Goal: Task Accomplishment & Management: Complete application form

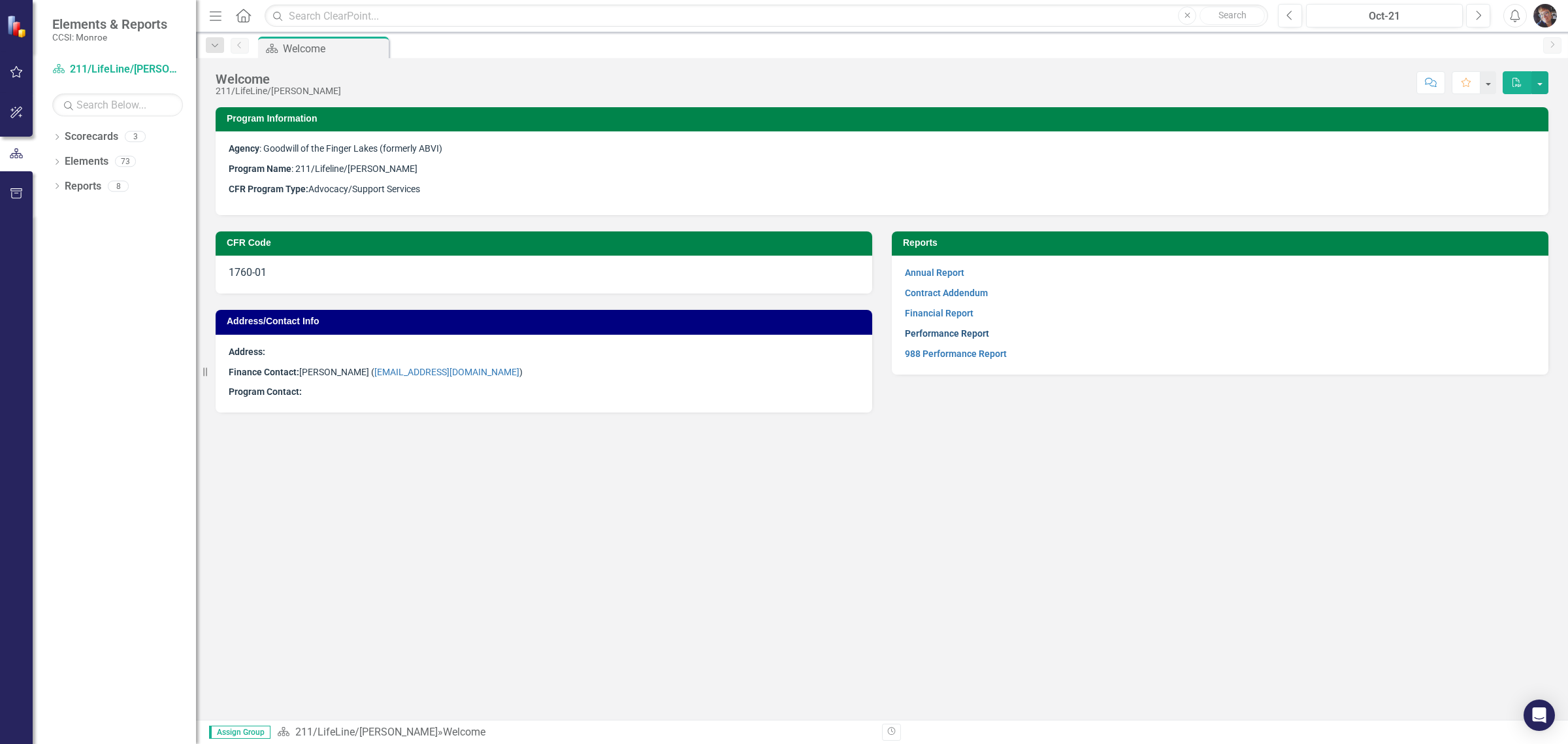
click at [841, 330] on link "Performance Report" at bounding box center [947, 334] width 84 height 10
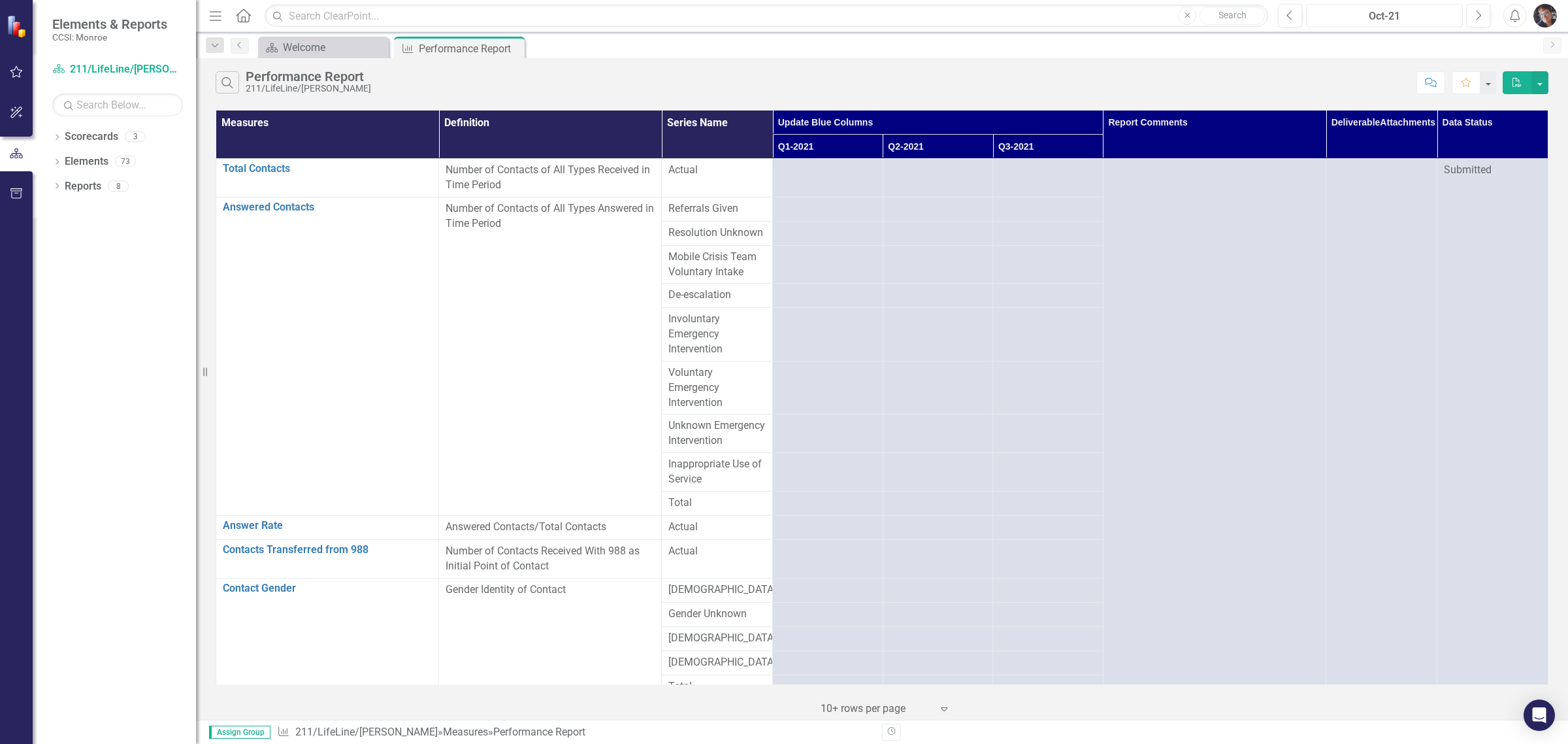
click at [841, 18] on div "Oct-21" at bounding box center [1385, 16] width 147 height 16
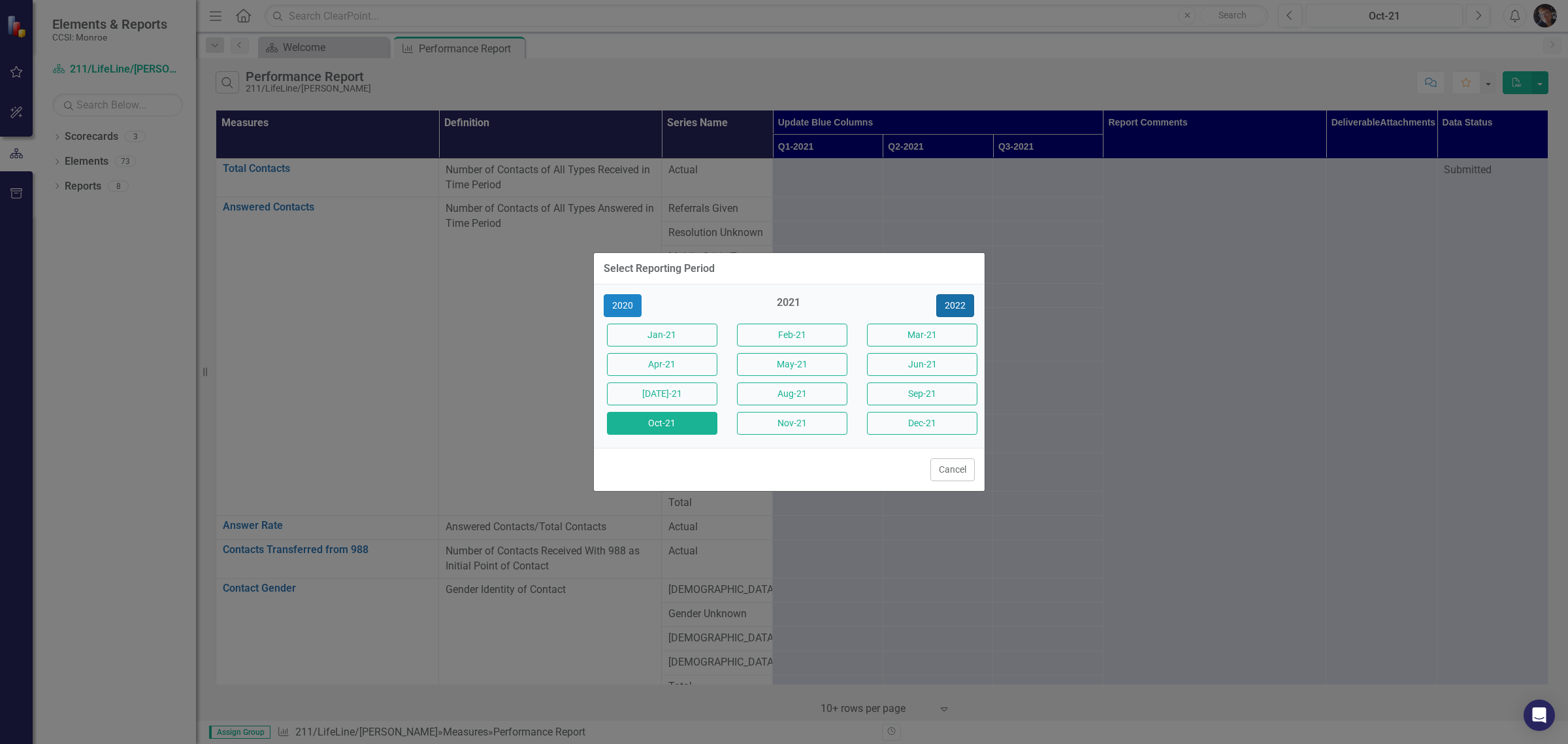
click at [841, 301] on button "2022" at bounding box center [955, 305] width 38 height 23
click at [841, 301] on button "2023" at bounding box center [955, 305] width 38 height 23
click at [841, 301] on button "2024" at bounding box center [955, 305] width 38 height 23
click at [841, 301] on button "2025" at bounding box center [955, 305] width 38 height 23
click at [648, 419] on button "Oct-2025" at bounding box center [662, 423] width 110 height 23
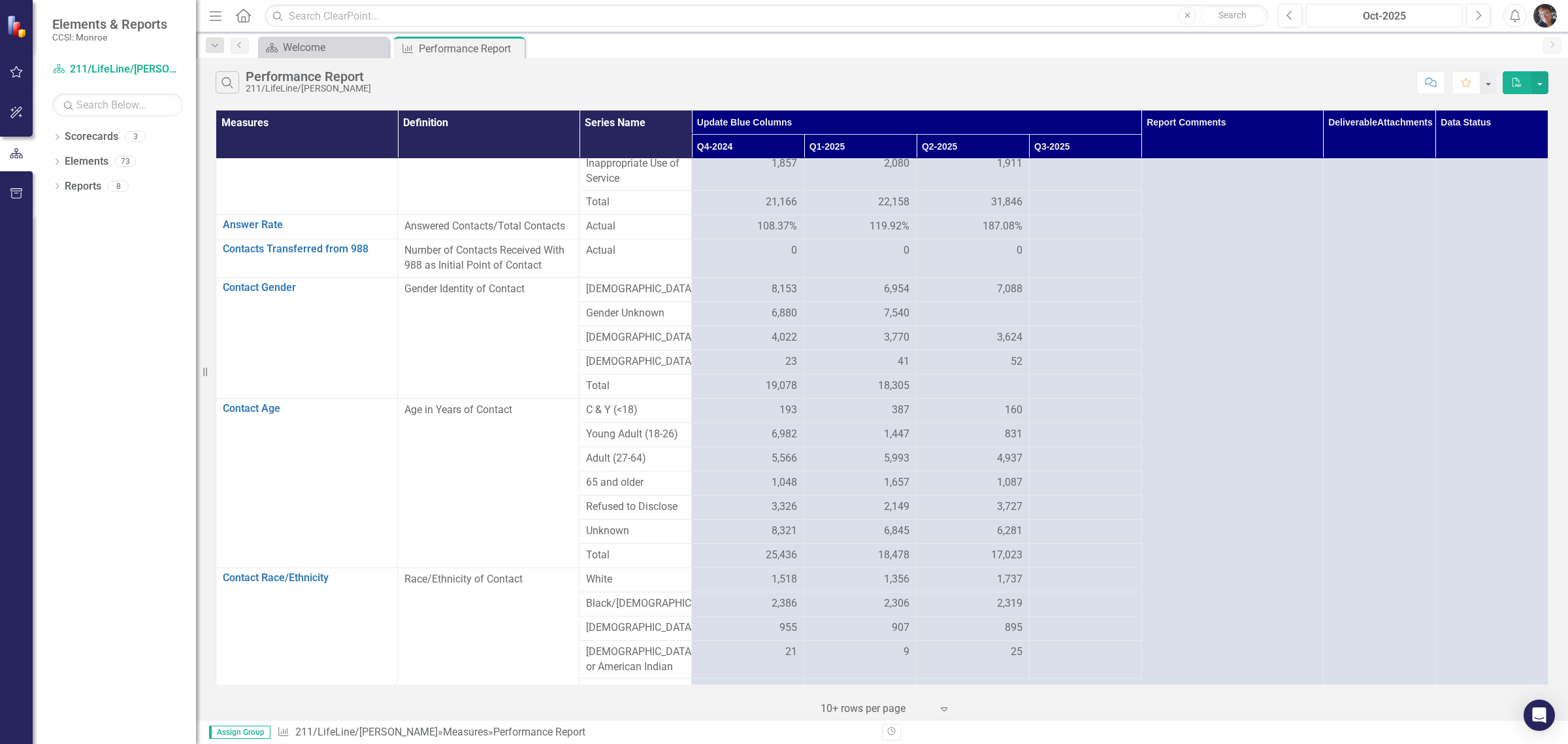
scroll to position [278, 0]
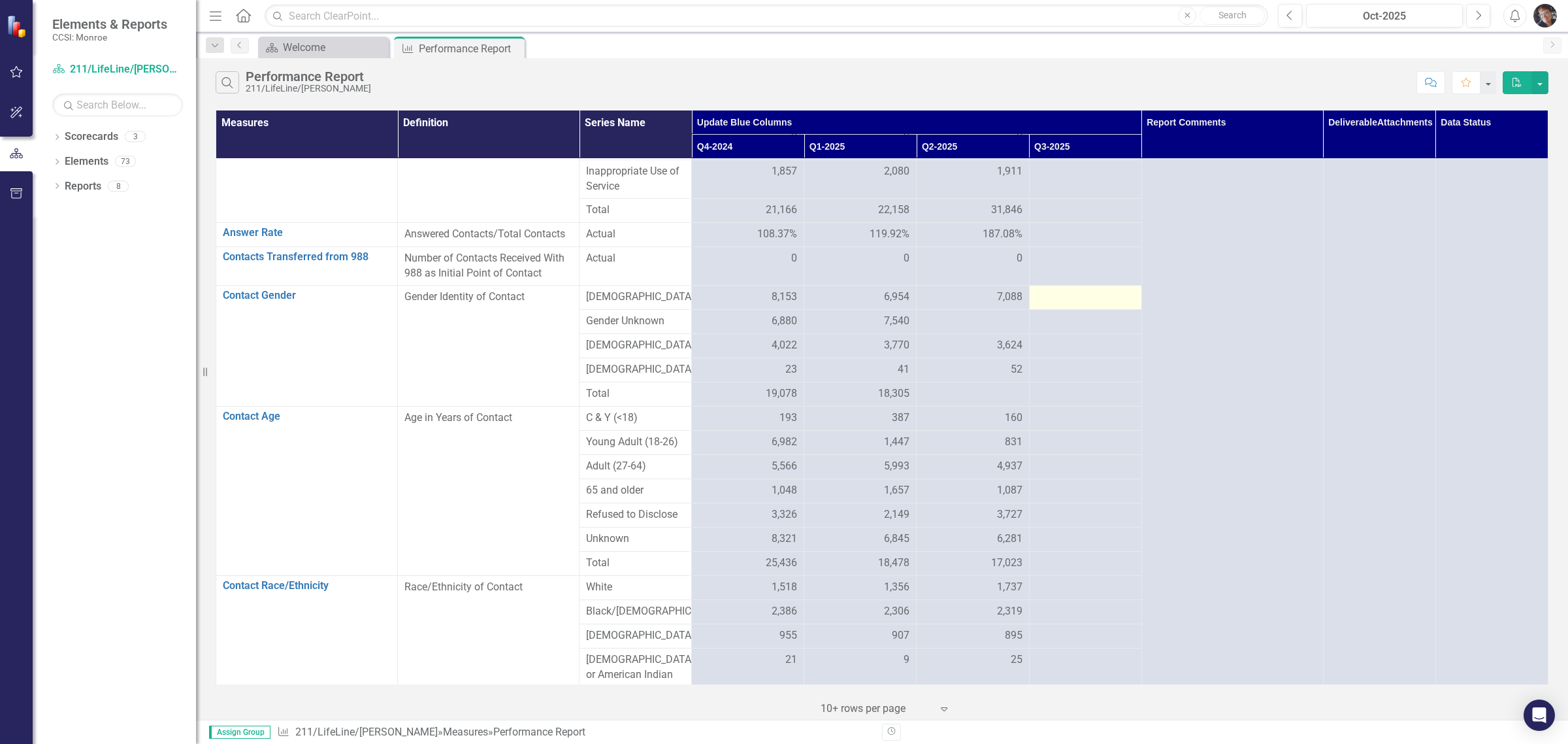
click at [841, 305] on div at bounding box center [1086, 297] width 99 height 16
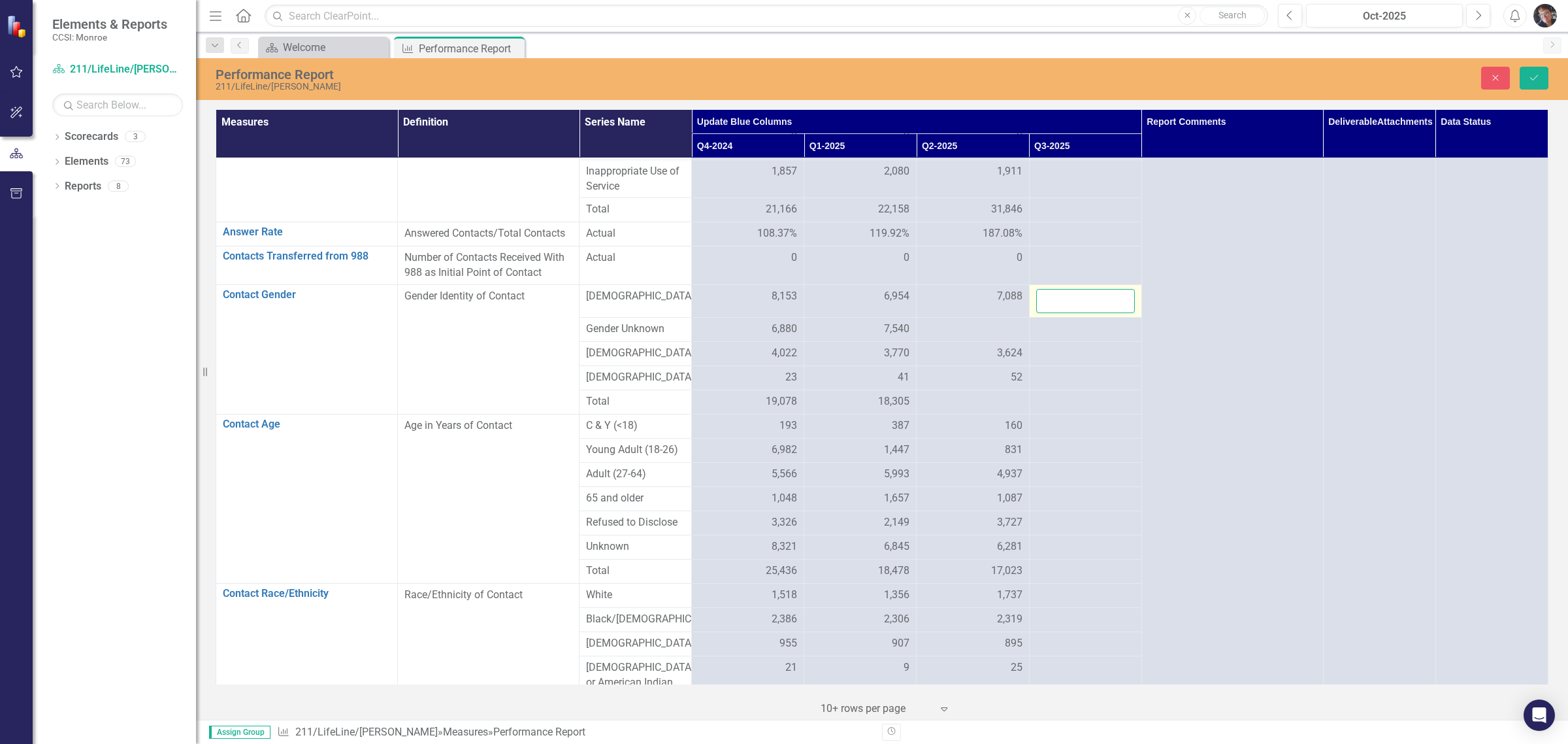
click at [841, 313] on input "number" at bounding box center [1086, 301] width 99 height 24
type input "9734"
click at [841, 361] on div at bounding box center [1086, 353] width 99 height 16
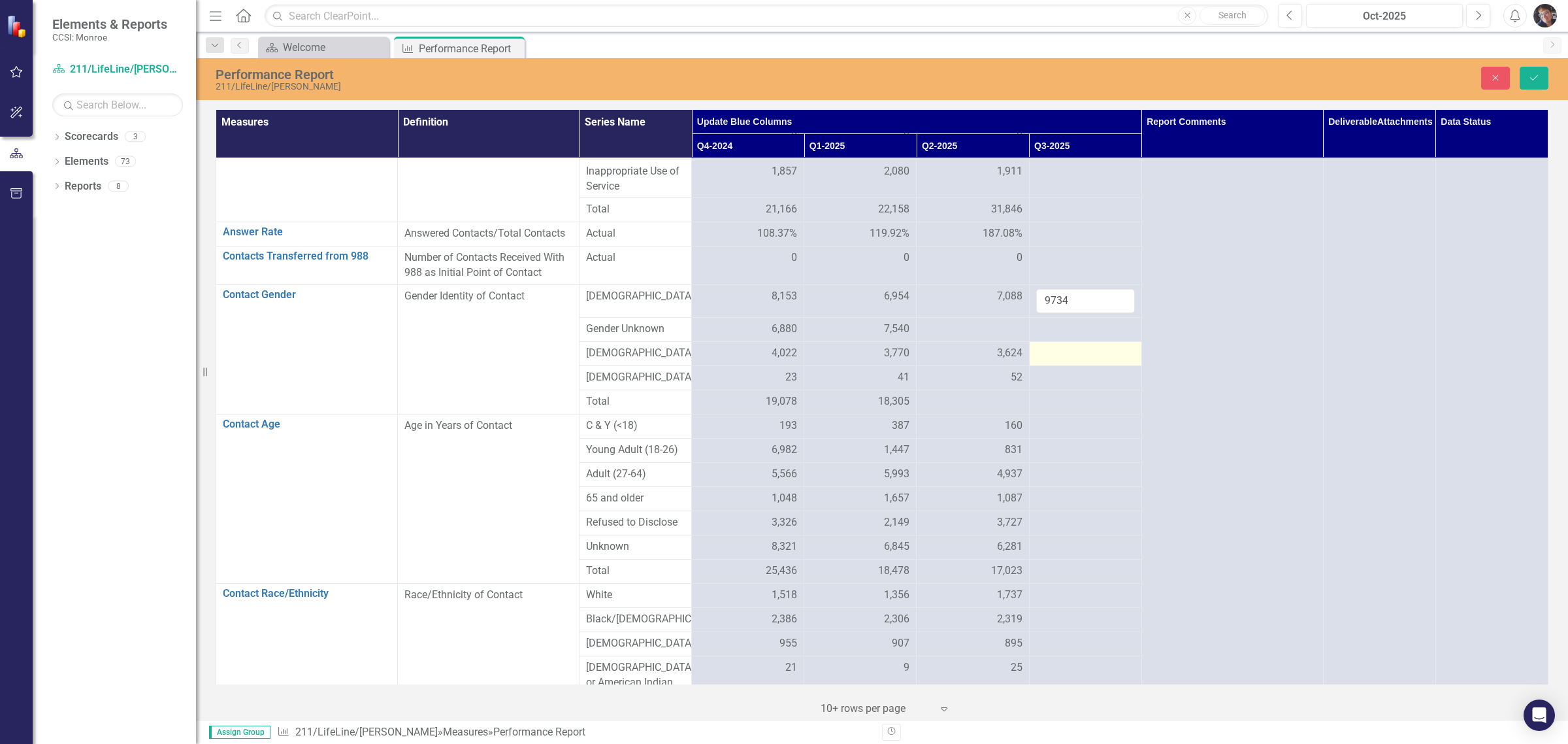
click at [841, 361] on div at bounding box center [1086, 353] width 99 height 16
click at [841, 370] on input "number" at bounding box center [1086, 357] width 99 height 24
type input "4723"
click at [841, 398] on td at bounding box center [1085, 386] width 112 height 24
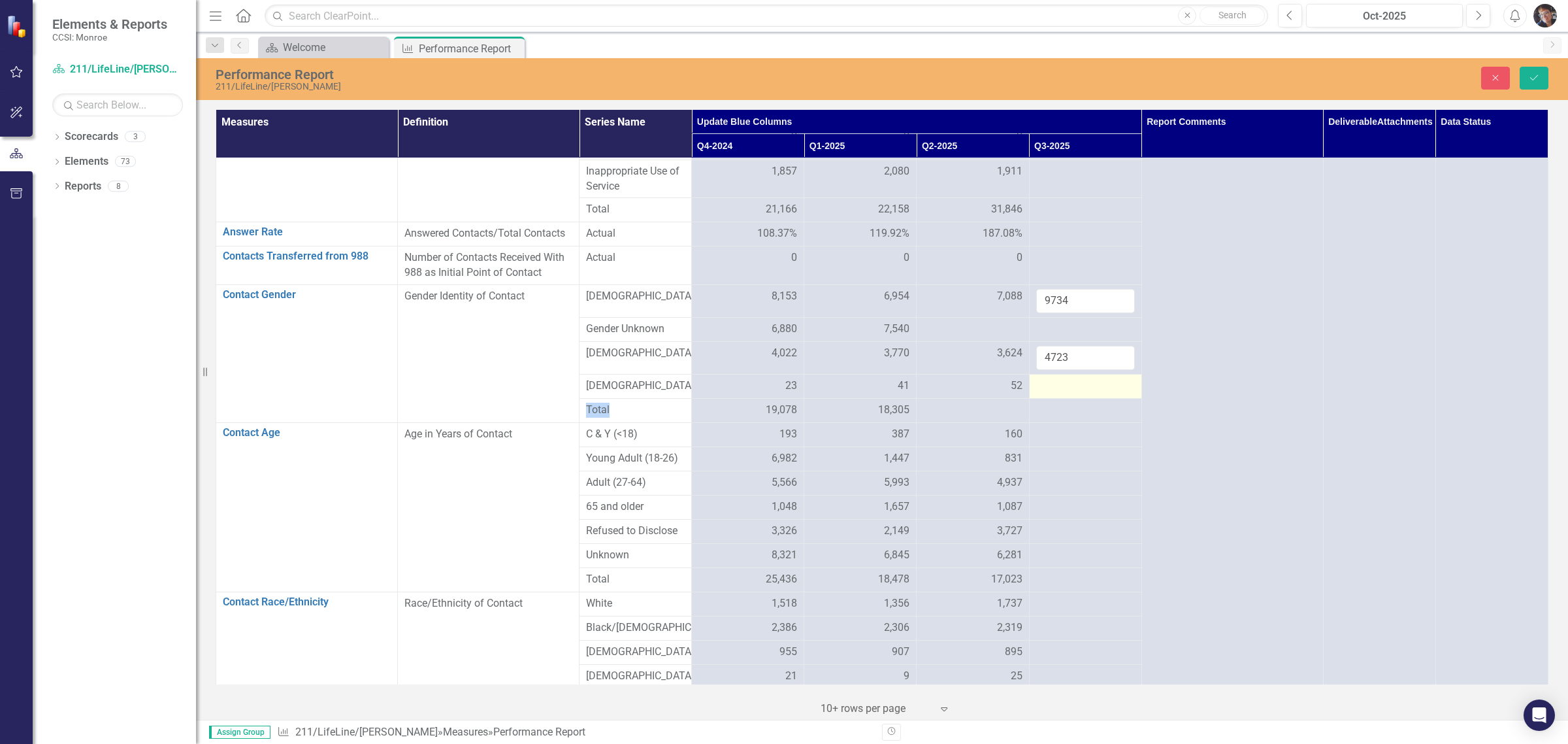
click at [841, 398] on td at bounding box center [1085, 386] width 112 height 24
type input "68"
click at [841, 94] on div "Performance Report 211/LifeLine/Monroe Close Save" at bounding box center [882, 79] width 1372 height 42
click at [841, 82] on icon "Save" at bounding box center [1534, 77] width 12 height 9
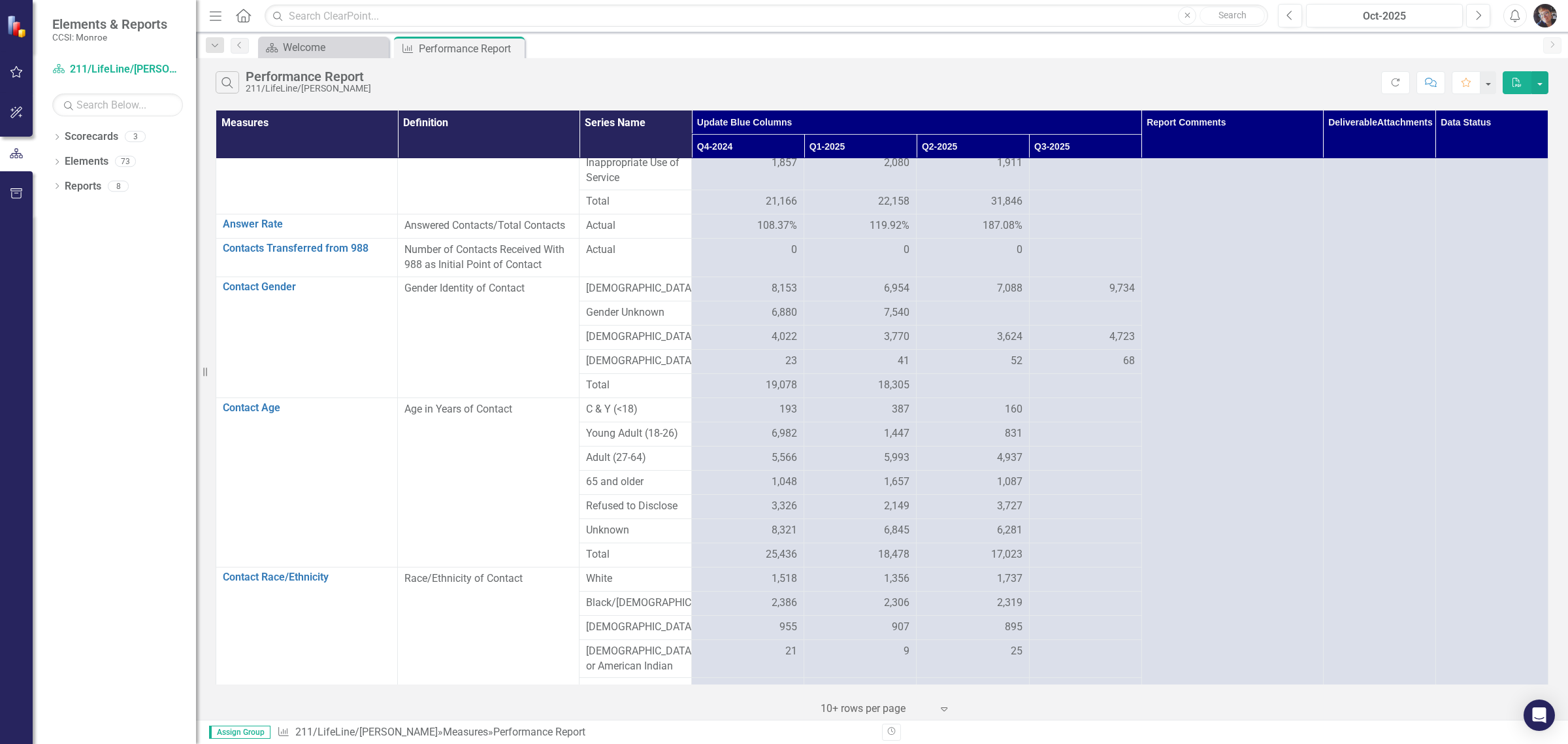
scroll to position [282, 0]
click at [841, 422] on div at bounding box center [1086, 414] width 99 height 16
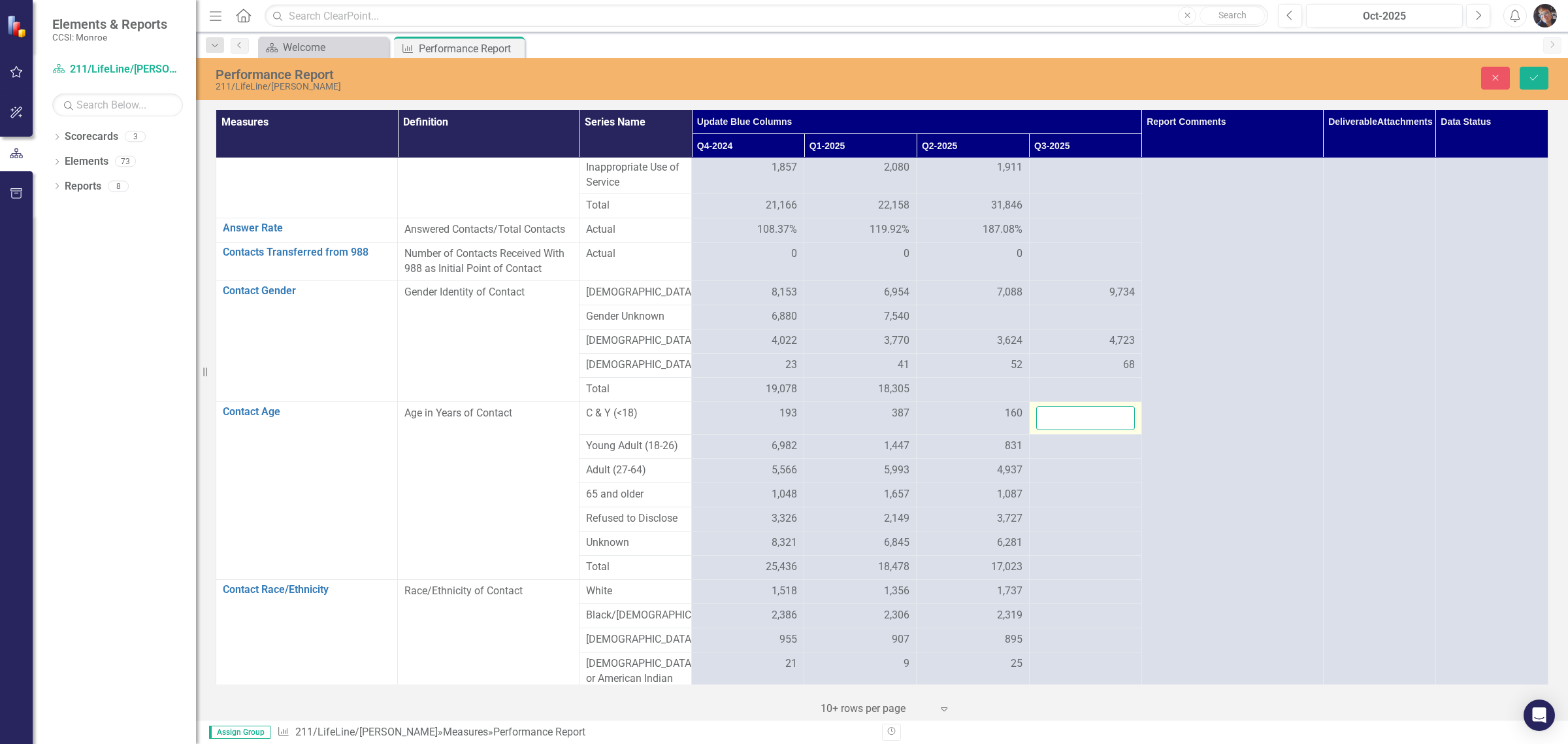
click at [841, 430] on input "number" at bounding box center [1086, 418] width 99 height 24
type input "163"
click at [841, 454] on div at bounding box center [1086, 446] width 99 height 16
click at [841, 462] on input "number" at bounding box center [1086, 451] width 99 height 24
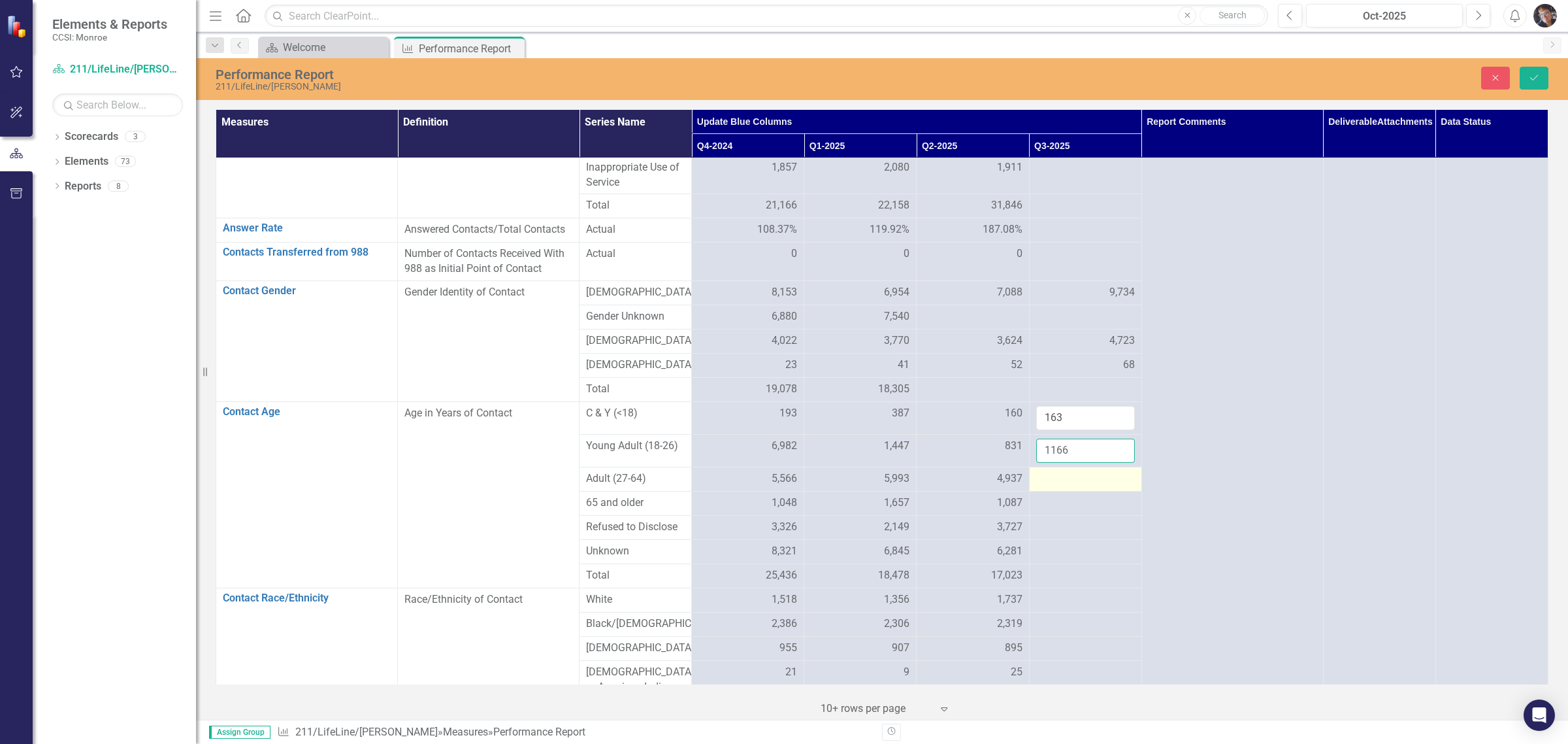
type input "1166"
click at [841, 487] on div at bounding box center [1086, 479] width 99 height 16
click at [841, 495] on input "number" at bounding box center [1086, 483] width 99 height 24
type input "6323"
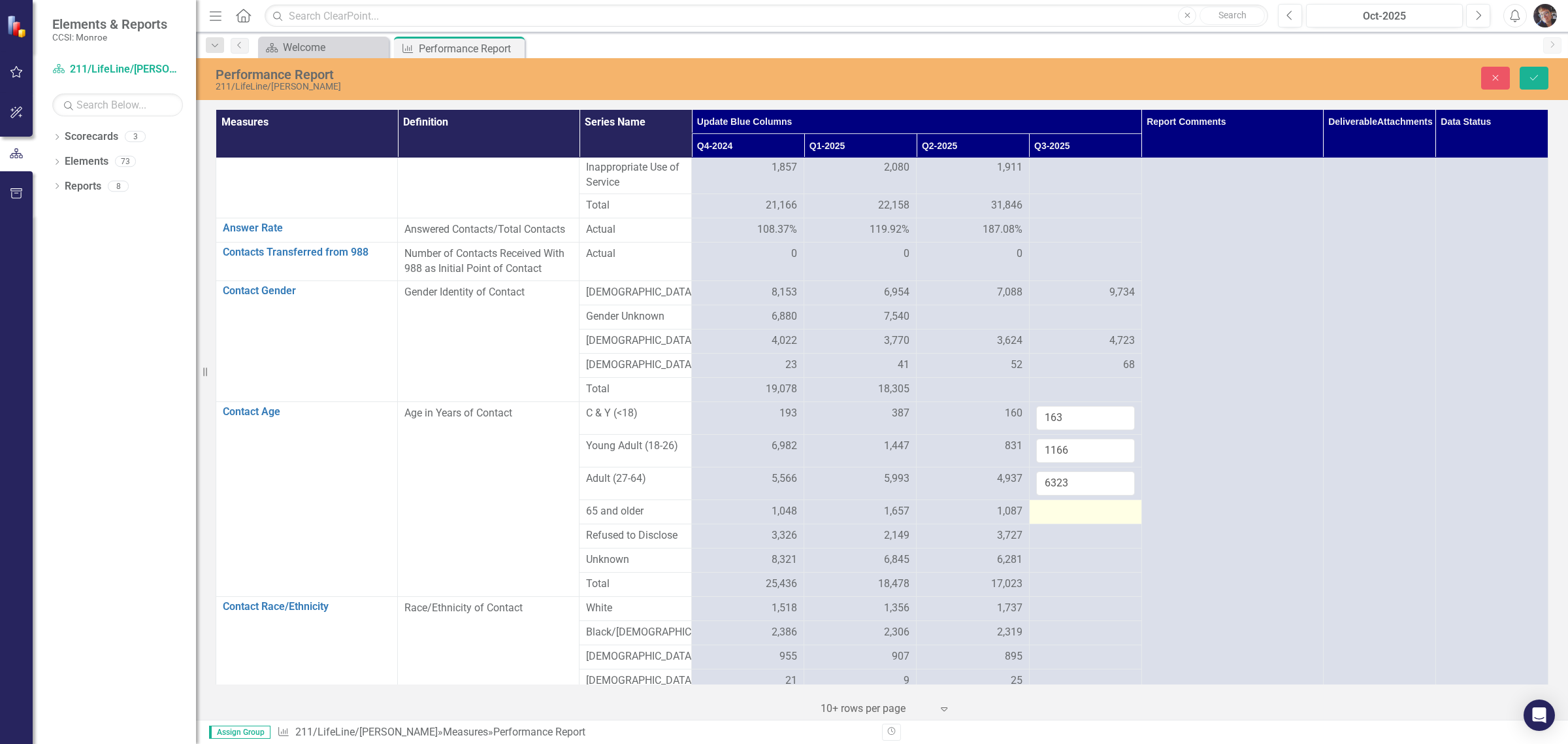
click at [841, 520] on div at bounding box center [1086, 512] width 99 height 16
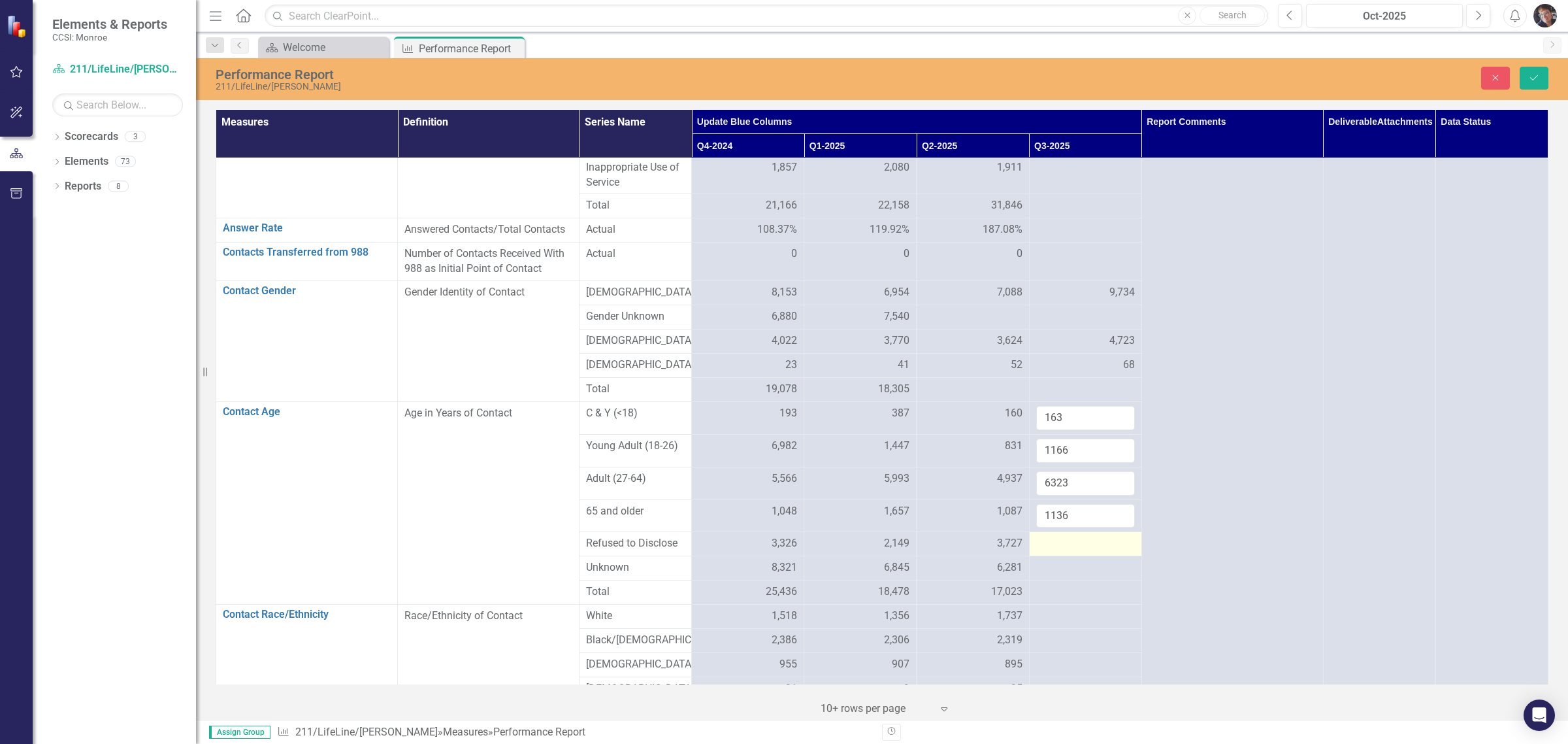
type input "1136"
click at [841, 552] on div at bounding box center [1086, 544] width 99 height 16
type input "5396"
click at [841, 74] on icon "Save" at bounding box center [1534, 77] width 12 height 9
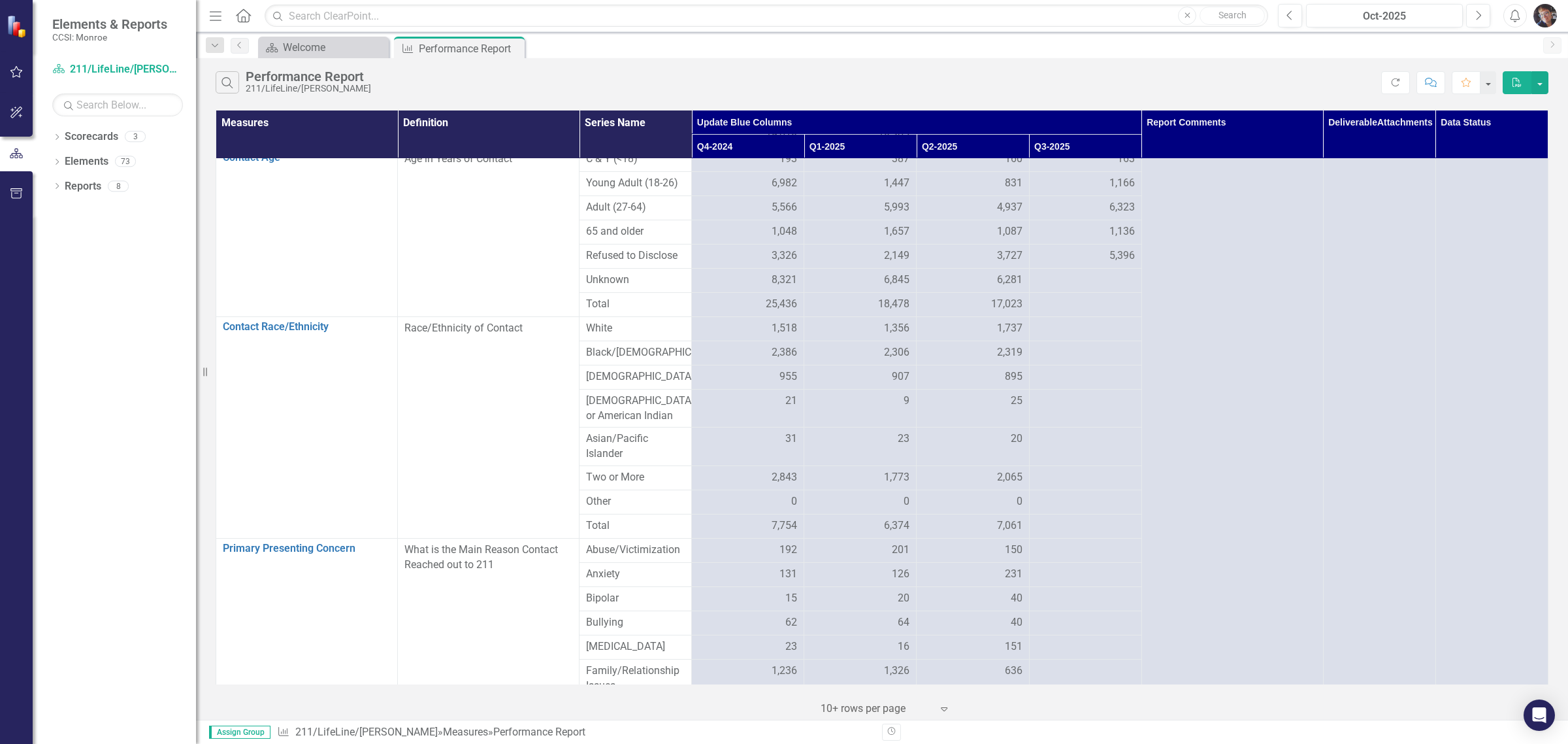
scroll to position [550, 0]
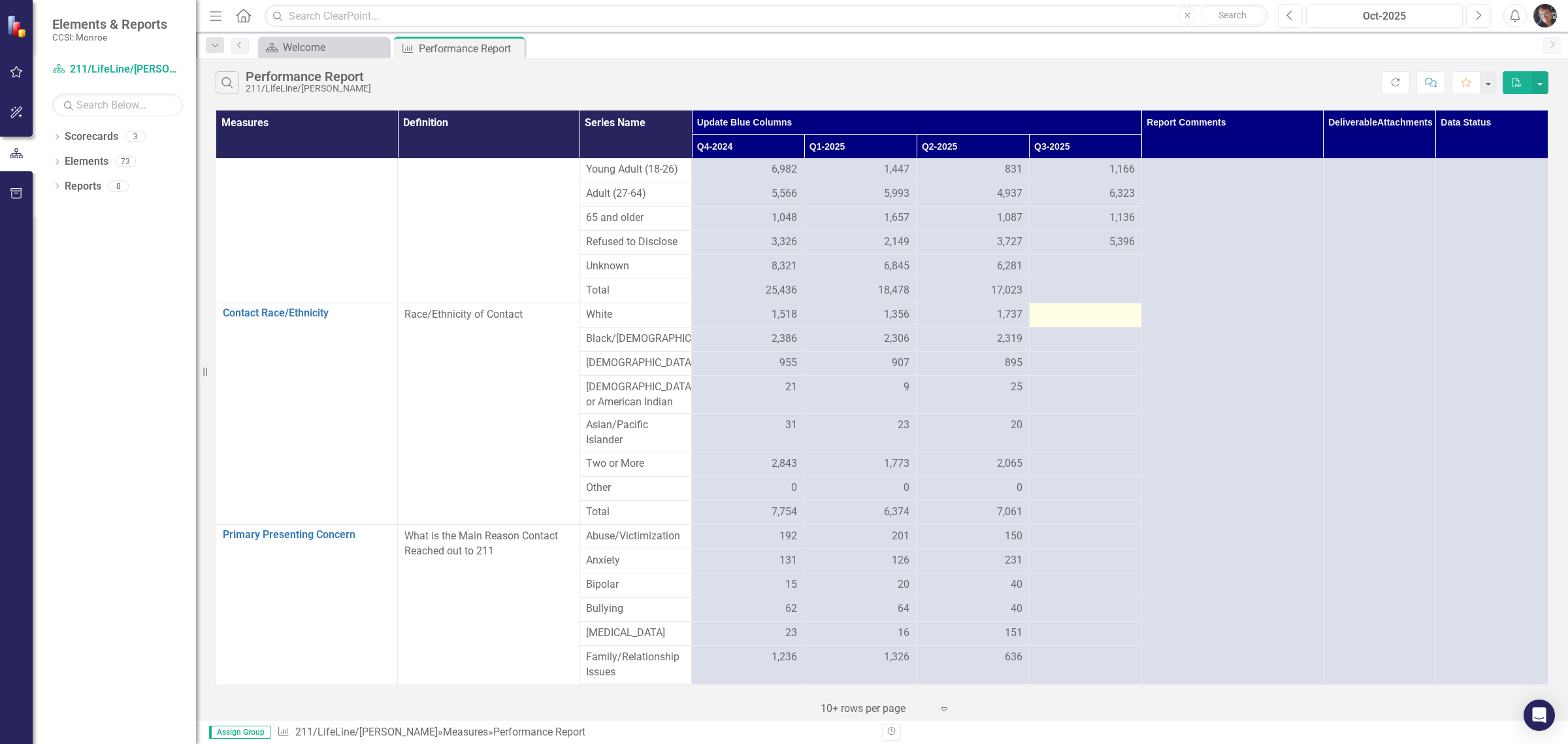
click at [841, 323] on div at bounding box center [1086, 315] width 99 height 16
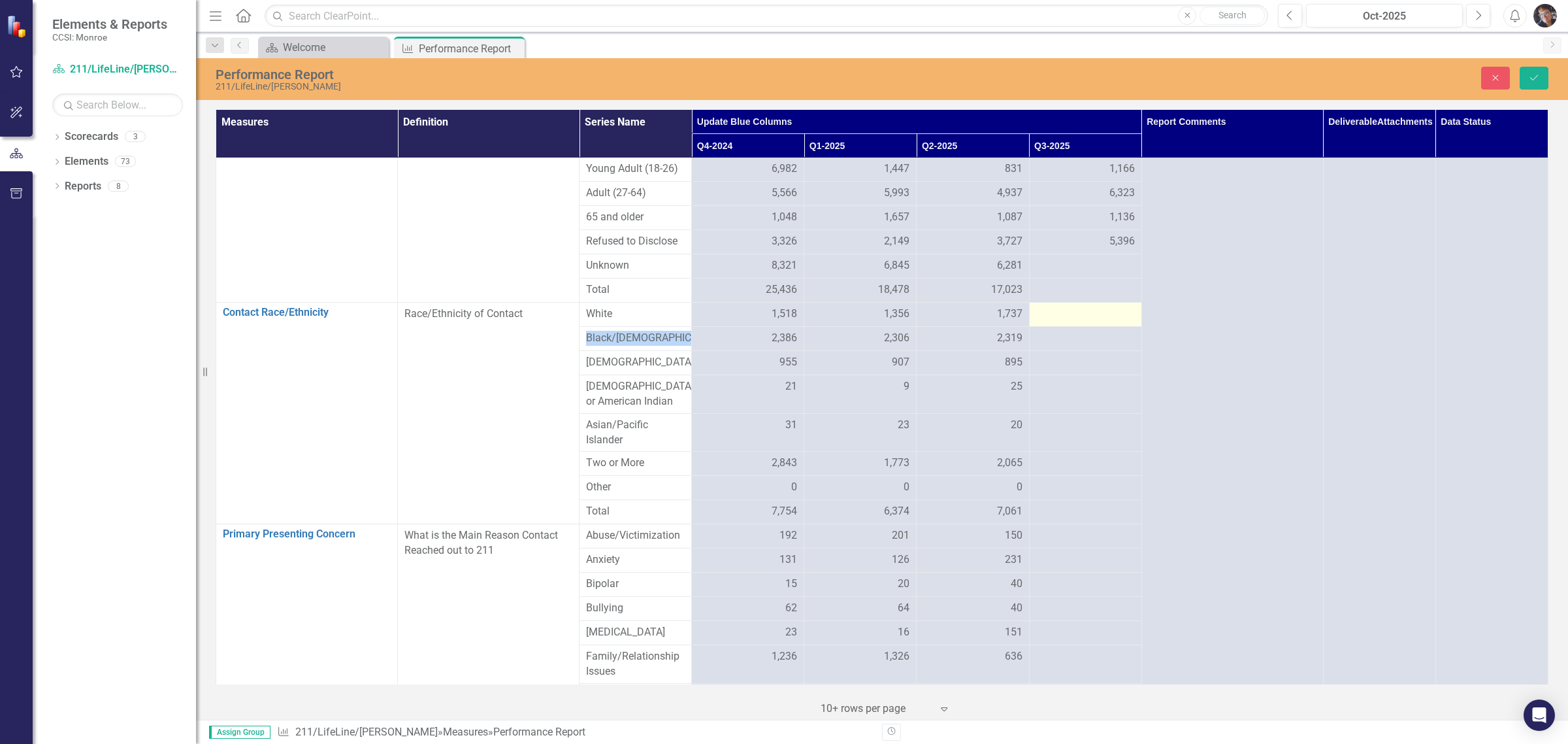
click at [841, 322] on div at bounding box center [1086, 314] width 99 height 16
click at [841, 331] on input "number" at bounding box center [1086, 319] width 99 height 24
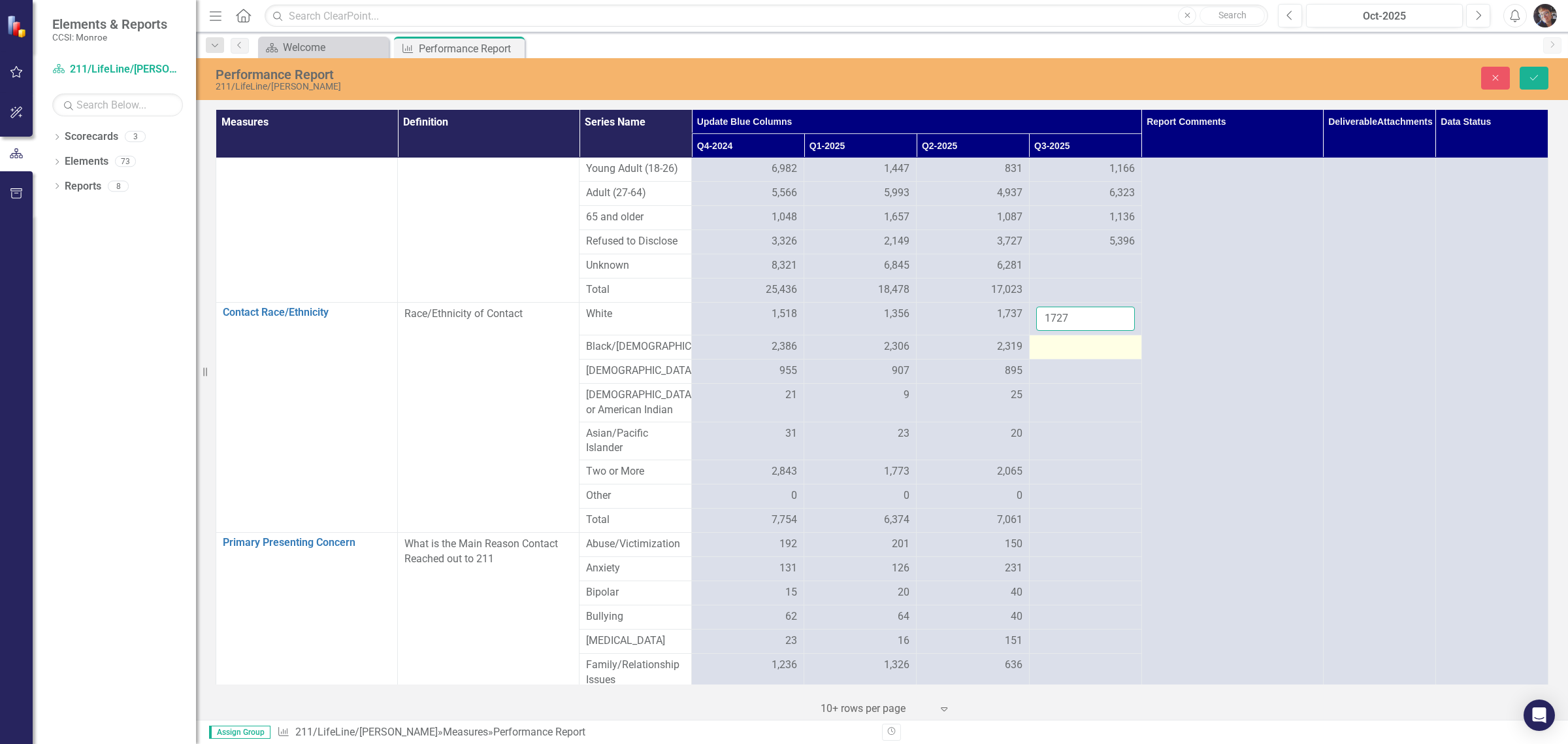
type input "1727"
click at [841, 359] on td at bounding box center [1085, 346] width 112 height 24
click at [841, 355] on div at bounding box center [1086, 347] width 99 height 16
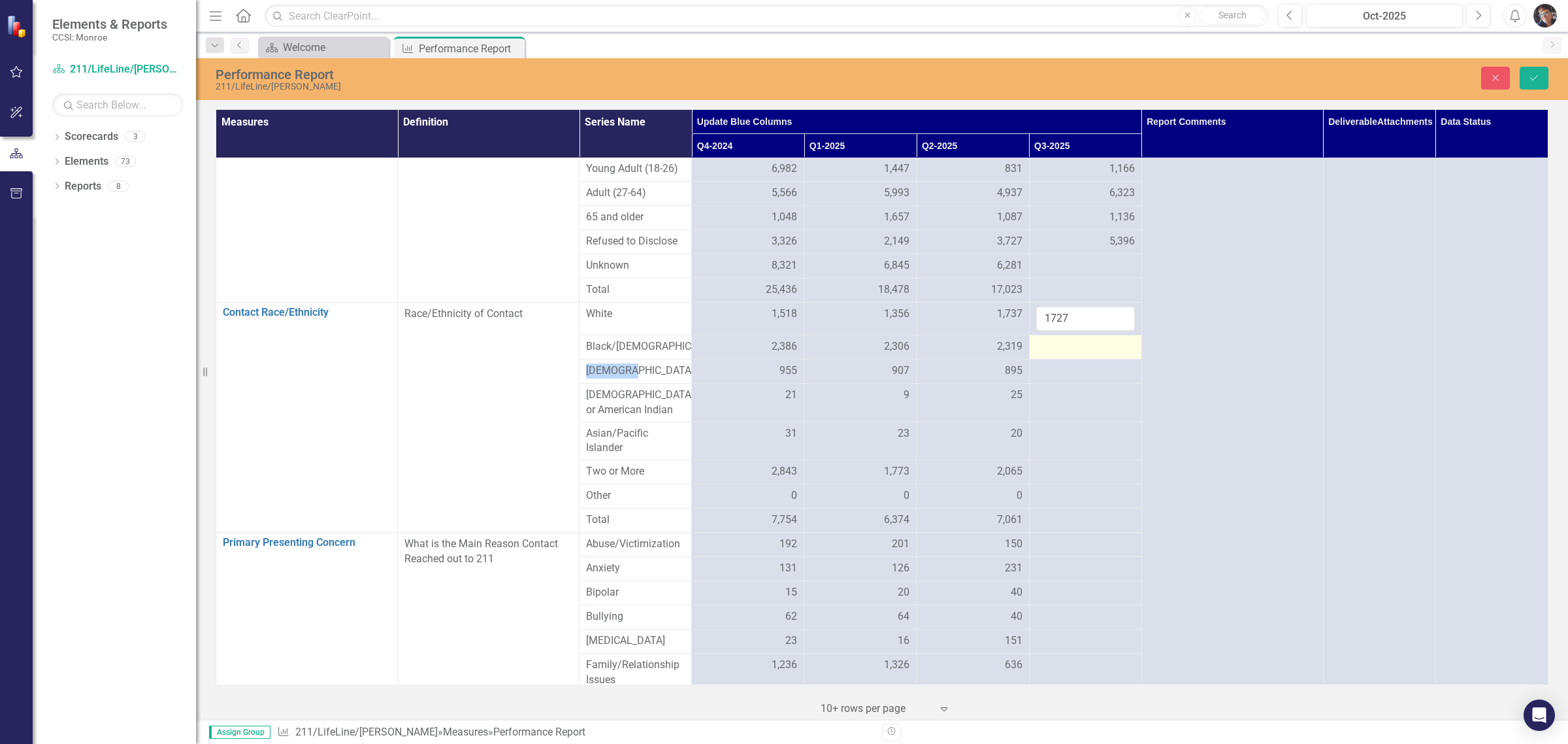
click at [841, 355] on div at bounding box center [1086, 347] width 99 height 16
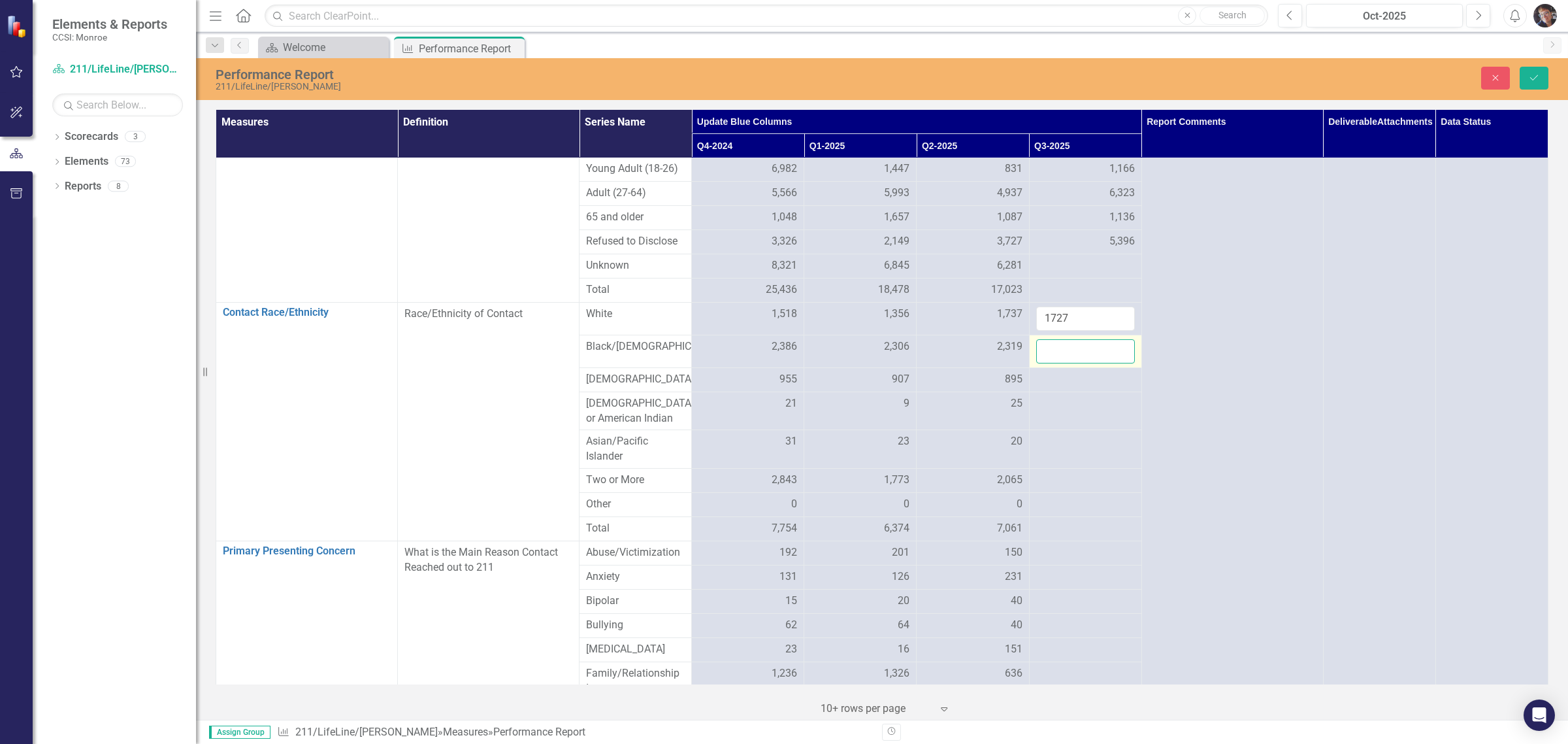
click at [841, 363] on input "number" at bounding box center [1086, 352] width 99 height 24
type input "2391"
click at [841, 387] on div at bounding box center [1086, 379] width 99 height 16
type input "1125"
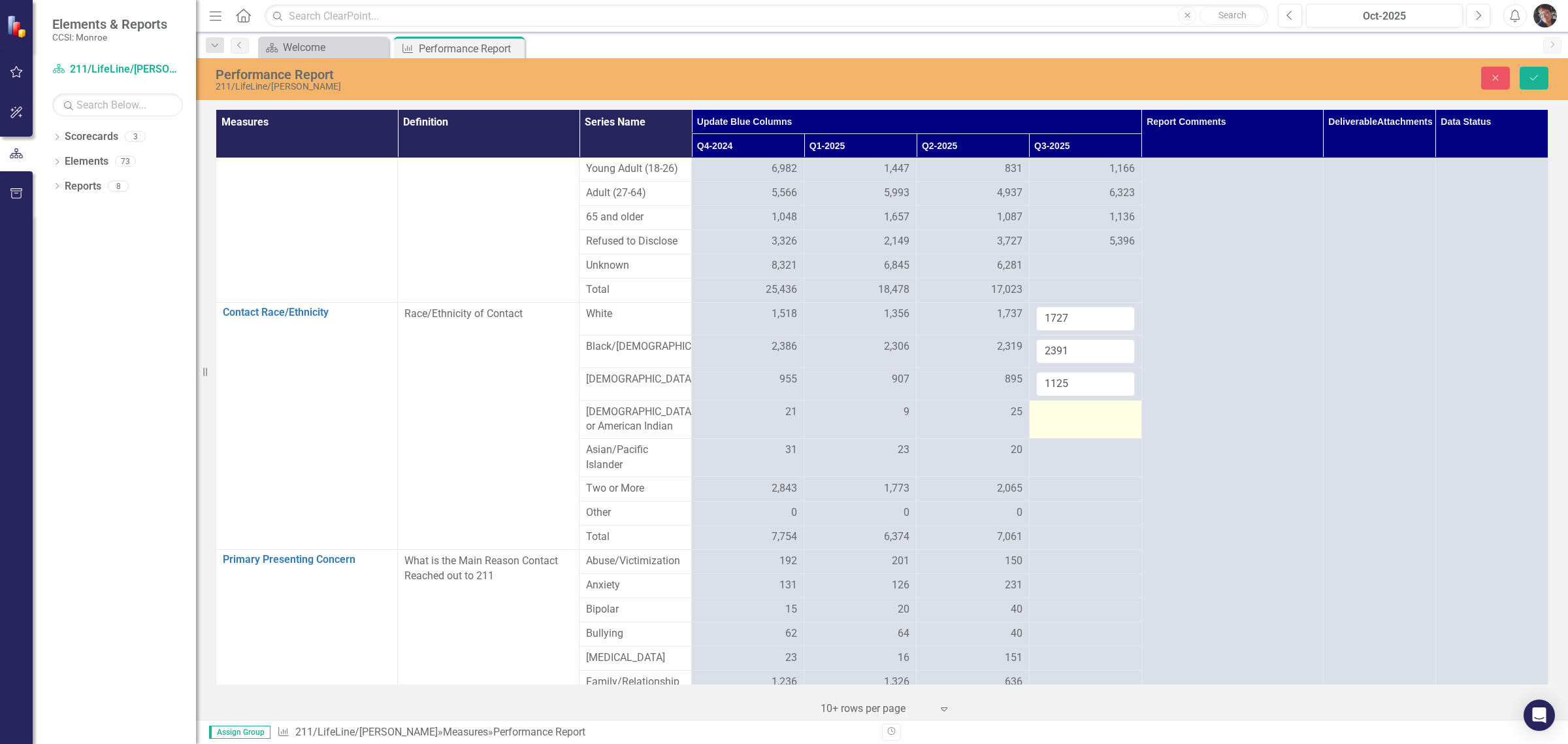
click at [841, 420] on div at bounding box center [1086, 412] width 99 height 16
click at [841, 429] on input "number" at bounding box center [1086, 416] width 99 height 24
type input "27"
click at [841, 458] on div at bounding box center [1086, 450] width 99 height 16
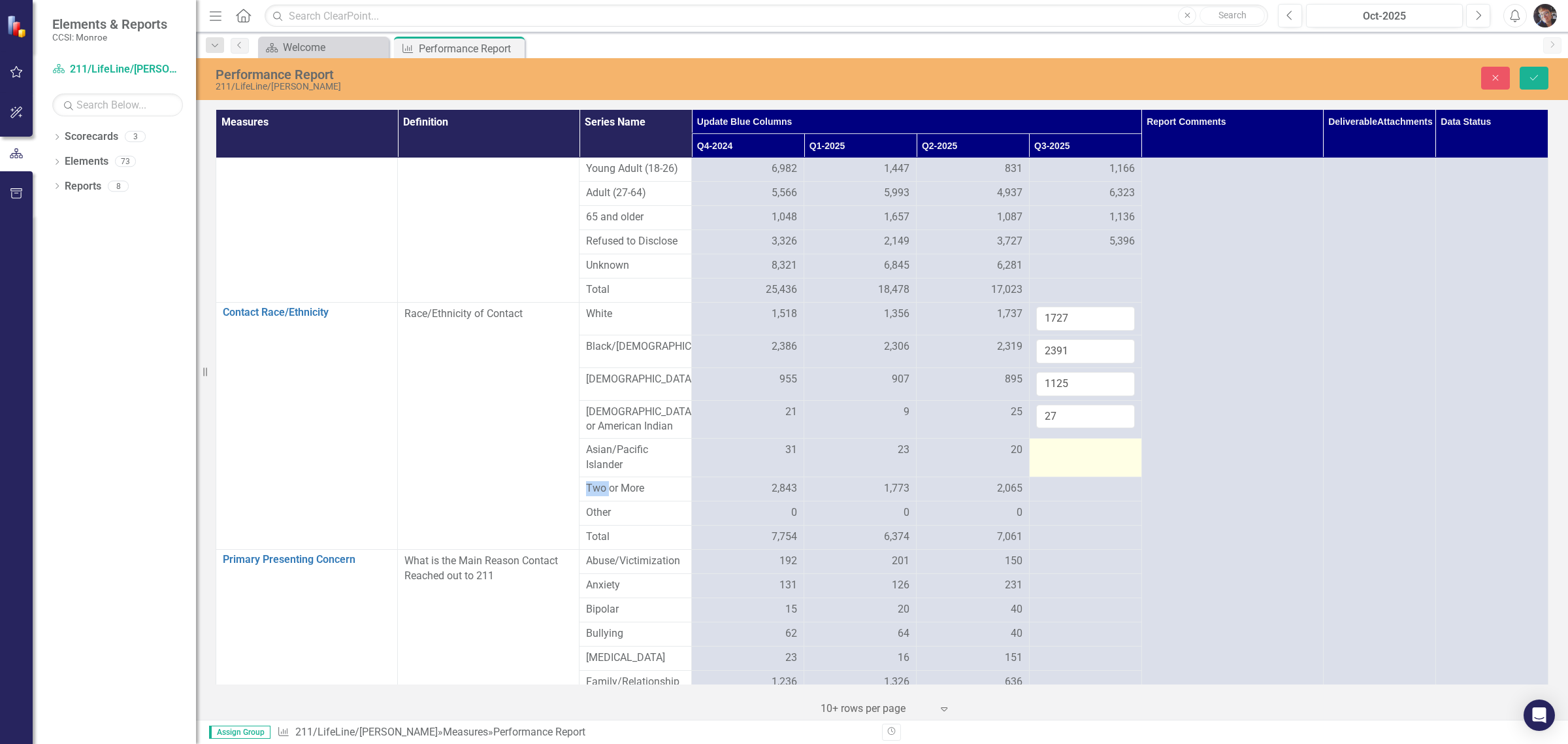
click at [841, 458] on div at bounding box center [1086, 450] width 99 height 16
click at [841, 467] on input "number" at bounding box center [1086, 454] width 99 height 24
type input "47"
click at [841, 500] on td at bounding box center [1085, 489] width 112 height 24
click at [841, 497] on div at bounding box center [1086, 489] width 99 height 16
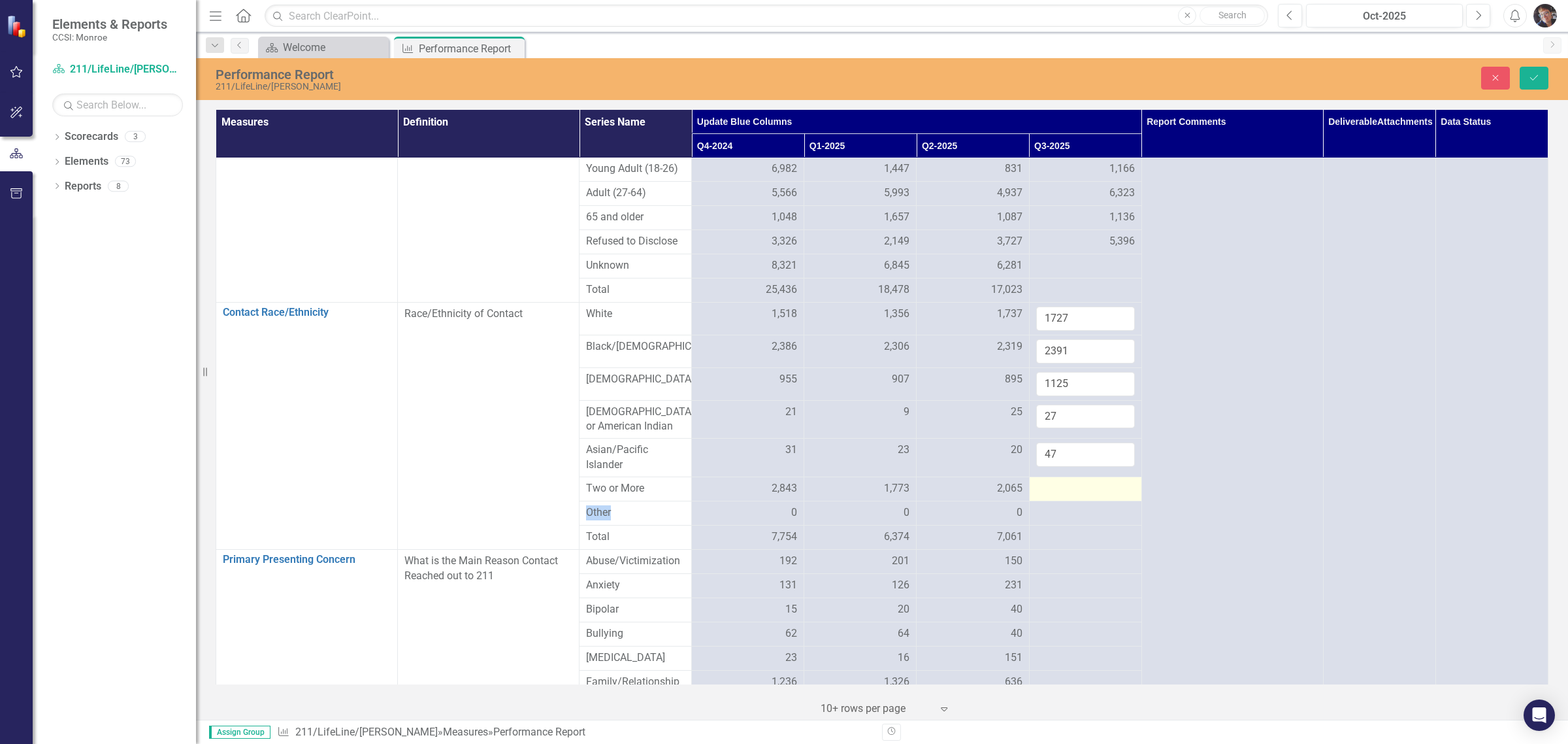
click at [841, 497] on div at bounding box center [1086, 489] width 99 height 16
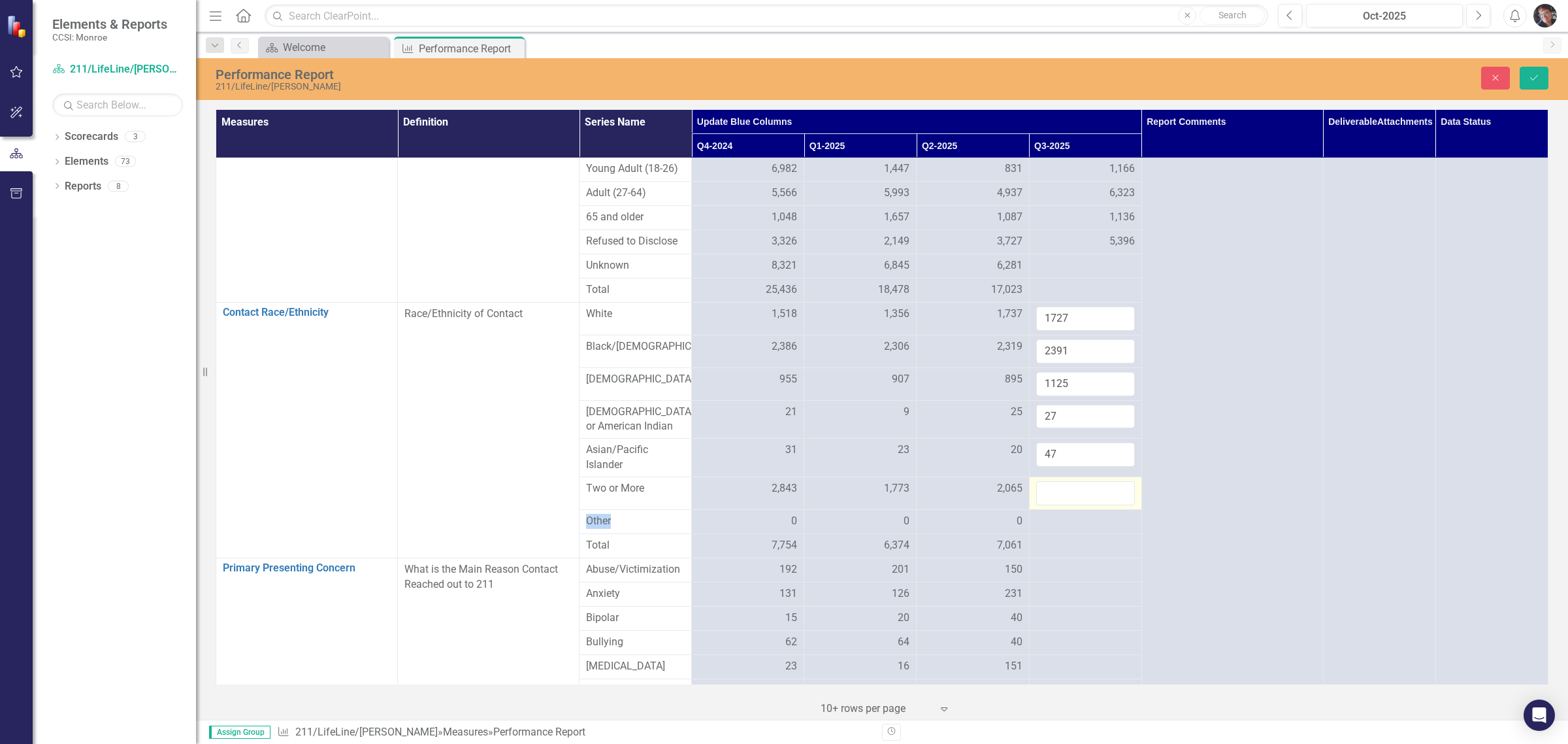
click at [841, 505] on input "number" at bounding box center [1086, 493] width 99 height 24
type input "2973"
click at [841, 76] on button "Save" at bounding box center [1534, 78] width 29 height 23
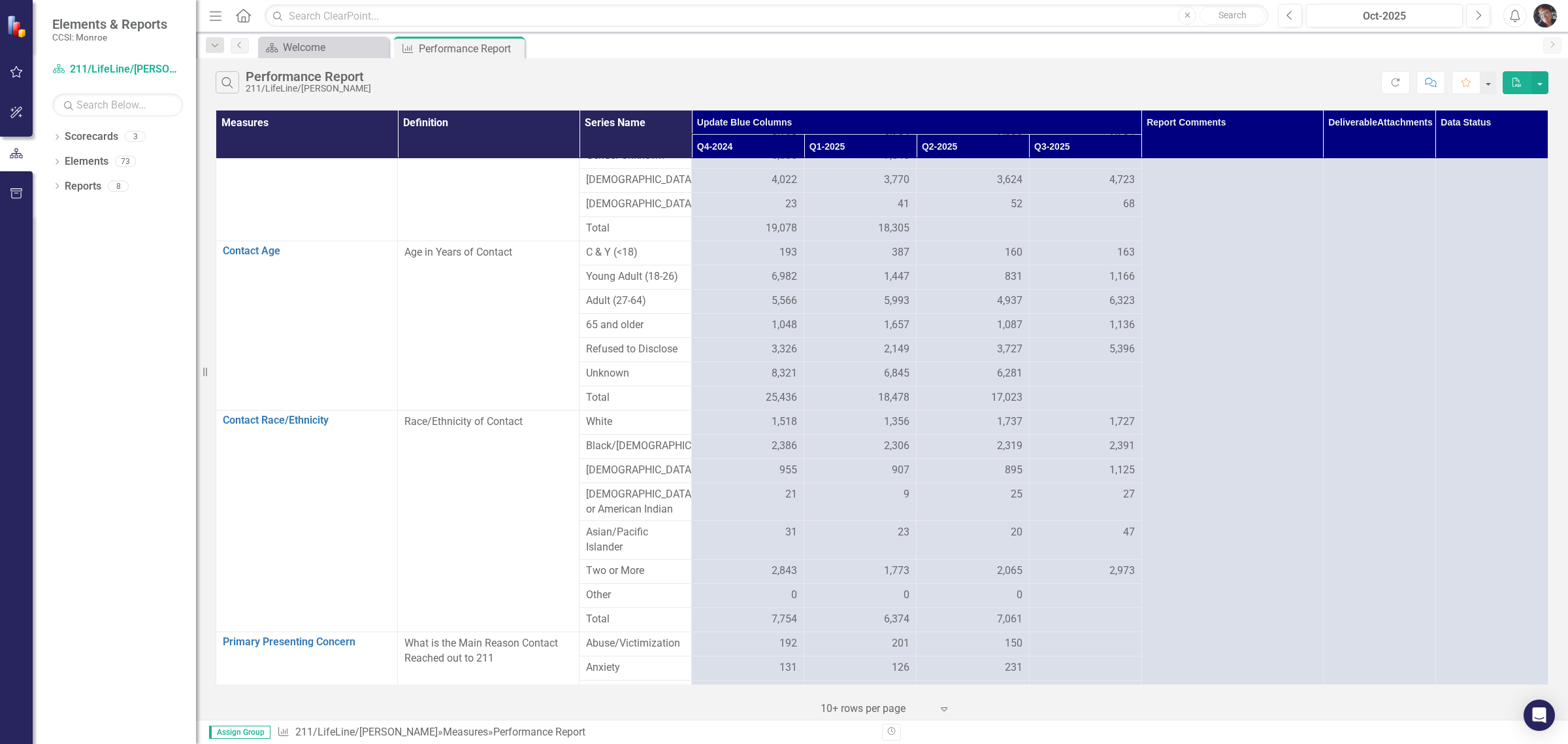
scroll to position [623, 0]
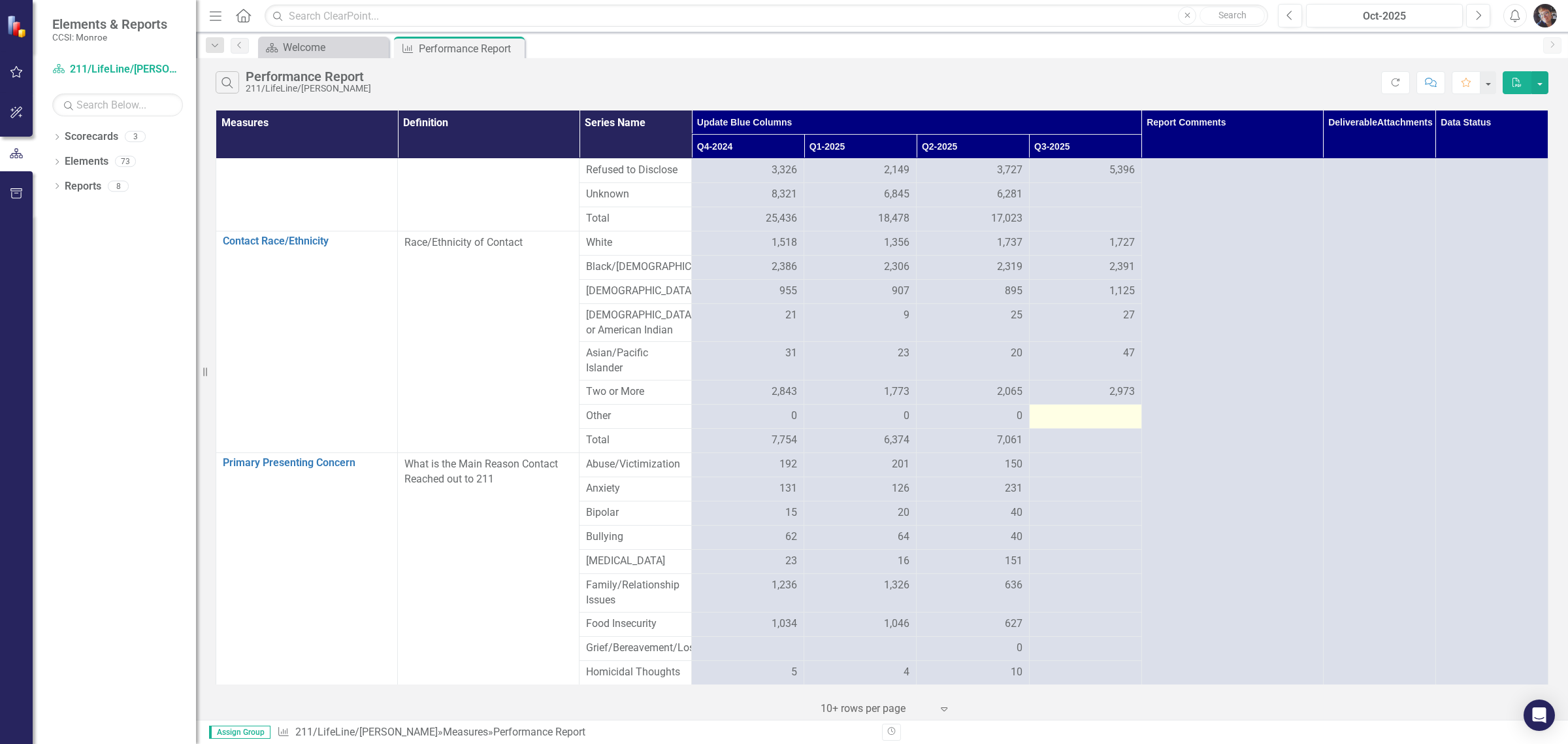
click at [841, 425] on div at bounding box center [1086, 416] width 99 height 16
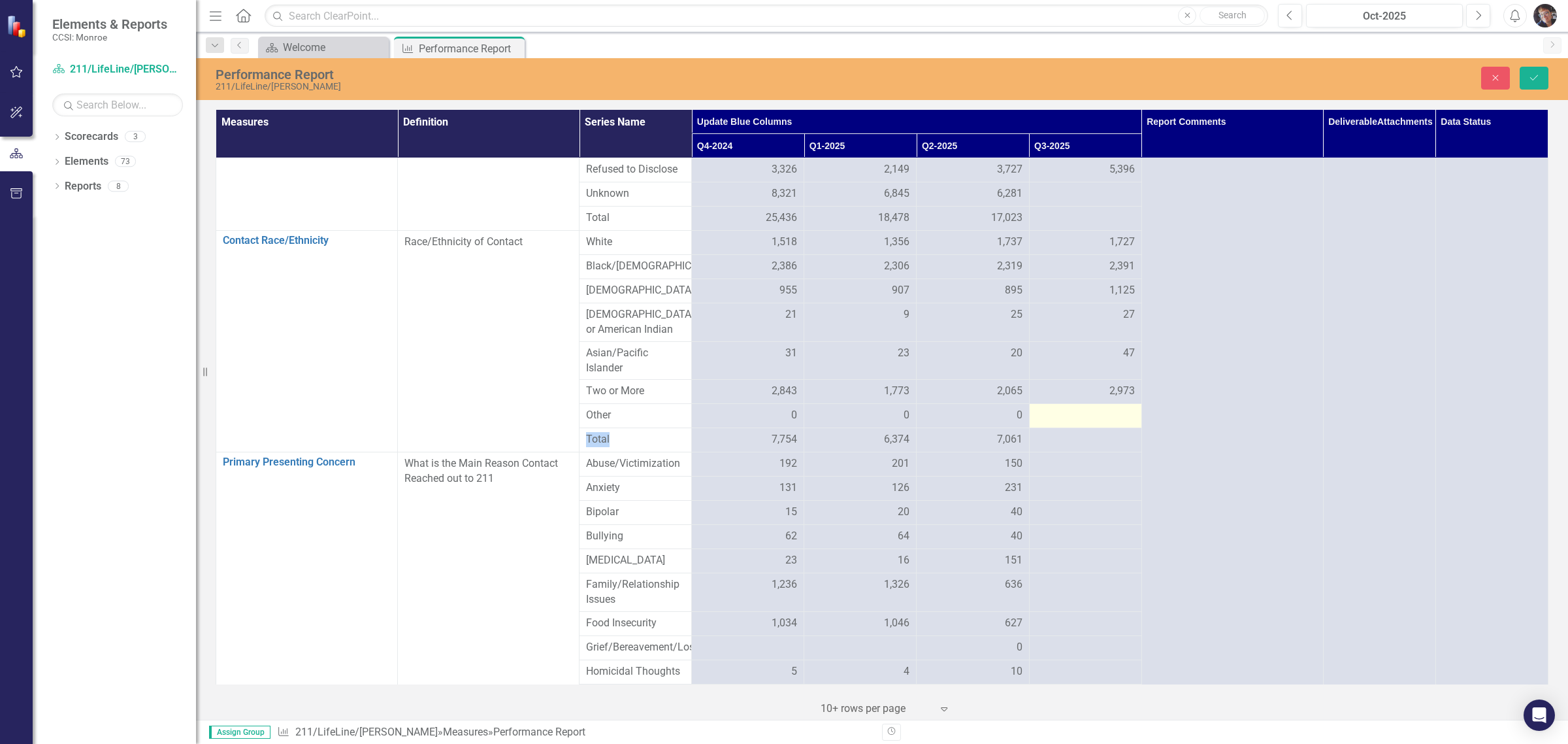
click at [841, 424] on div at bounding box center [1086, 416] width 99 height 16
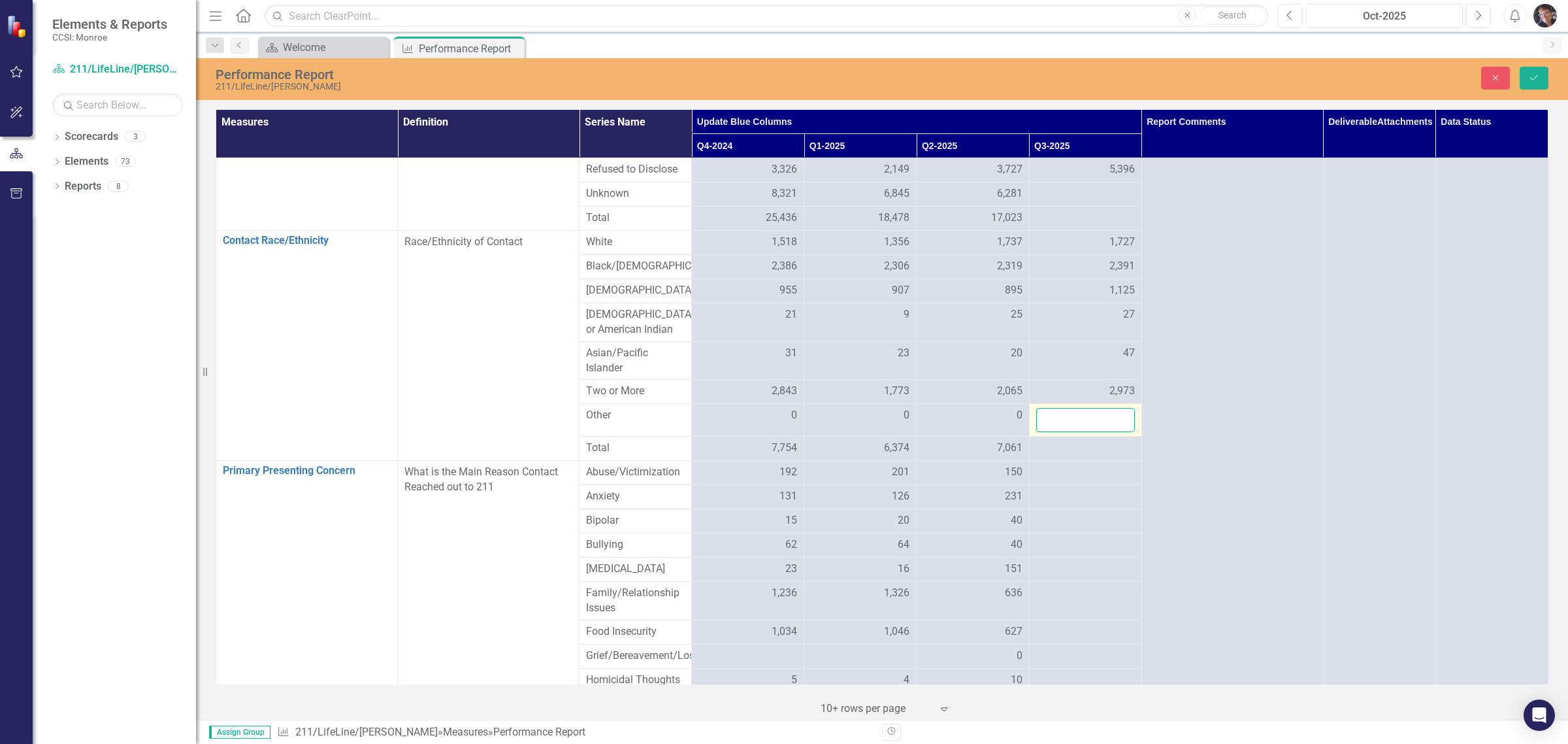
click at [841, 432] on input "number" at bounding box center [1086, 420] width 99 height 24
type input "0"
click at [841, 78] on icon "Save" at bounding box center [1534, 77] width 12 height 9
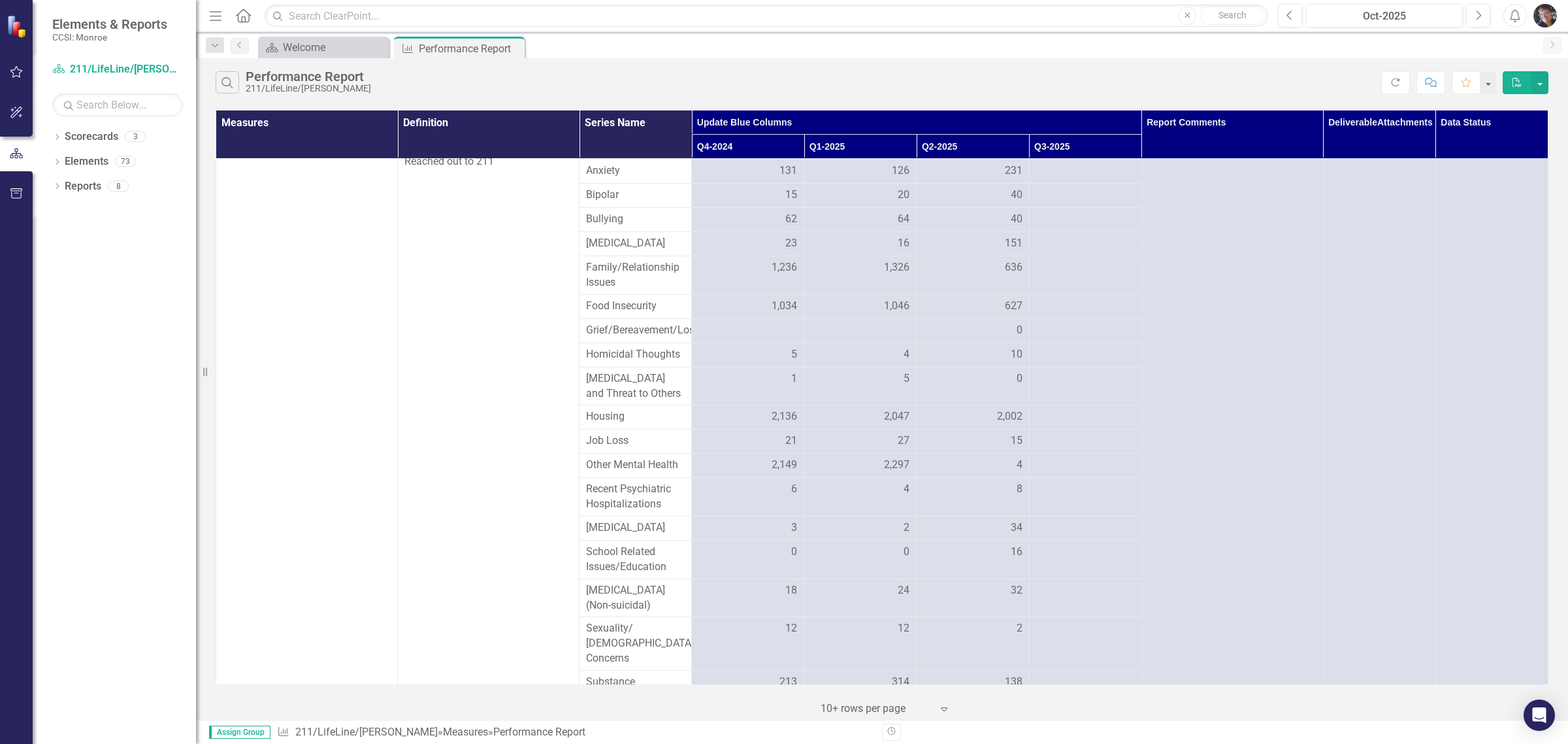
scroll to position [944, 0]
click at [841, 150] on div at bounding box center [1086, 142] width 99 height 16
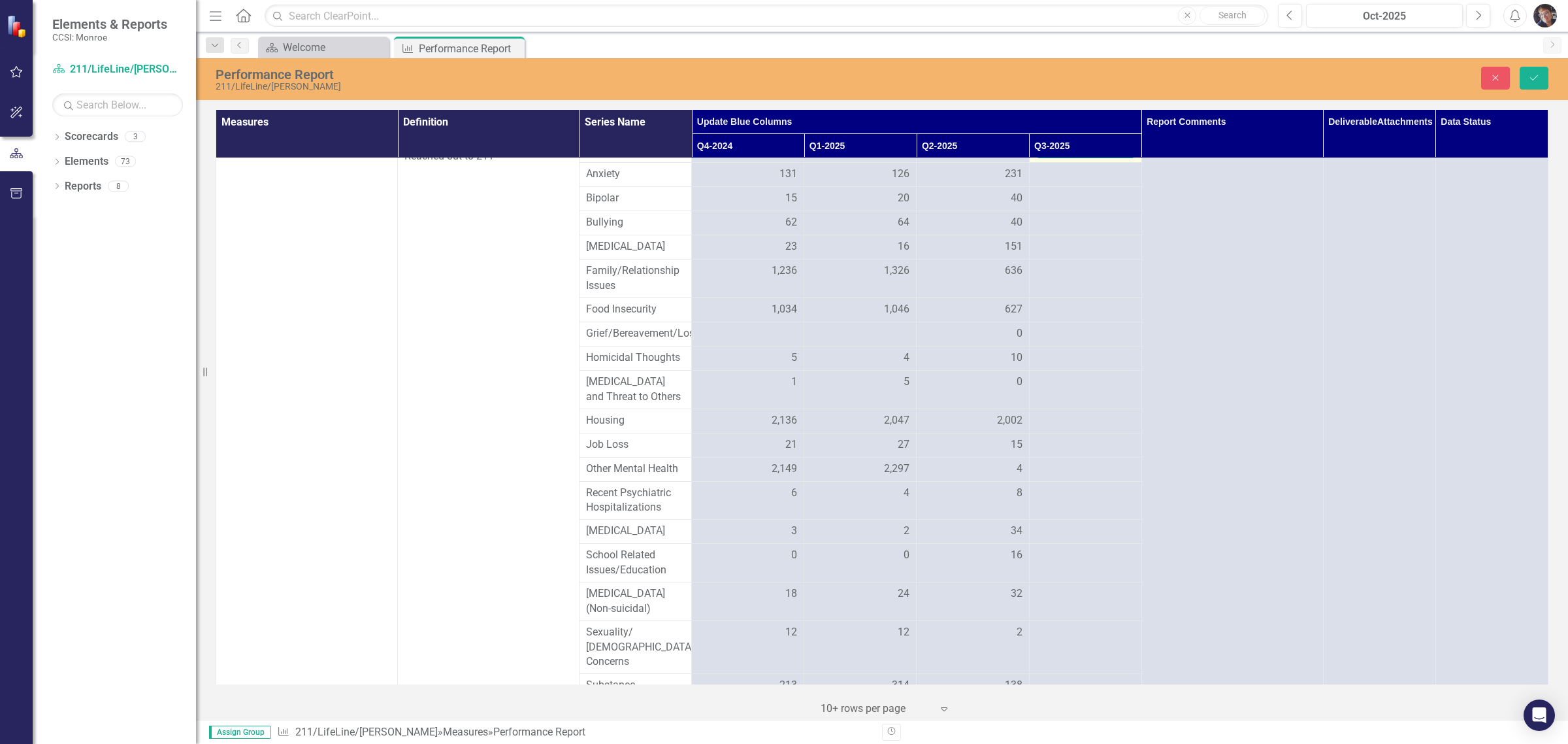
click at [841, 158] on input "number" at bounding box center [1086, 146] width 99 height 24
type input "221"
click at [841, 187] on td at bounding box center [1085, 175] width 112 height 24
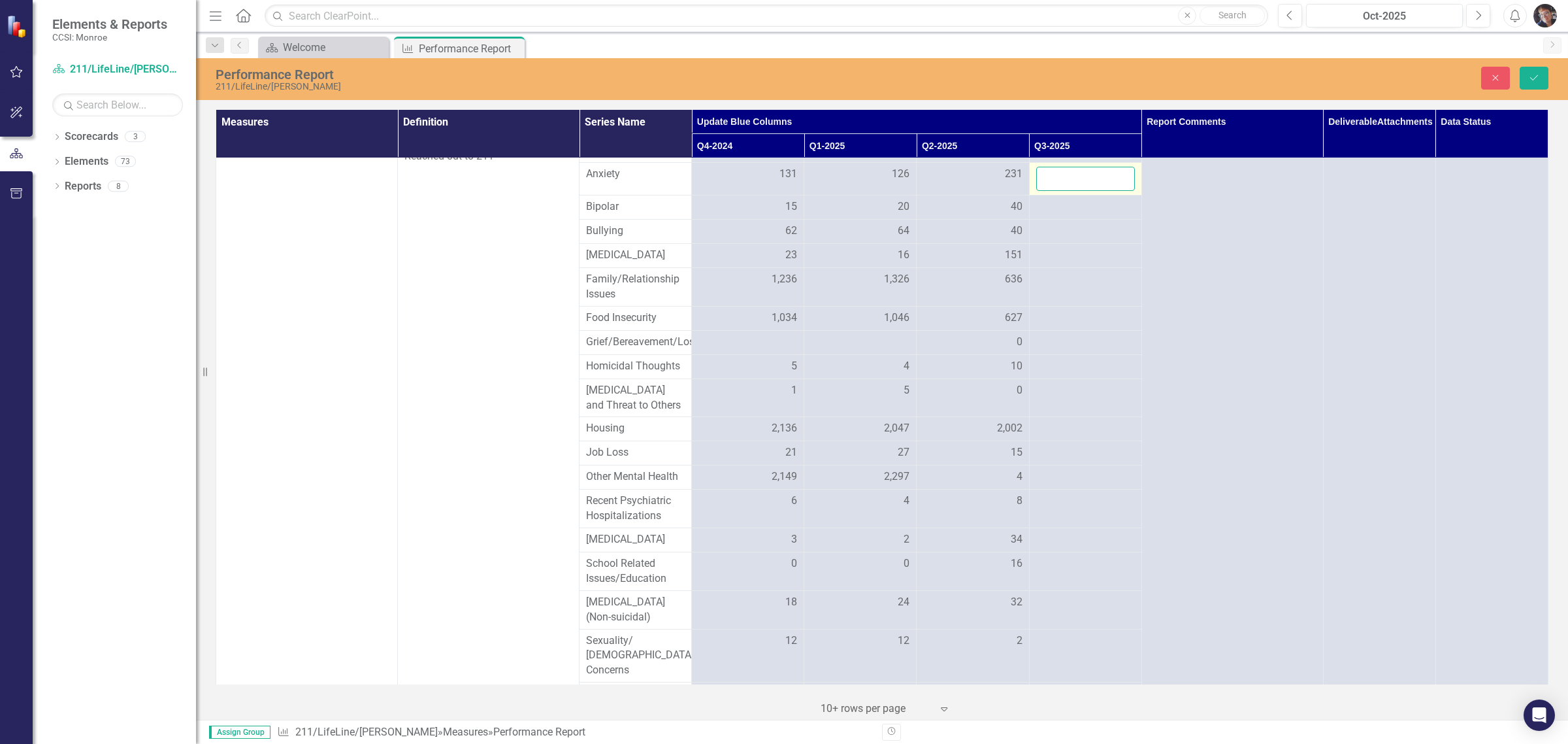
click at [841, 191] on input "number" at bounding box center [1086, 179] width 99 height 24
type input "301"
click at [841, 215] on div at bounding box center [1086, 207] width 99 height 16
type input "44"
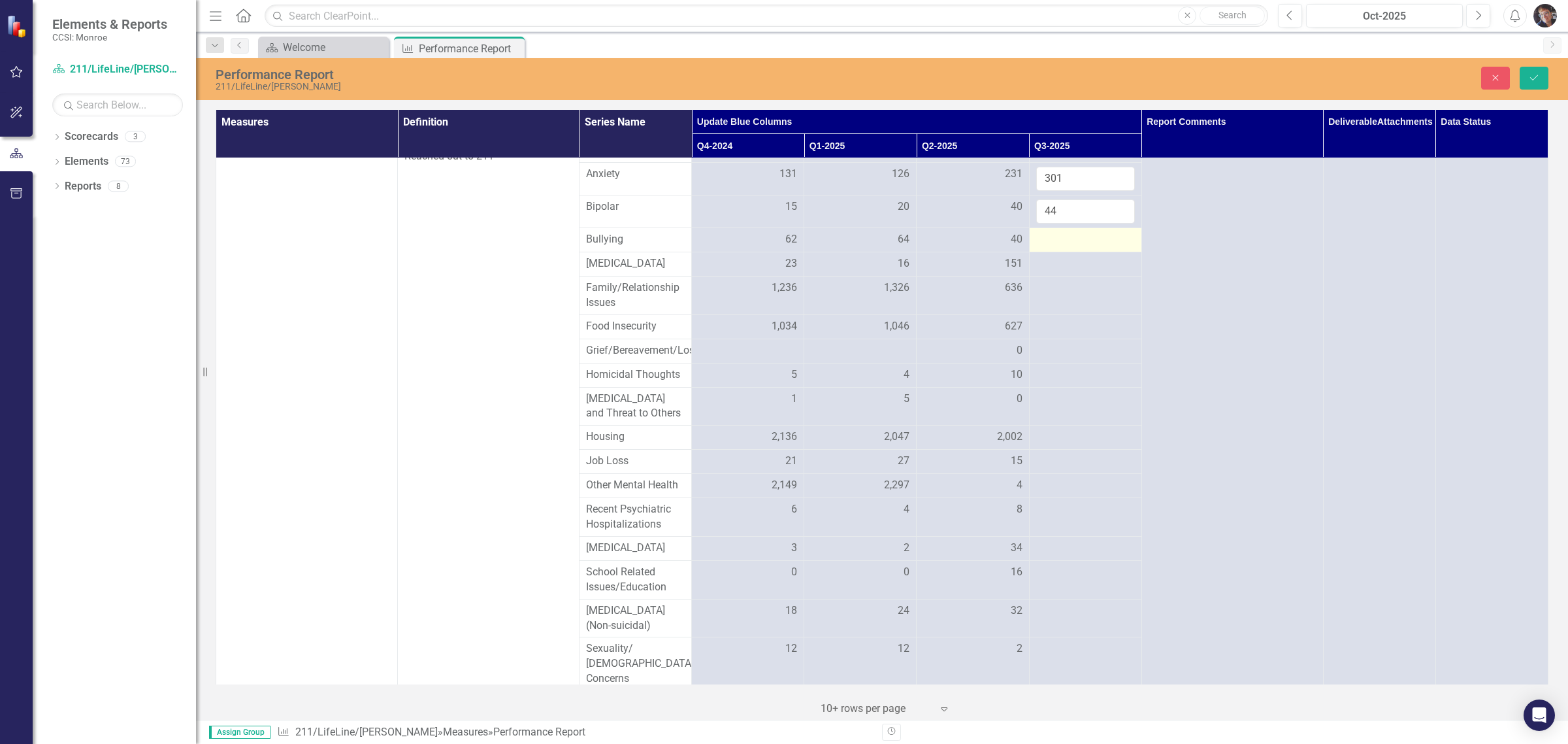
click at [841, 248] on div at bounding box center [1086, 240] width 99 height 16
click at [841, 256] on input "number" at bounding box center [1086, 244] width 99 height 24
type input "9"
click at [841, 281] on div at bounding box center [1086, 272] width 99 height 16
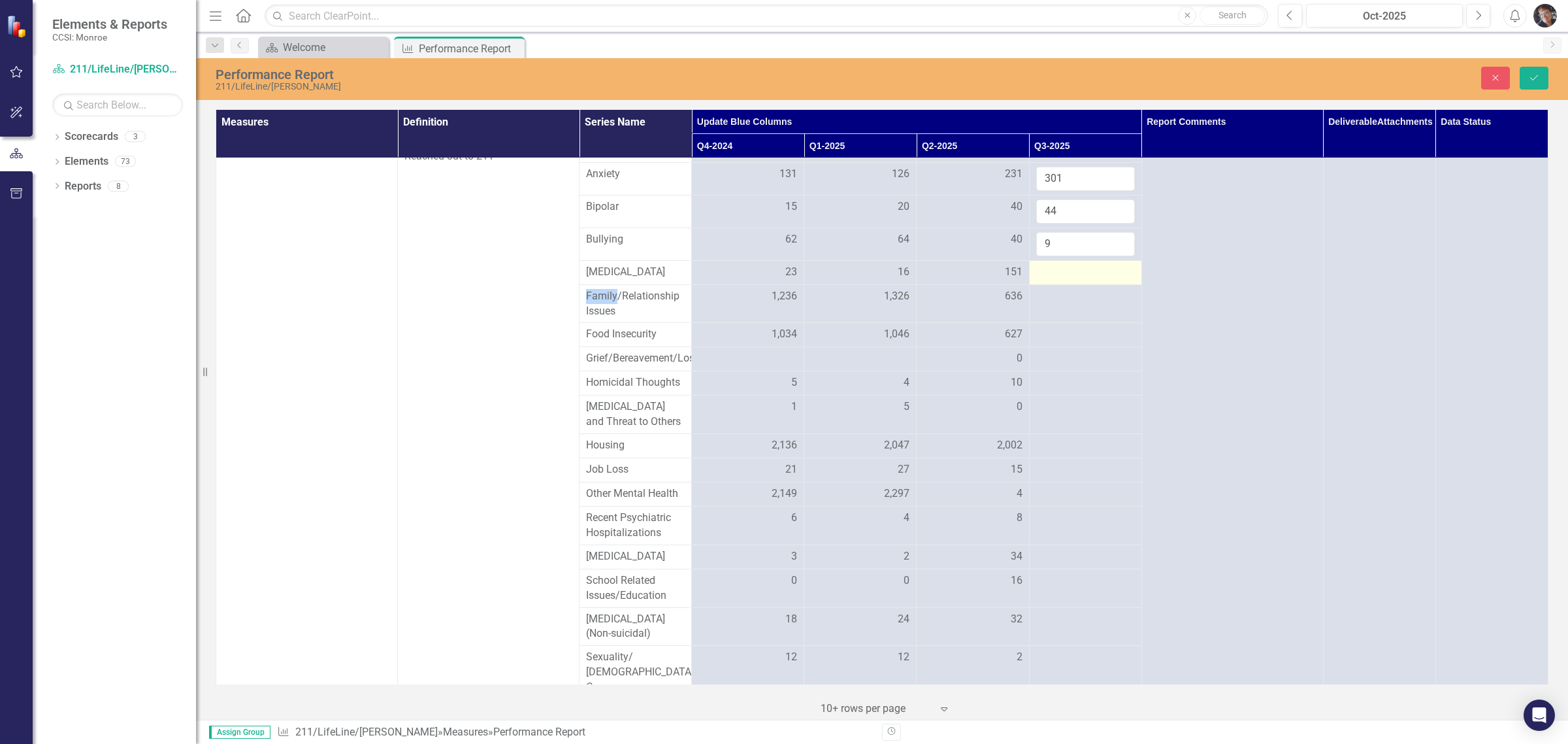
click at [841, 281] on div at bounding box center [1086, 272] width 99 height 16
type input "213"
click at [841, 313] on div at bounding box center [1086, 305] width 99 height 16
type input "837"
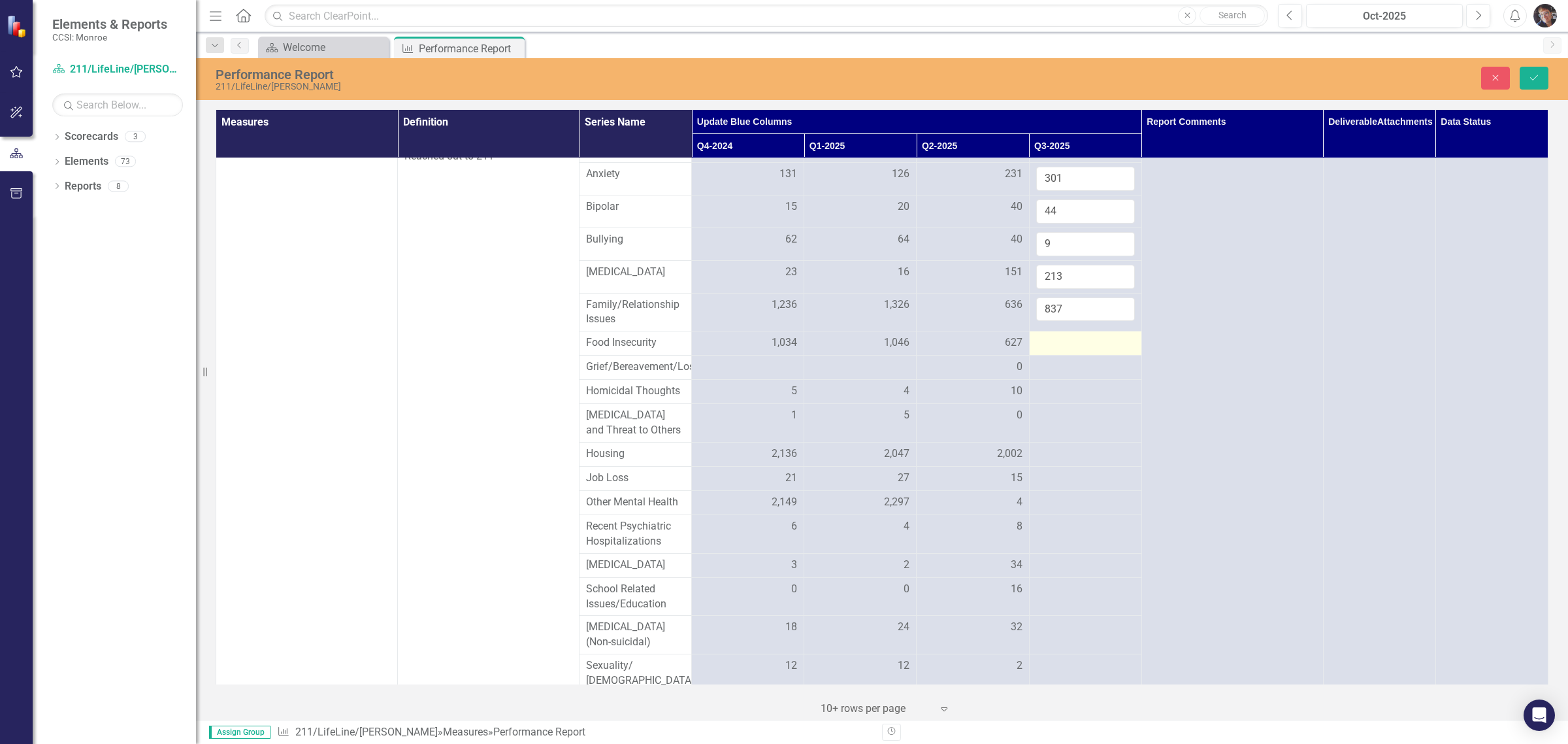
click at [841, 351] on div at bounding box center [1086, 343] width 99 height 16
type input "834"
click at [841, 384] on div at bounding box center [1086, 375] width 99 height 16
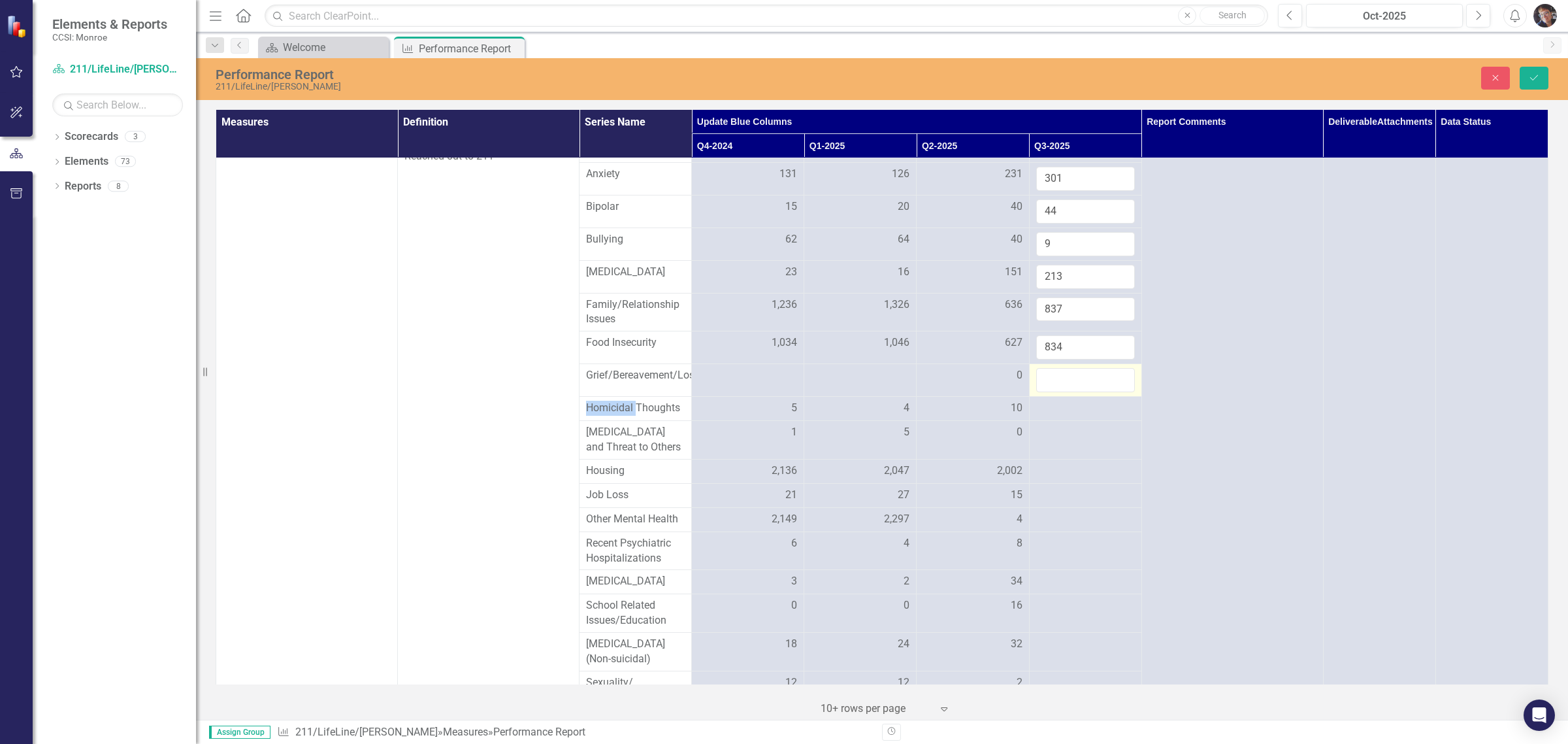
click at [841, 392] on input "number" at bounding box center [1086, 380] width 99 height 24
type input "55"
click at [841, 416] on div at bounding box center [1086, 408] width 99 height 16
type input "4"
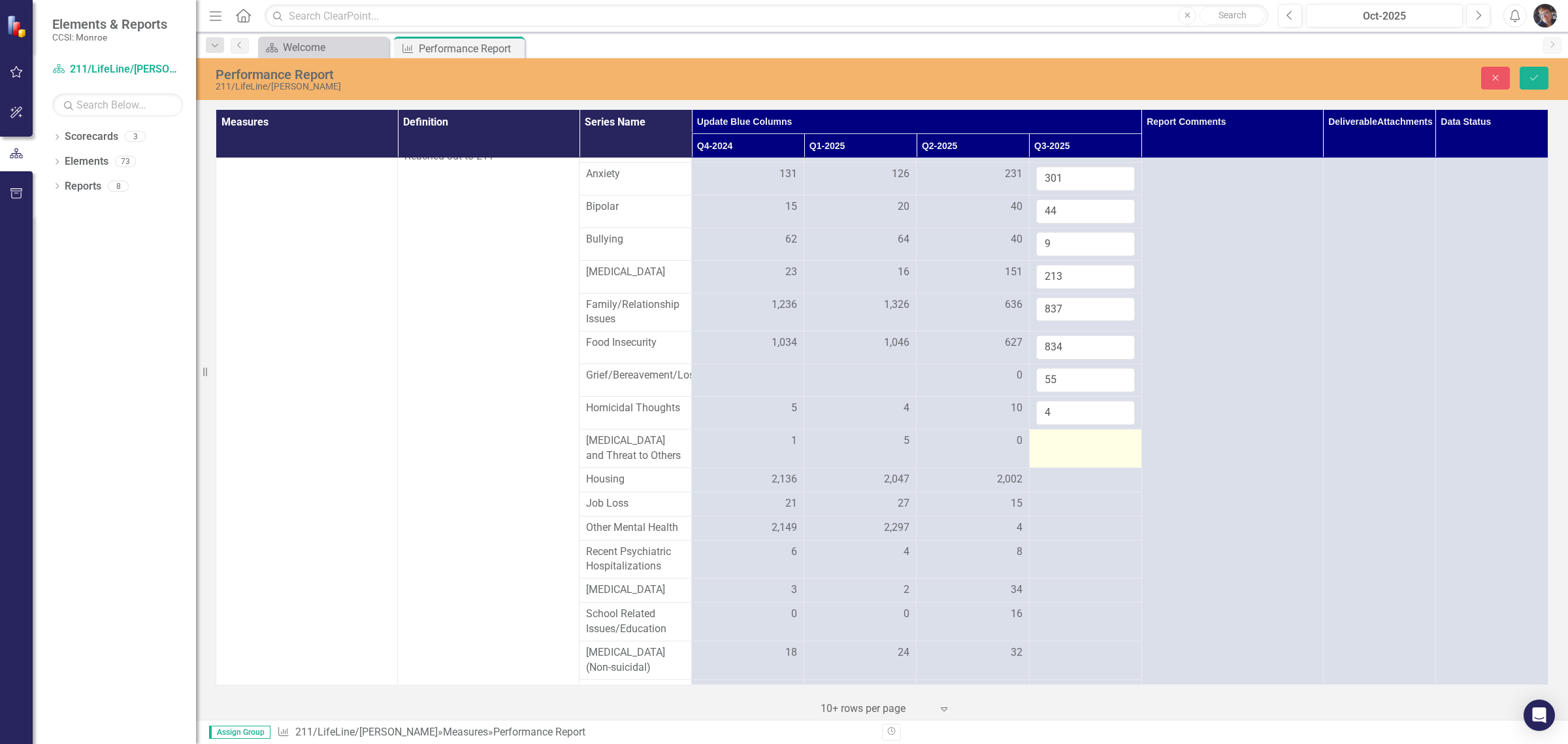
click at [841, 449] on div at bounding box center [1086, 441] width 99 height 16
type input "6"
click at [841, 488] on div at bounding box center [1086, 480] width 99 height 16
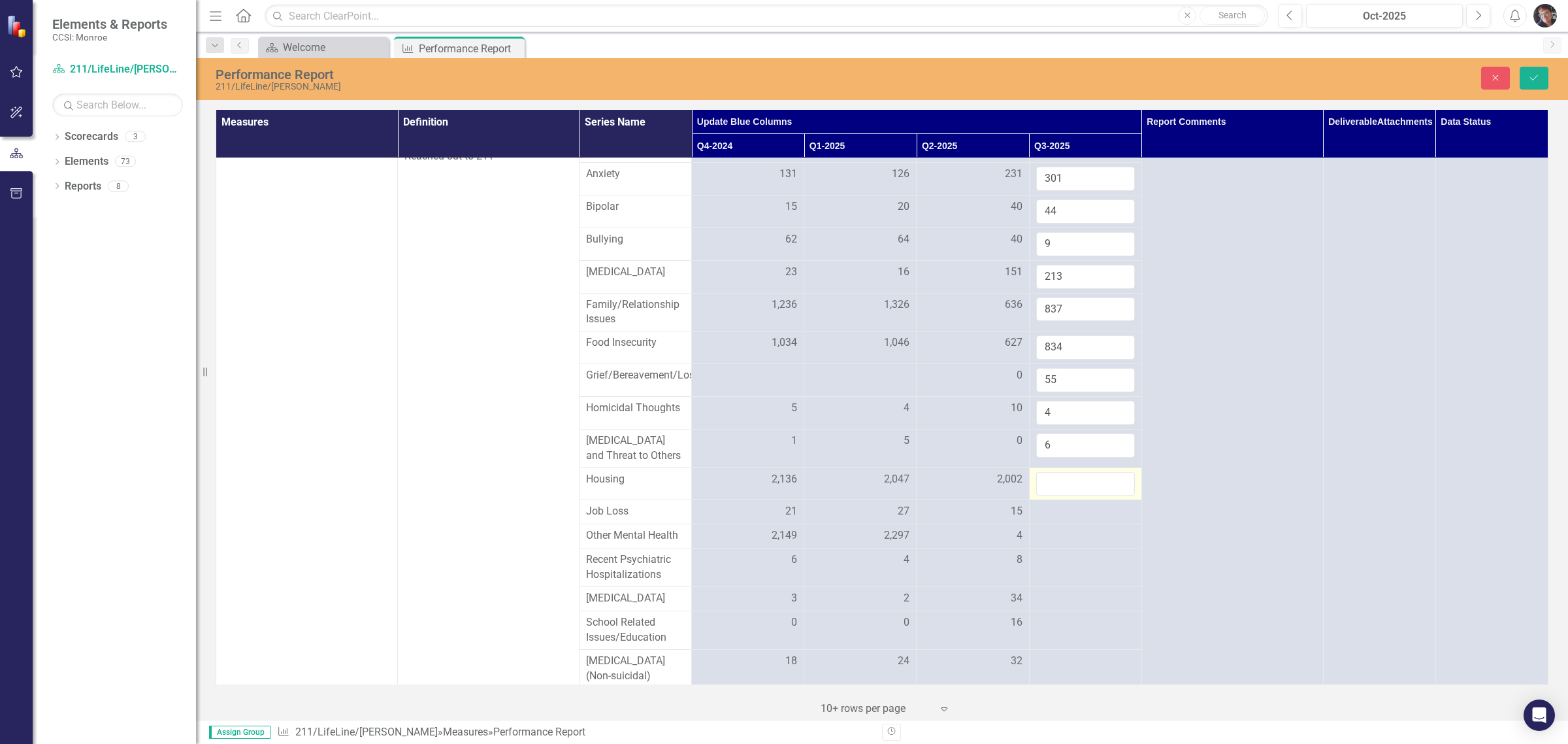
click at [841, 496] on input "number" at bounding box center [1086, 484] width 99 height 24
type input "2906"
click at [841, 520] on div at bounding box center [1086, 512] width 99 height 16
click at [841, 528] on input "number" at bounding box center [1086, 516] width 99 height 24
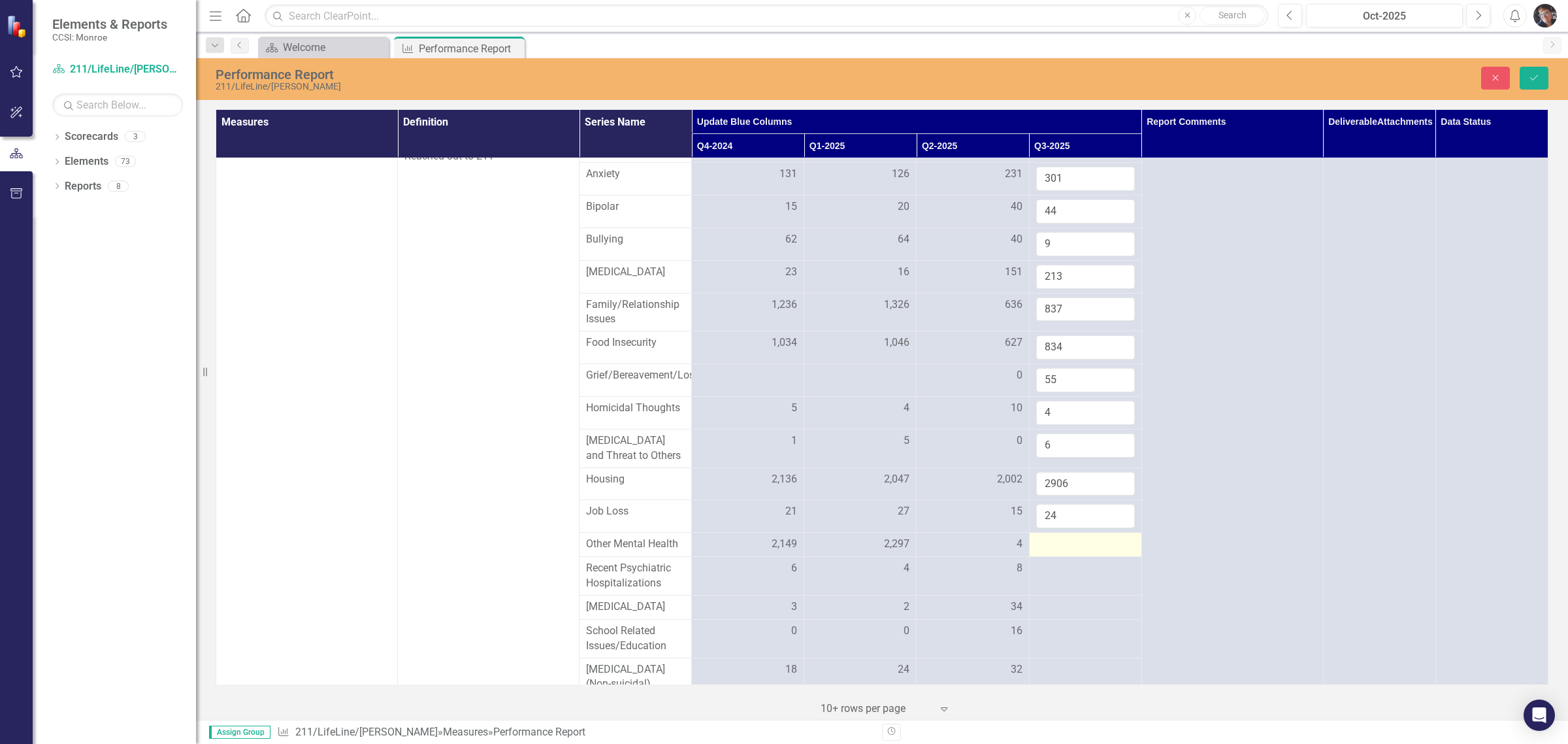
type input "24"
click at [841, 553] on div at bounding box center [1086, 544] width 99 height 16
type input "204"
click at [841, 585] on div at bounding box center [1086, 576] width 99 height 16
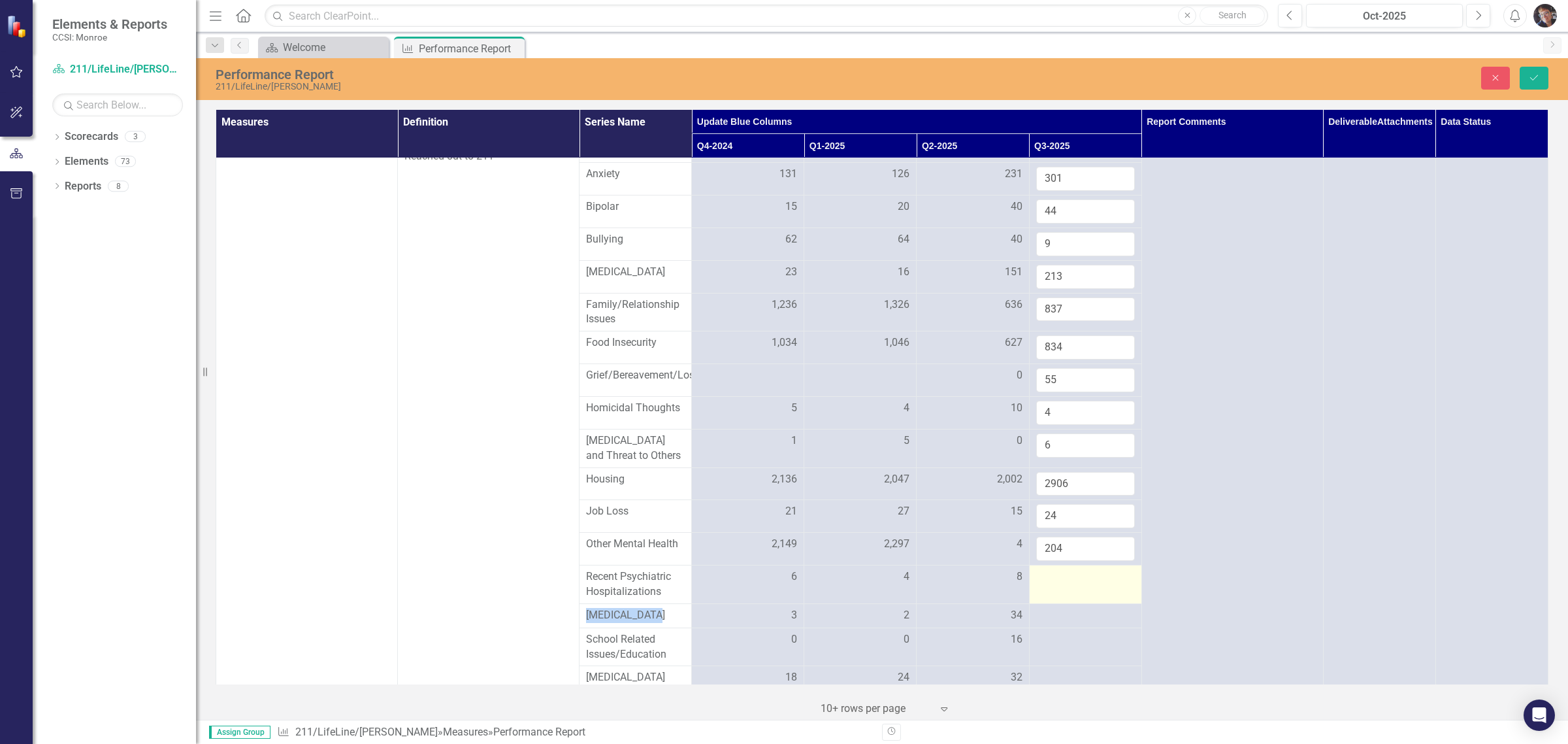
click at [841, 585] on div at bounding box center [1086, 576] width 99 height 16
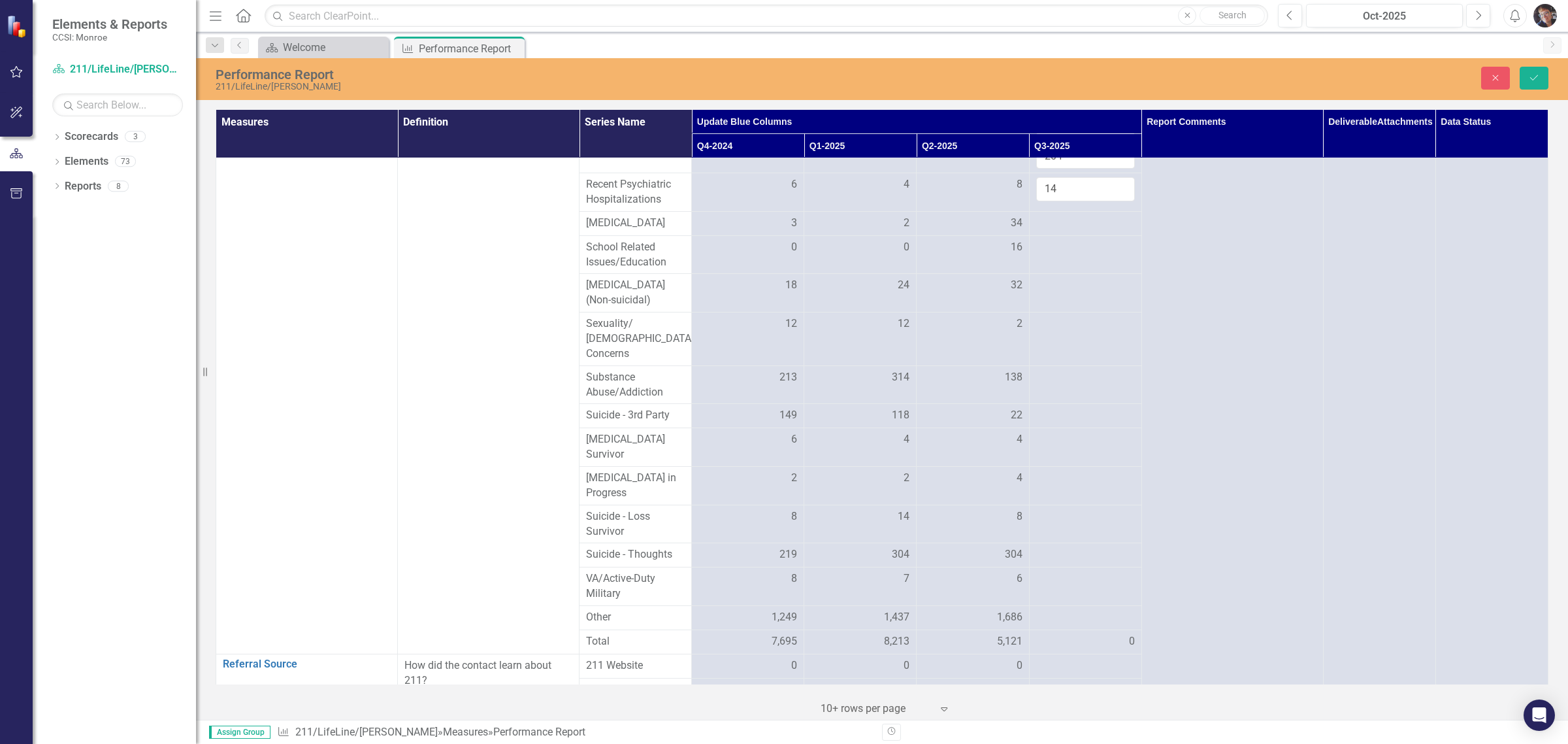
scroll to position [1345, 0]
type input "14"
click at [841, 223] on div at bounding box center [1086, 214] width 99 height 16
click at [841, 232] on input "number" at bounding box center [1086, 219] width 99 height 24
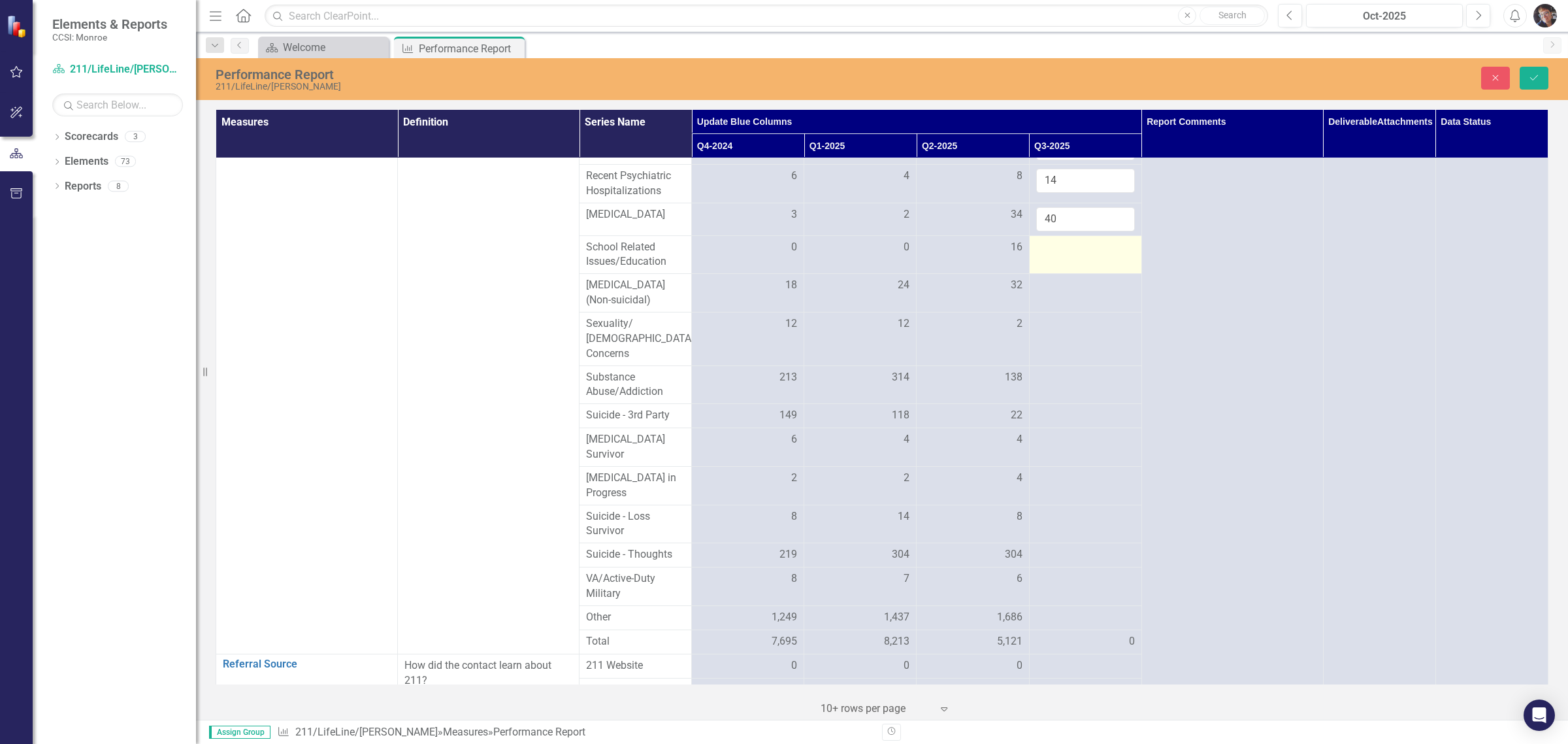
type input "40"
click at [841, 255] on div at bounding box center [1086, 247] width 99 height 16
click at [841, 264] on input "number" at bounding box center [1086, 252] width 99 height 24
click at [841, 274] on td at bounding box center [1085, 255] width 112 height 39
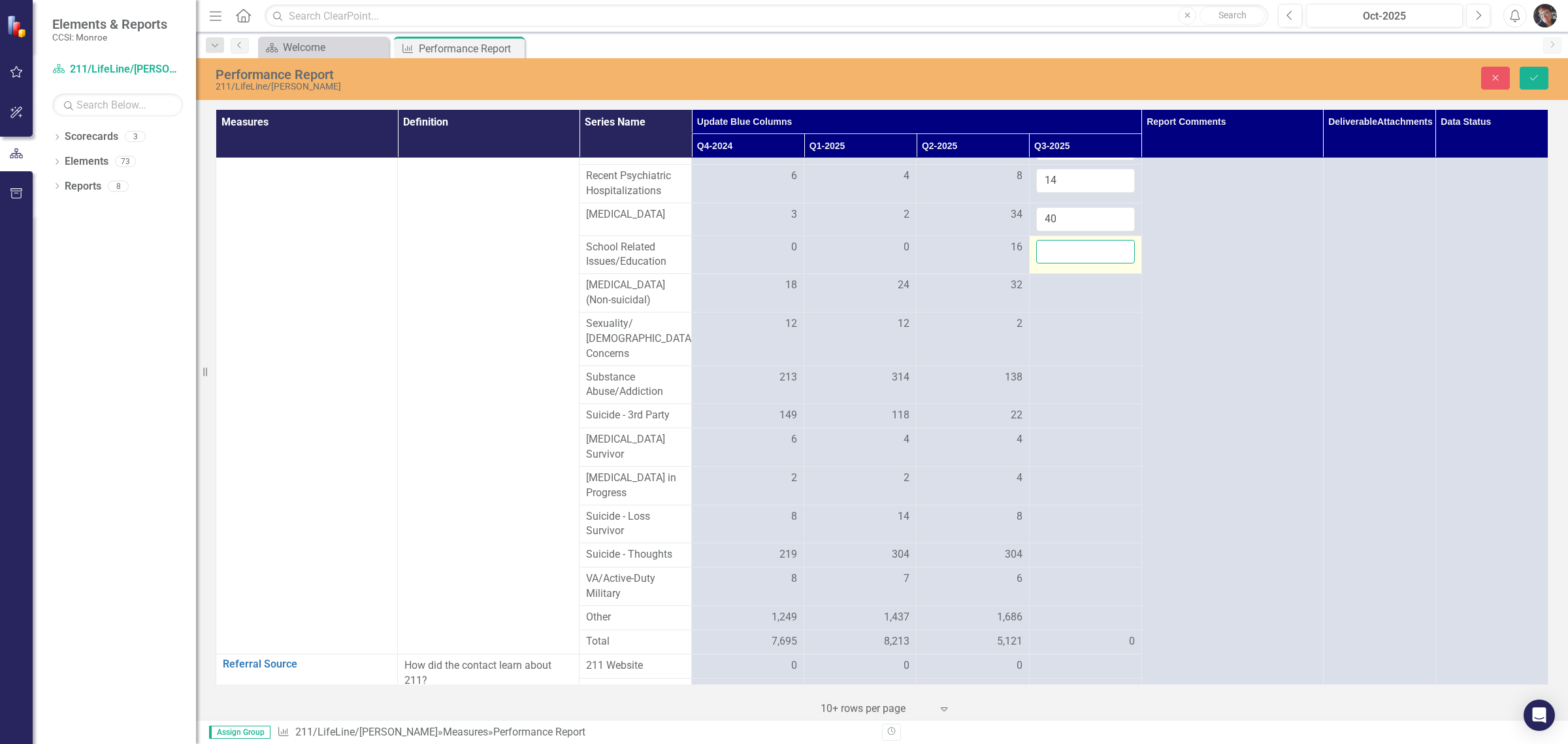
click at [841, 264] on input "number" at bounding box center [1086, 252] width 99 height 24
type input "21"
click at [841, 313] on td at bounding box center [1085, 293] width 112 height 39
click at [841, 293] on div at bounding box center [1086, 285] width 99 height 16
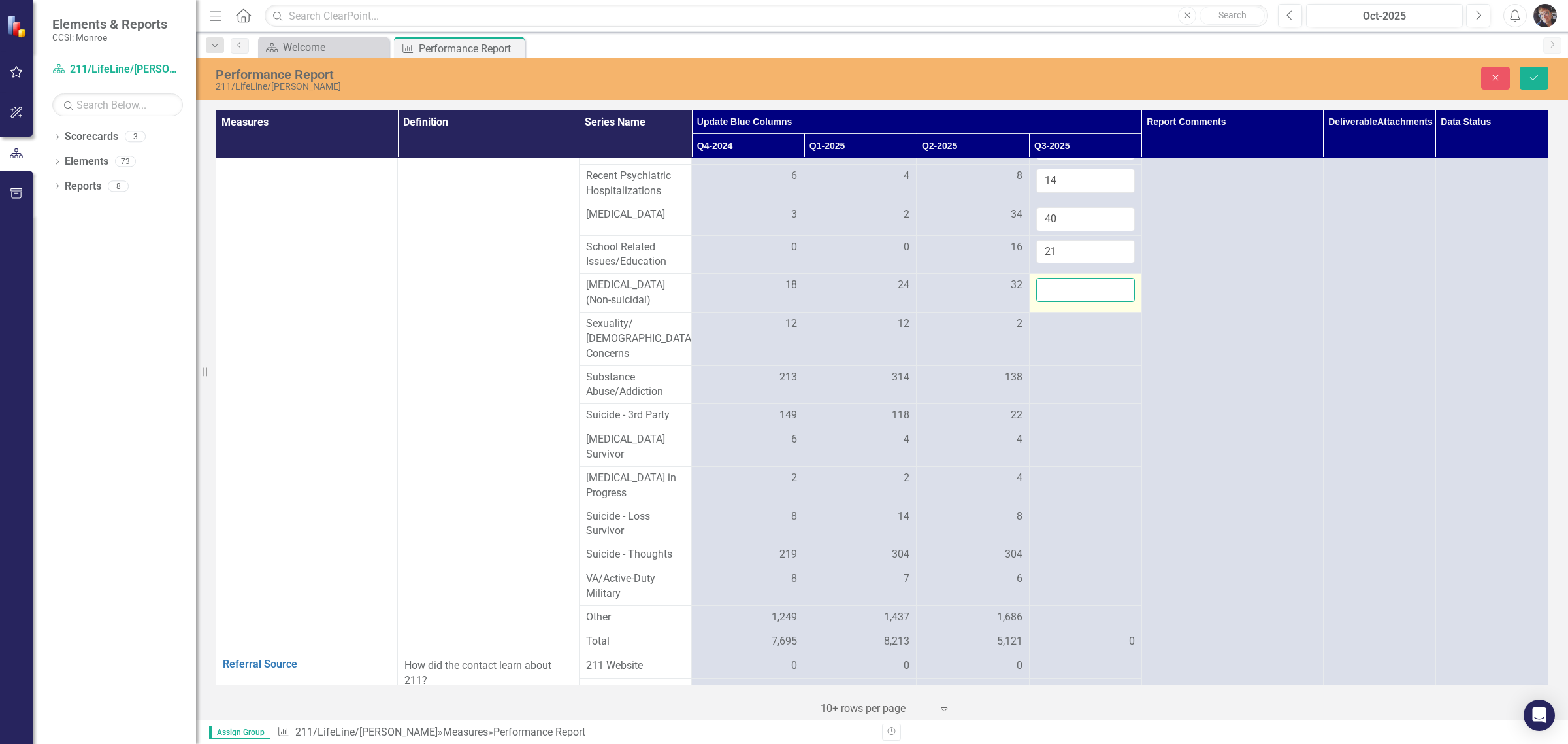
click at [841, 302] on input "number" at bounding box center [1086, 290] width 99 height 24
type input "0"
click at [841, 332] on div at bounding box center [1086, 324] width 99 height 16
click at [841, 340] on input "number" at bounding box center [1086, 328] width 99 height 24
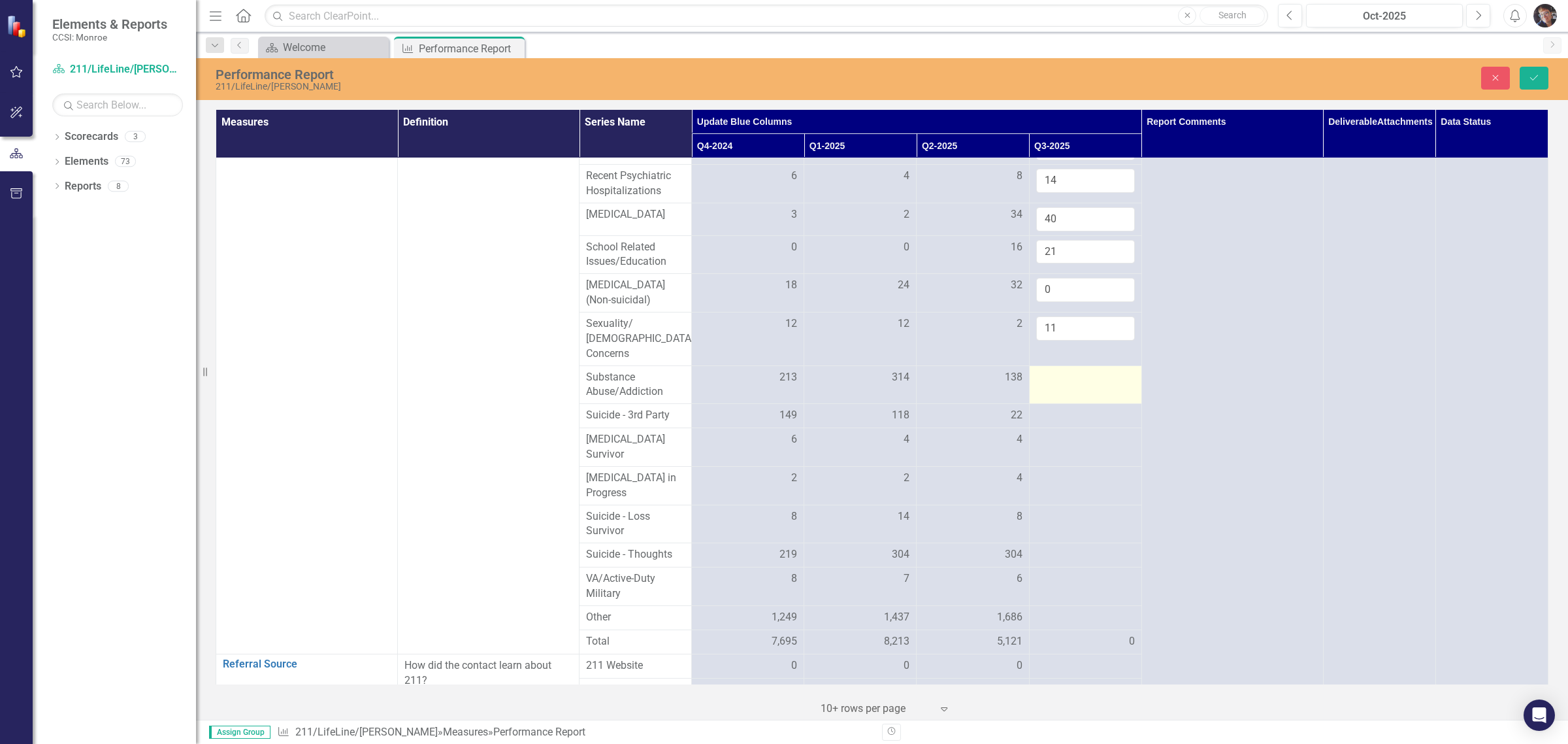
type input "11"
click at [841, 386] on div at bounding box center [1086, 378] width 99 height 16
click at [841, 394] on input "number" at bounding box center [1086, 382] width 99 height 24
type input "179"
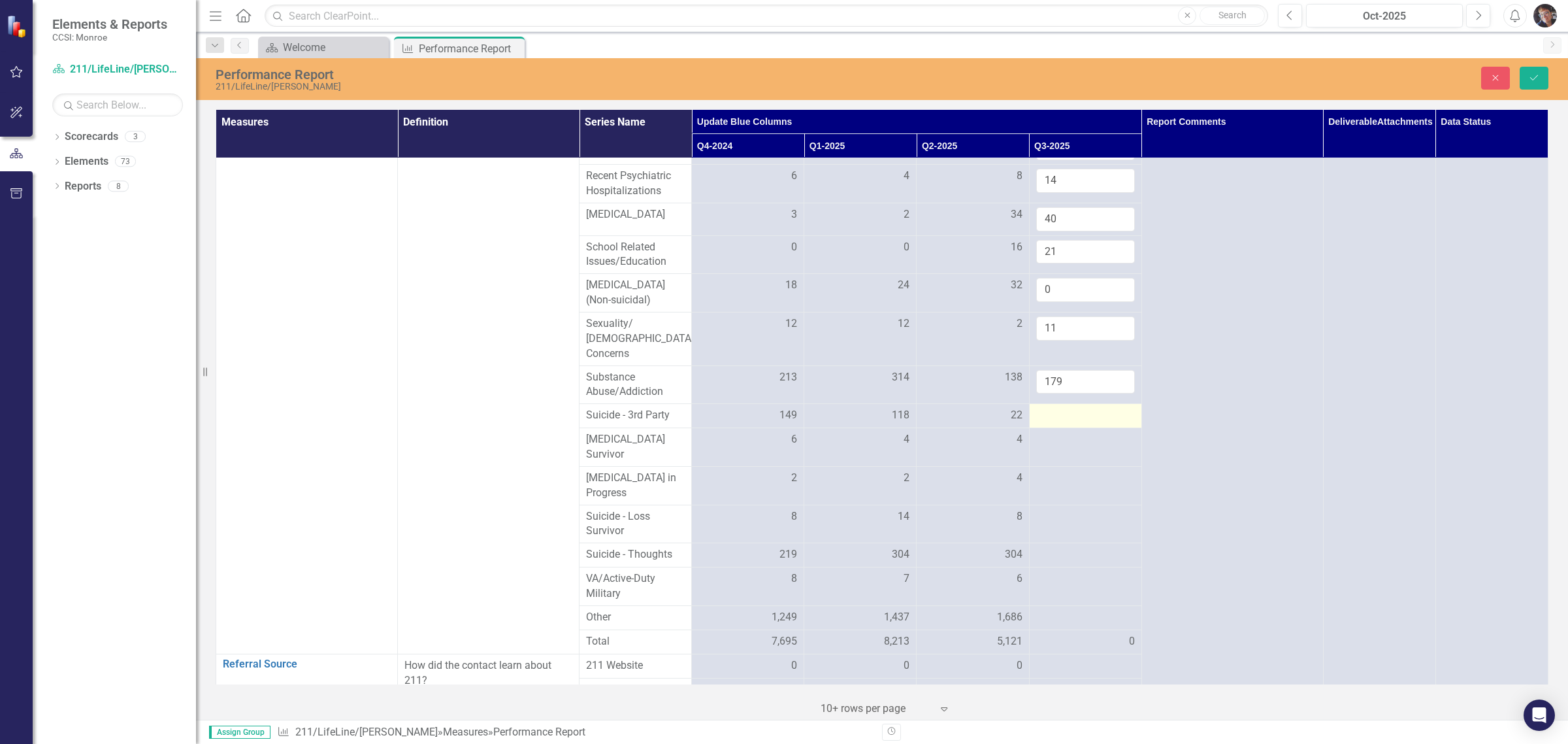
click at [841, 428] on td at bounding box center [1085, 416] width 112 height 24
click at [841, 424] on div at bounding box center [1086, 416] width 99 height 16
click at [841, 432] on input "number" at bounding box center [1086, 420] width 99 height 24
type input "40"
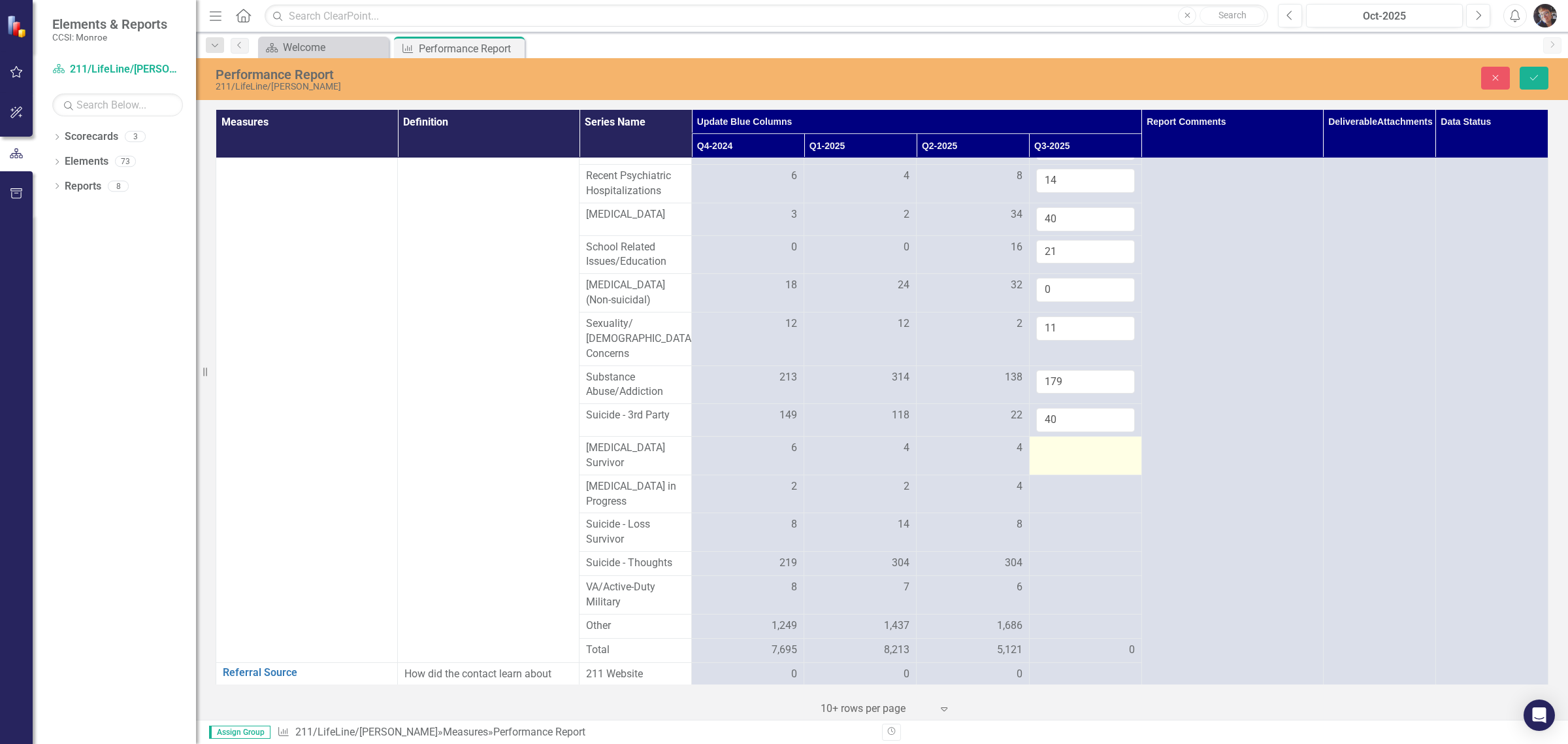
click at [841, 457] on div at bounding box center [1086, 448] width 99 height 16
click at [841, 465] on input "number" at bounding box center [1086, 453] width 99 height 24
click at [841, 571] on div at bounding box center [1086, 563] width 99 height 16
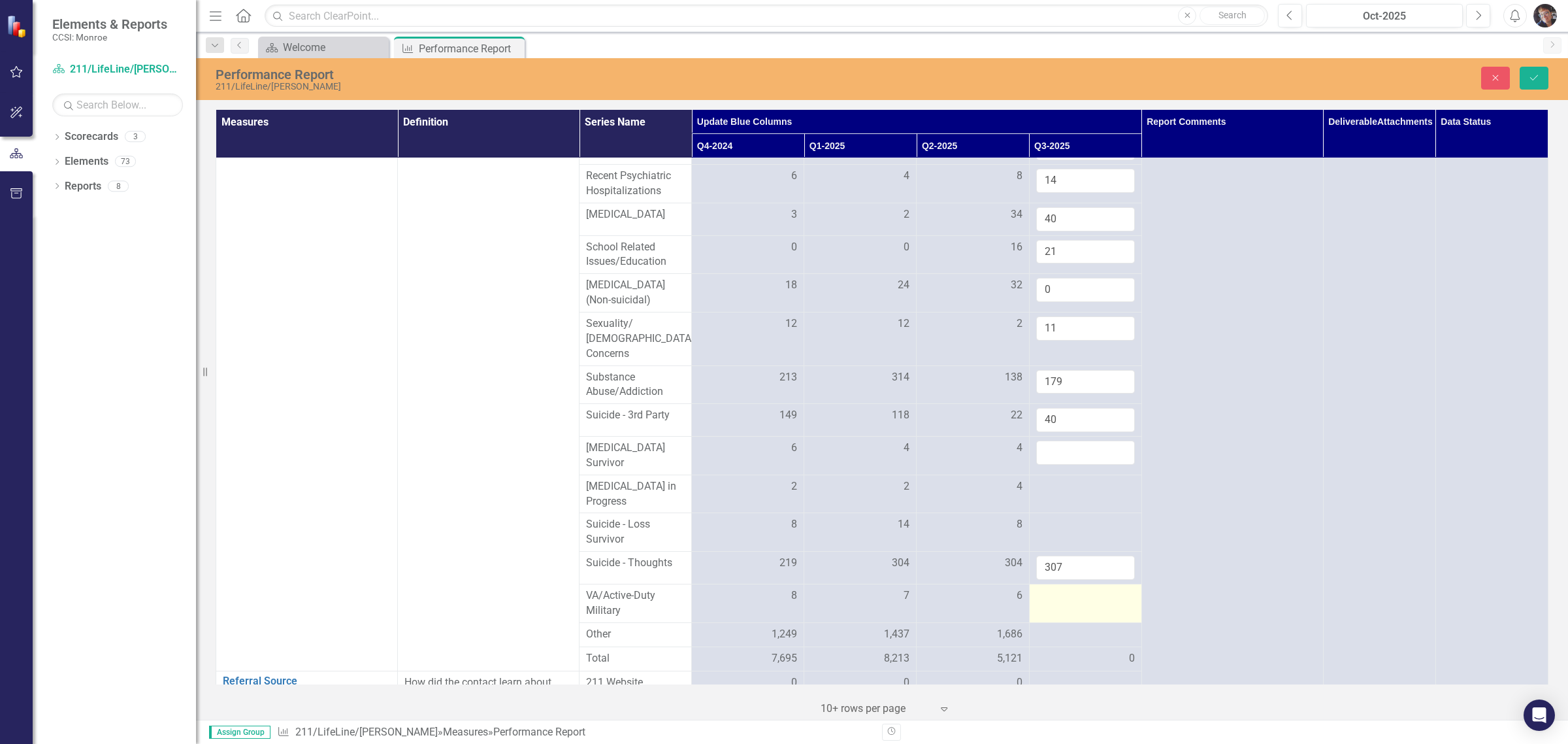
type input "307"
click at [841, 604] on div at bounding box center [1086, 596] width 99 height 16
click at [841, 612] on input "number" at bounding box center [1086, 600] width 99 height 24
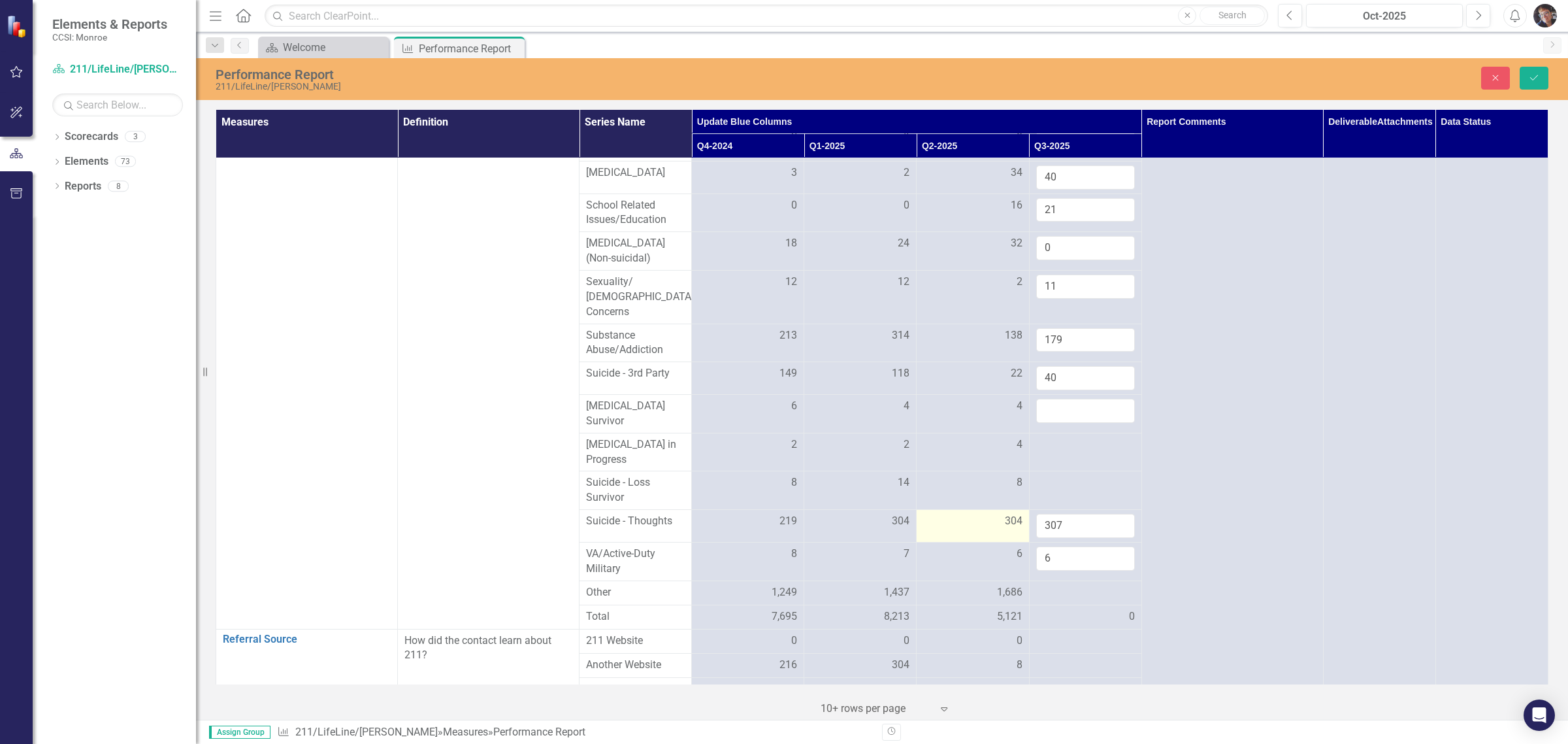
scroll to position [1427, 0]
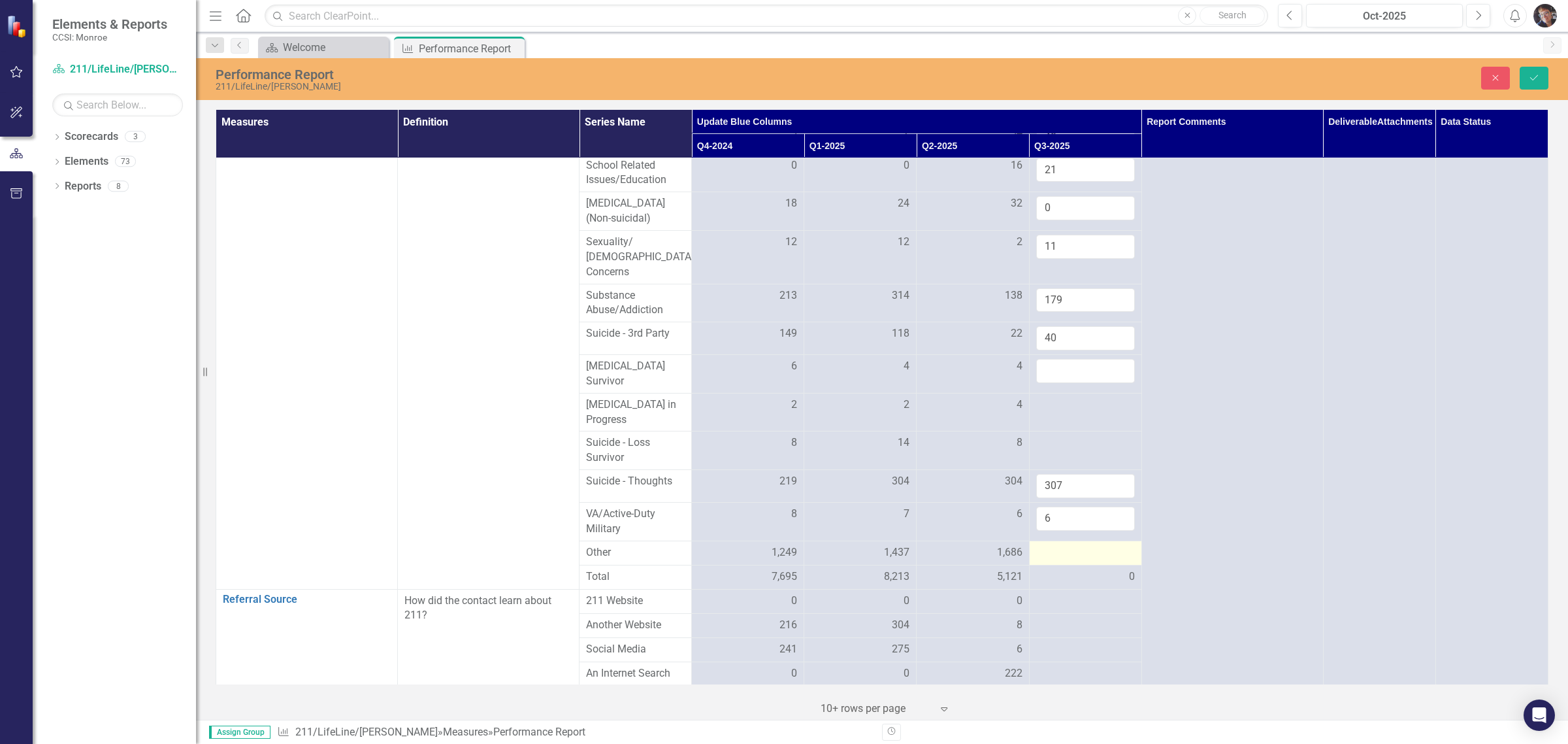
type input "6"
click at [841, 561] on div at bounding box center [1086, 553] width 99 height 16
click at [841, 569] on input "number" at bounding box center [1086, 557] width 99 height 24
type input "2084"
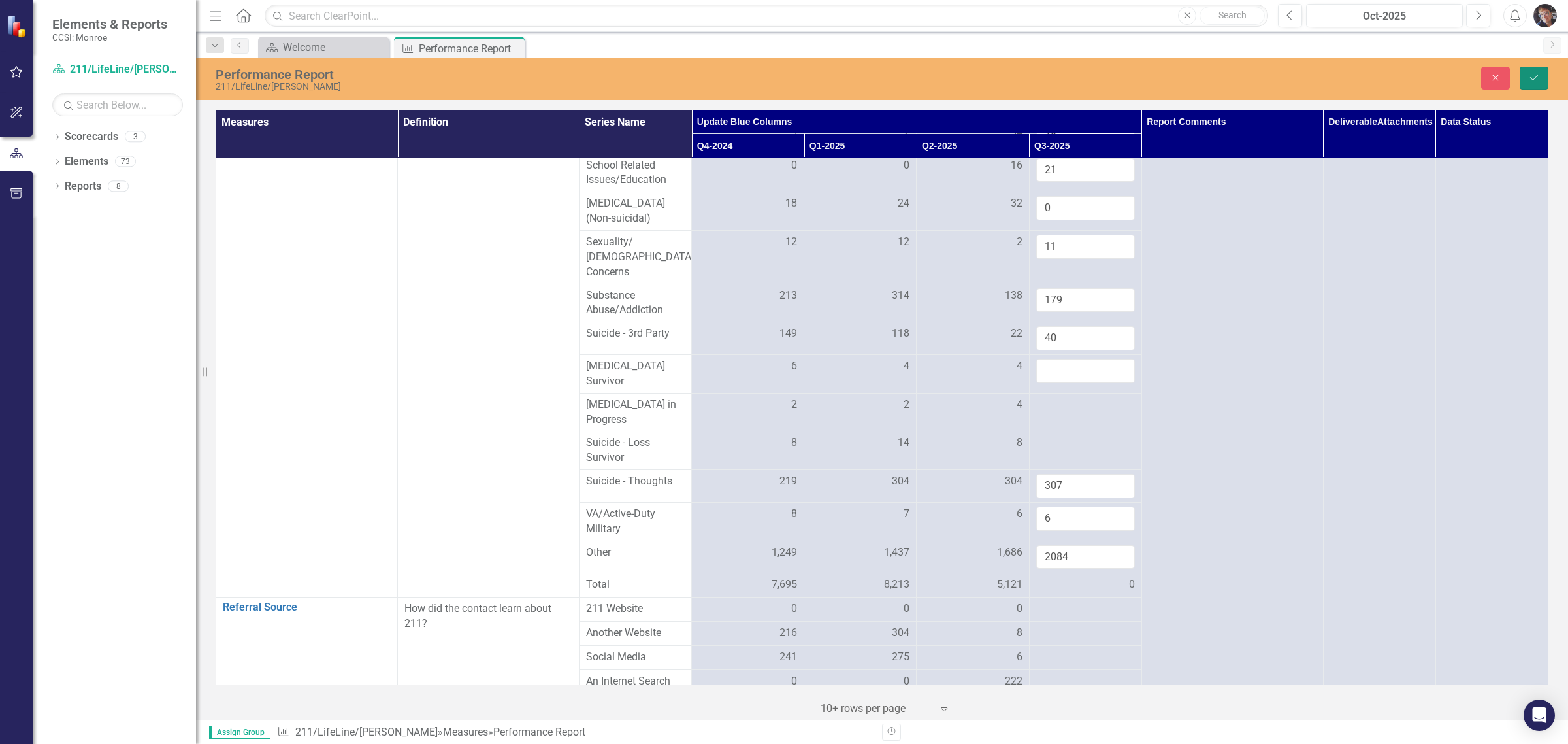
click at [841, 74] on button "Save" at bounding box center [1534, 78] width 29 height 23
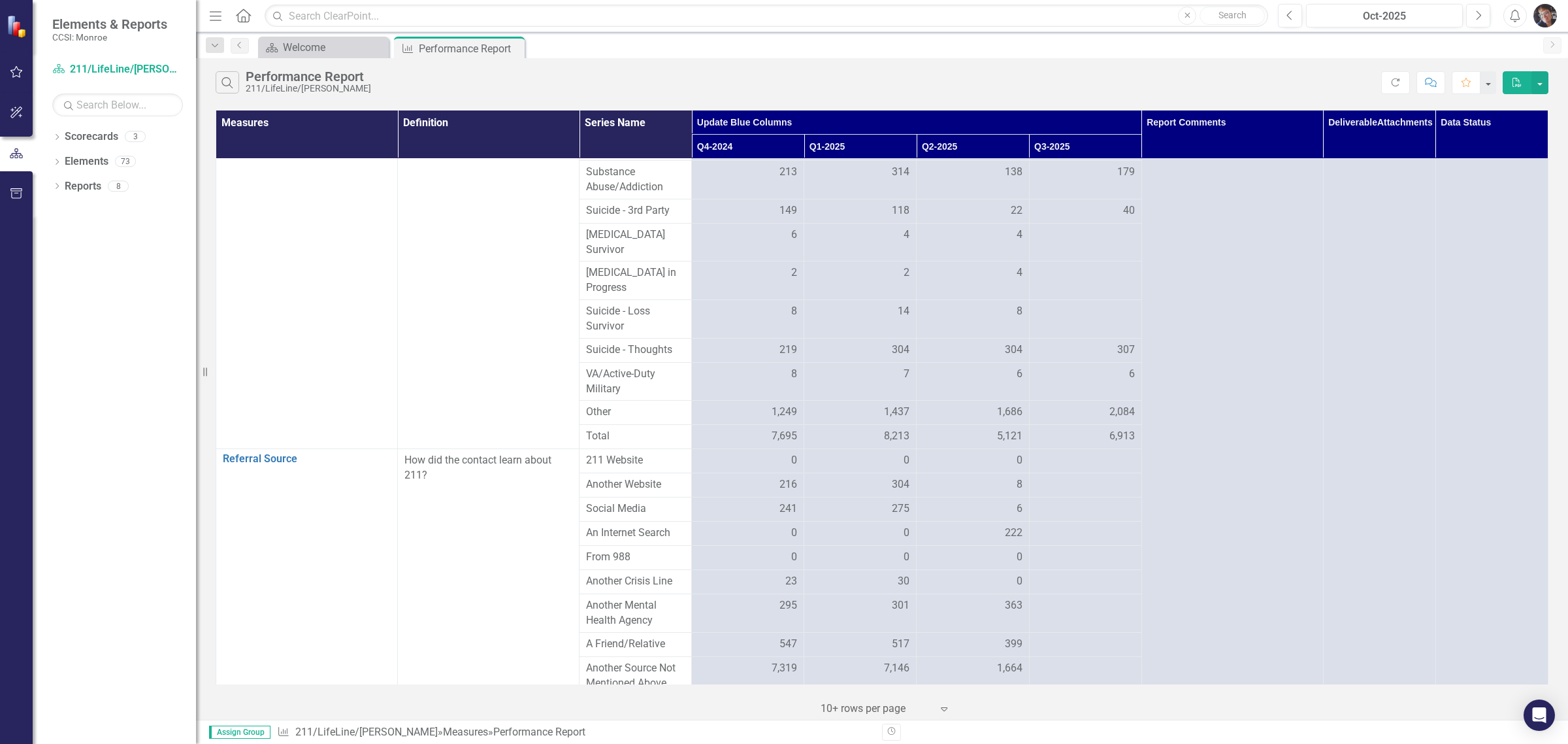
scroll to position [1446, 0]
click at [841, 247] on div at bounding box center [1086, 239] width 99 height 16
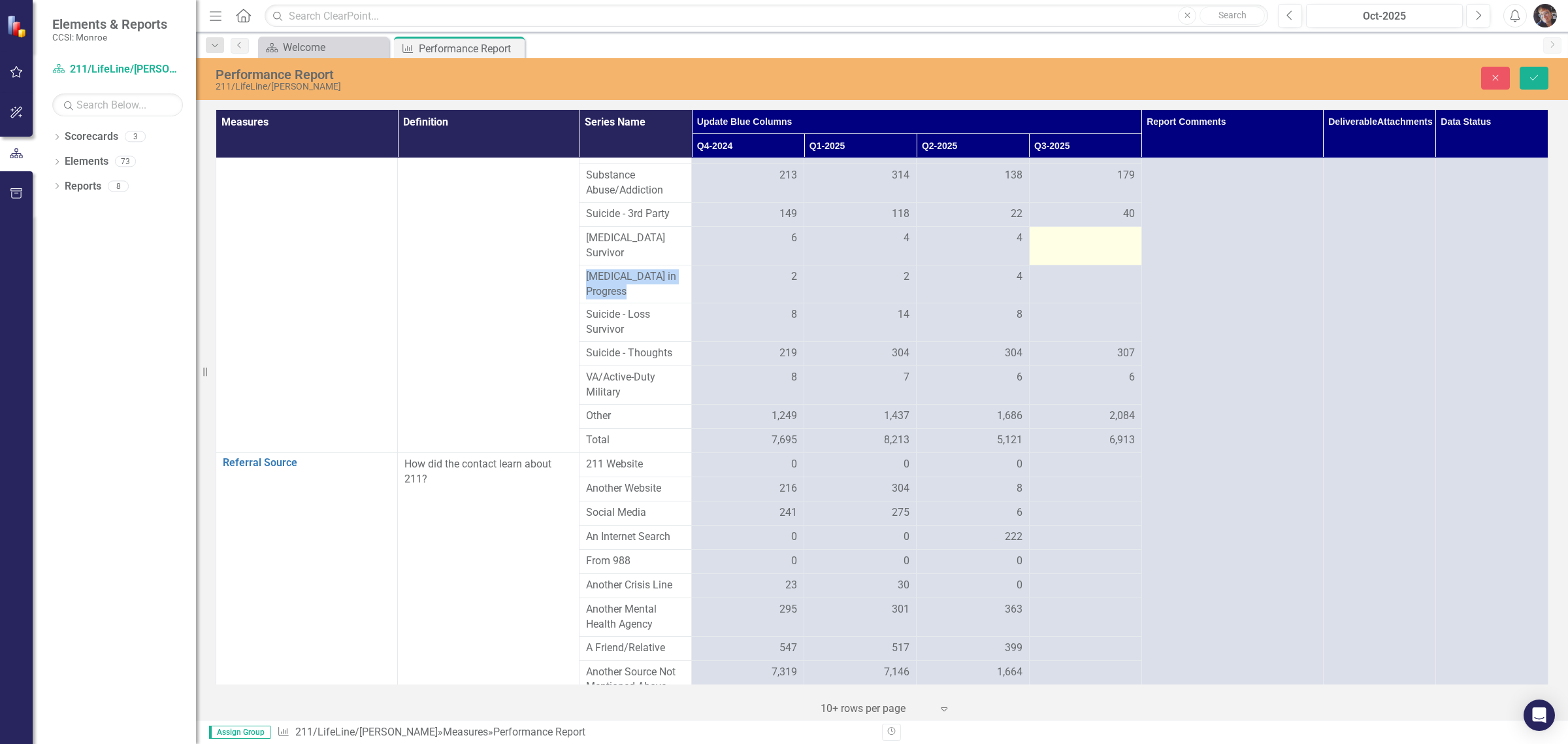
click at [841, 247] on div at bounding box center [1086, 238] width 99 height 16
click at [841, 255] on input "number" at bounding box center [1086, 243] width 99 height 24
type input "23"
click at [841, 285] on div at bounding box center [1086, 277] width 99 height 16
click at [841, 342] on td at bounding box center [1085, 322] width 112 height 39
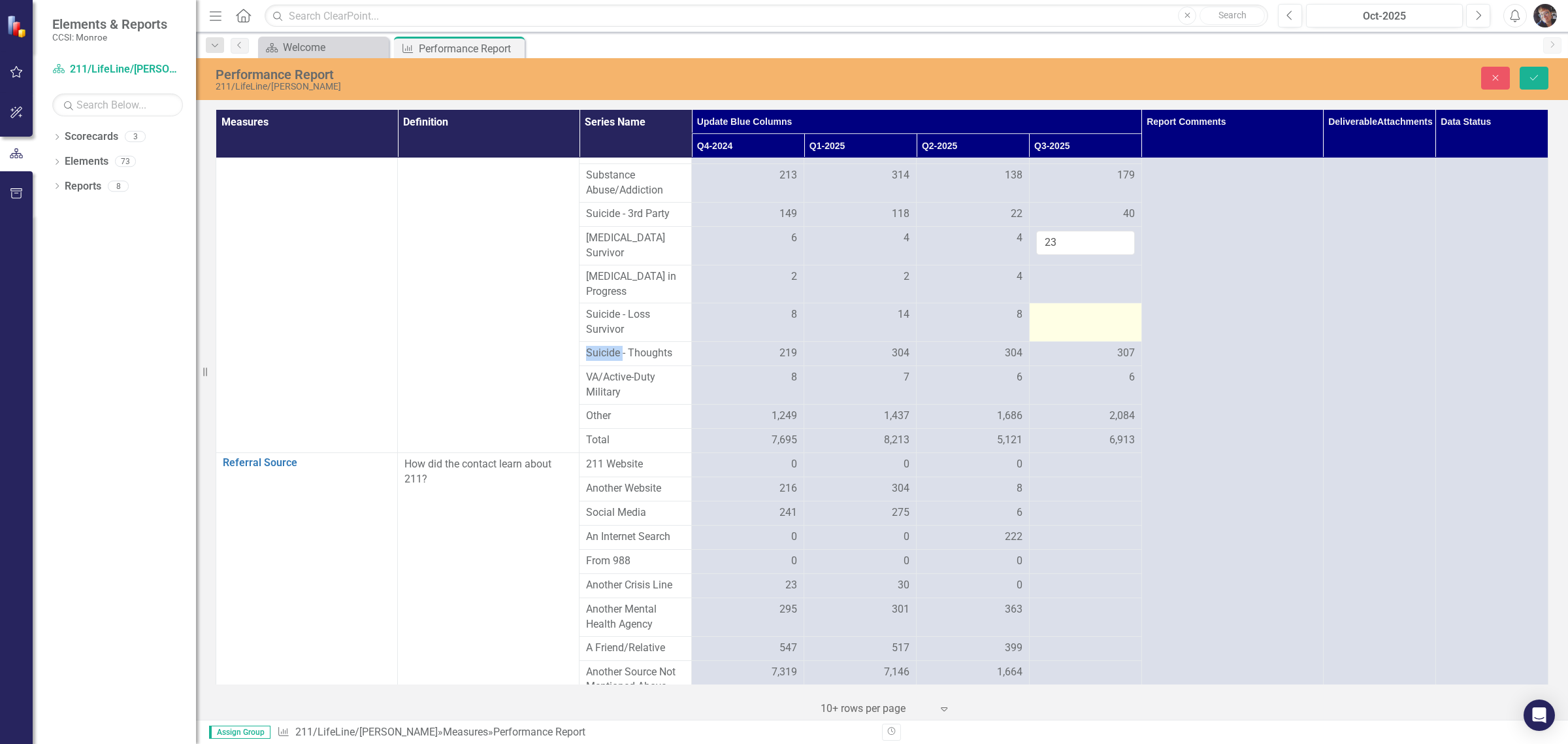
click at [841, 342] on td at bounding box center [1085, 322] width 112 height 39
click at [841, 331] on input "number" at bounding box center [1086, 319] width 99 height 24
type input "13"
click at [841, 285] on div at bounding box center [1086, 277] width 99 height 16
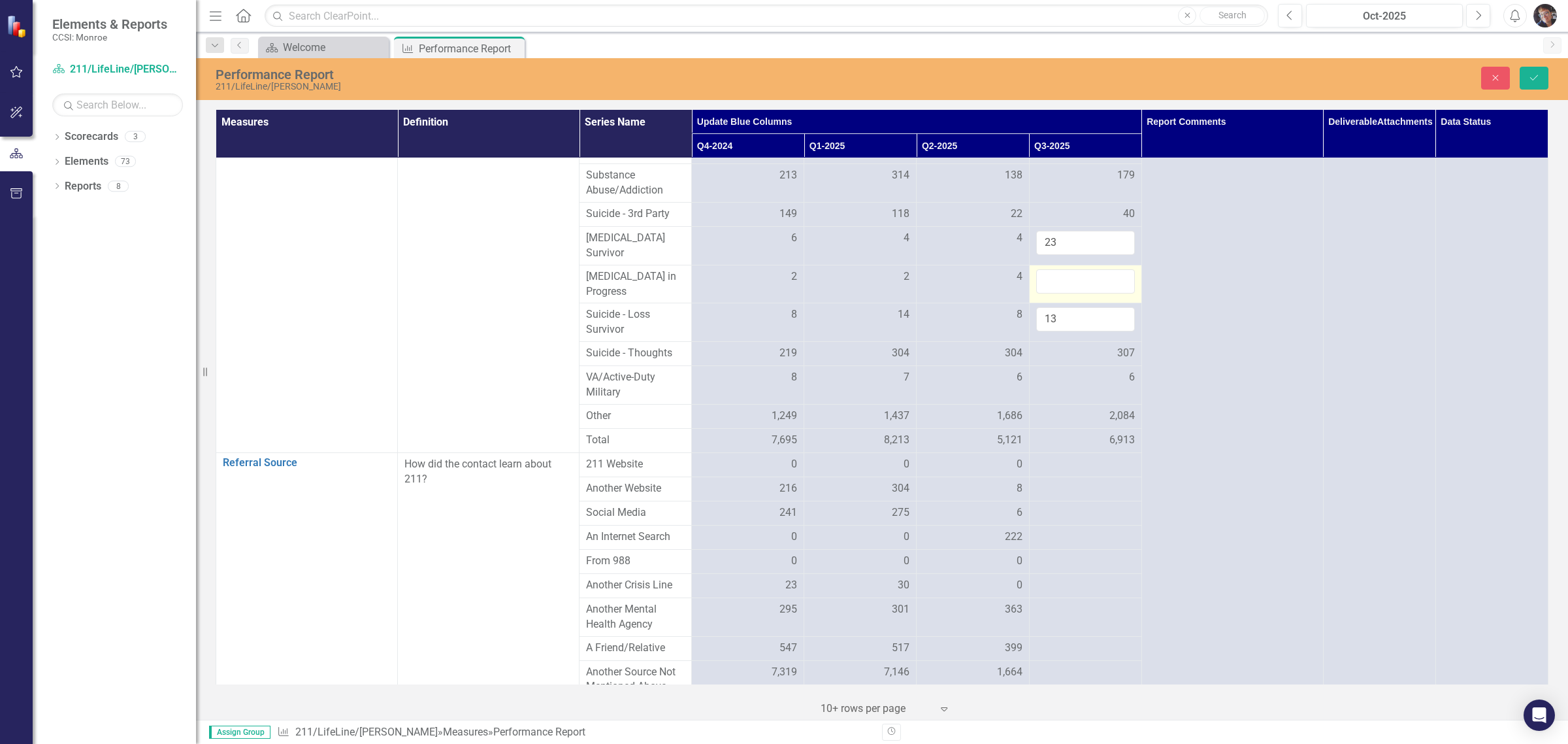
click at [841, 293] on input "number" at bounding box center [1086, 282] width 99 height 24
type input "10"
click at [841, 78] on button "Save" at bounding box center [1534, 78] width 29 height 23
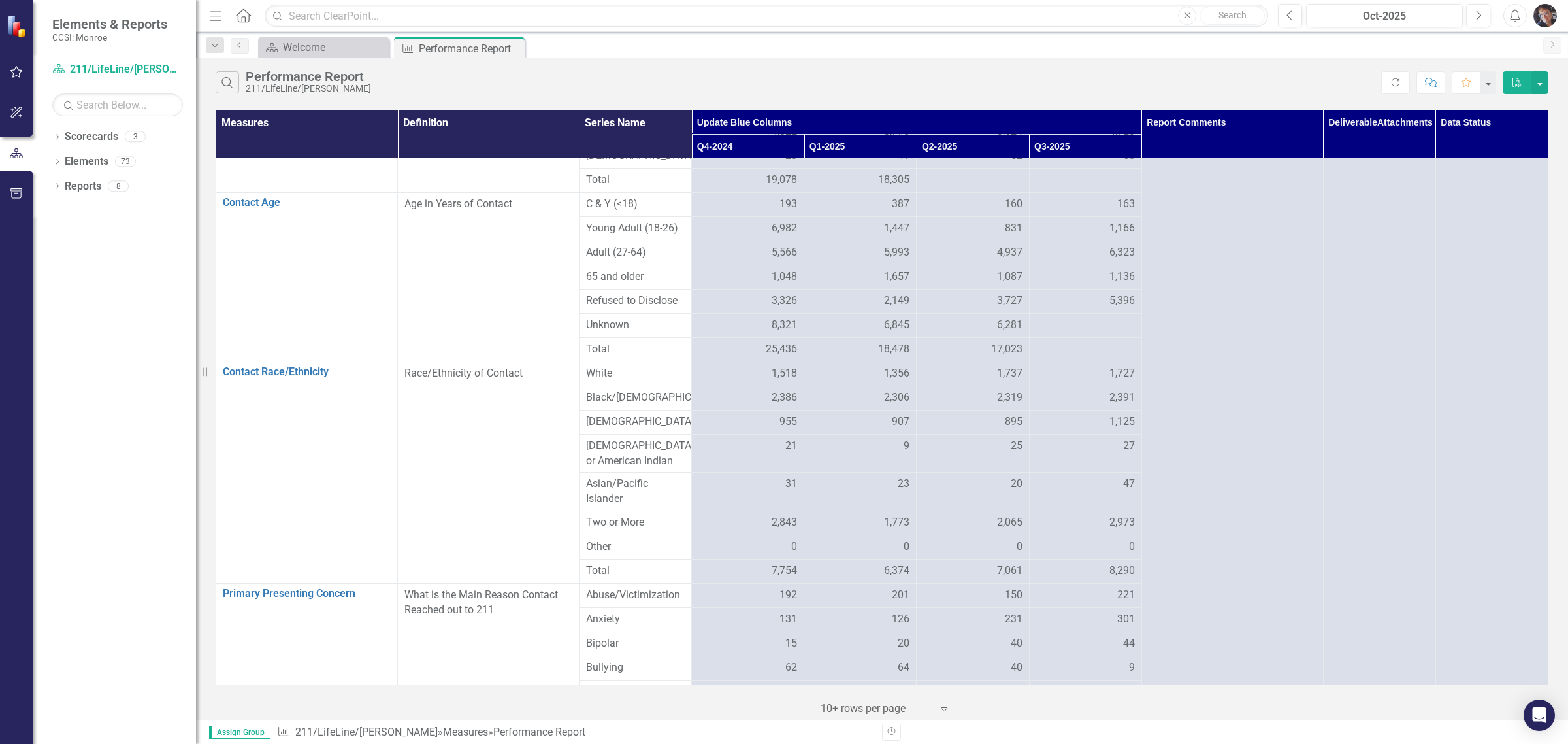
scroll to position [0, 0]
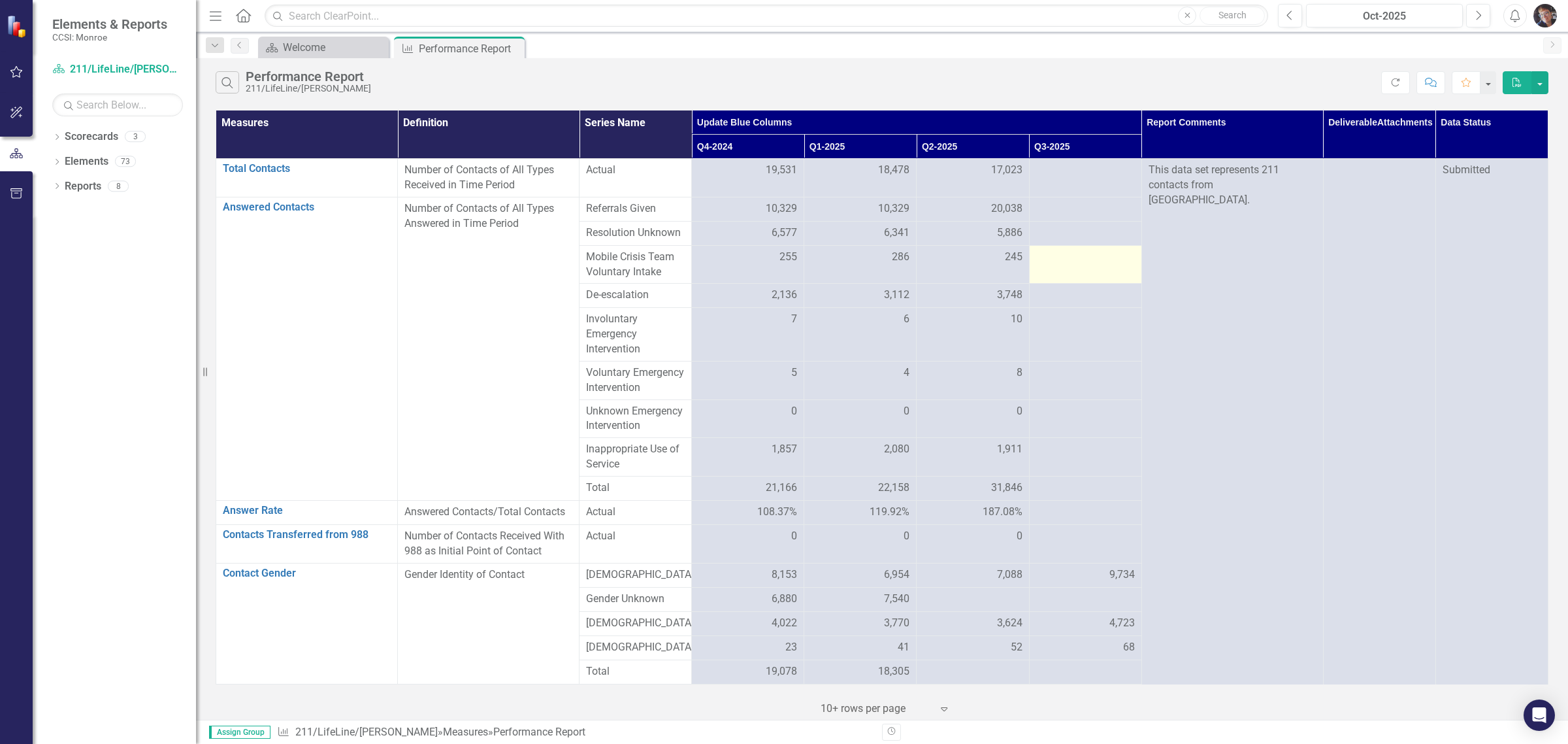
click at [841, 268] on td at bounding box center [1085, 264] width 112 height 39
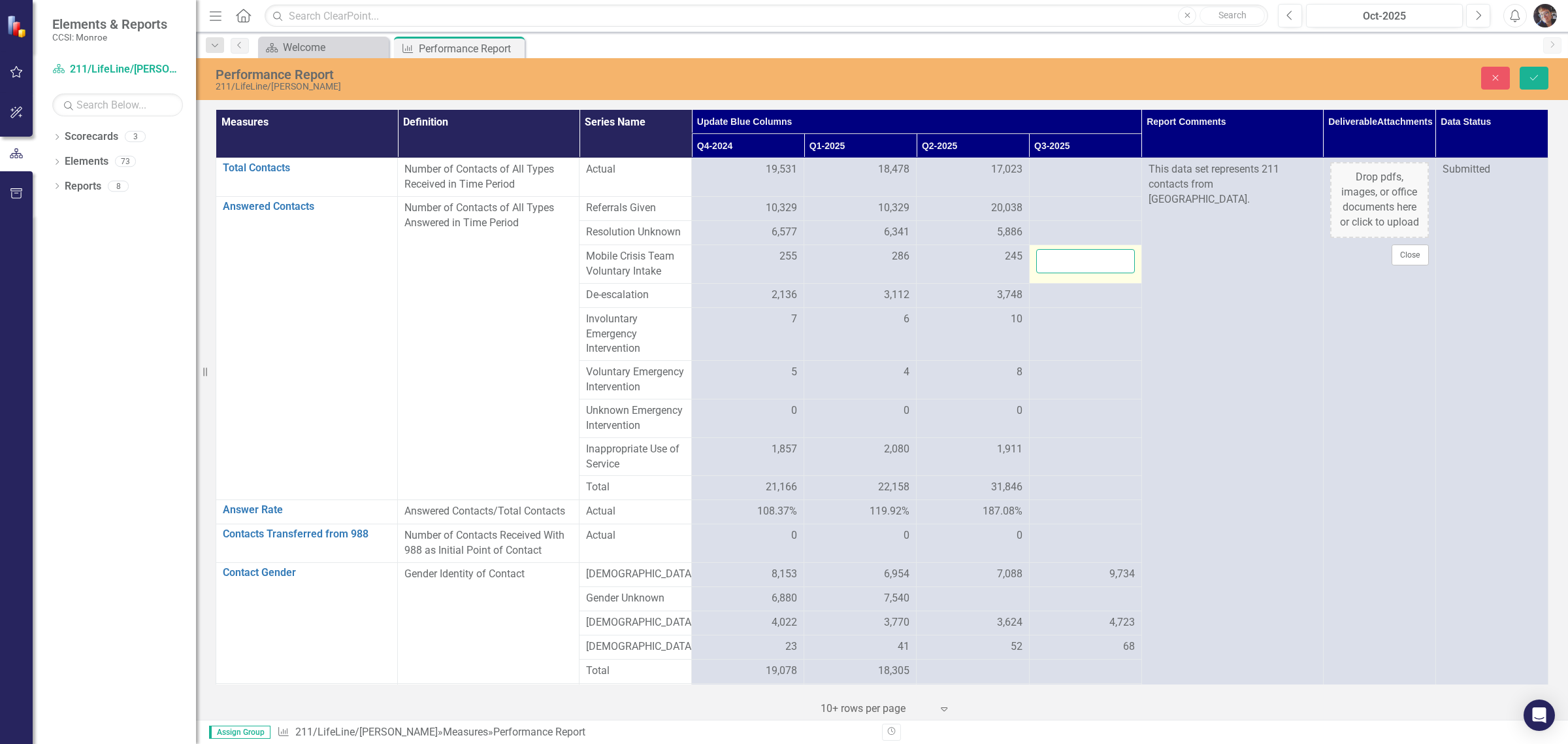
click at [841, 267] on input "number" at bounding box center [1086, 261] width 99 height 24
type input "226"
click at [841, 291] on div at bounding box center [1086, 295] width 99 height 16
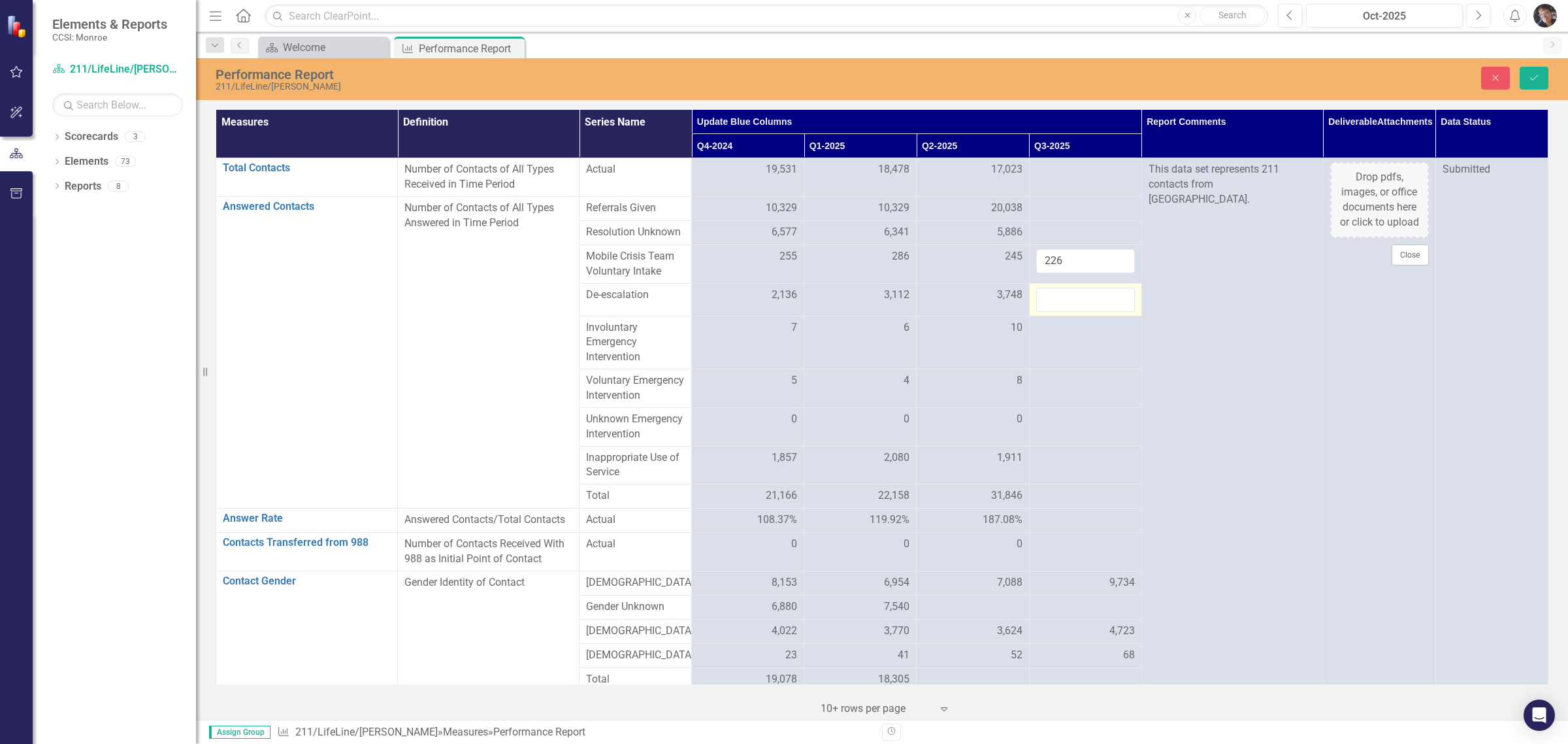
click at [841, 291] on input "number" at bounding box center [1086, 299] width 99 height 24
type input "2318"
click at [841, 350] on td at bounding box center [1085, 343] width 112 height 54
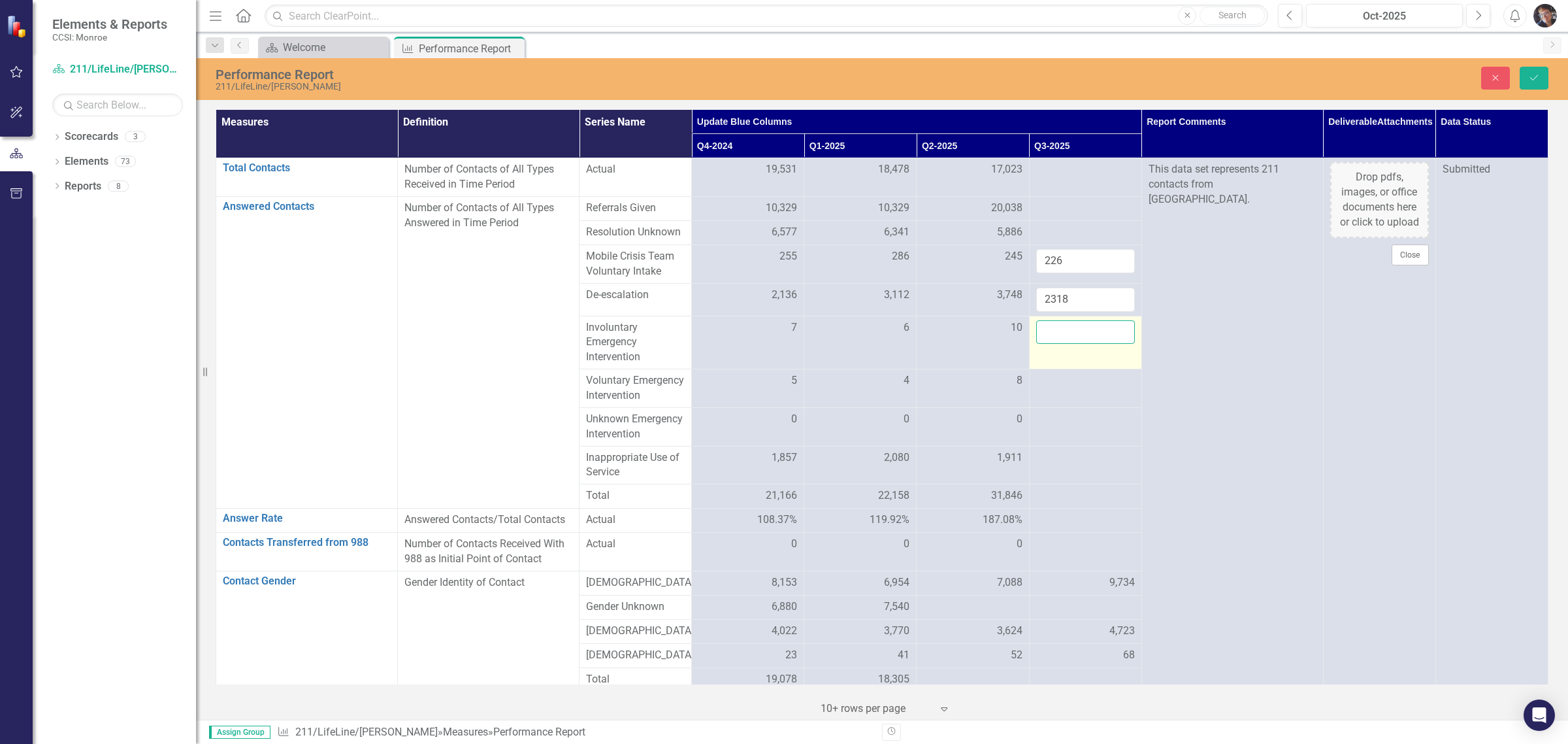
click at [841, 325] on input "number" at bounding box center [1086, 332] width 99 height 24
type input "23"
click at [841, 379] on div at bounding box center [1086, 381] width 99 height 16
click at [841, 394] on input "number" at bounding box center [1086, 385] width 99 height 24
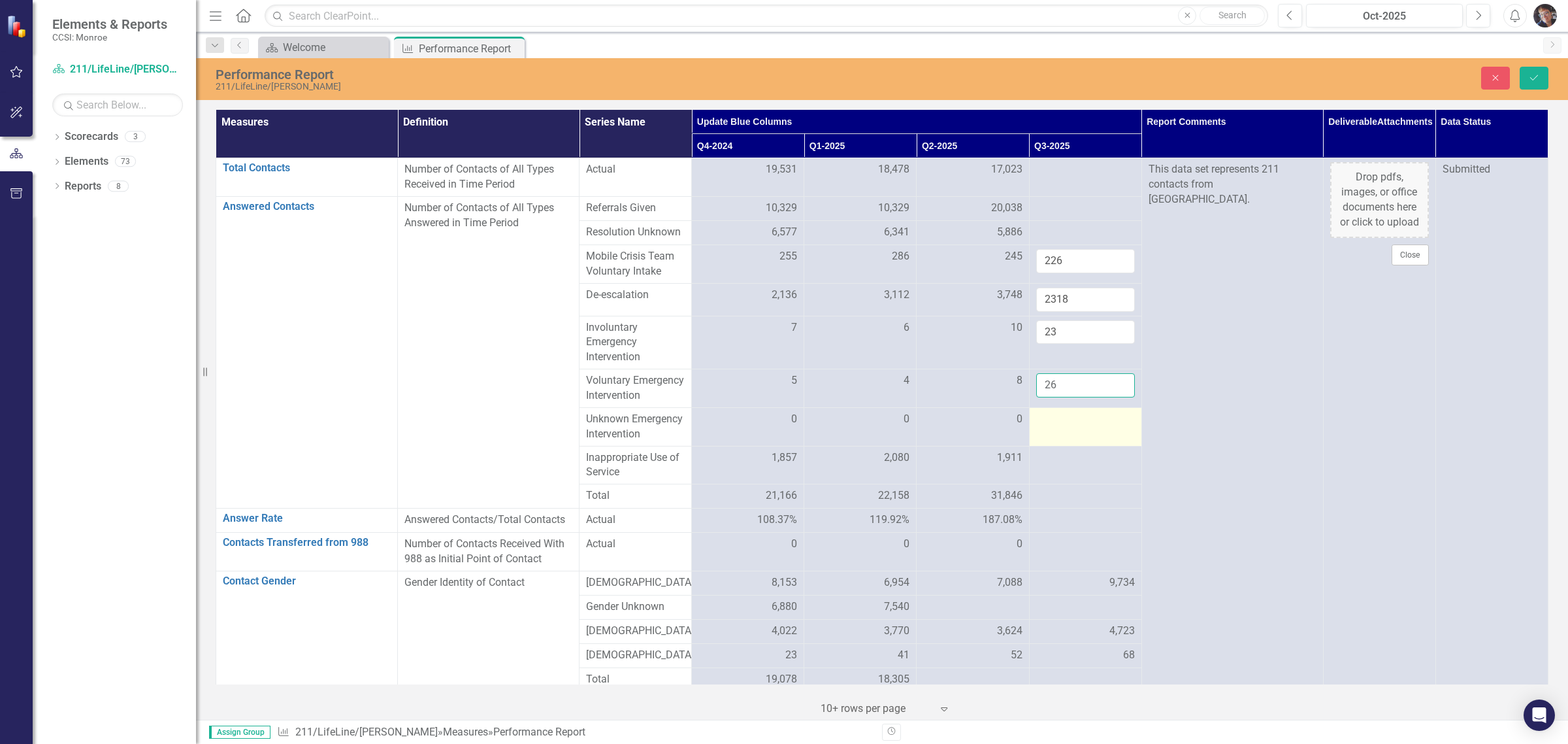
type input "26"
click at [841, 427] on div at bounding box center [1086, 419] width 99 height 16
click at [841, 436] on input "number" at bounding box center [1086, 424] width 99 height 24
type input "0"
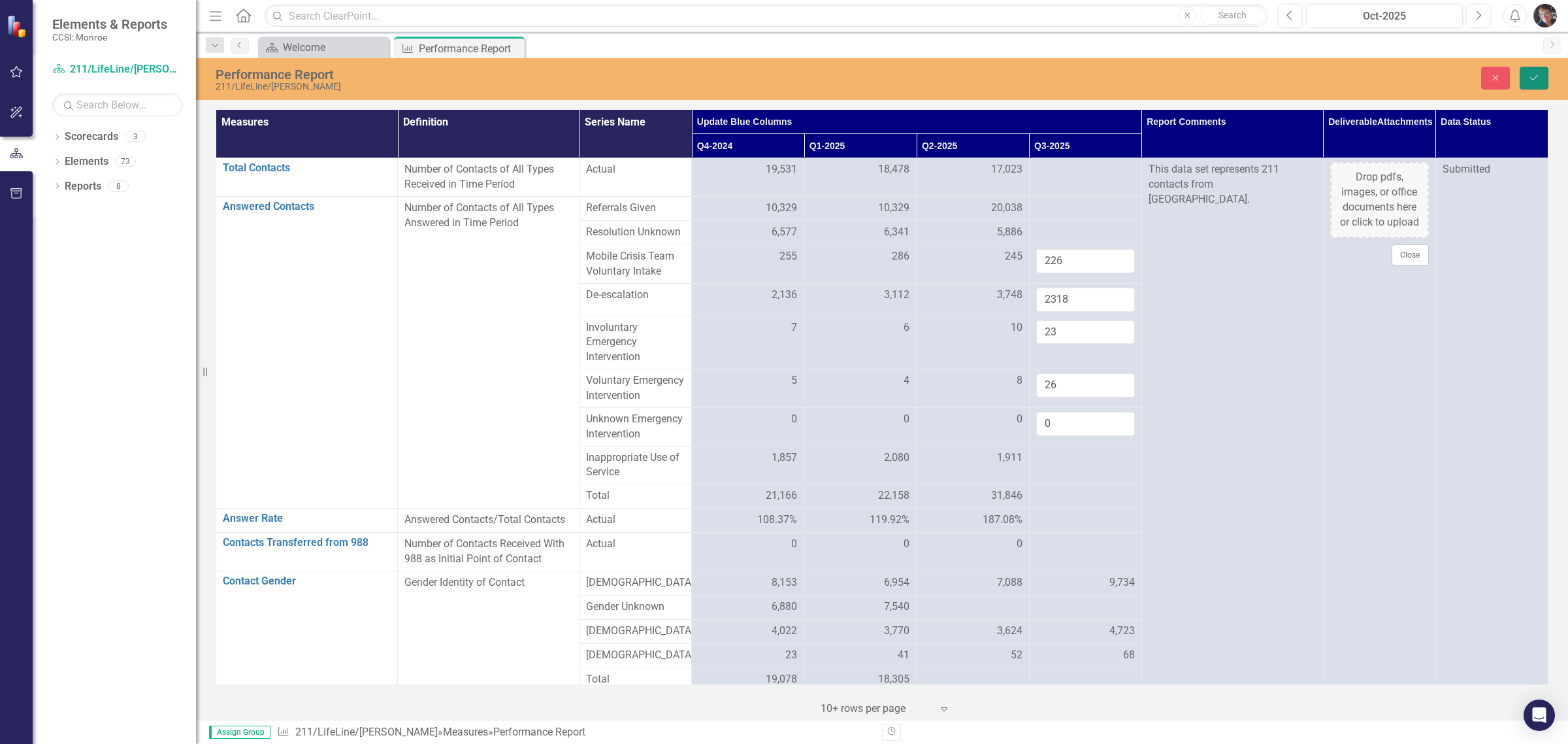
click at [841, 73] on icon "Save" at bounding box center [1534, 77] width 12 height 9
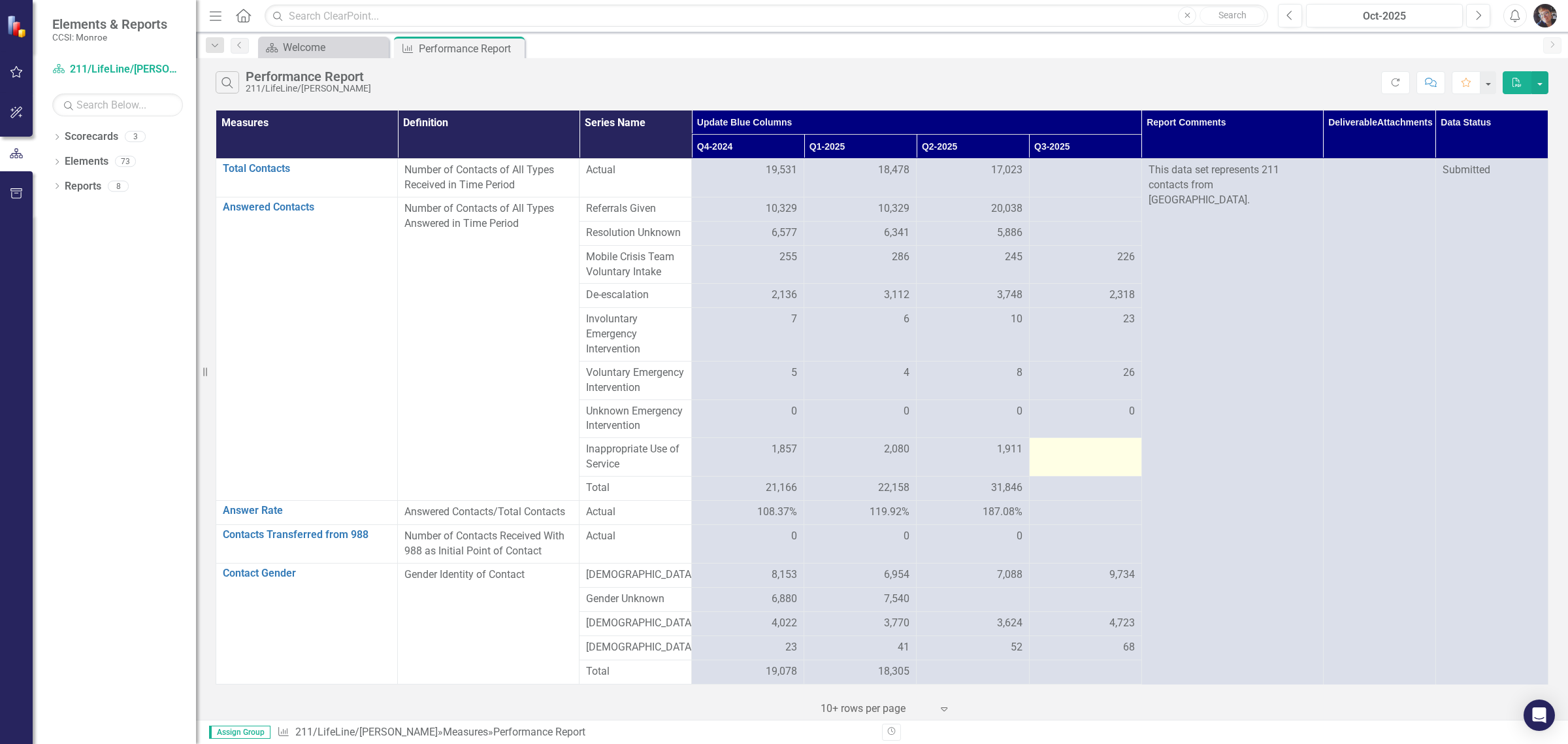
click at [841, 477] on td at bounding box center [1085, 457] width 112 height 39
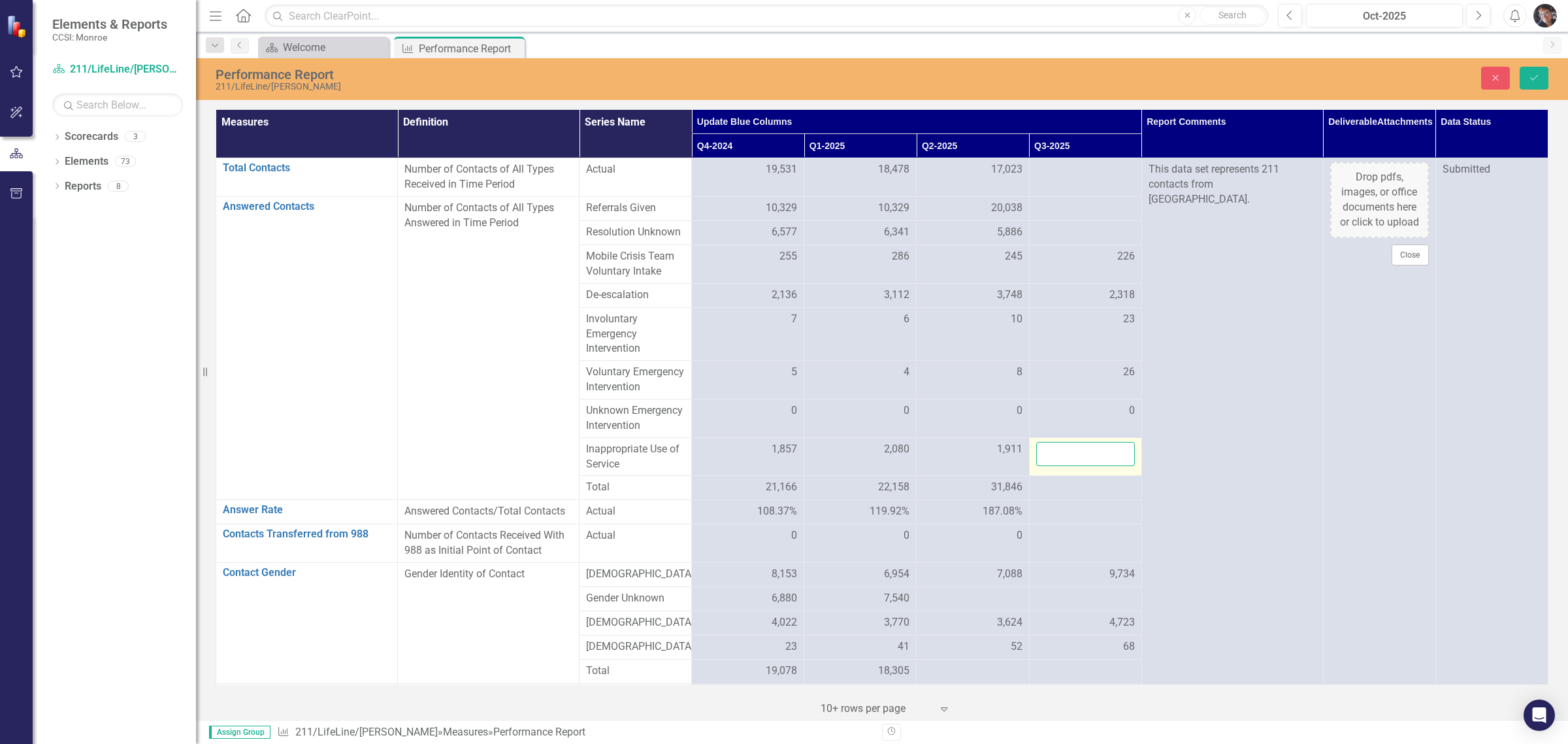
click at [841, 466] on input "number" at bounding box center [1086, 454] width 99 height 24
type input "3040"
click at [841, 77] on icon "submit" at bounding box center [1534, 77] width 8 height 5
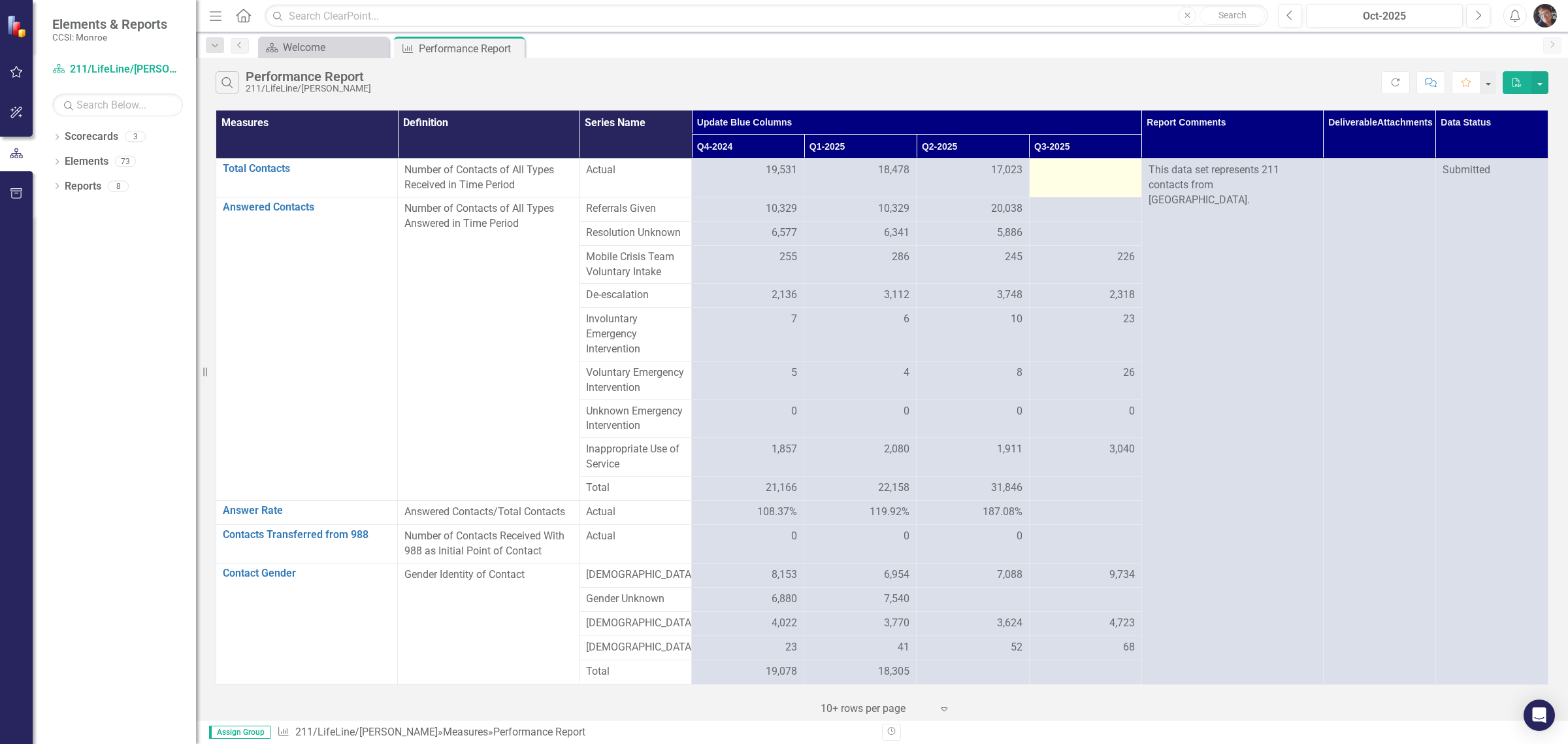
click at [841, 177] on div at bounding box center [1086, 171] width 99 height 16
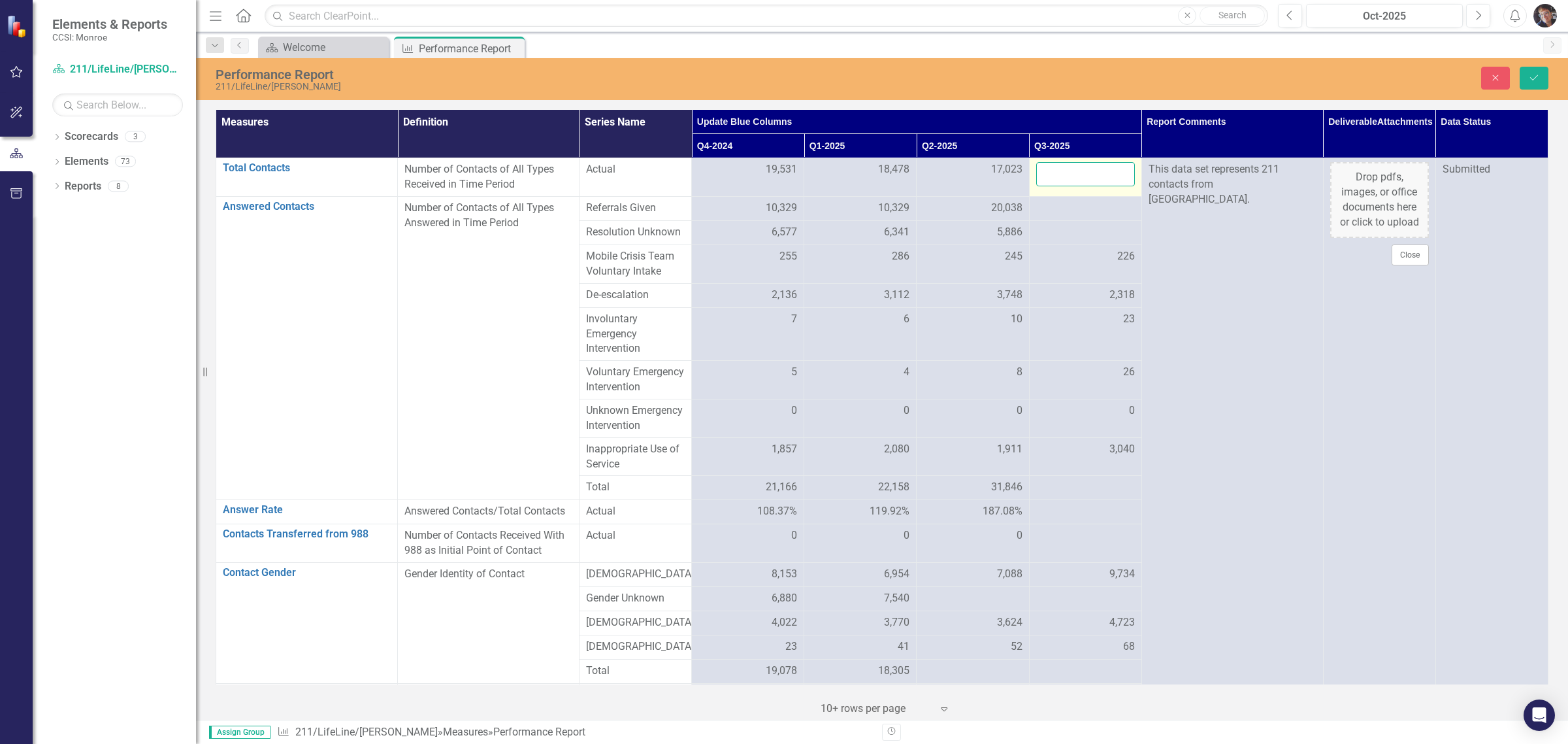
click at [841, 174] on input "number" at bounding box center [1086, 174] width 99 height 24
type input "17618"
click at [841, 69] on button "Save" at bounding box center [1534, 78] width 29 height 23
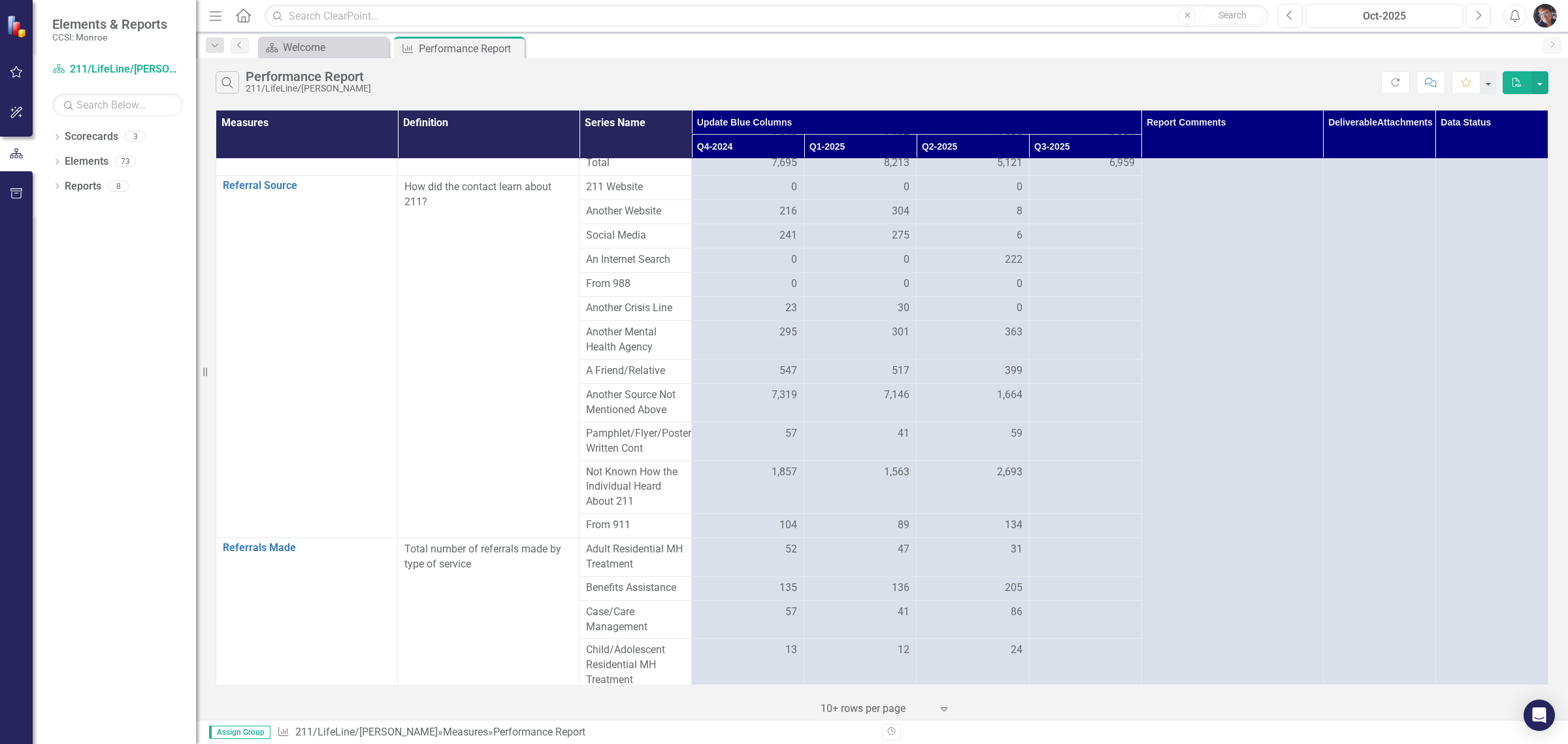
scroll to position [1732, 0]
click at [841, 239] on td at bounding box center [1085, 227] width 112 height 24
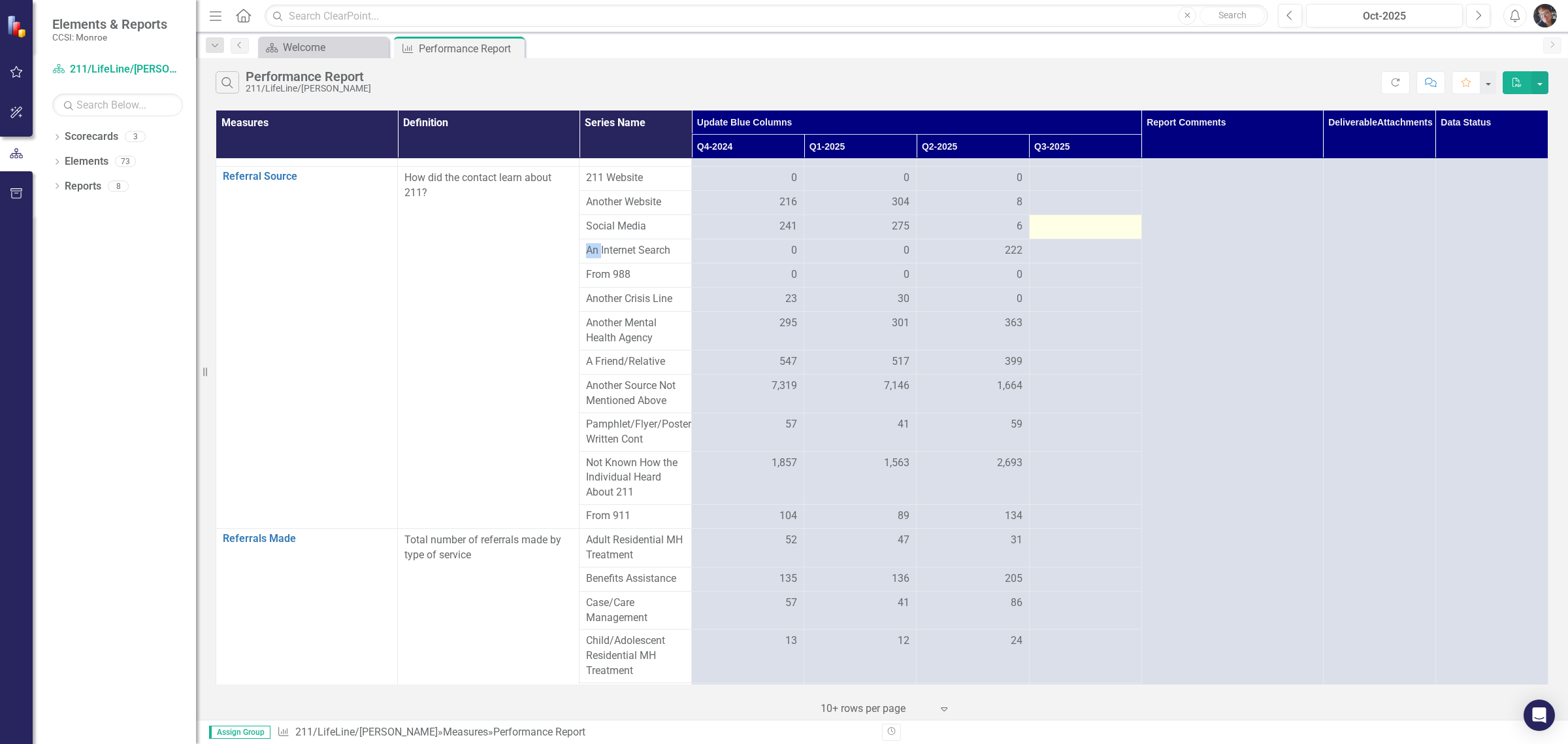
click at [841, 239] on td at bounding box center [1085, 227] width 112 height 24
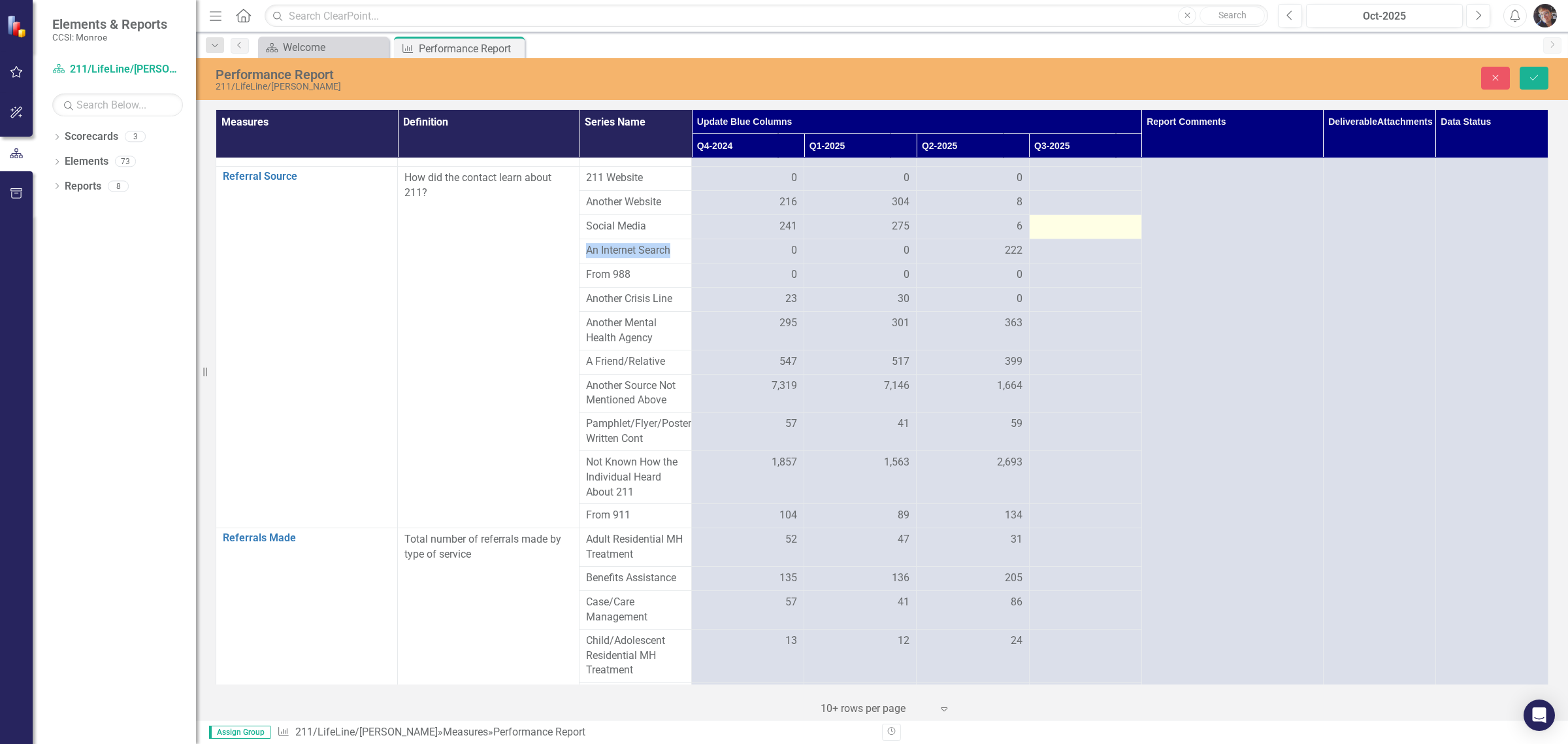
click at [841, 238] on td at bounding box center [1085, 226] width 112 height 24
click at [841, 244] on input "number" at bounding box center [1086, 231] width 99 height 24
type input "37"
click at [841, 267] on div at bounding box center [1086, 259] width 99 height 16
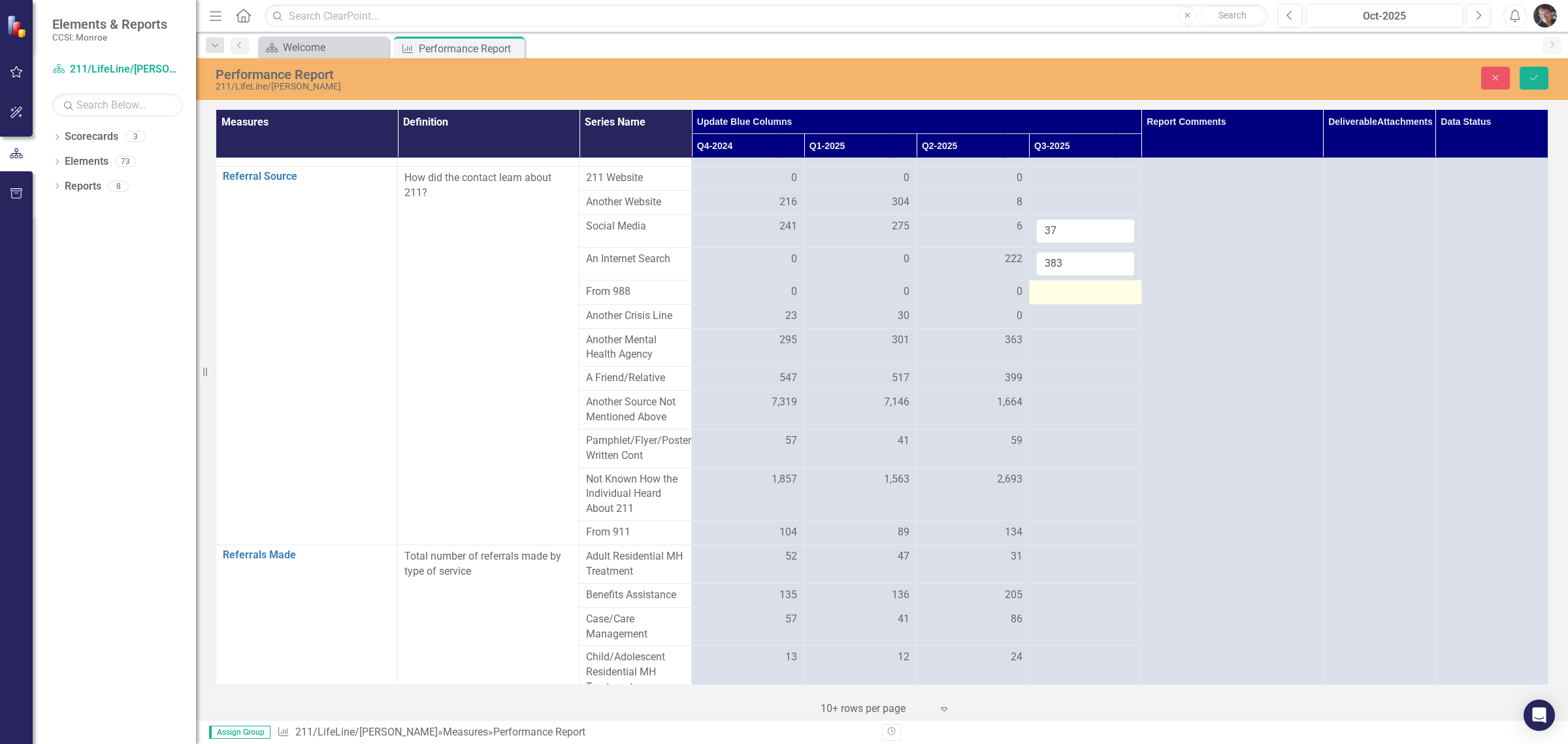
type input "383"
click at [841, 300] on div at bounding box center [1086, 292] width 99 height 16
click at [841, 308] on input "number" at bounding box center [1086, 296] width 99 height 24
type input "17"
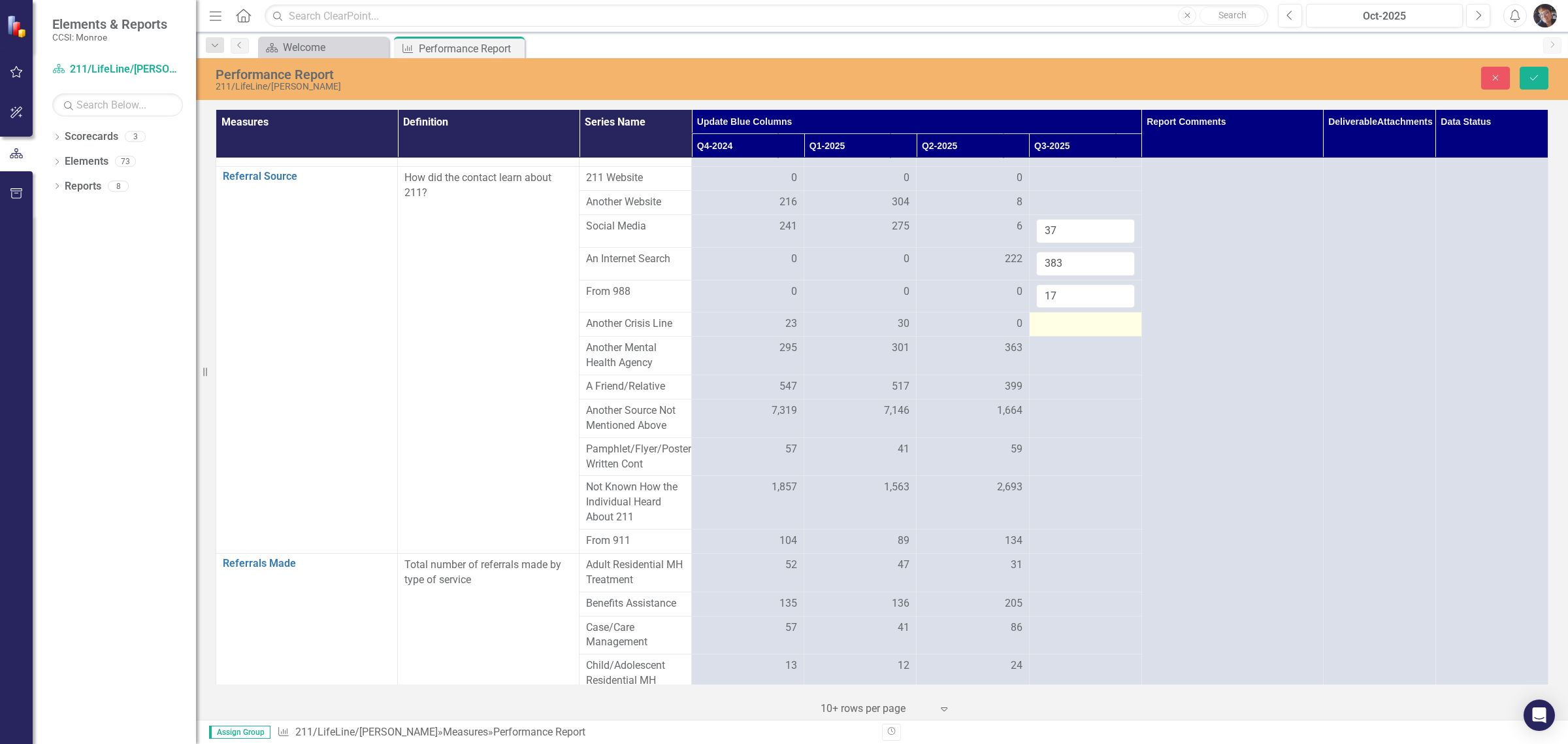
click at [841, 332] on div at bounding box center [1086, 324] width 99 height 16
click at [841, 340] on input "number" at bounding box center [1086, 328] width 99 height 24
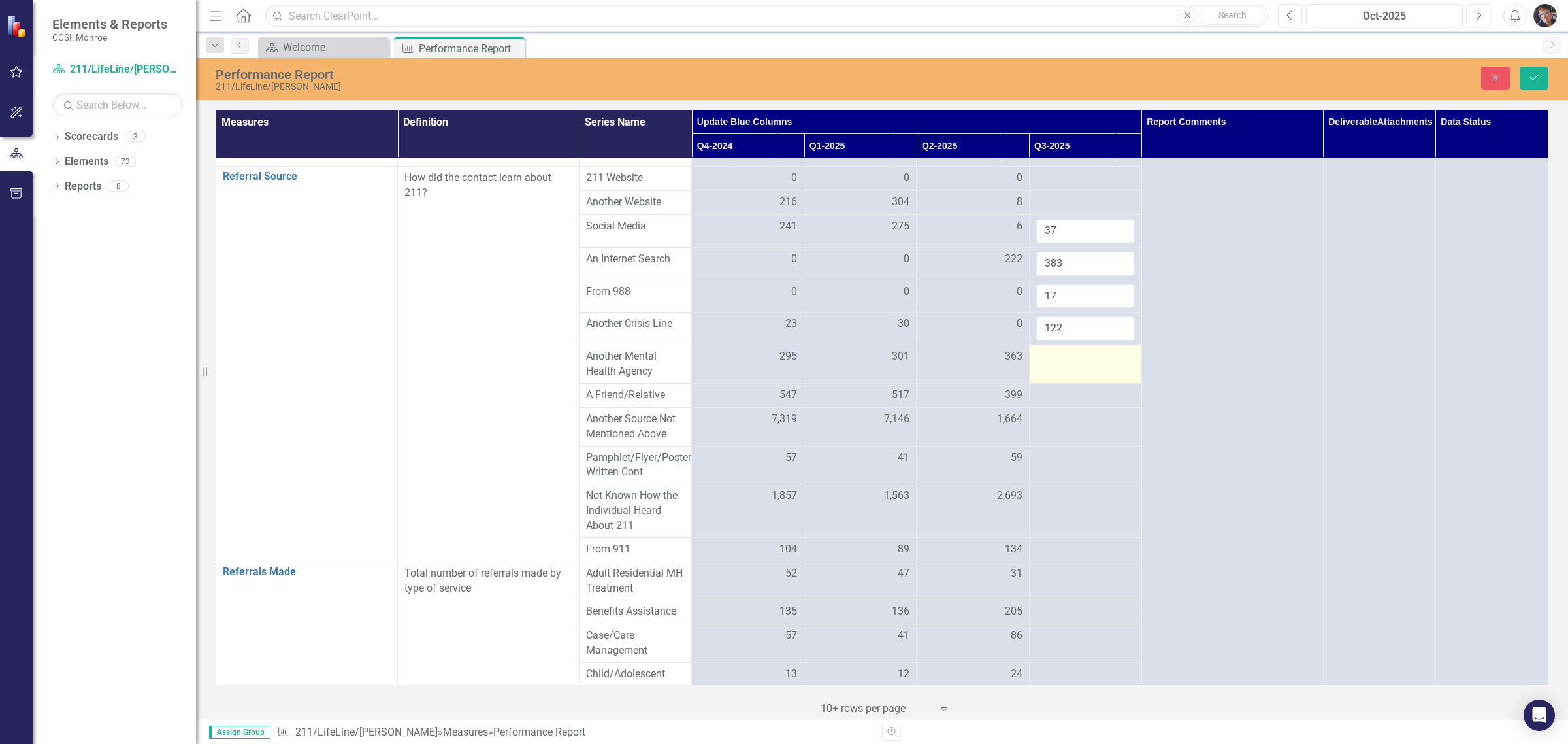
type input "122"
click at [841, 365] on div at bounding box center [1086, 357] width 99 height 16
click at [841, 373] on input "number" at bounding box center [1086, 361] width 99 height 24
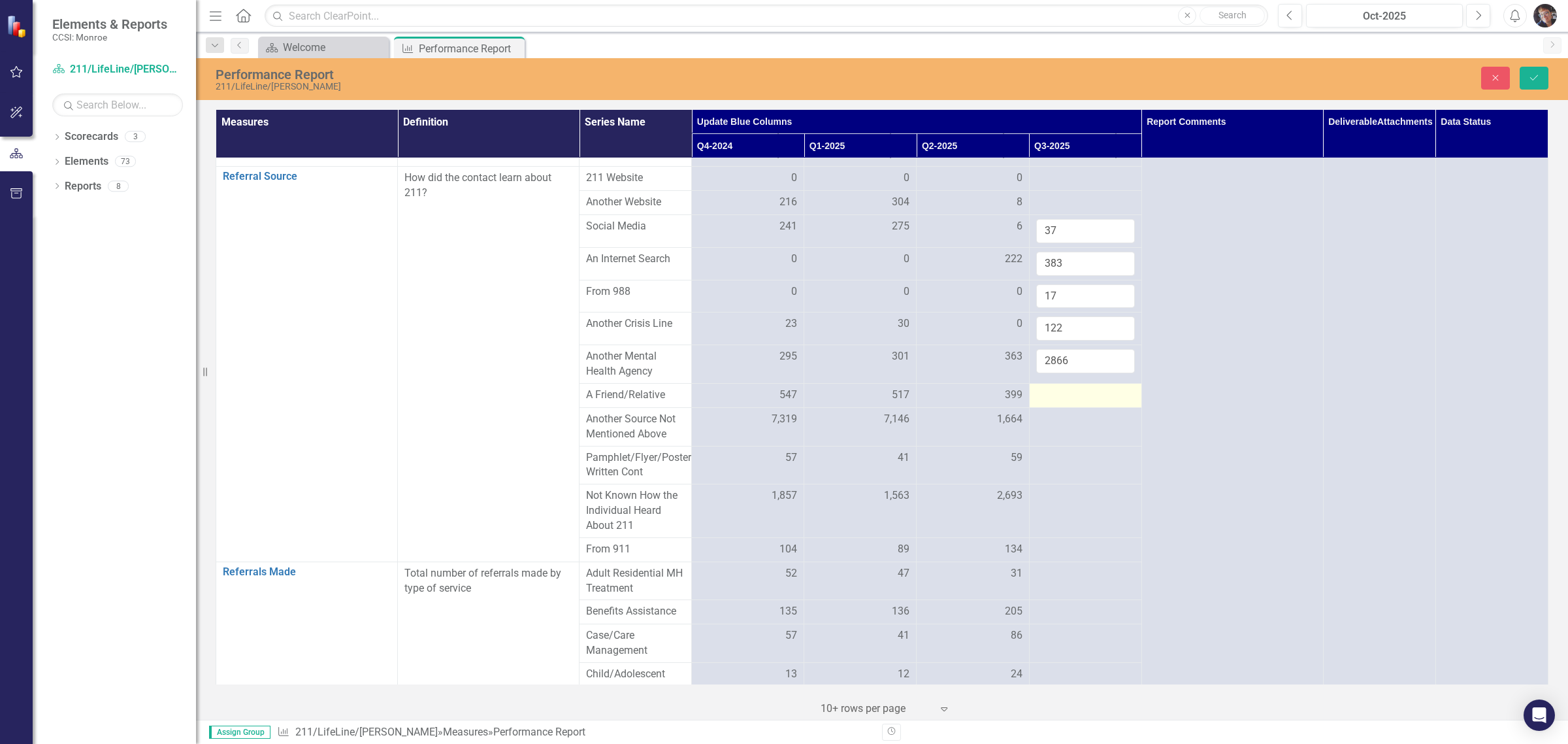
click at [841, 404] on div at bounding box center [1086, 395] width 99 height 16
click at [841, 412] on input "number" at bounding box center [1086, 399] width 99 height 24
click at [841, 373] on input "2866" at bounding box center [1086, 361] width 99 height 24
type input "2"
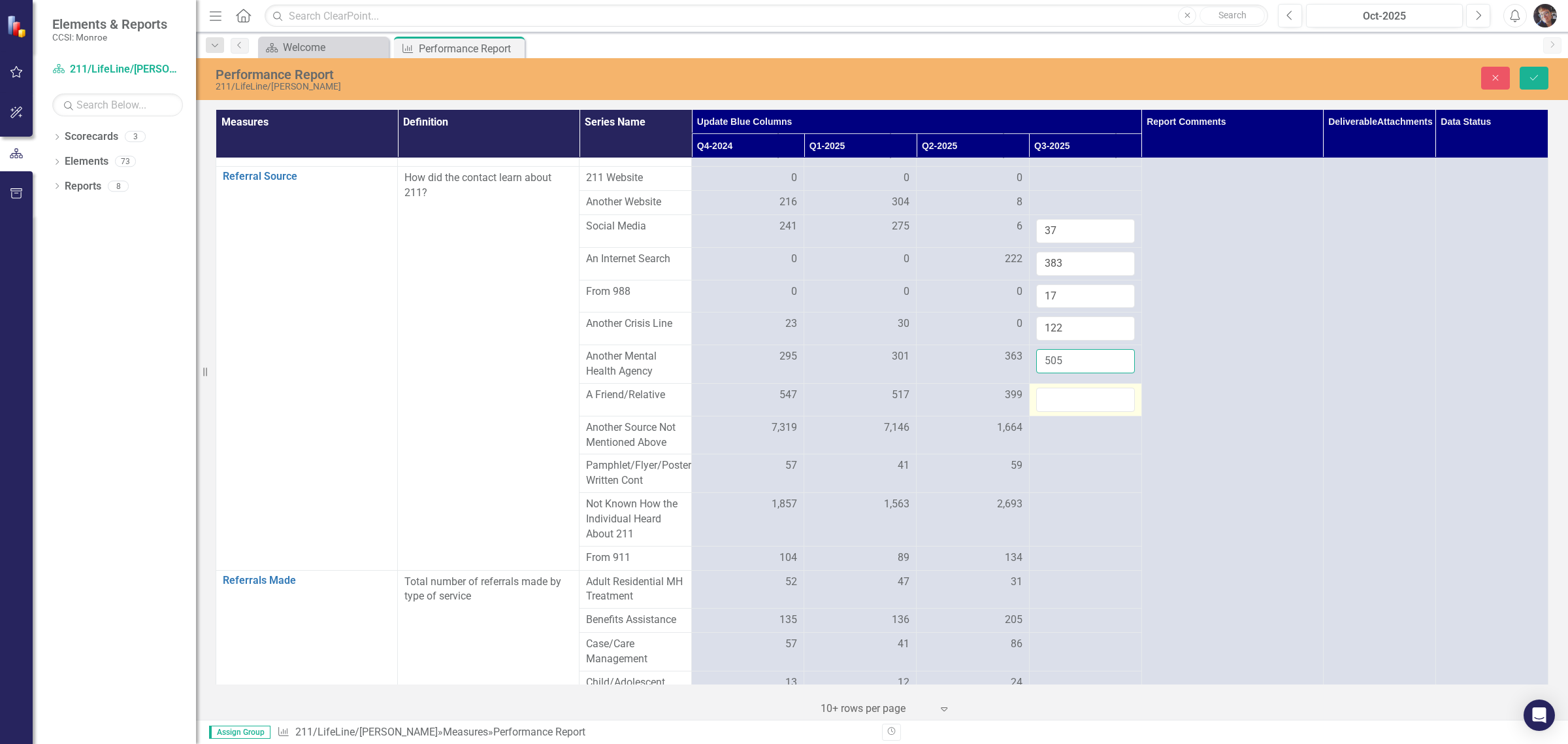
type input "505"
click at [841, 412] on input "number" at bounding box center [1086, 399] width 99 height 24
type input "493"
click at [841, 436] on div at bounding box center [1086, 427] width 99 height 16
click at [841, 454] on td at bounding box center [1085, 435] width 112 height 39
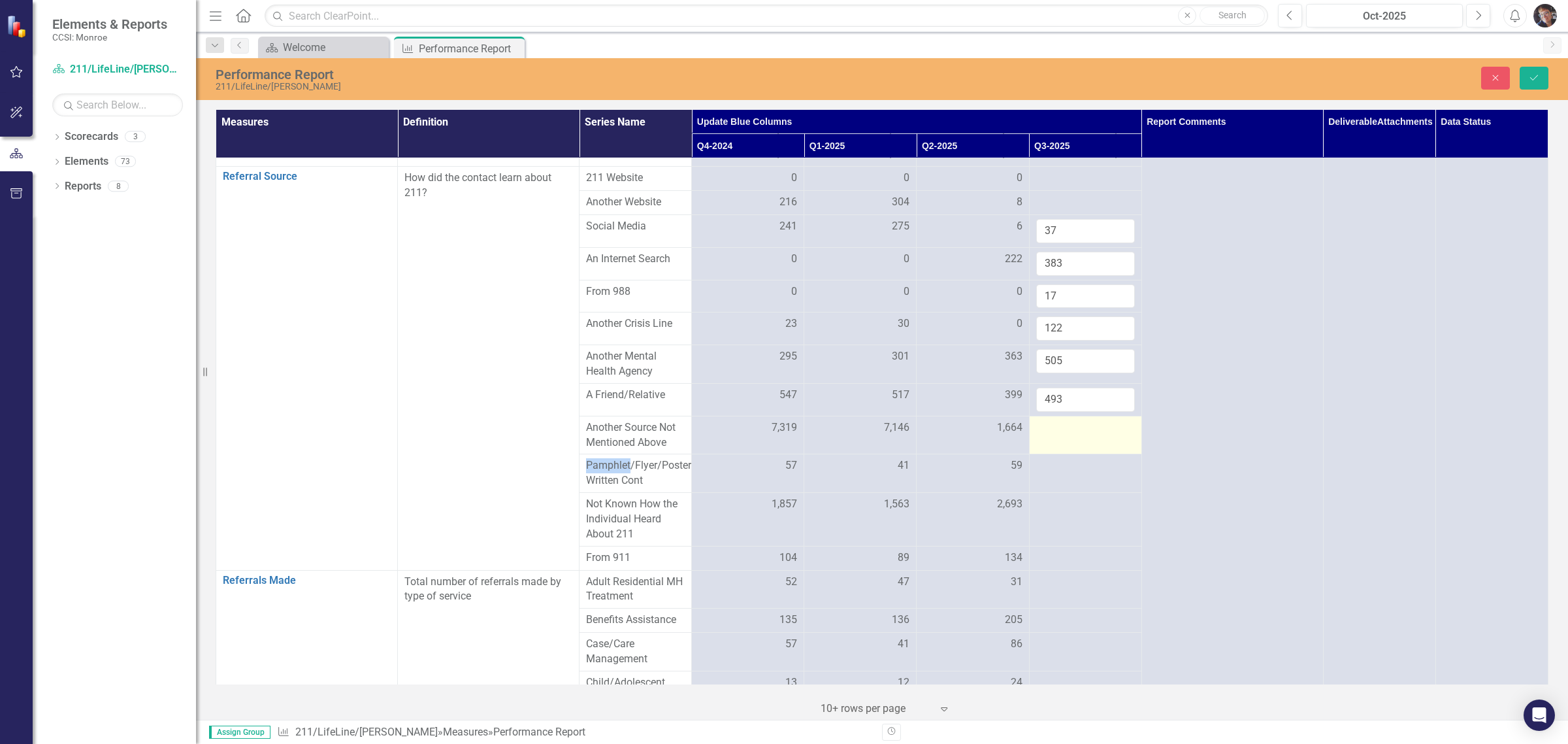
drag, startPoint x: 1076, startPoint y: 477, endPoint x: 1066, endPoint y: 477, distance: 10.0
click at [841, 454] on td at bounding box center [1085, 435] width 112 height 39
click at [841, 445] on input "number" at bounding box center [1086, 432] width 99 height 24
type input "2866"
click at [841, 474] on div at bounding box center [1086, 465] width 99 height 16
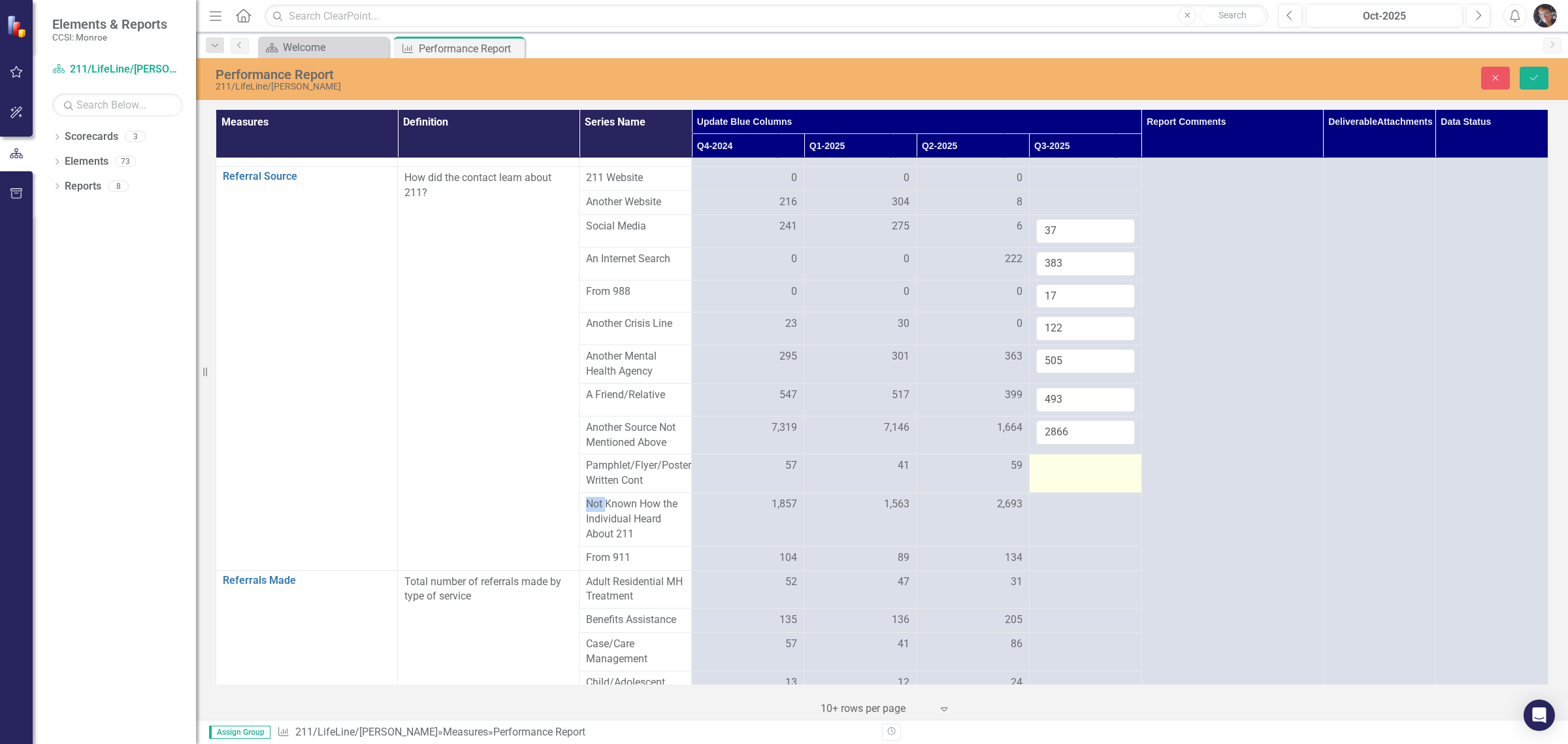
click at [841, 474] on div at bounding box center [1086, 465] width 99 height 16
click at [841, 483] on input "number" at bounding box center [1086, 470] width 99 height 24
type input "88"
click at [841, 547] on td at bounding box center [1085, 520] width 112 height 54
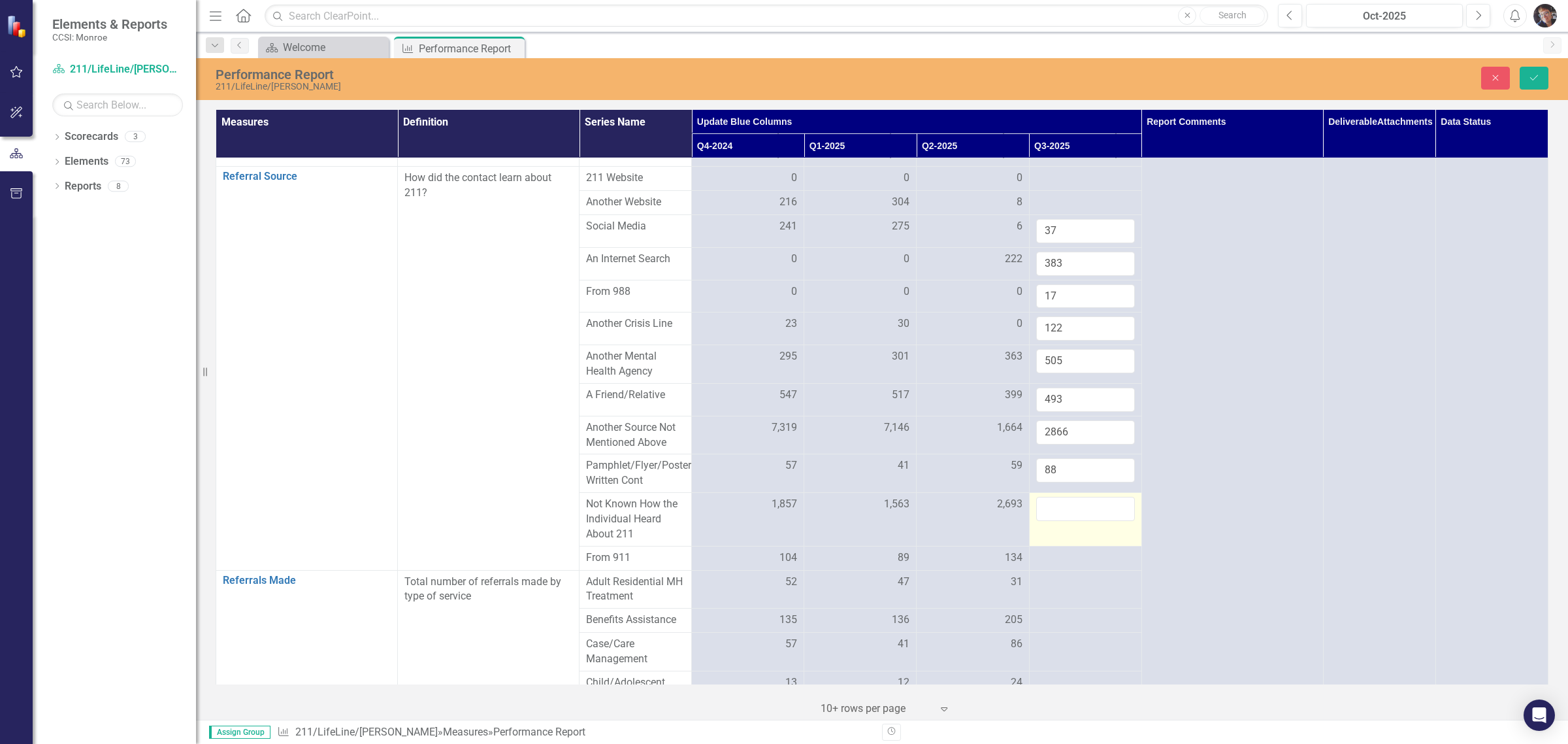
click at [841, 521] on input "number" at bounding box center [1086, 509] width 99 height 24
type input "3340"
click at [841, 570] on td at bounding box center [1085, 558] width 112 height 24
click at [841, 566] on div at bounding box center [1086, 558] width 99 height 16
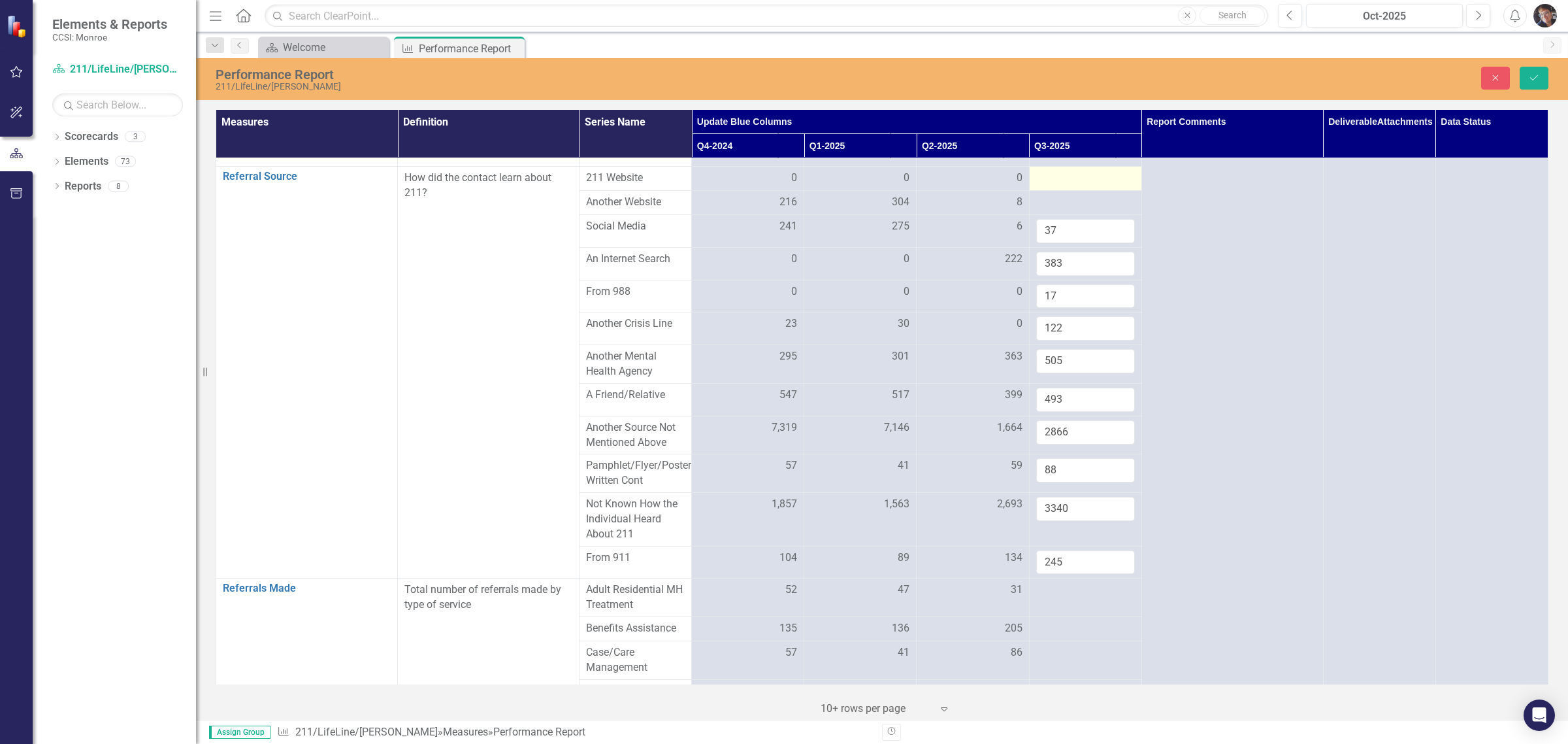
type input "245"
click at [841, 186] on div at bounding box center [1086, 178] width 99 height 16
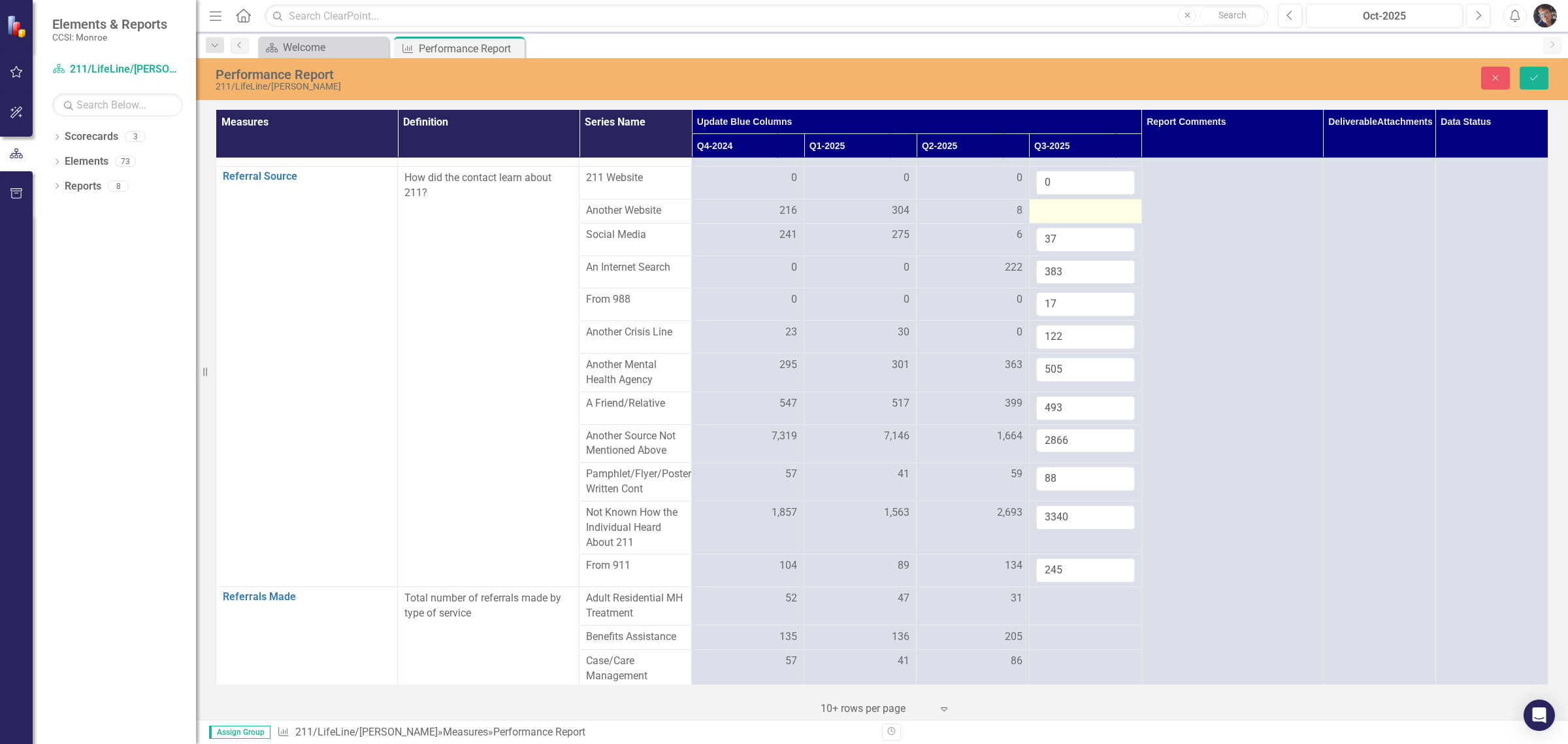
type input "0"
click at [841, 219] on div at bounding box center [1086, 211] width 99 height 16
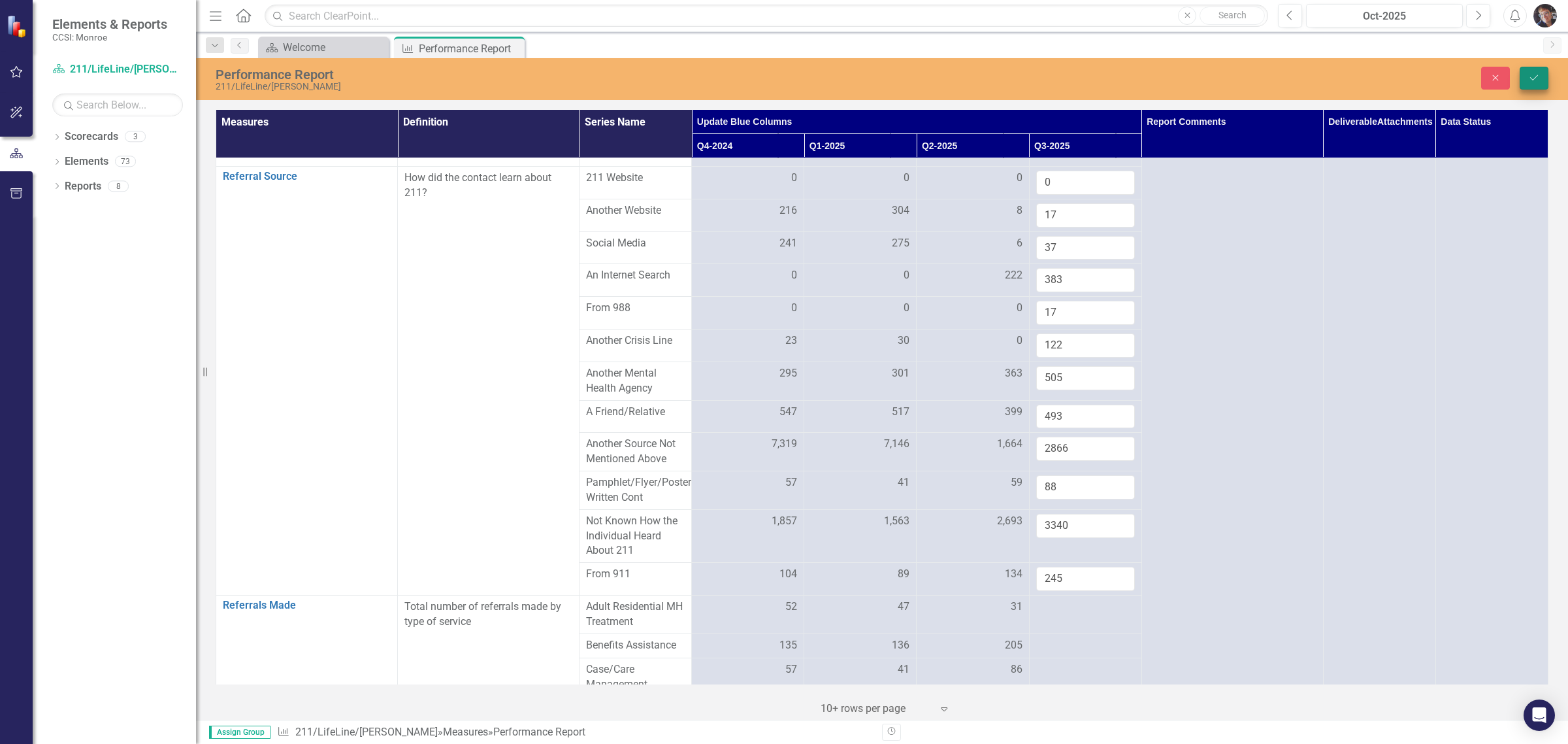
type input "17"
click at [841, 71] on button "Save" at bounding box center [1534, 78] width 29 height 23
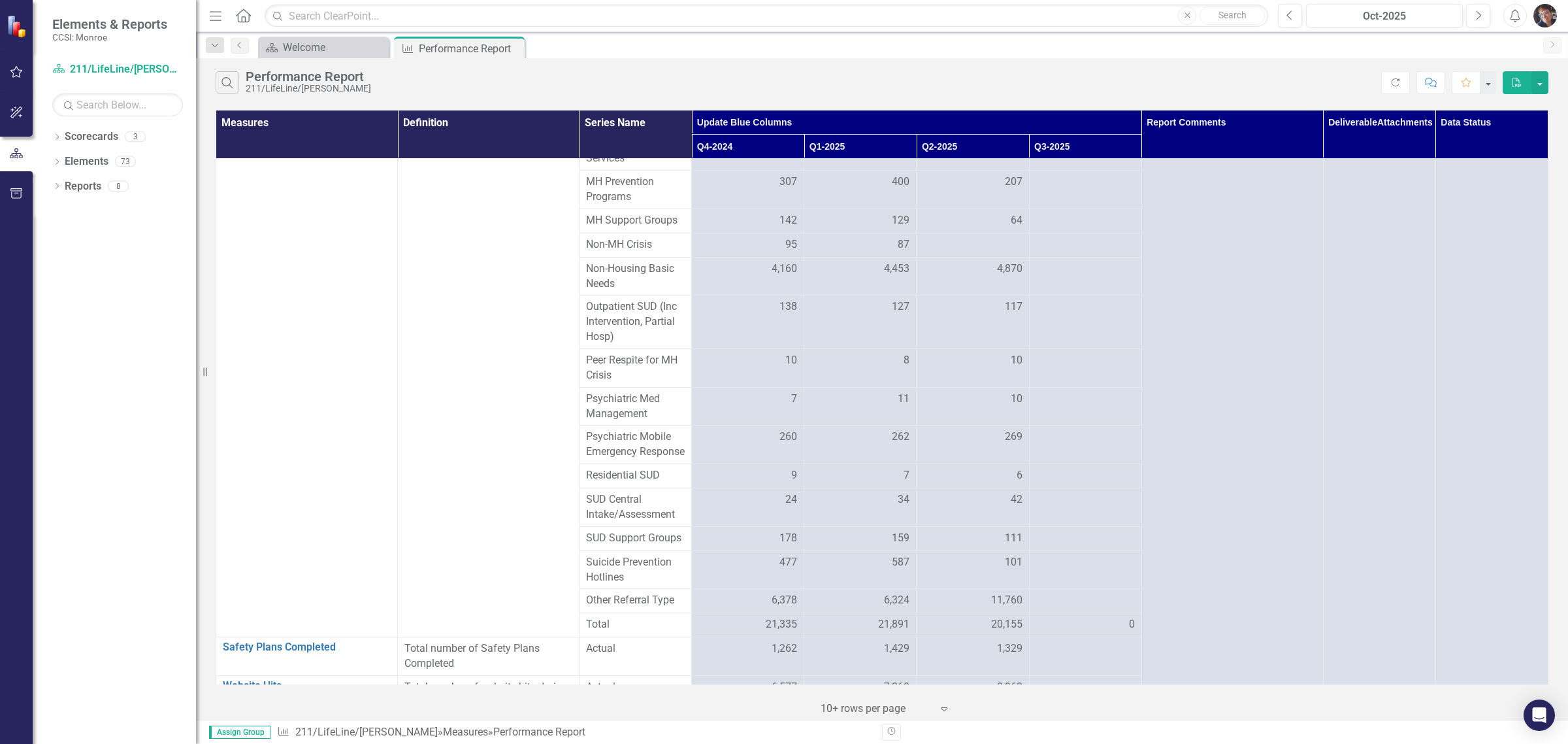
scroll to position [2564, 0]
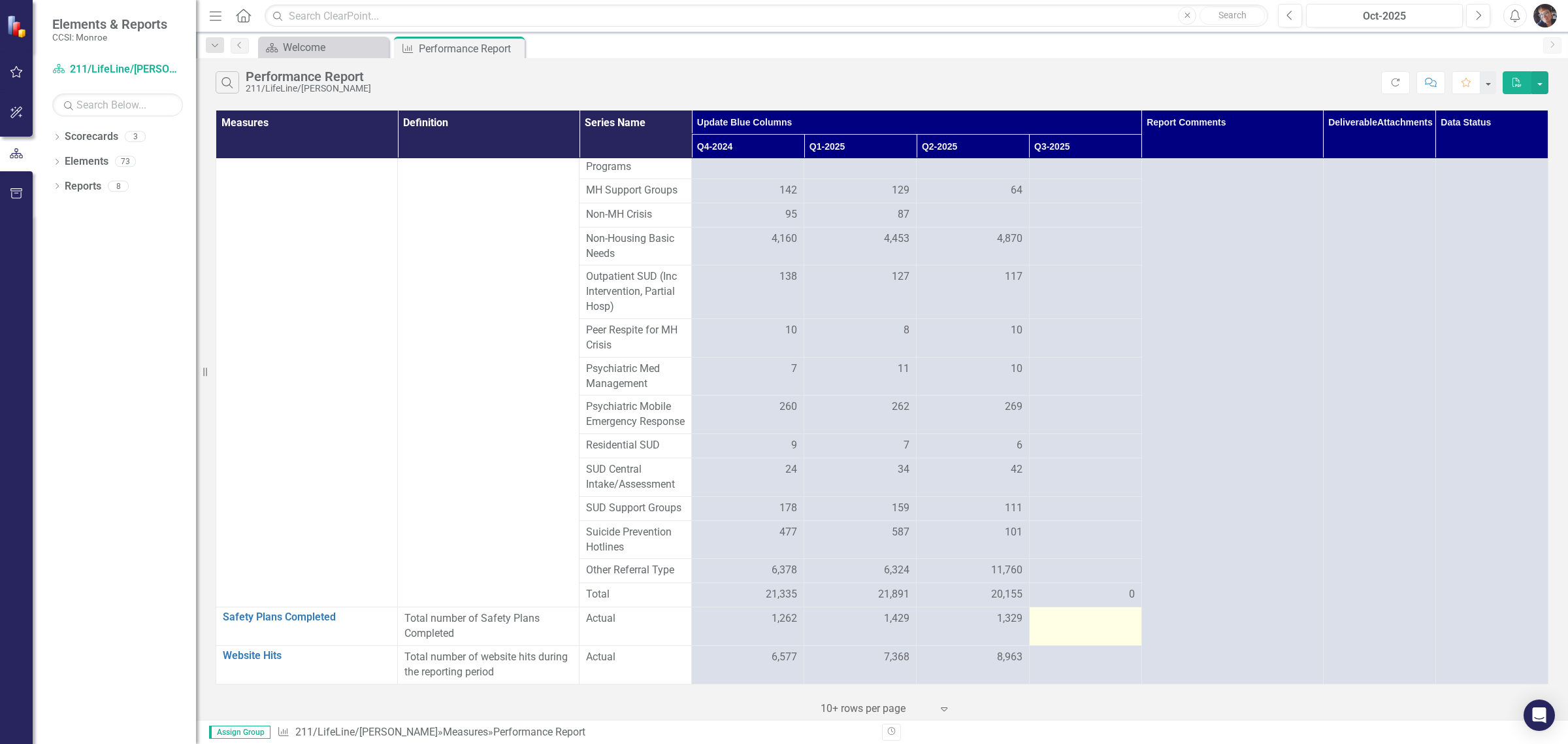
click at [1064, 621] on div at bounding box center [1086, 619] width 99 height 16
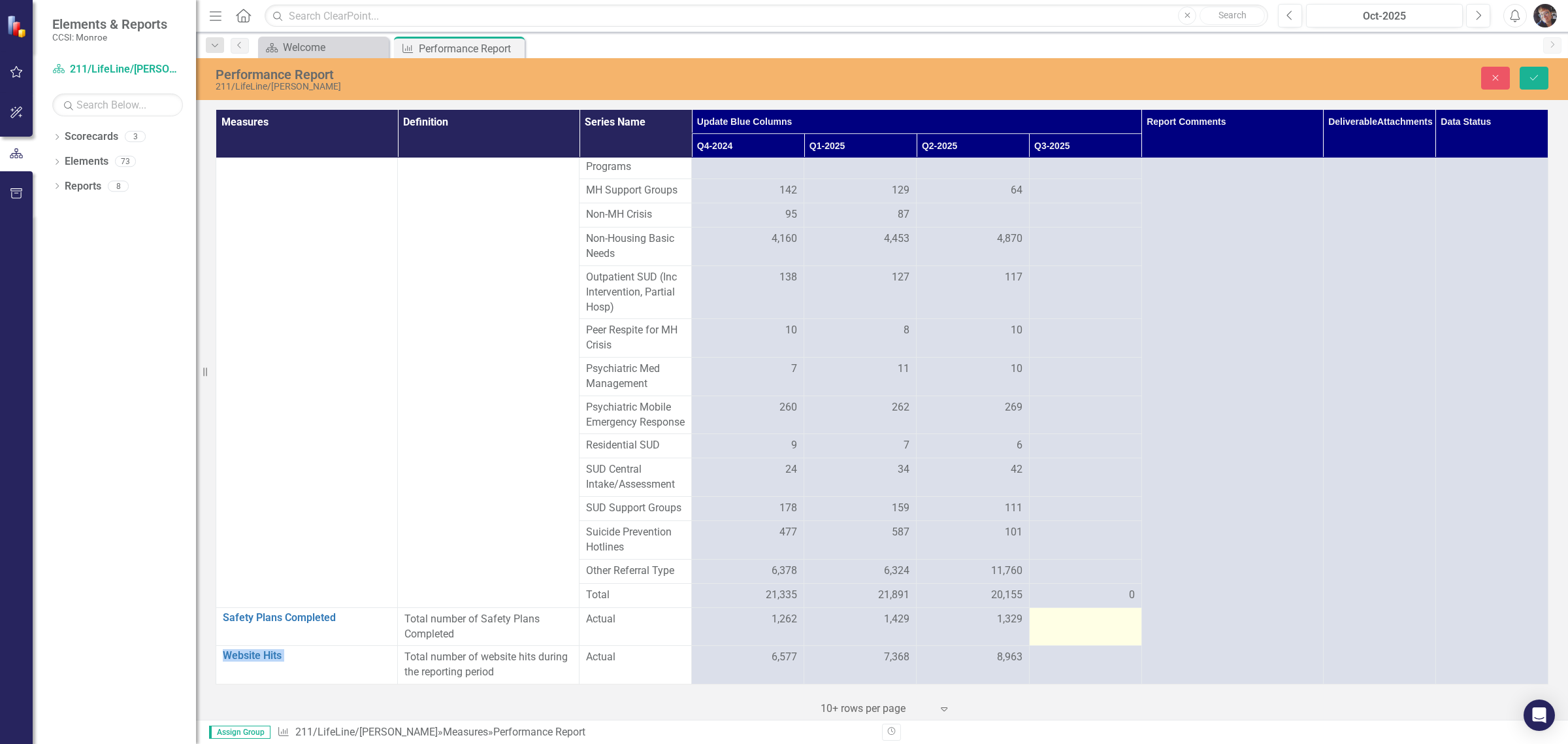
scroll to position [2563, 0]
click at [1064, 621] on div at bounding box center [1086, 620] width 99 height 16
click at [1057, 622] on input "number" at bounding box center [1086, 624] width 99 height 24
click at [1051, 623] on input "number" at bounding box center [1086, 624] width 99 height 24
type input "1126"
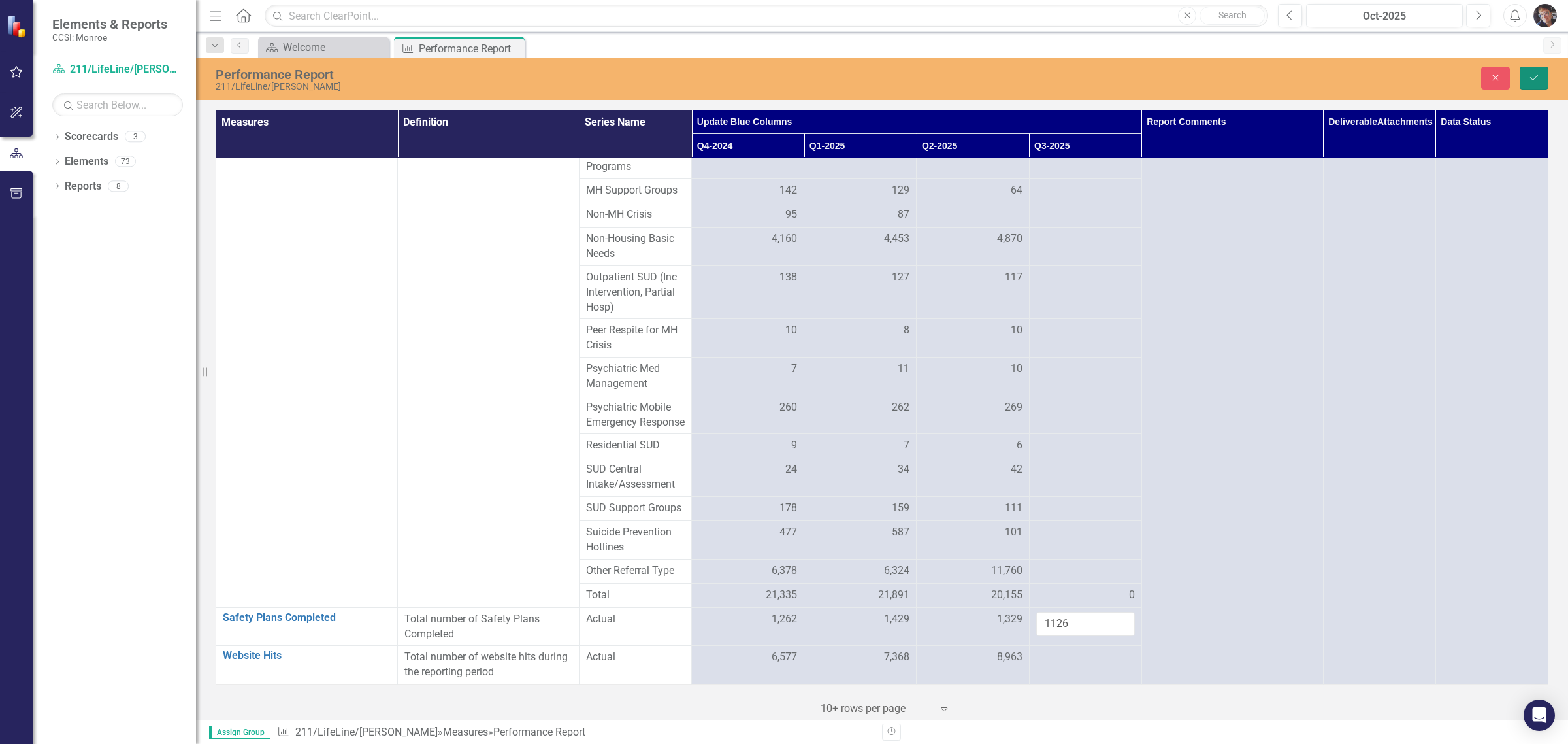
click at [1542, 80] on button "Save" at bounding box center [1534, 78] width 29 height 23
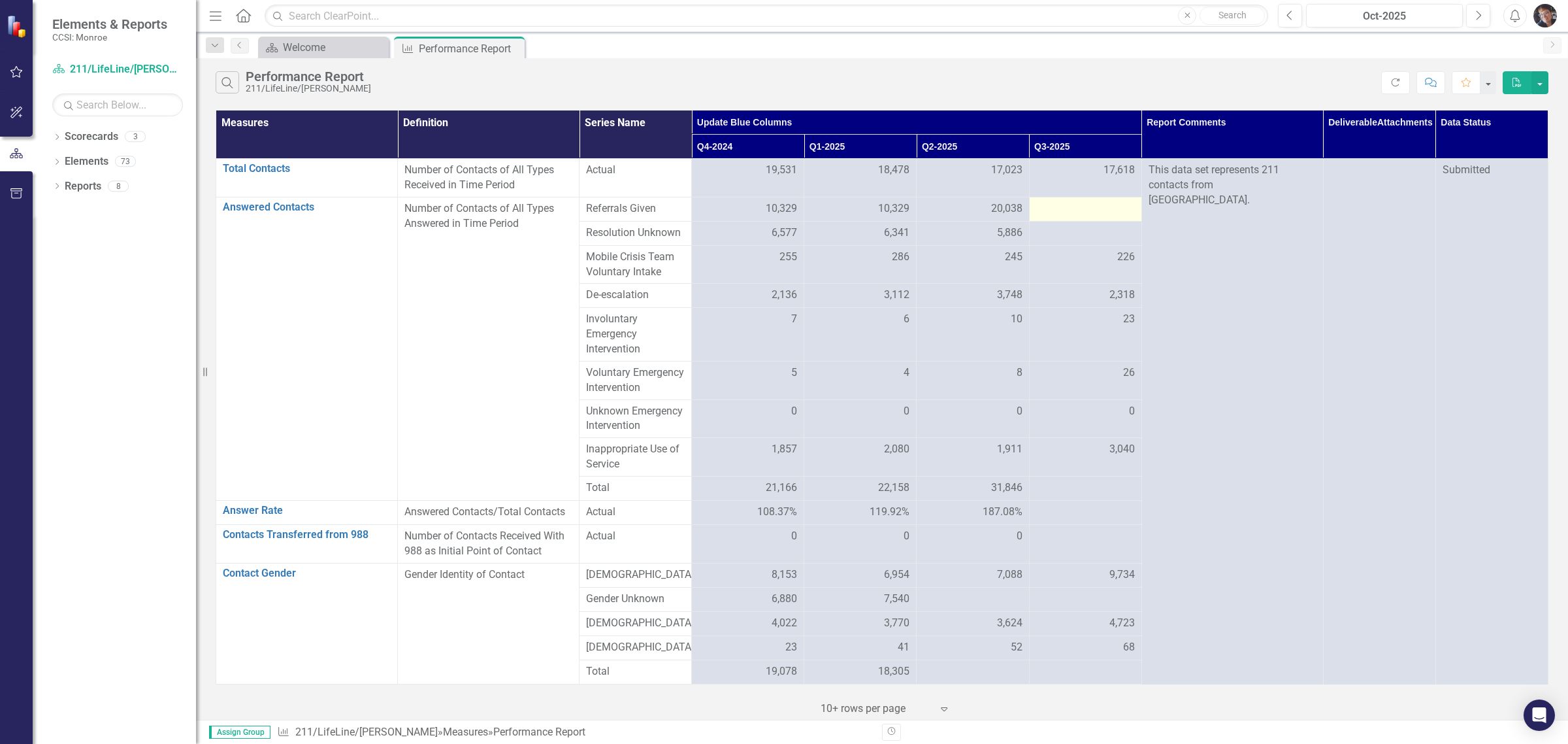
click at [1057, 208] on div at bounding box center [1086, 209] width 99 height 16
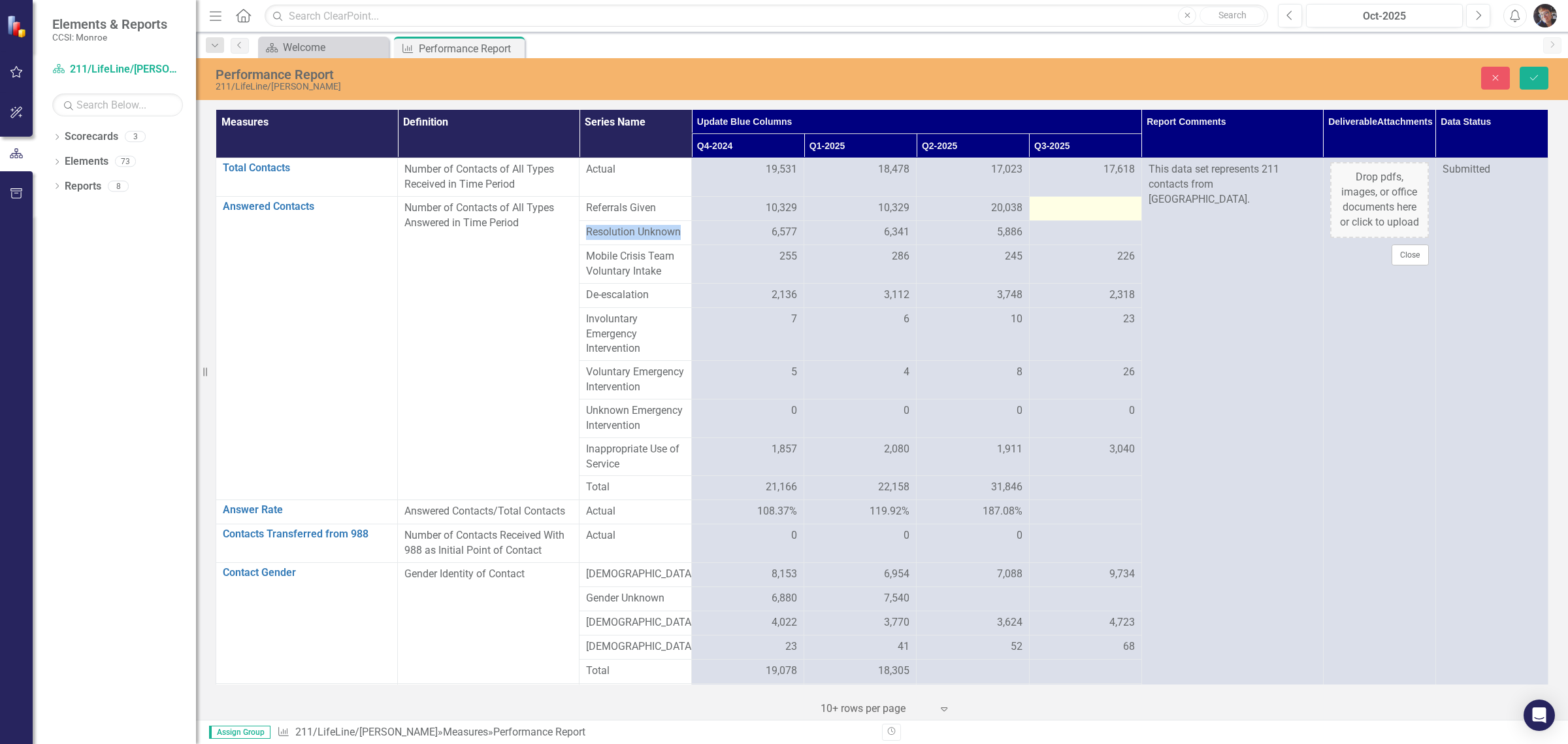
click at [1057, 208] on div at bounding box center [1086, 208] width 99 height 16
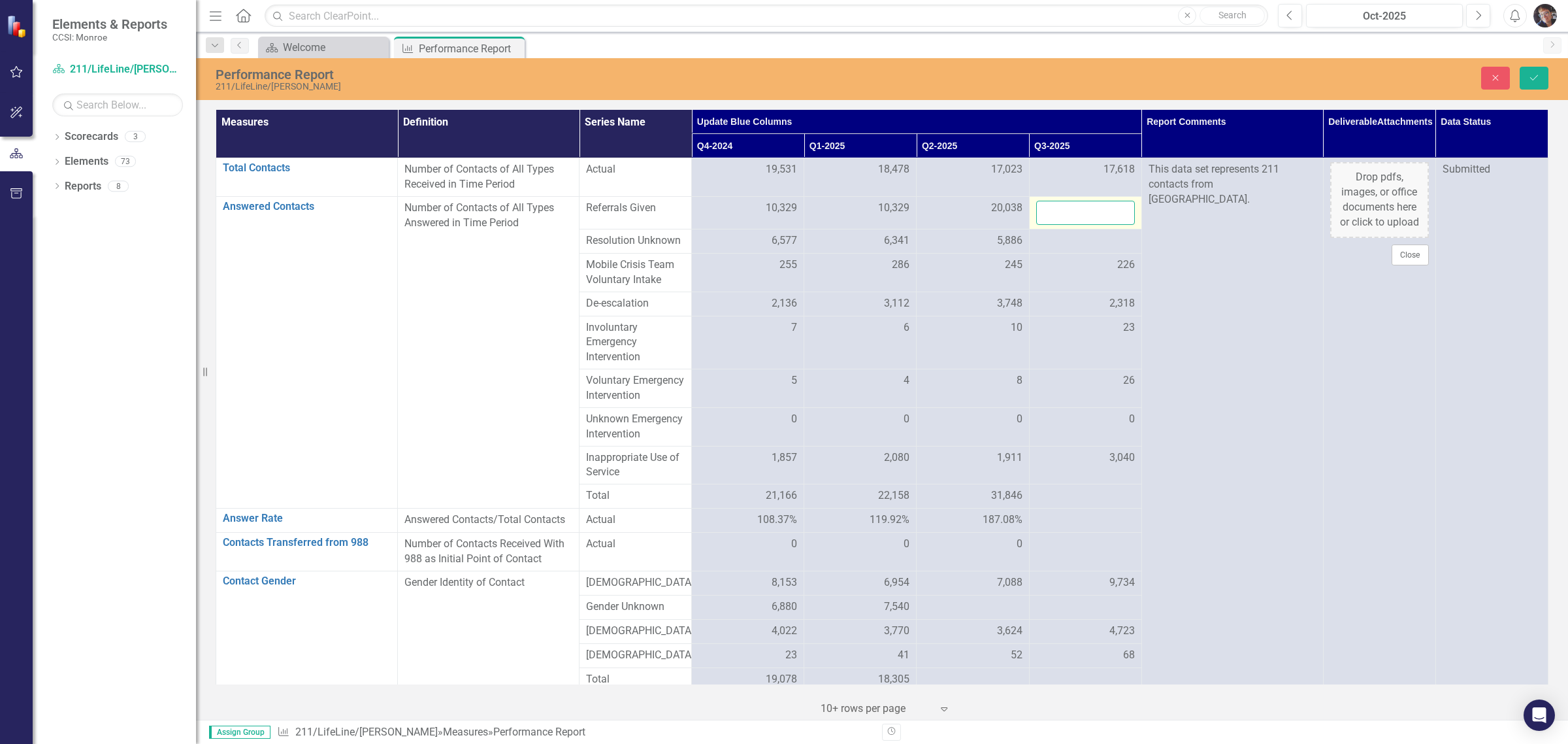
click at [1067, 204] on input "number" at bounding box center [1086, 212] width 99 height 24
type input "26267"
click at [1534, 76] on icon "Save" at bounding box center [1534, 77] width 12 height 9
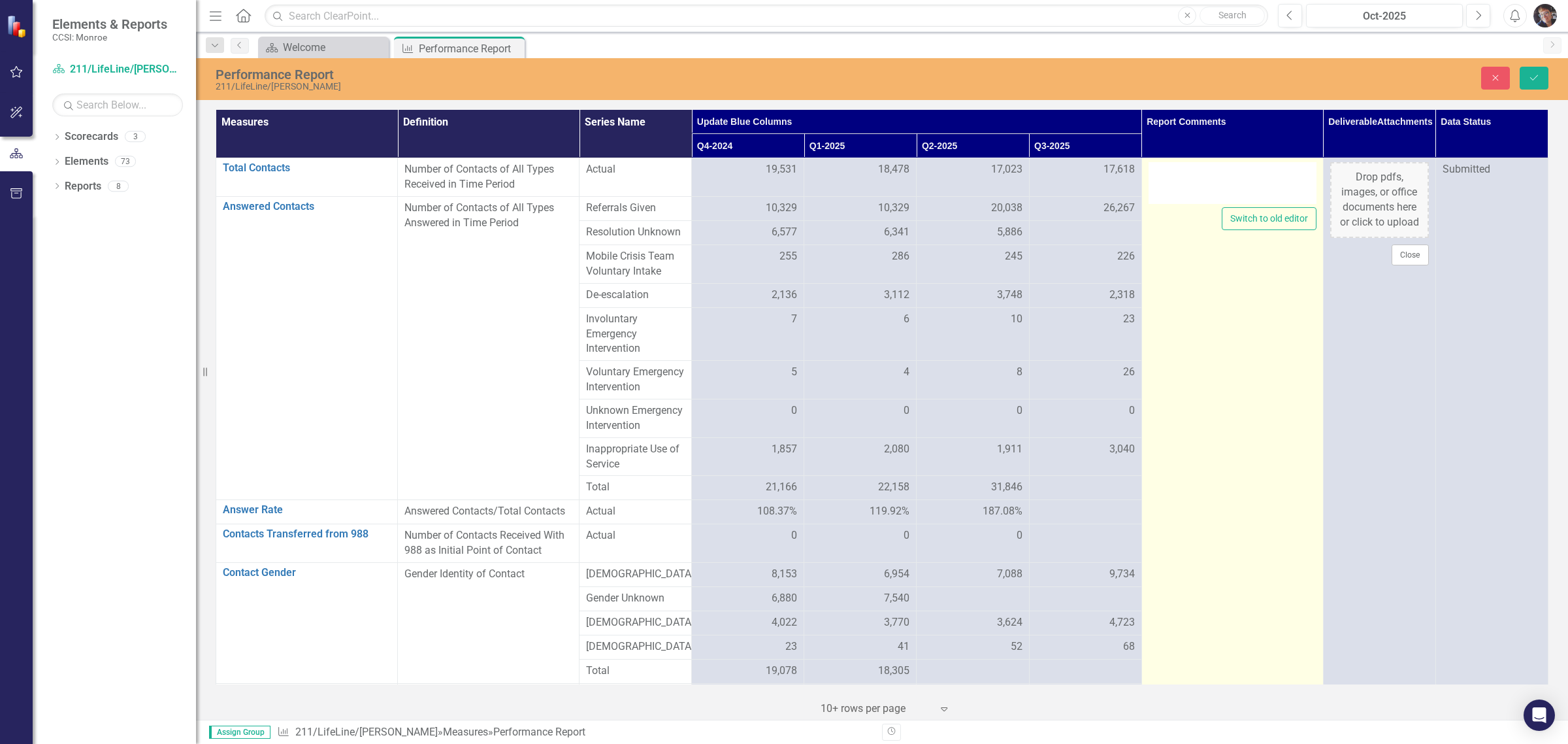
click at [1243, 195] on div at bounding box center [1233, 183] width 168 height 42
type textarea "<p>This data set represents 211 contacts from [GEOGRAPHIC_DATA]&nbsp;</p>"
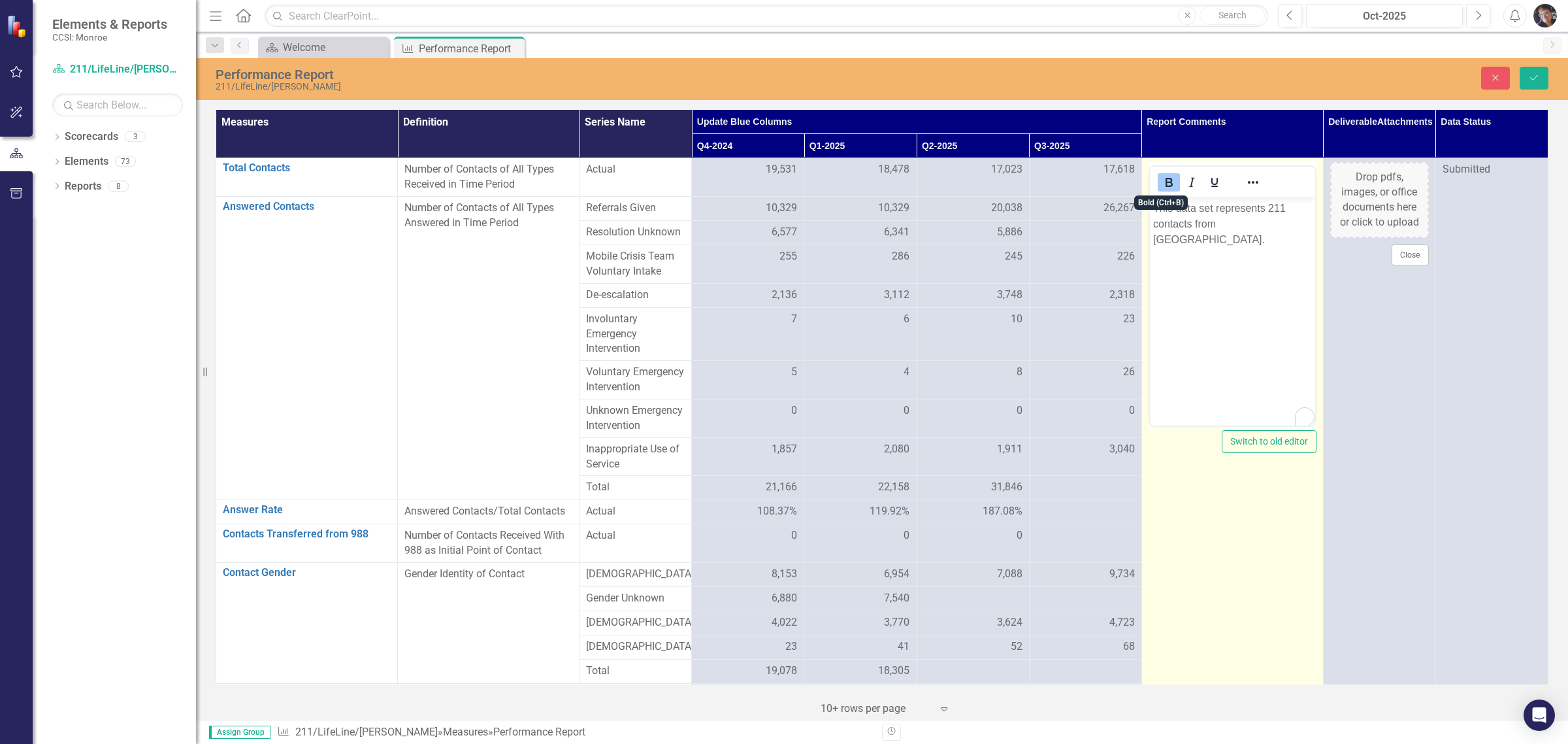
scroll to position [0, 0]
click at [1219, 244] on body "﻿ This data set represents 211 contacts from [GEOGRAPHIC_DATA]." at bounding box center [1232, 295] width 165 height 196
click at [1303, 224] on p "This data set represents 211 contacts from [GEOGRAPHIC_DATA]." at bounding box center [1231, 223] width 159 height 47
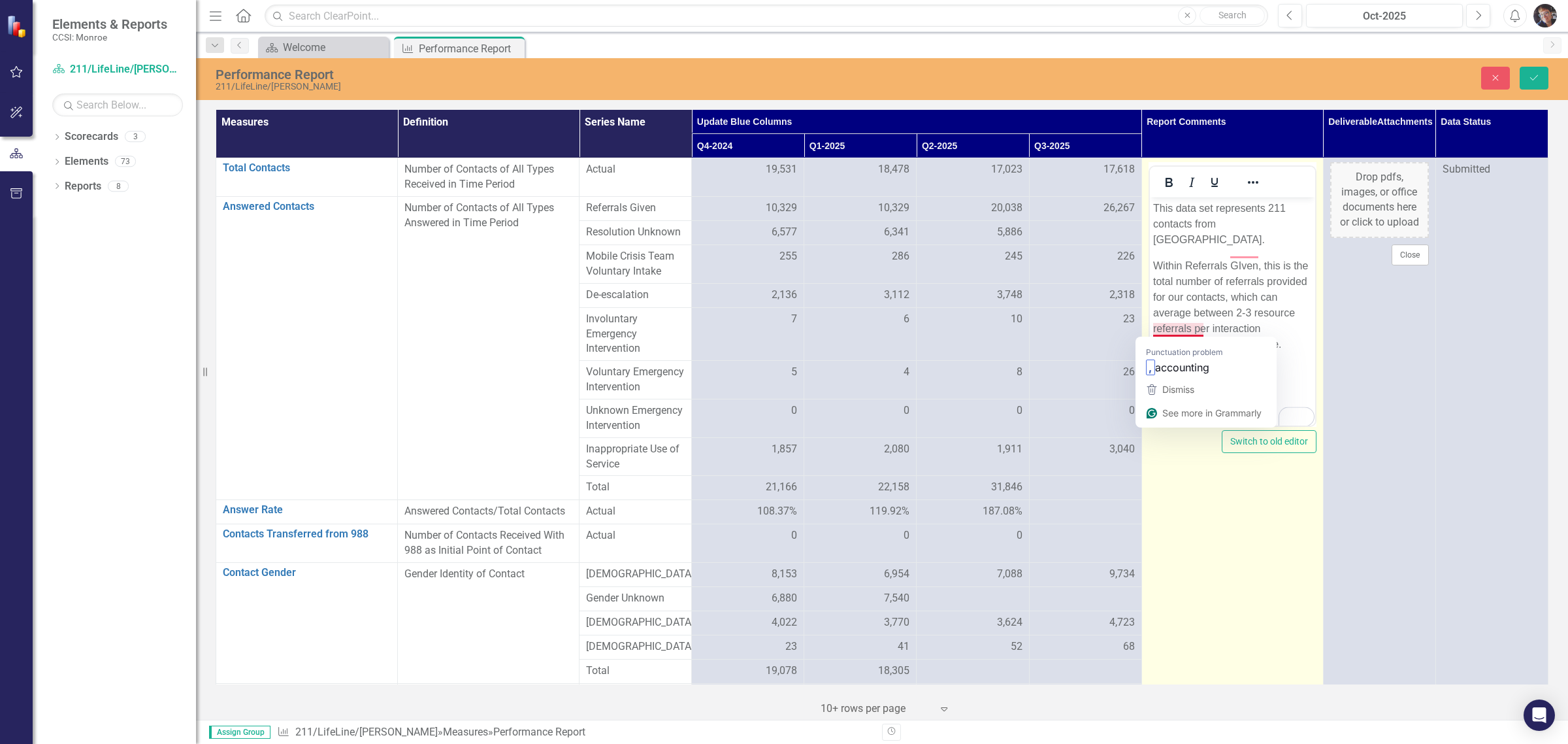
click at [1188, 334] on p "Within Referrals GIven, this is the total number of referrals provided for our …" at bounding box center [1231, 305] width 159 height 94
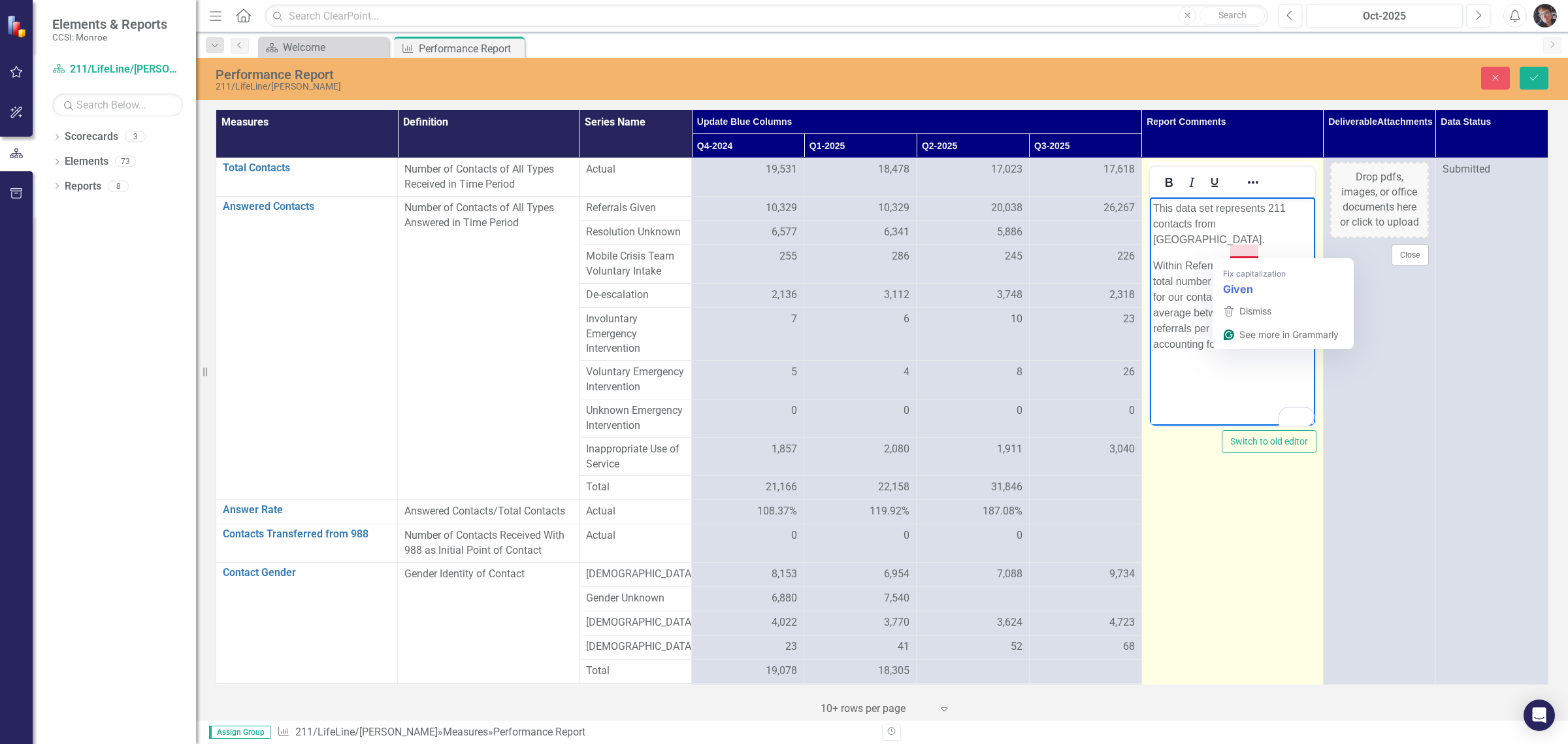
click at [1243, 258] on p "Within Referrals GIven, this is the total number of referrals provided for our …" at bounding box center [1231, 305] width 159 height 94
click at [1288, 334] on p "Within Referrals Given, this is the total number of referrals provided for our …" at bounding box center [1231, 305] width 159 height 94
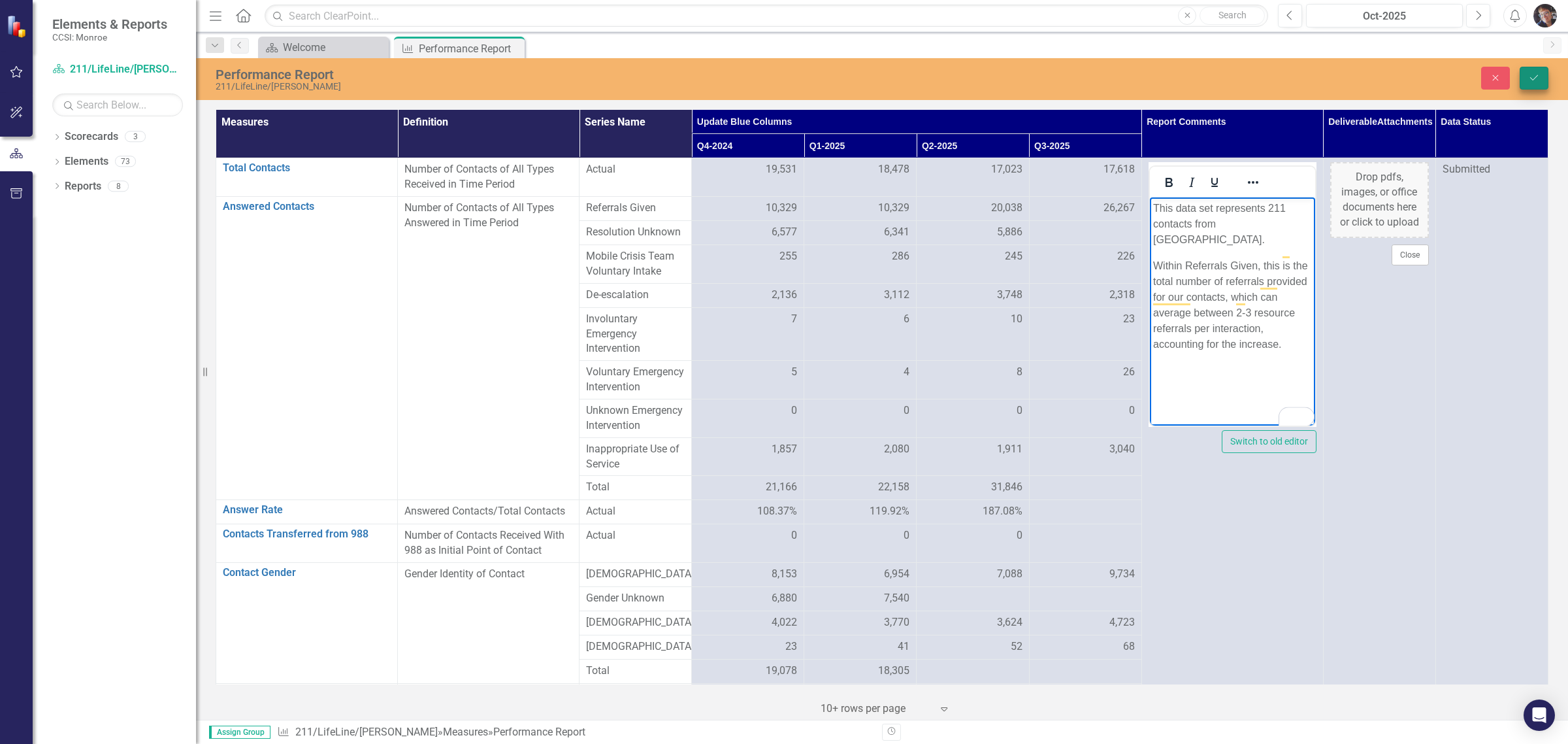
click at [1525, 78] on button "Save" at bounding box center [1534, 78] width 29 height 23
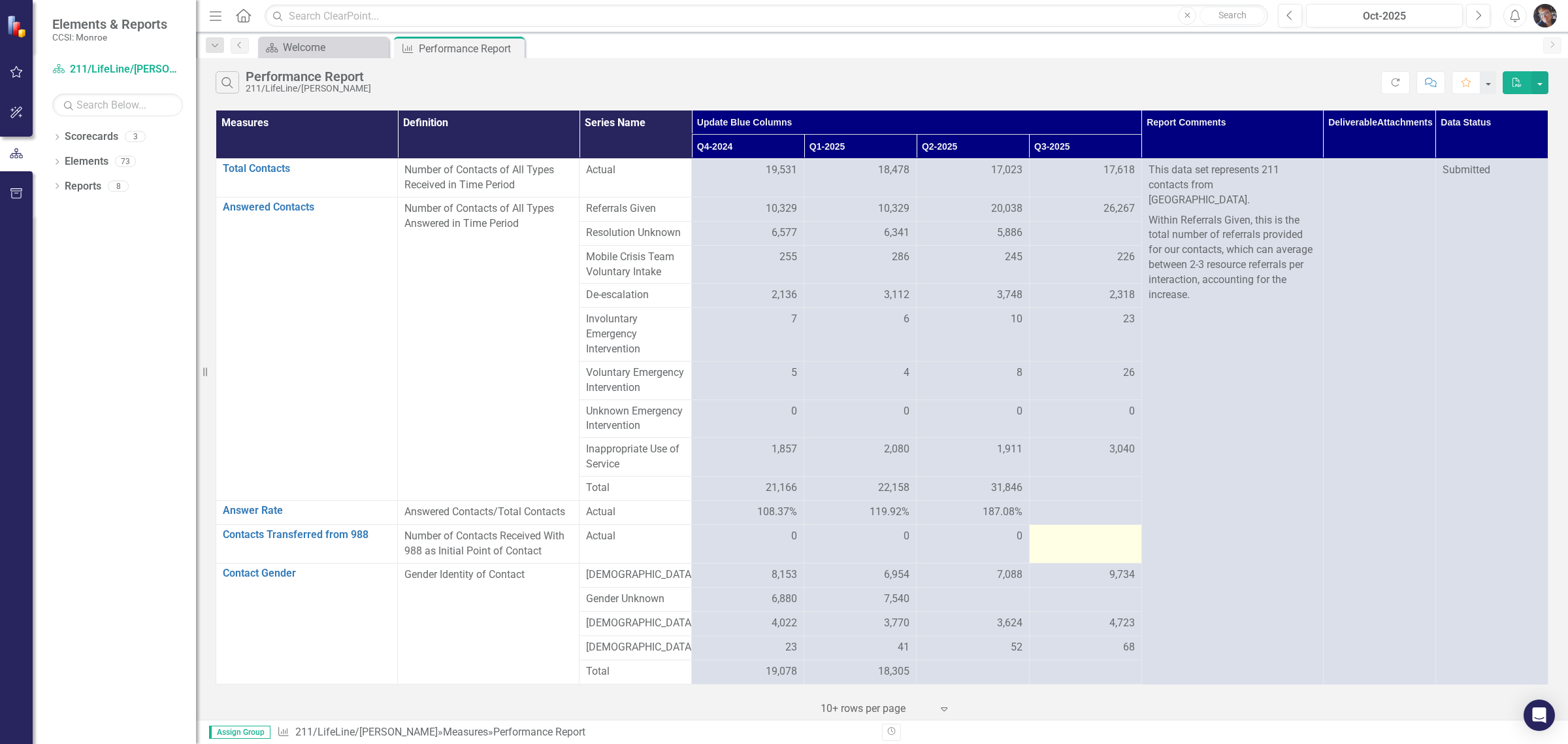
click at [1085, 544] on div at bounding box center [1086, 536] width 99 height 16
click at [1083, 544] on div at bounding box center [1086, 536] width 99 height 16
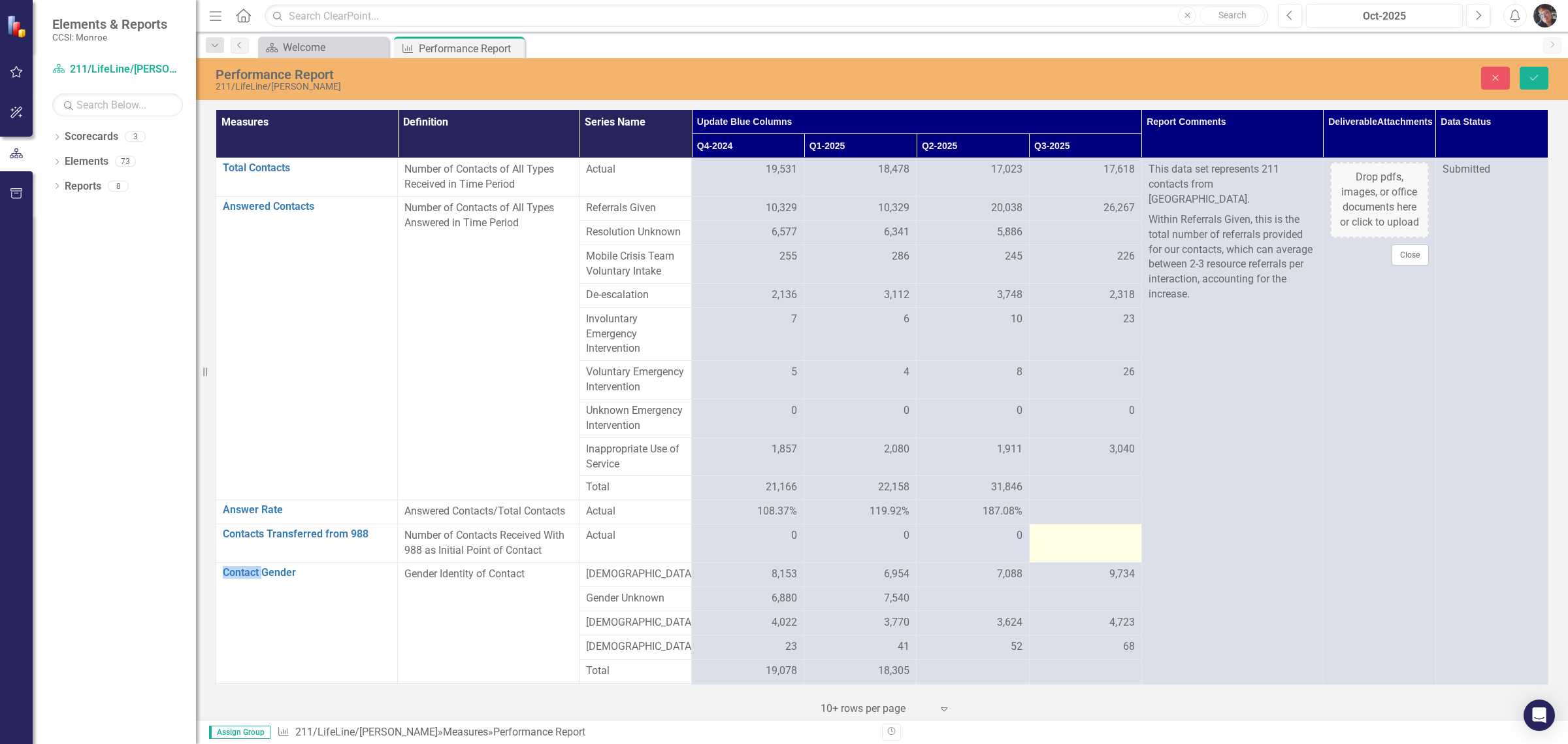
click at [1083, 544] on div at bounding box center [1086, 535] width 99 height 16
click at [1093, 553] on input "number" at bounding box center [1086, 540] width 99 height 24
type input "0"
click at [1532, 86] on button "Save" at bounding box center [1534, 78] width 29 height 23
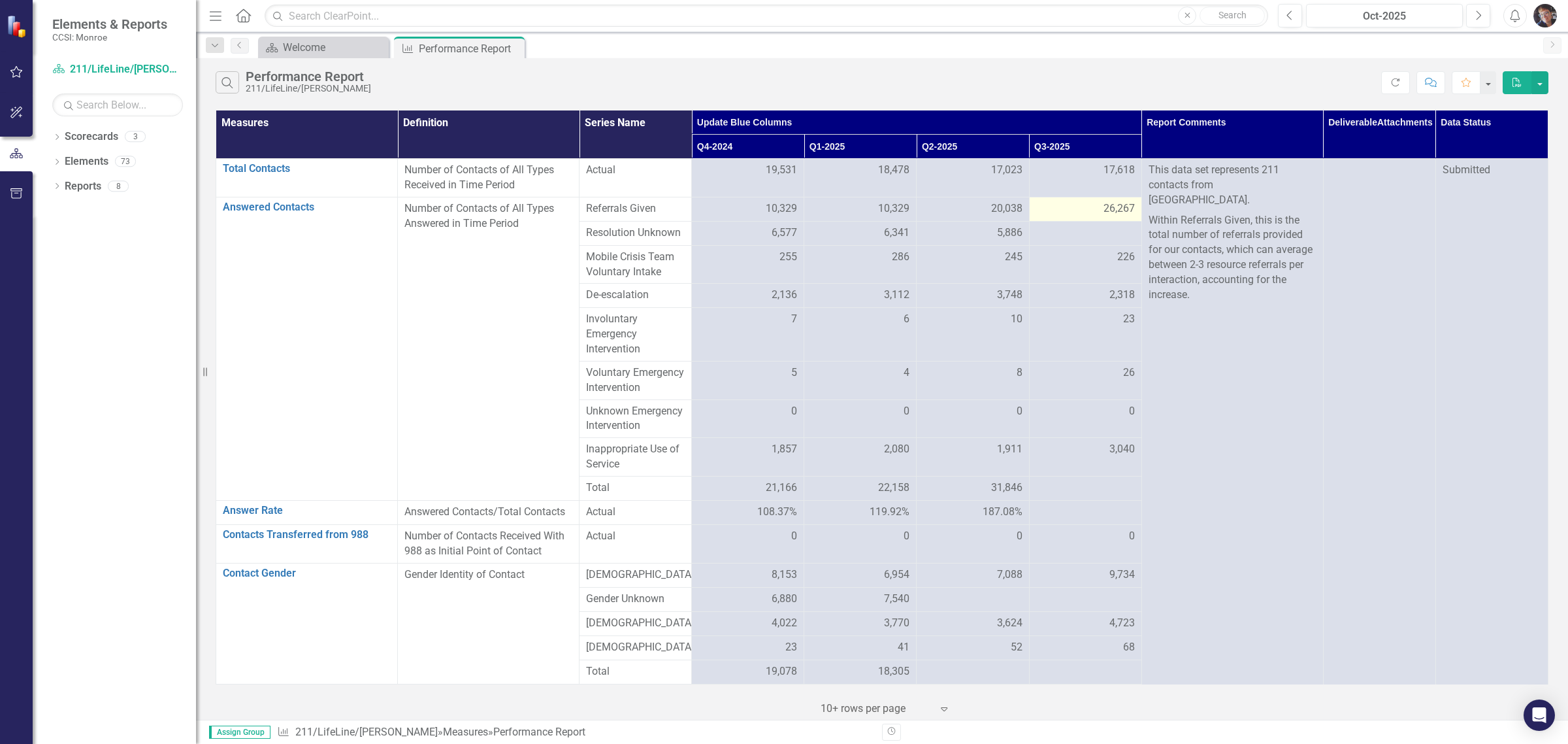
click at [1067, 216] on div "26,267" at bounding box center [1086, 209] width 99 height 15
click at [1071, 217] on div "26,267" at bounding box center [1086, 209] width 99 height 16
drag, startPoint x: 1071, startPoint y: 217, endPoint x: 1089, endPoint y: 206, distance: 21.1
click at [1072, 217] on div "26,267" at bounding box center [1086, 209] width 99 height 16
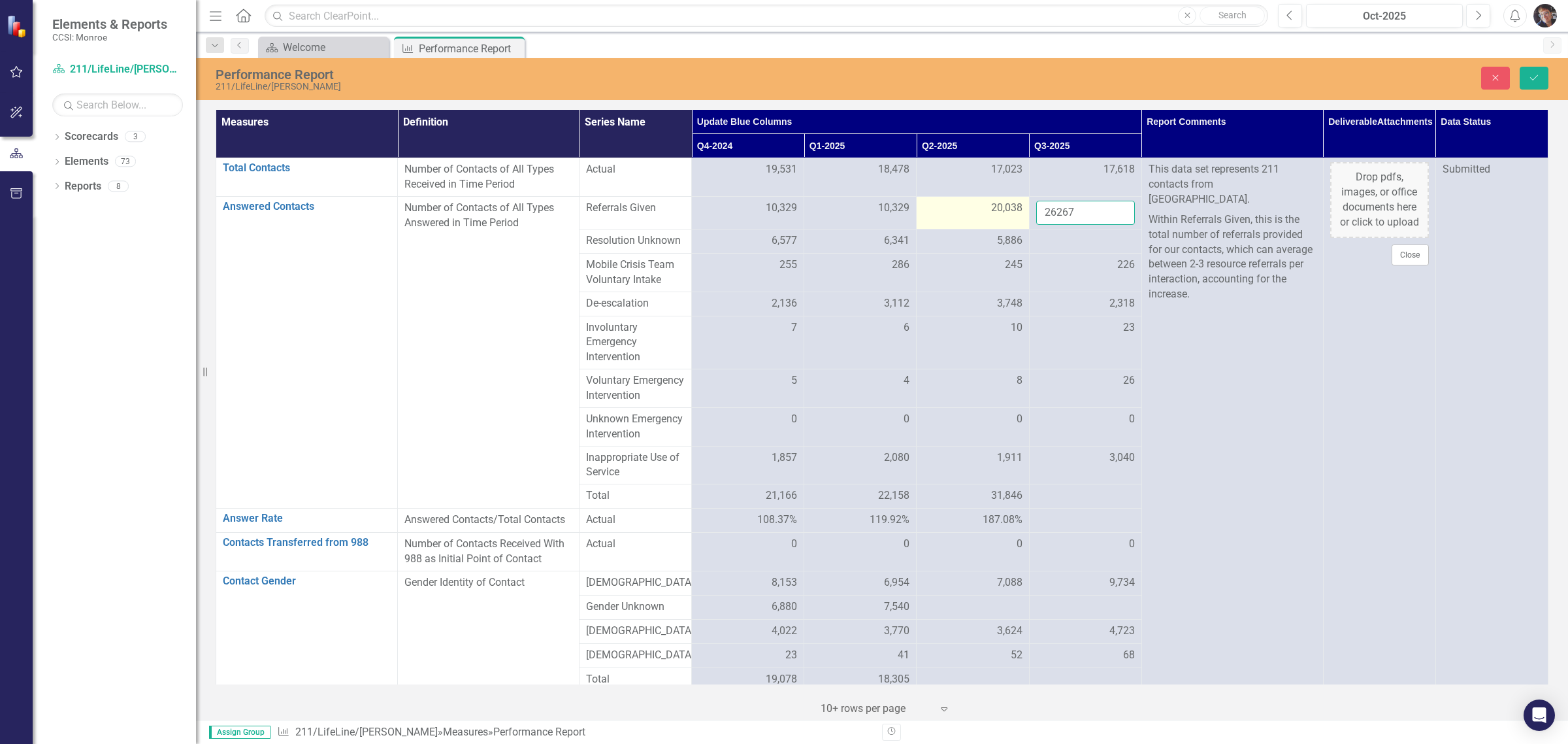
drag, startPoint x: 1082, startPoint y: 213, endPoint x: 1015, endPoint y: 204, distance: 67.6
click at [1015, 204] on tr "Answered Contacts Link Open Element Number of Contacts of All Types Answered in…" at bounding box center [883, 213] width 1333 height 33
type input "24961"
click at [1531, 76] on icon "Save" at bounding box center [1534, 77] width 12 height 9
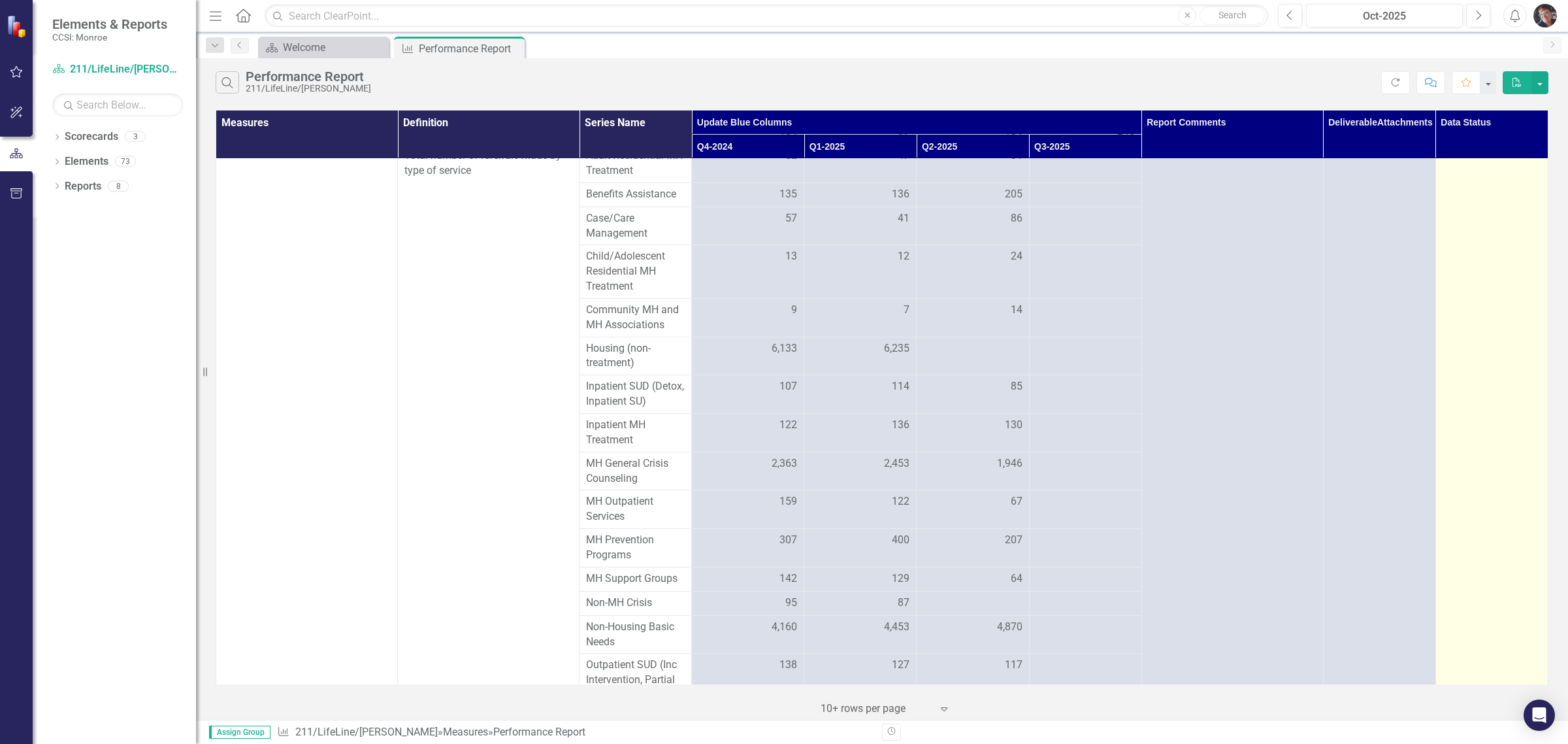
scroll to position [2035, 0]
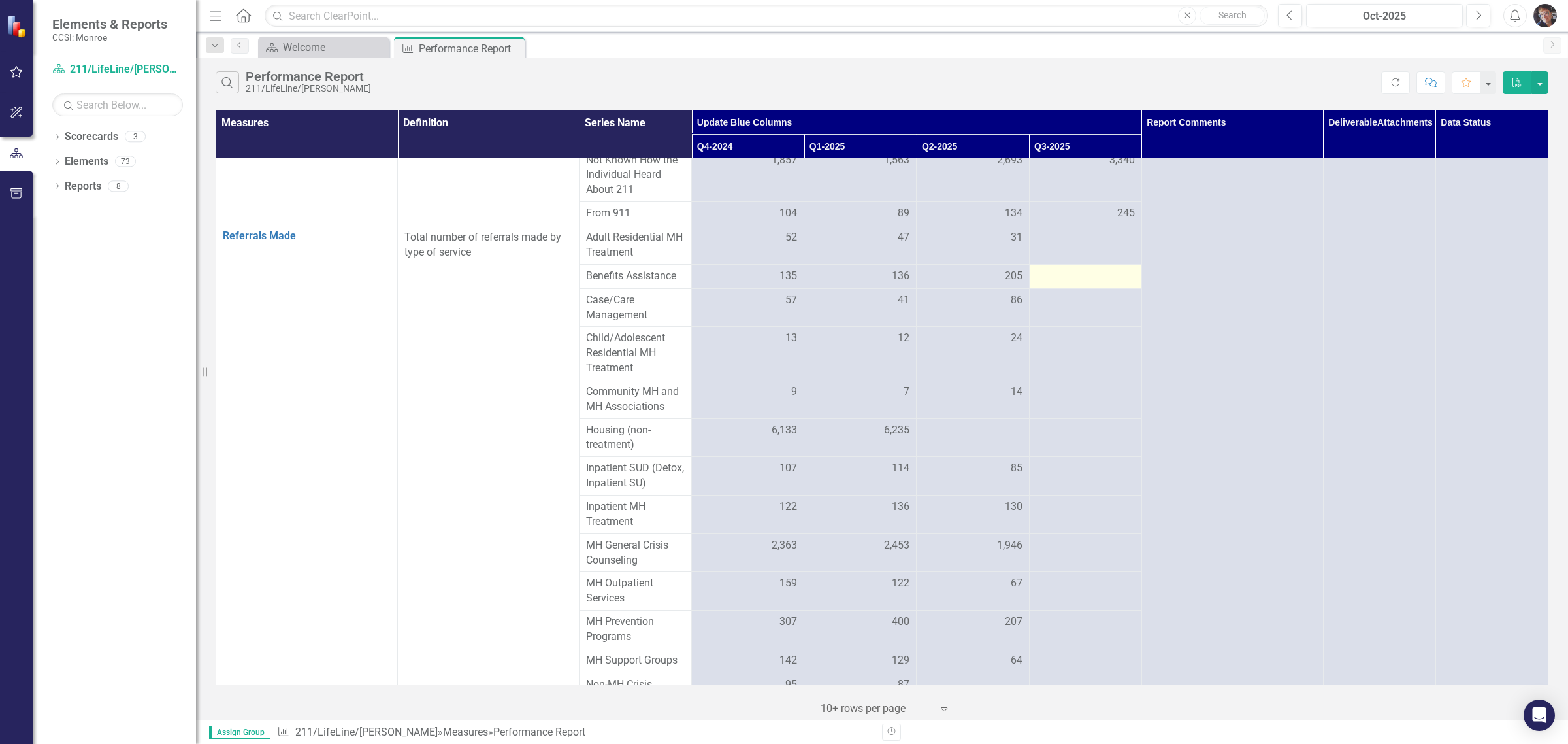
click at [1070, 284] on div at bounding box center [1086, 276] width 99 height 16
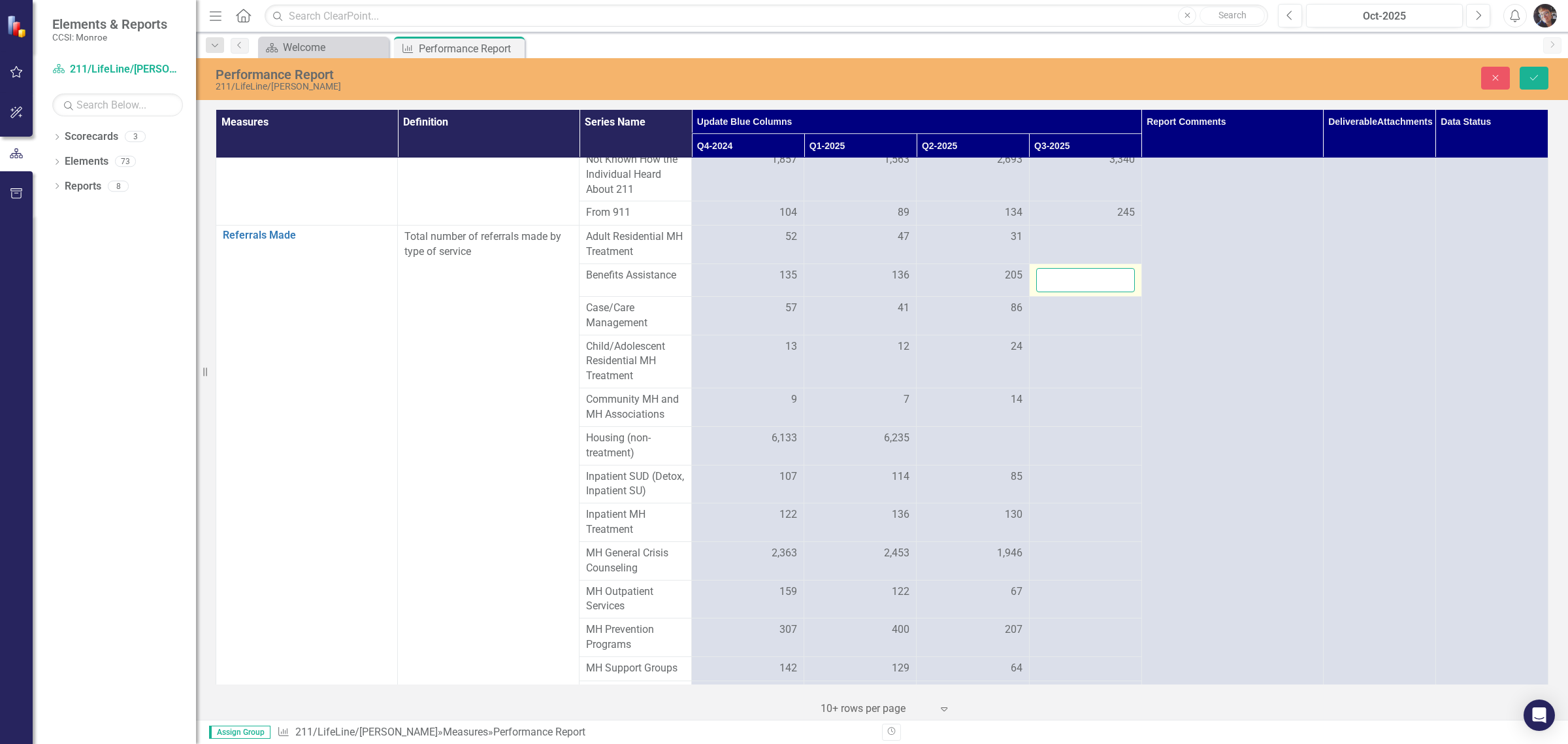
click at [1065, 292] on input "number" at bounding box center [1086, 280] width 99 height 24
type input "429"
click at [1057, 317] on div at bounding box center [1086, 308] width 99 height 16
type input "120"
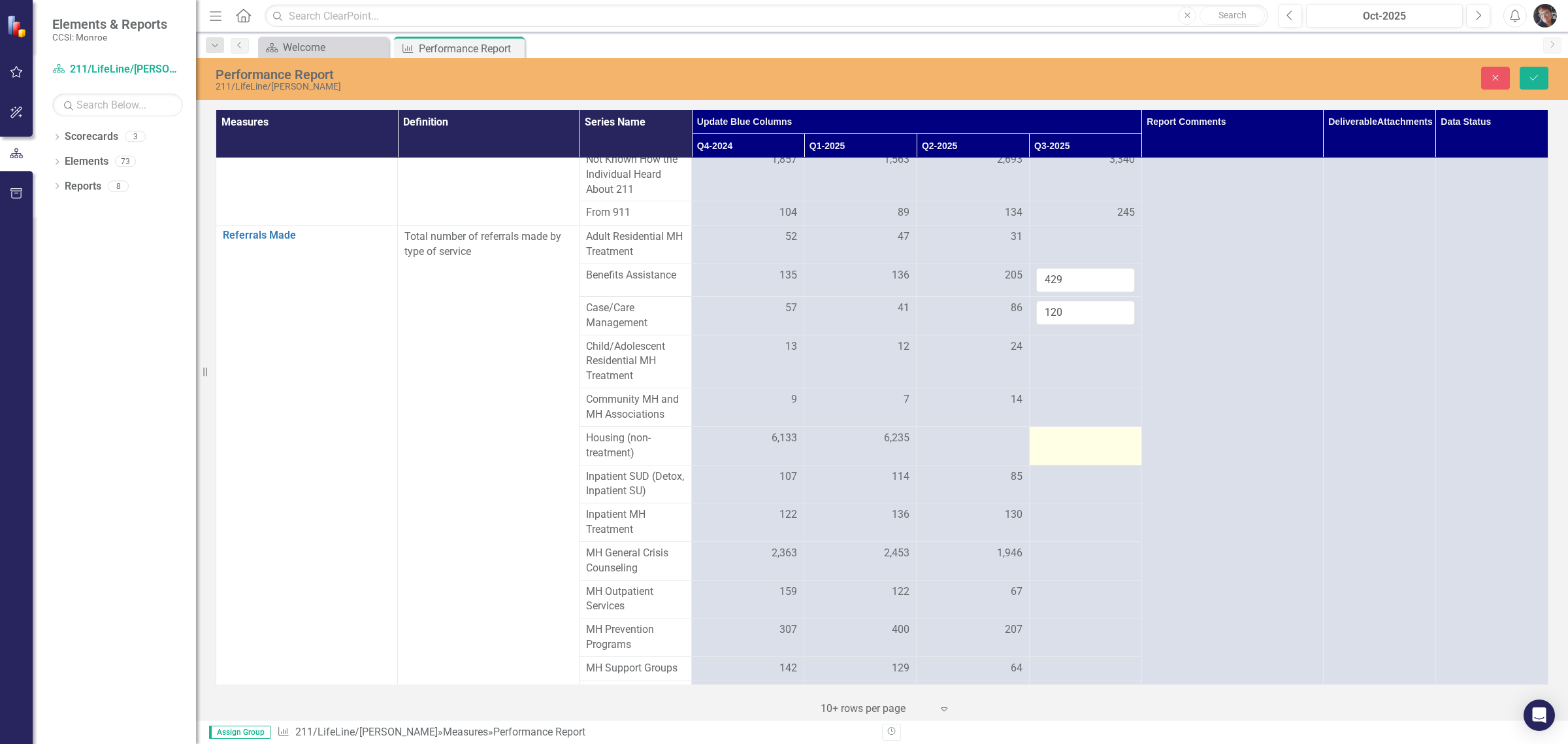
click at [1067, 446] on div at bounding box center [1086, 438] width 99 height 16
click at [1067, 455] on input "number" at bounding box center [1086, 442] width 99 height 24
click at [1052, 455] on input "number" at bounding box center [1086, 442] width 99 height 24
type input "4796"
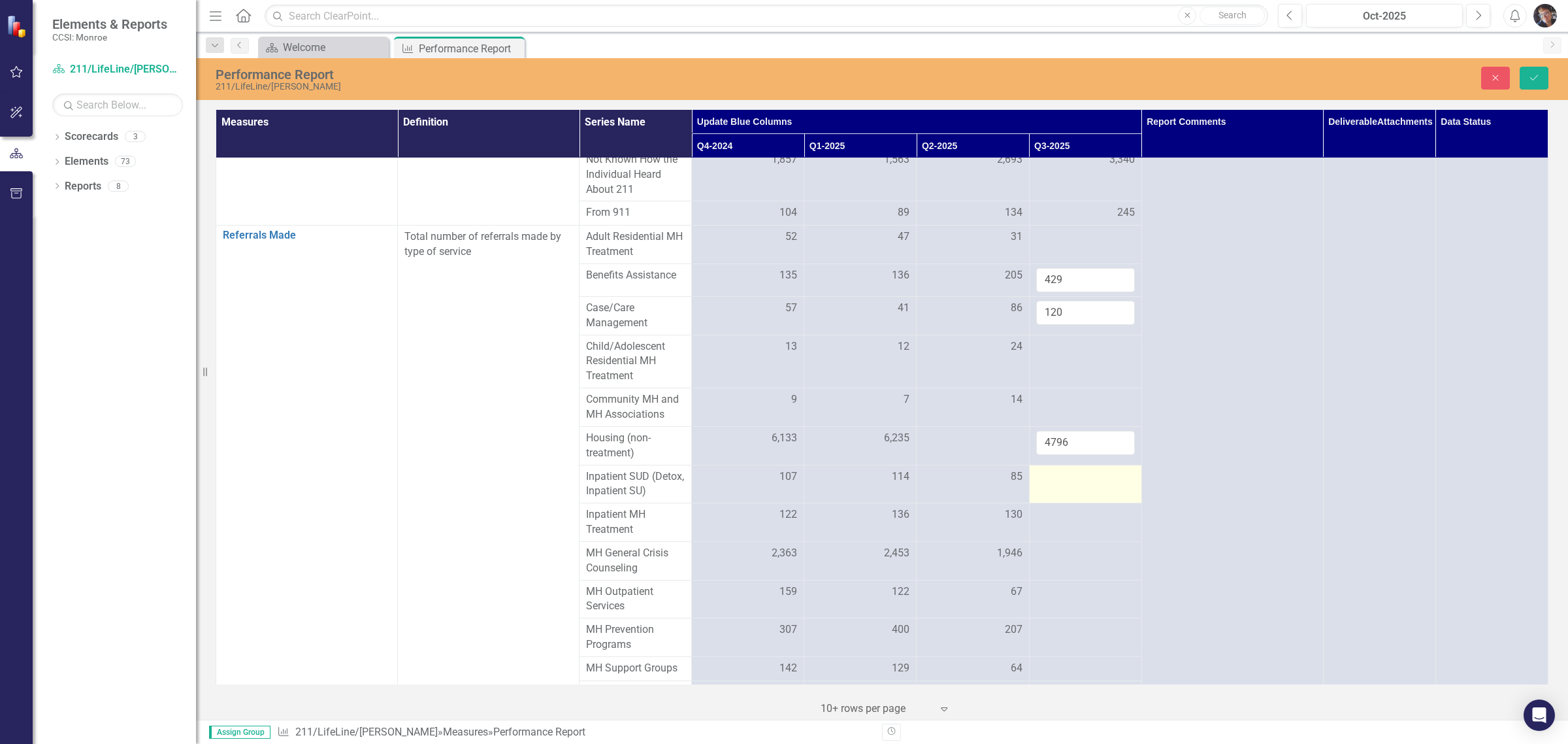
click at [1056, 485] on div at bounding box center [1086, 477] width 99 height 16
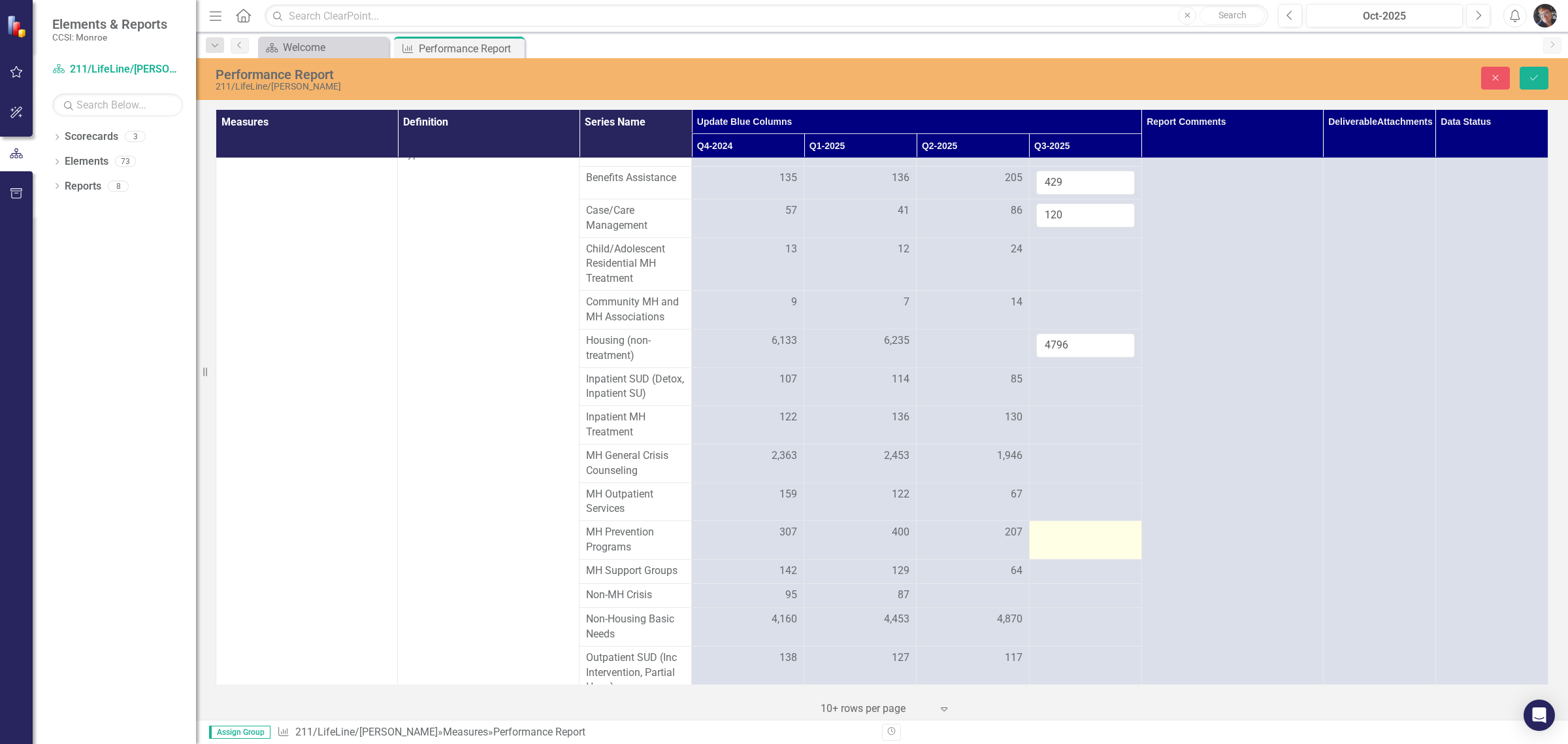
scroll to position [2198, 0]
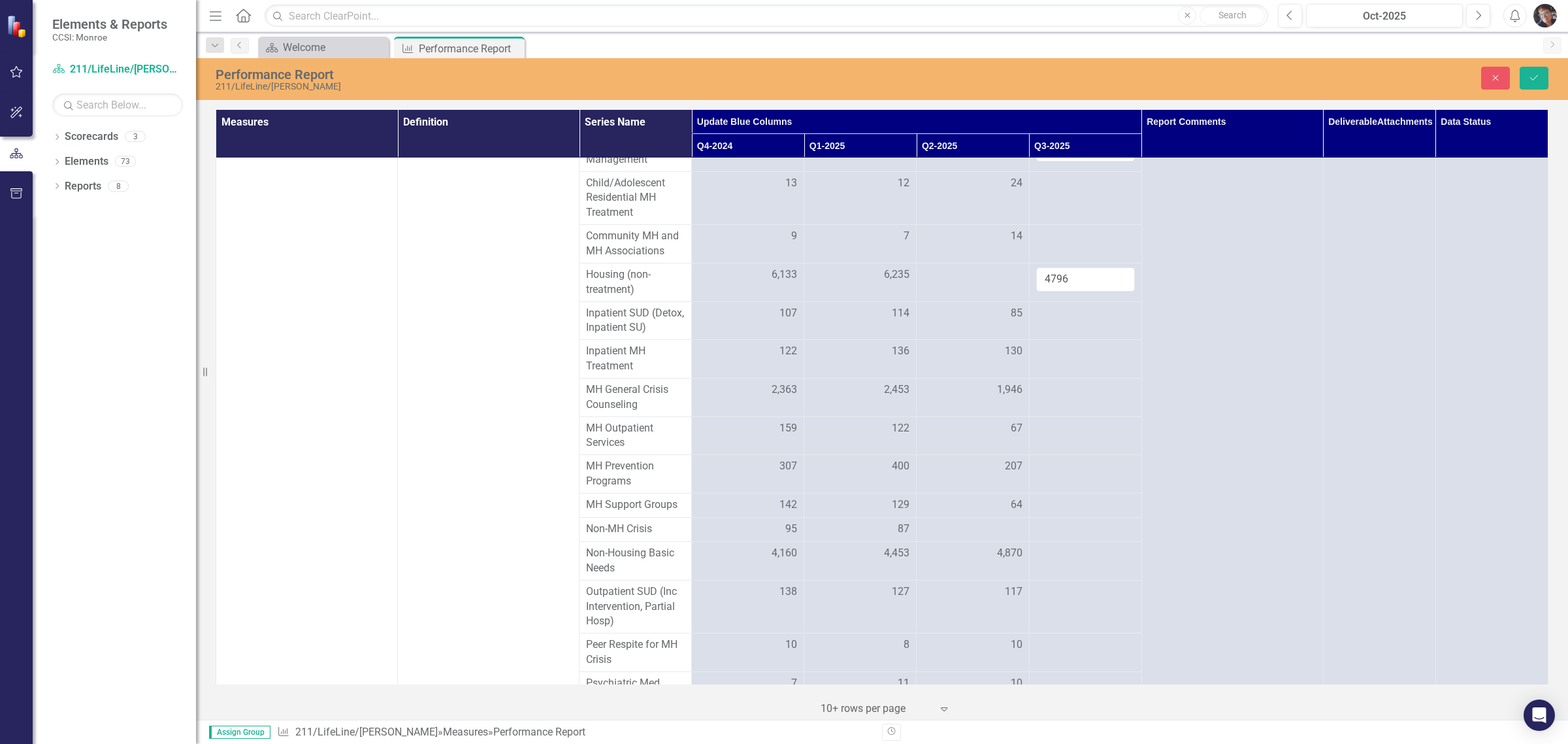
click at [1549, 78] on div "Close Save" at bounding box center [1283, 78] width 552 height 23
click at [1537, 78] on icon "Save" at bounding box center [1534, 77] width 12 height 9
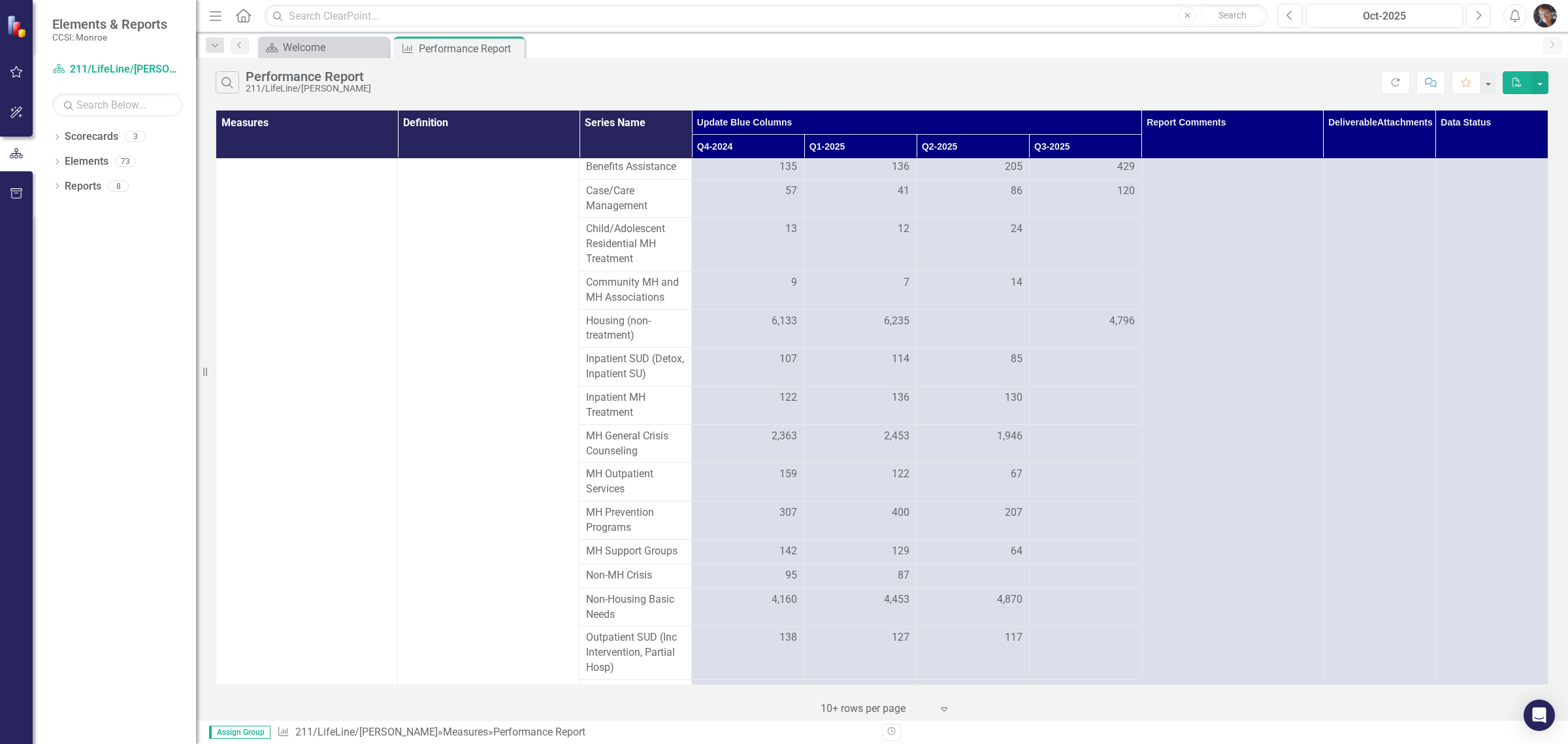
scroll to position [2126, 0]
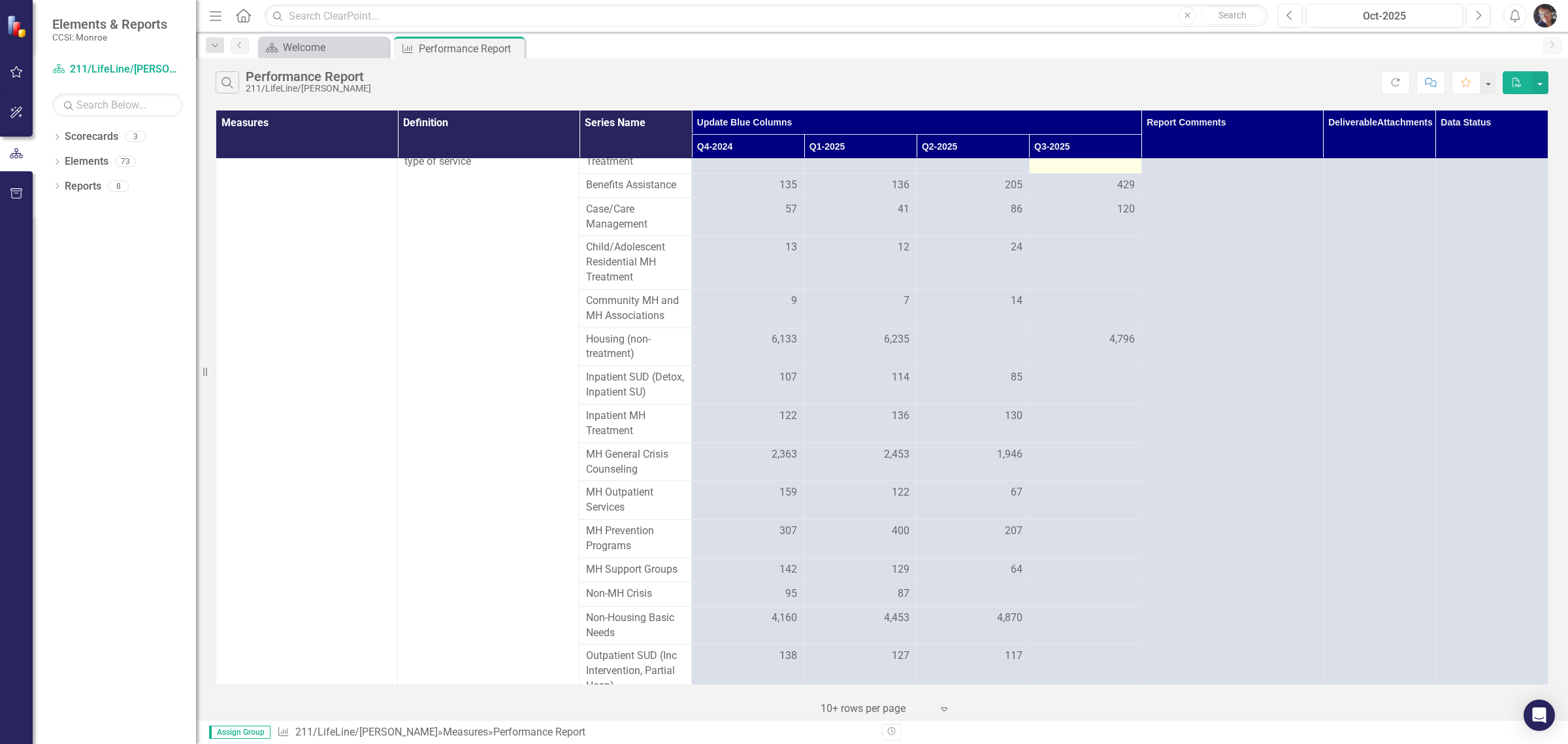
click at [1063, 174] on td at bounding box center [1085, 155] width 112 height 39
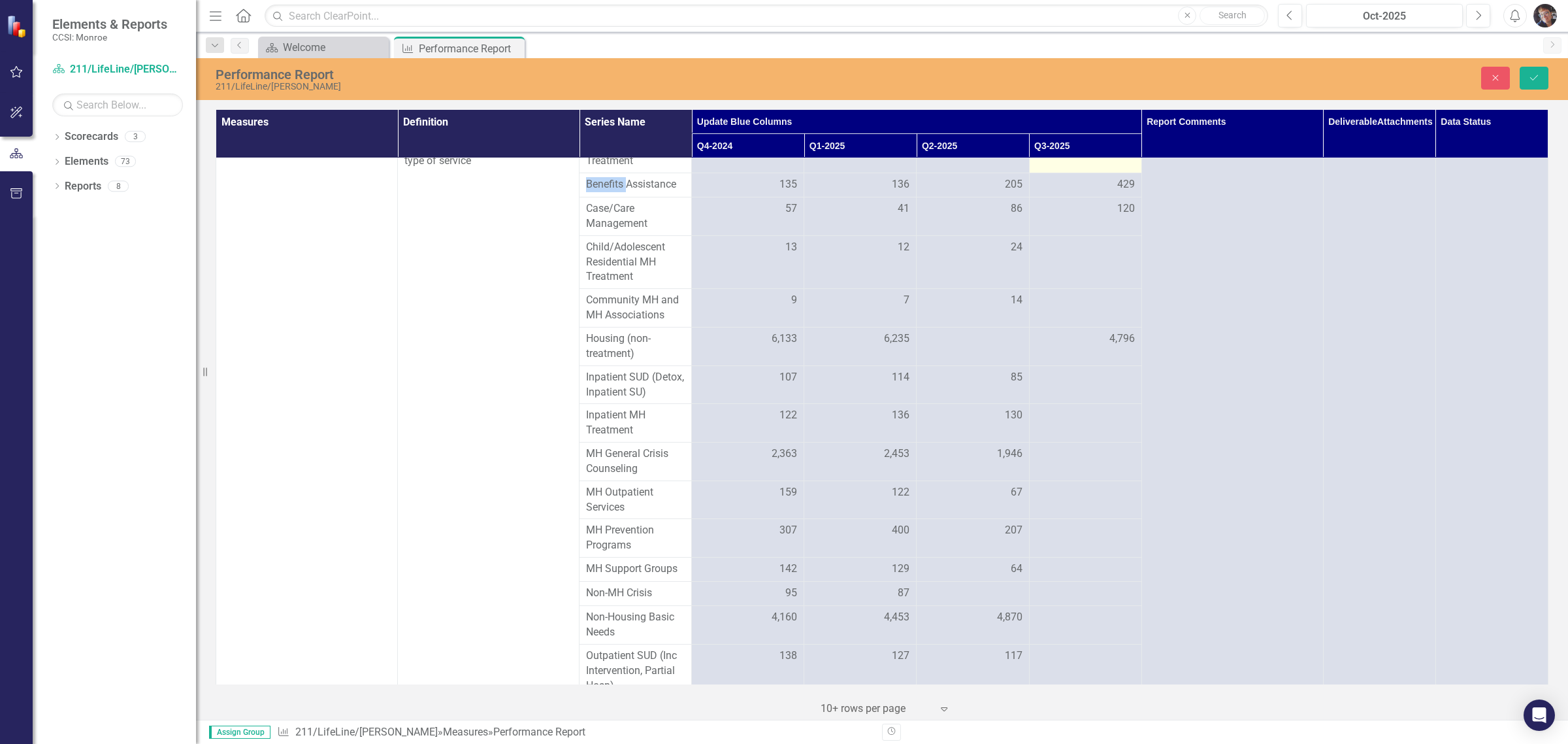
click at [1063, 174] on td at bounding box center [1085, 154] width 112 height 39
click at [1063, 163] on input "number" at bounding box center [1086, 150] width 99 height 24
type input "30"
click at [1073, 289] on td at bounding box center [1085, 262] width 112 height 54
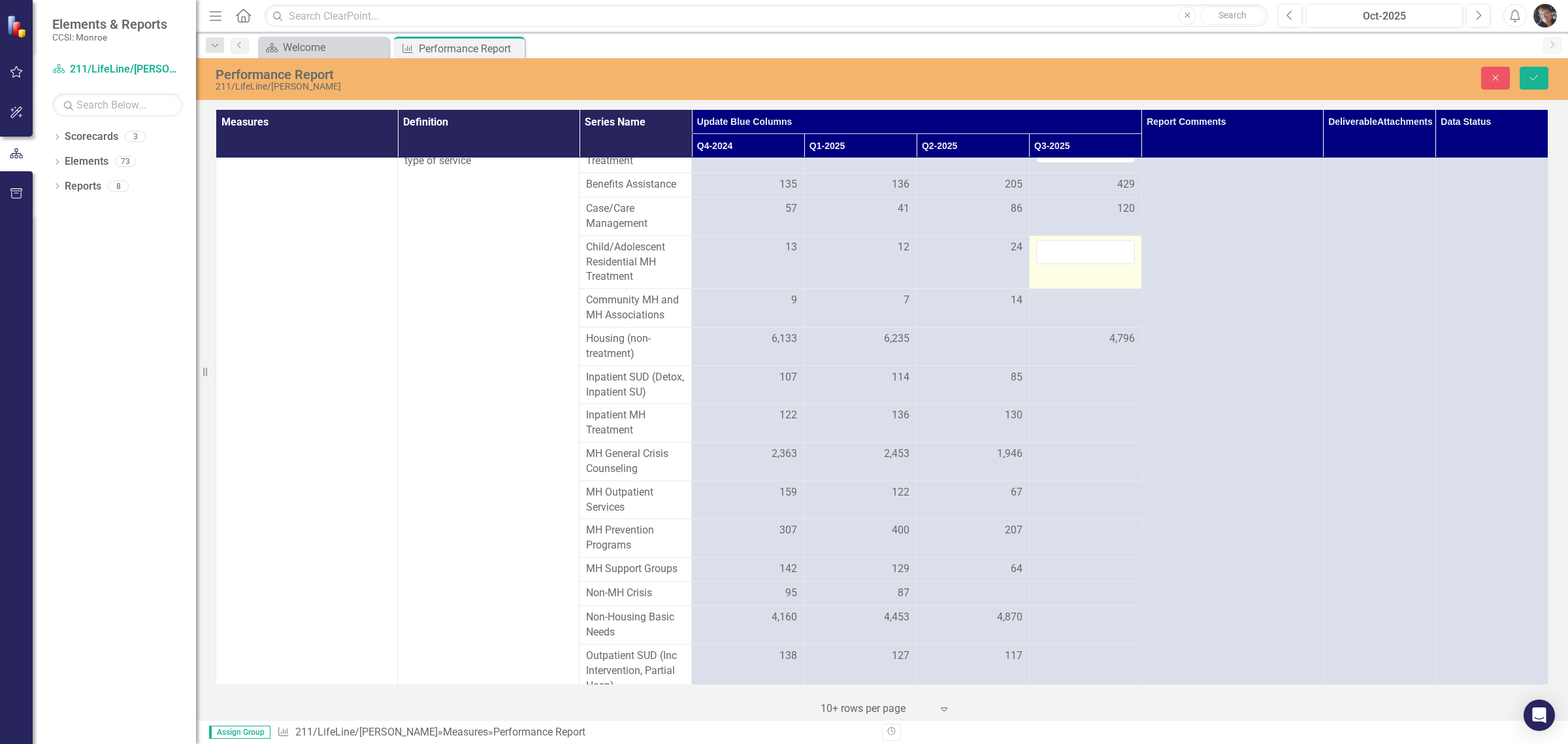
click at [1073, 264] on input "number" at bounding box center [1086, 252] width 99 height 24
type input "8"
click at [1066, 308] on div at bounding box center [1086, 300] width 99 height 16
type input "7"
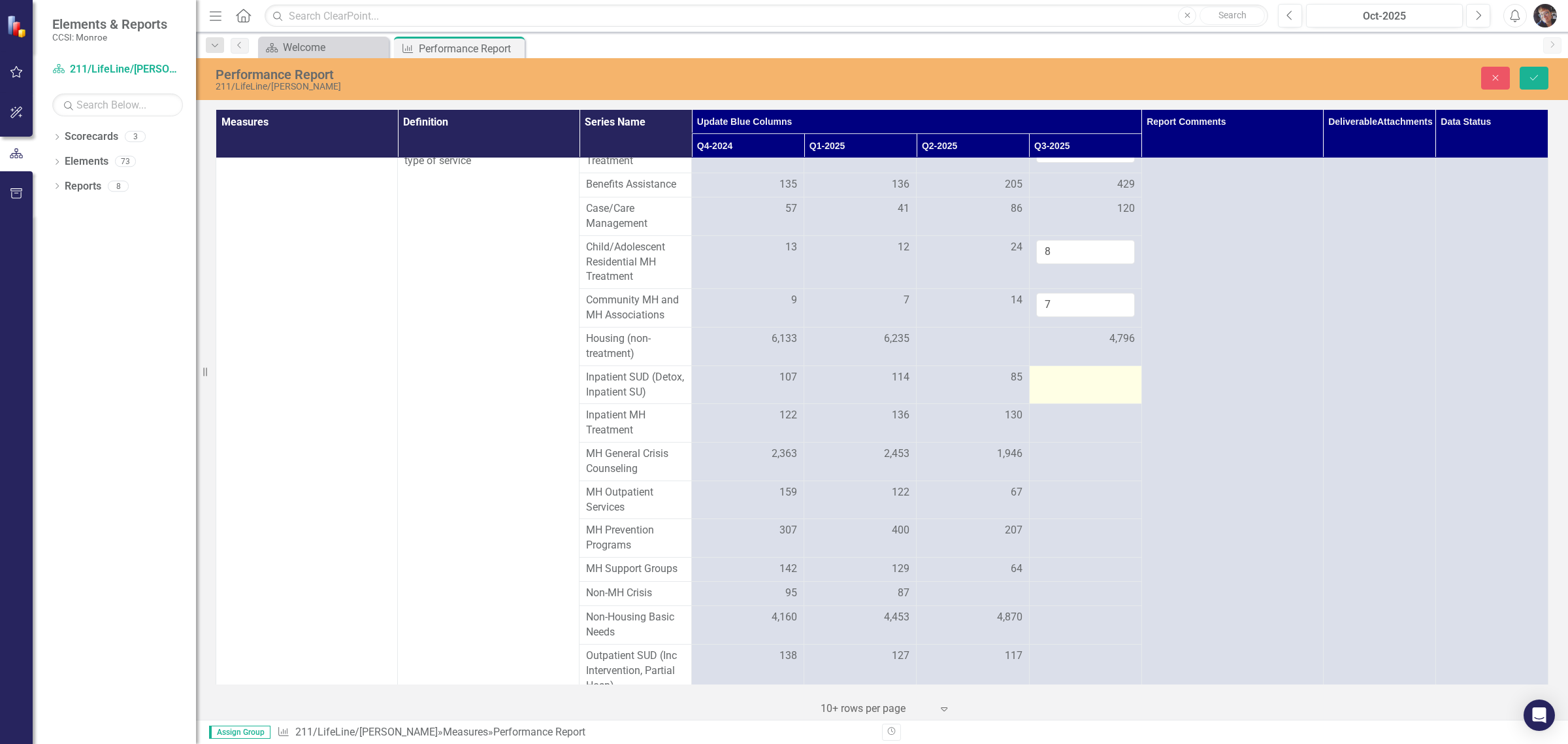
click at [1067, 386] on div at bounding box center [1086, 378] width 99 height 16
click at [1061, 394] on input "number" at bounding box center [1086, 382] width 99 height 24
type input "132"
click at [1070, 424] on div at bounding box center [1086, 416] width 99 height 16
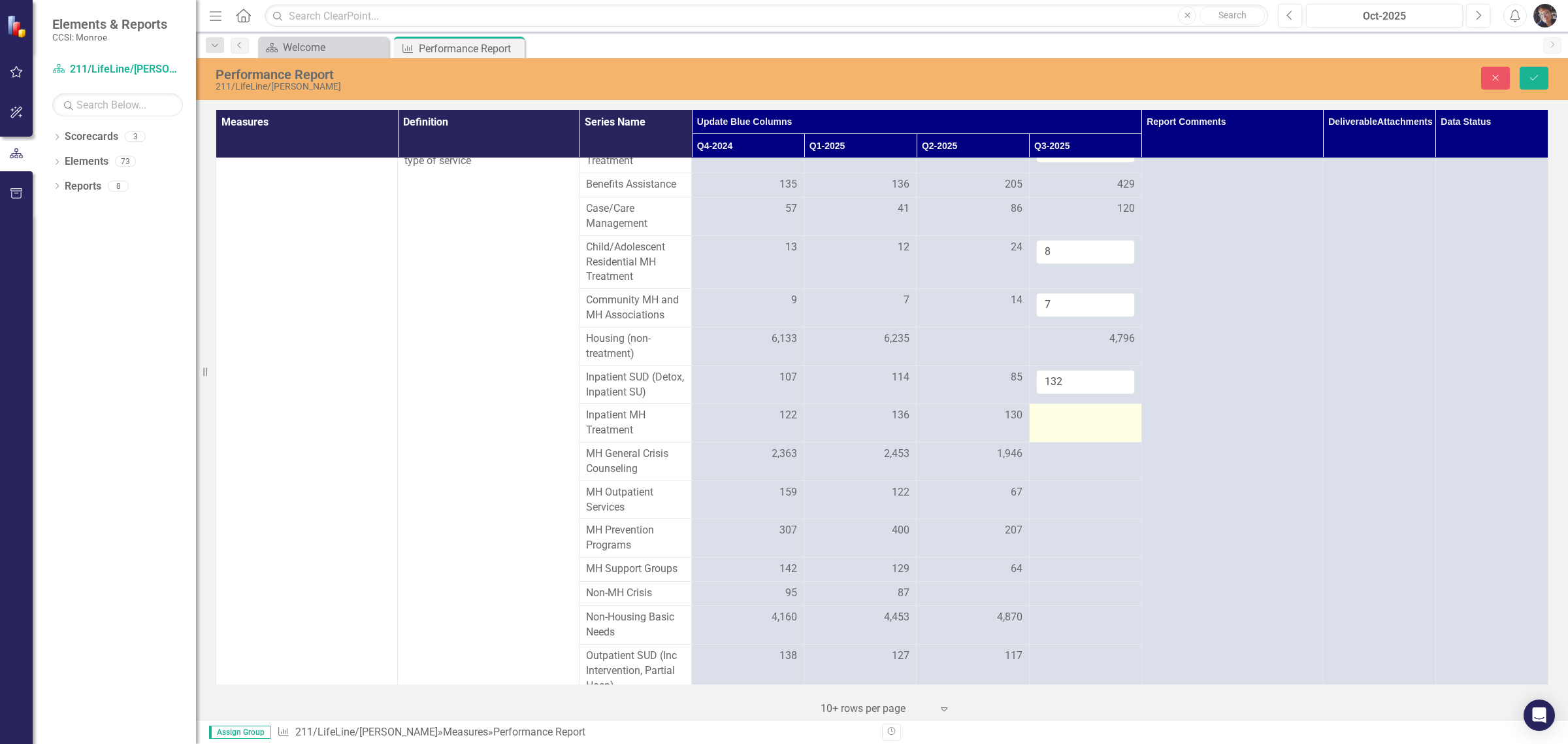
click at [1062, 424] on div at bounding box center [1086, 416] width 99 height 16
click at [1057, 432] on input "number" at bounding box center [1086, 420] width 99 height 24
type input "18"
click at [1061, 462] on div at bounding box center [1086, 454] width 99 height 16
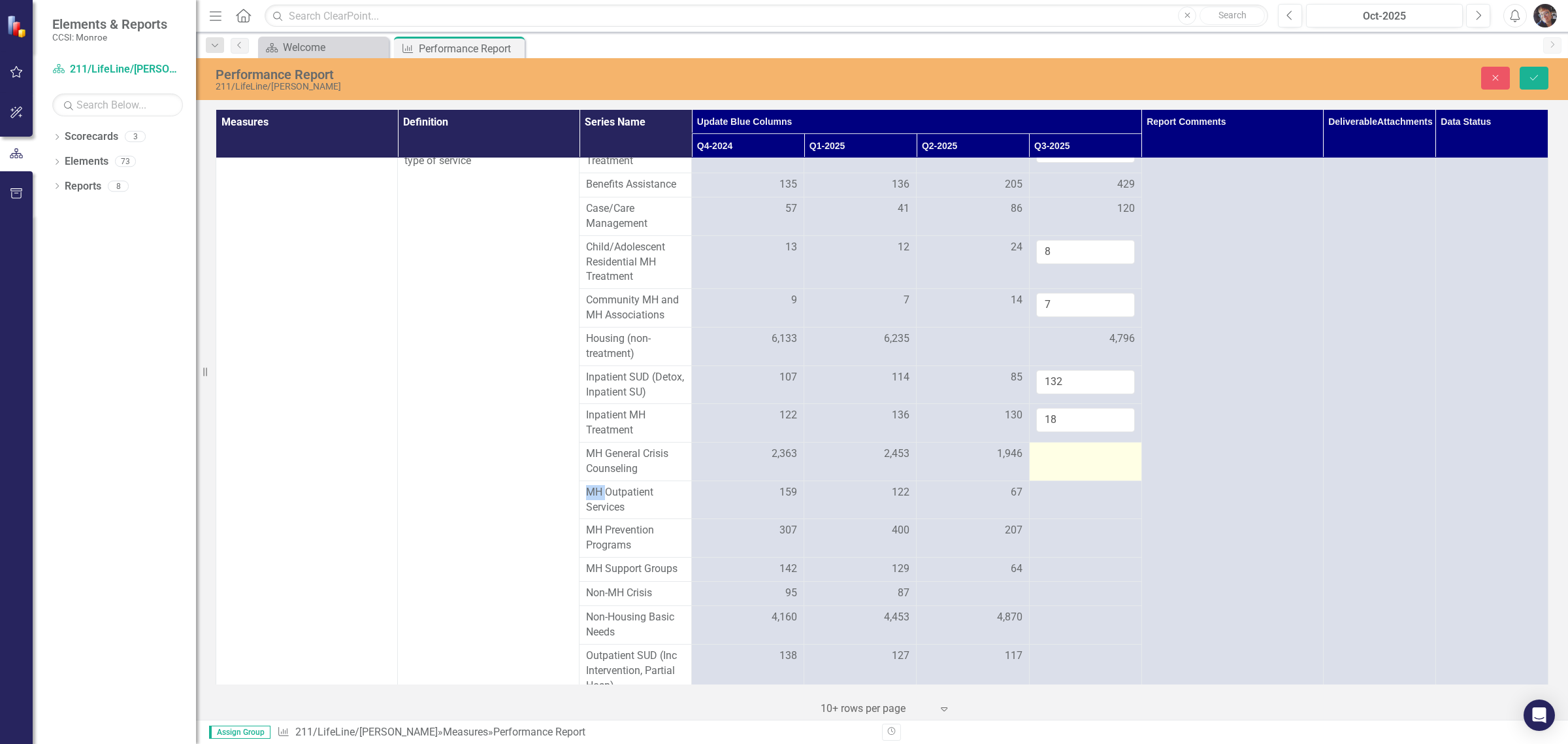
click at [1061, 462] on div at bounding box center [1086, 454] width 99 height 16
type input "2504"
click at [1049, 500] on div at bounding box center [1086, 492] width 99 height 16
click at [1049, 509] on input "number" at bounding box center [1086, 497] width 99 height 24
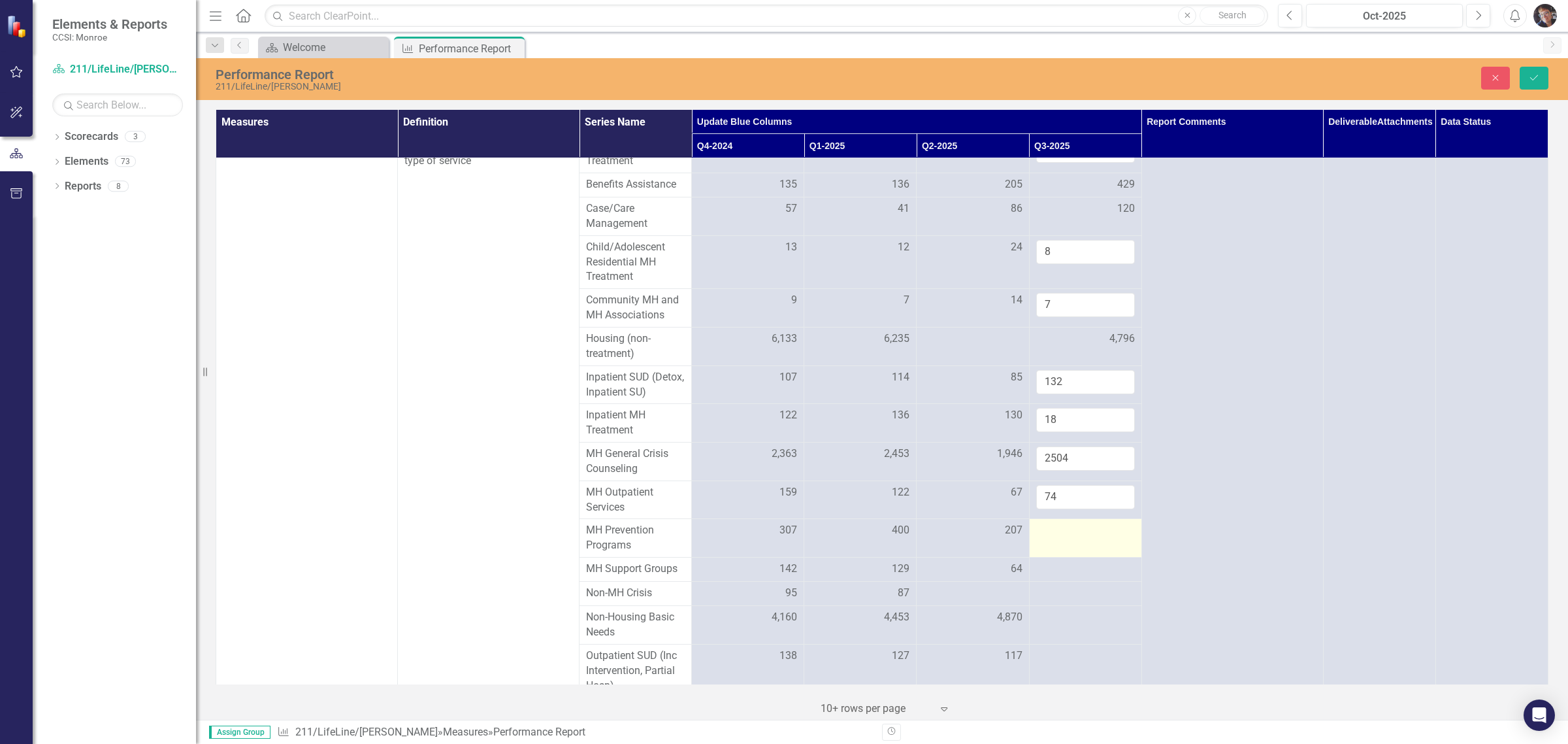
type input "74"
click at [1057, 538] on div at bounding box center [1086, 530] width 99 height 16
click at [1052, 547] on input "number" at bounding box center [1086, 535] width 99 height 24
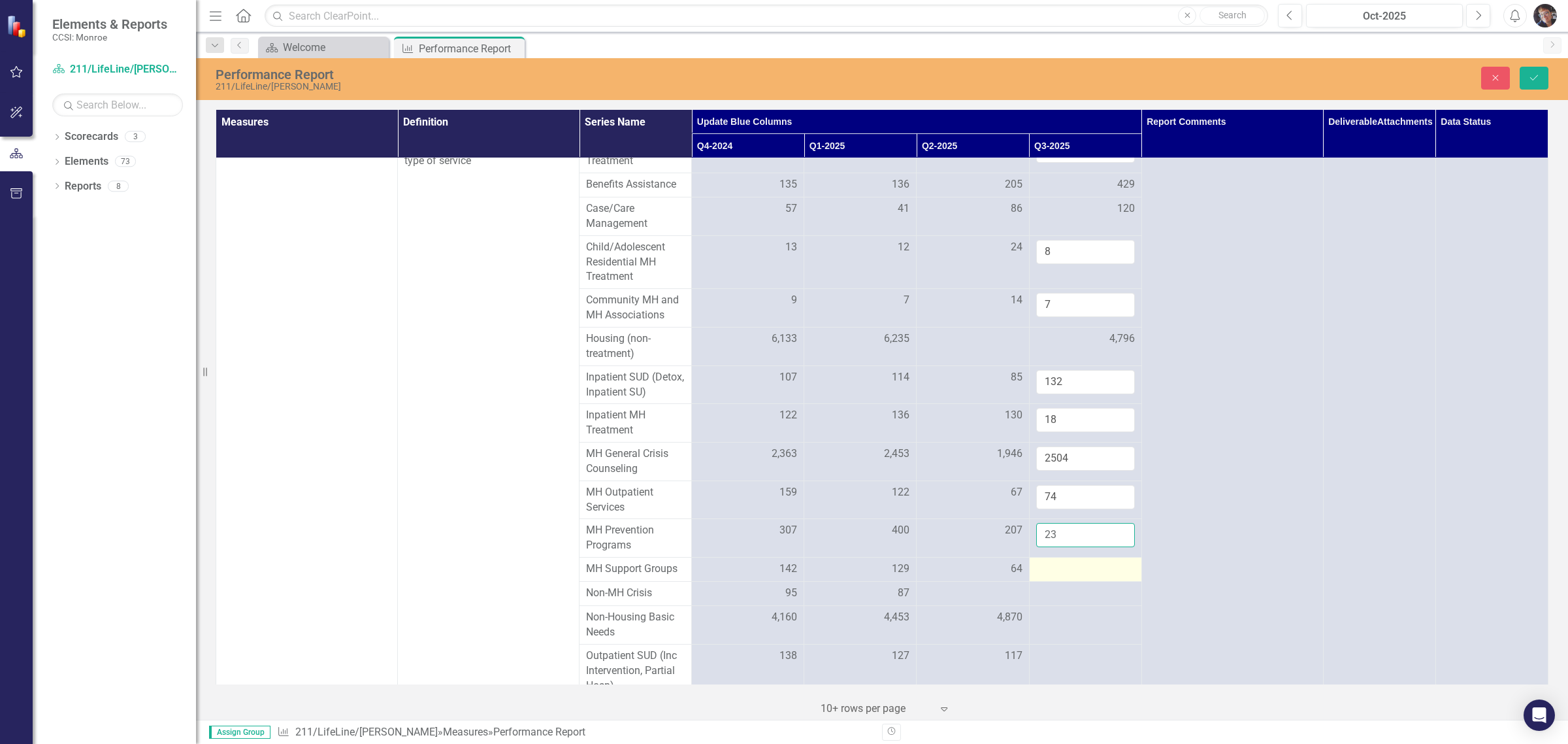
type input "23"
click at [1057, 577] on div at bounding box center [1086, 569] width 99 height 16
click at [1057, 585] on input "number" at bounding box center [1086, 573] width 99 height 24
type input "157"
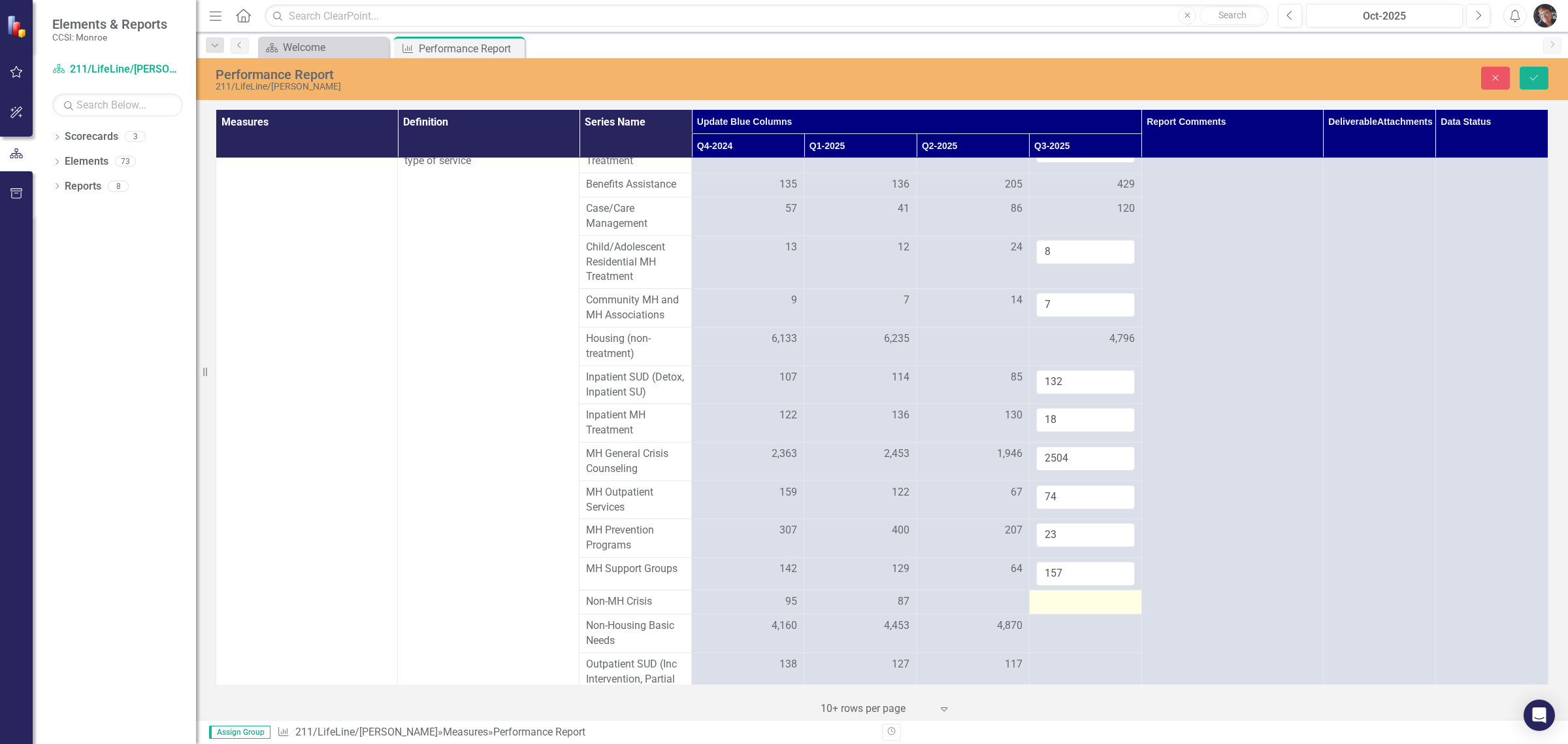
click at [1050, 614] on td at bounding box center [1085, 602] width 112 height 24
click at [1056, 618] on input "number" at bounding box center [1086, 606] width 99 height 24
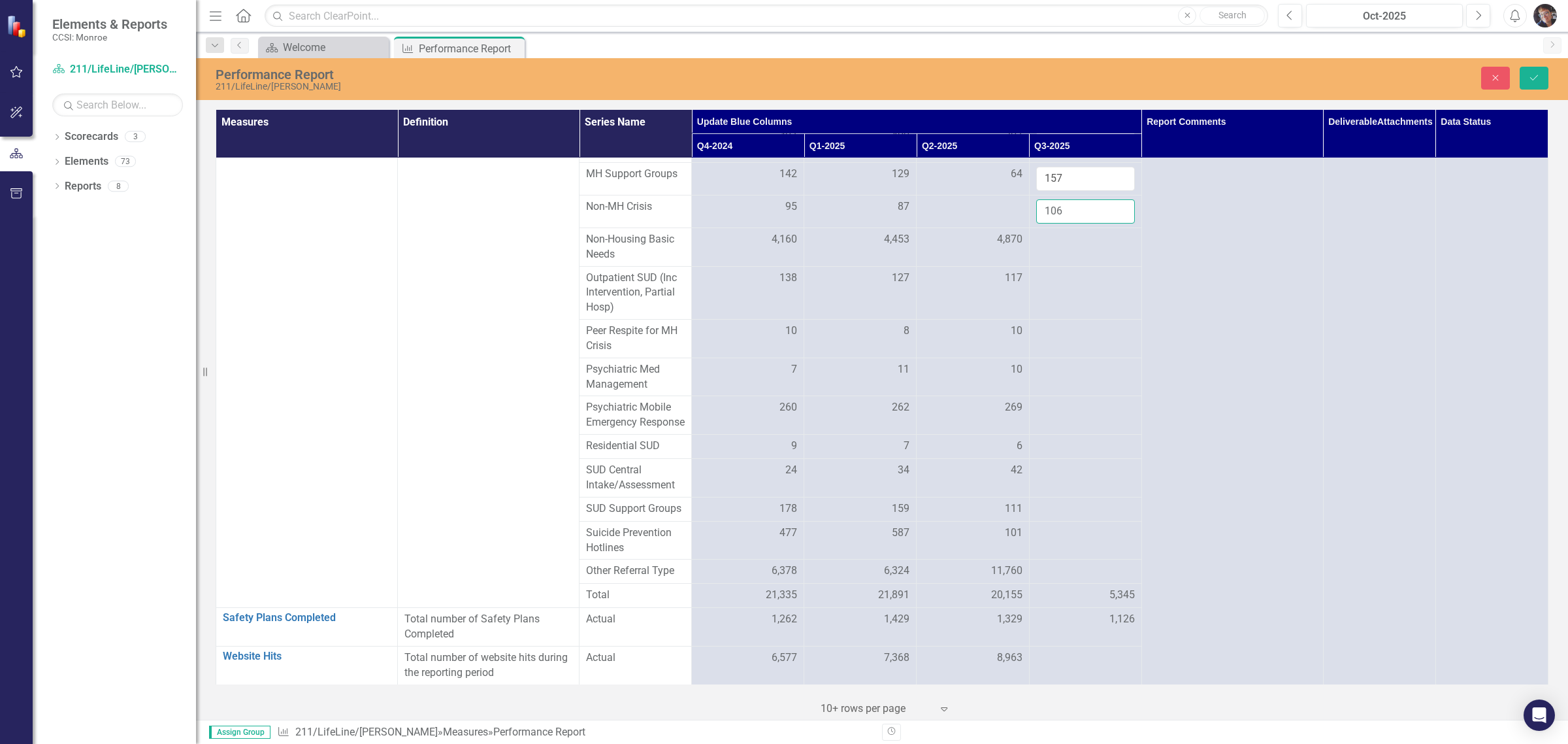
scroll to position [2581, 0]
type input "106"
click at [1037, 232] on div at bounding box center [1086, 240] width 99 height 16
click at [1037, 232] on input "number" at bounding box center [1086, 244] width 99 height 24
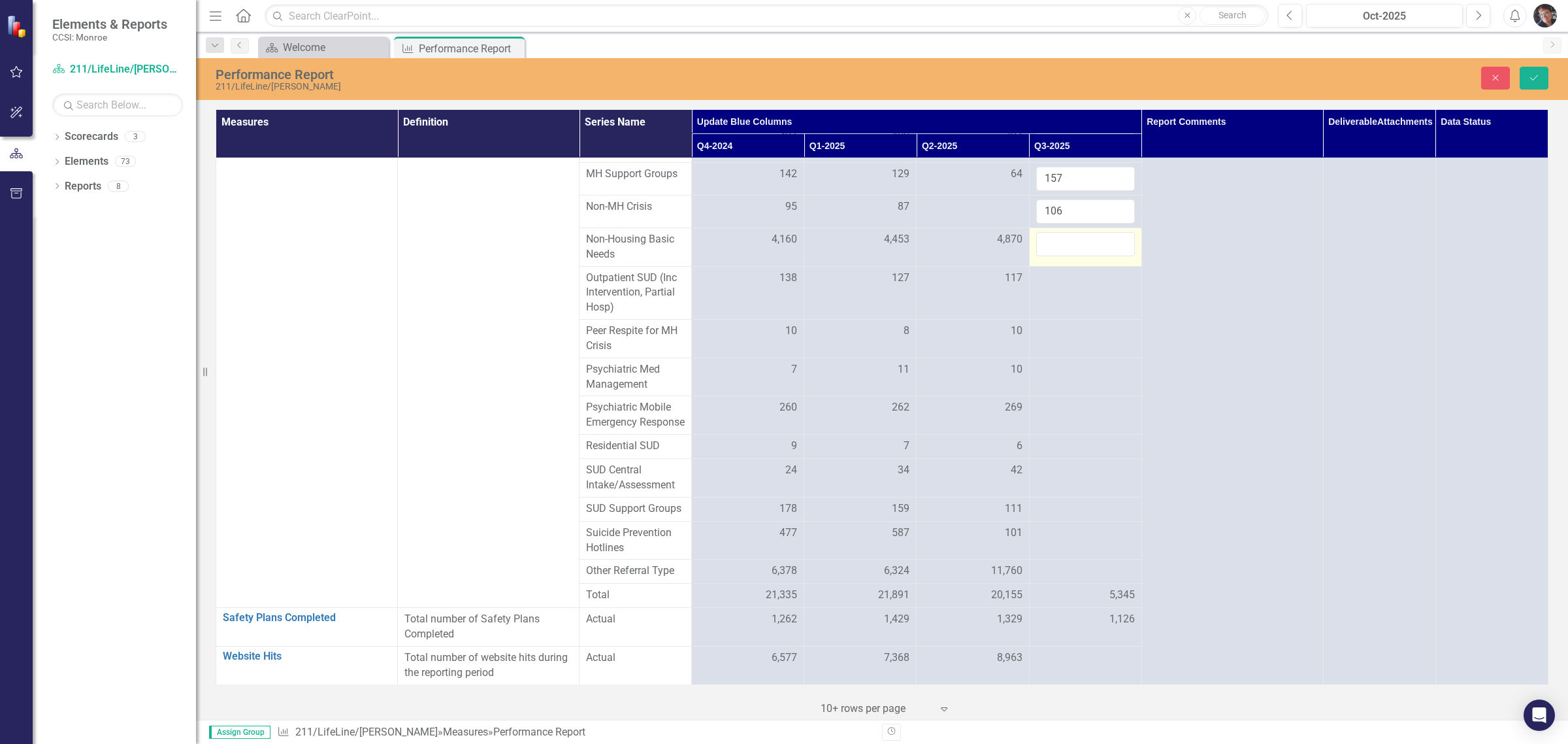
click at [1051, 233] on input "number" at bounding box center [1086, 244] width 99 height 24
type input "13705"
click at [1054, 271] on td at bounding box center [1085, 293] width 112 height 54
click at [1046, 270] on input "number" at bounding box center [1086, 282] width 99 height 24
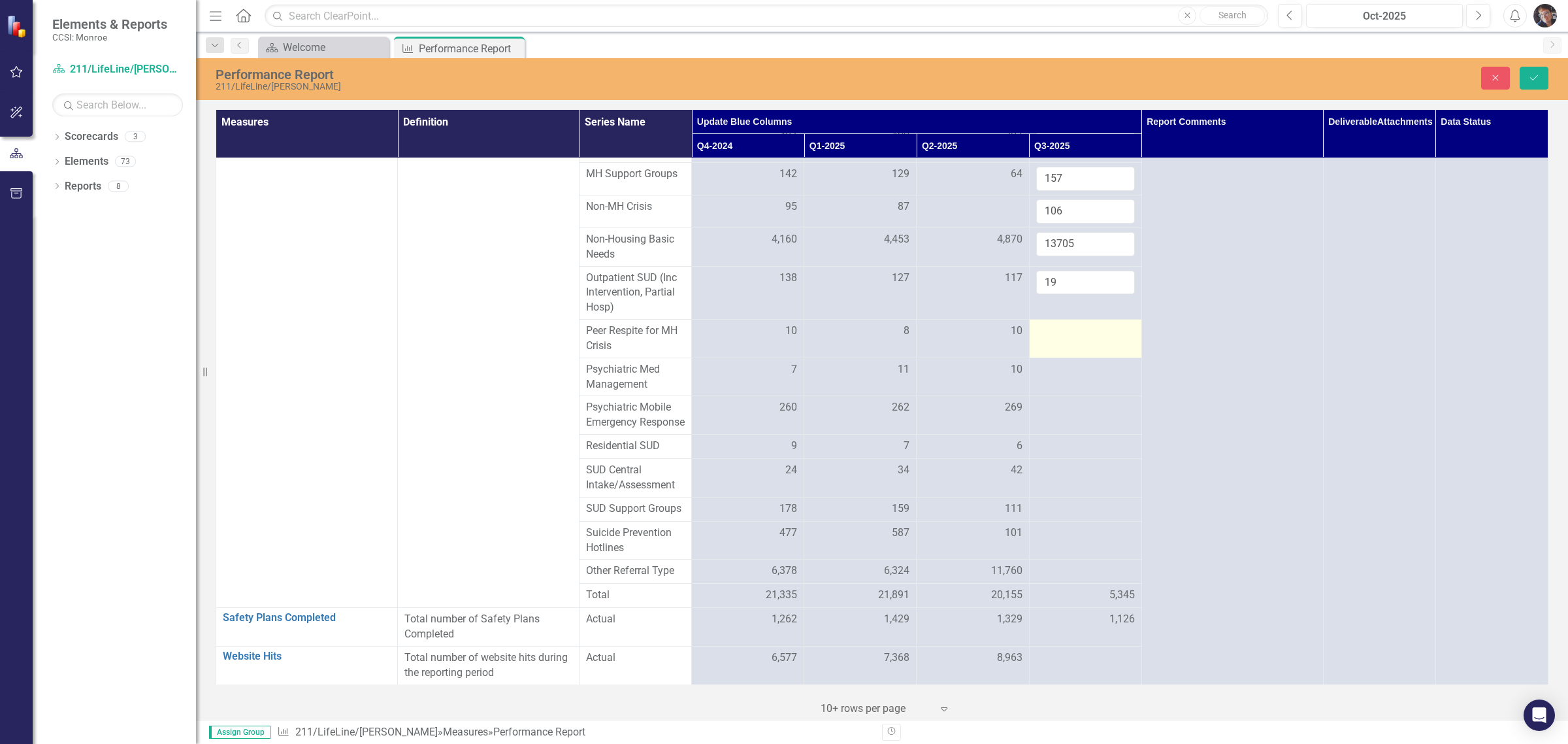
type input "19"
click at [1039, 323] on div at bounding box center [1086, 331] width 99 height 16
click at [1044, 323] on input "number" at bounding box center [1086, 335] width 99 height 24
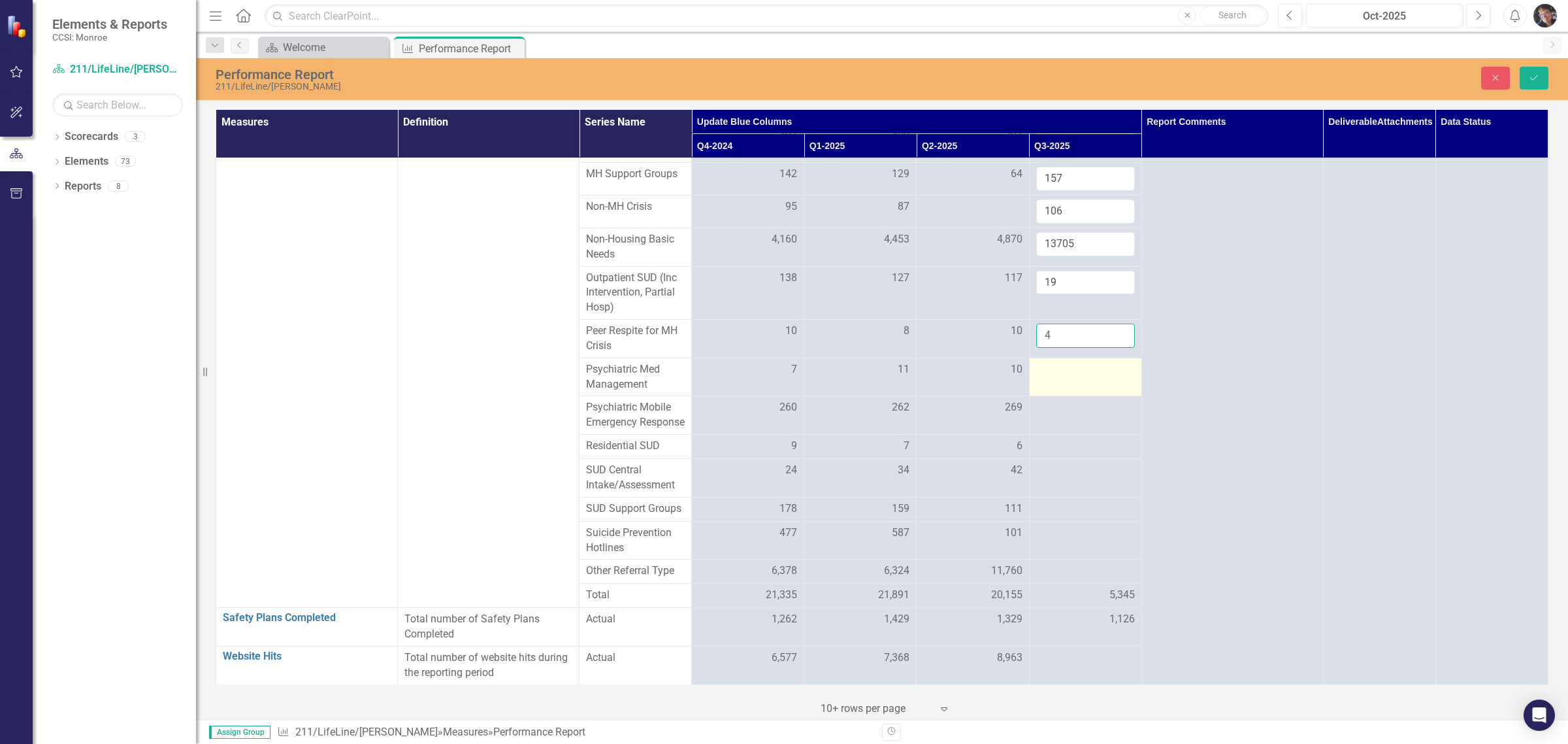
type input "4"
click at [1059, 364] on td at bounding box center [1085, 377] width 112 height 39
type input "2"
click at [1045, 400] on div at bounding box center [1086, 407] width 99 height 16
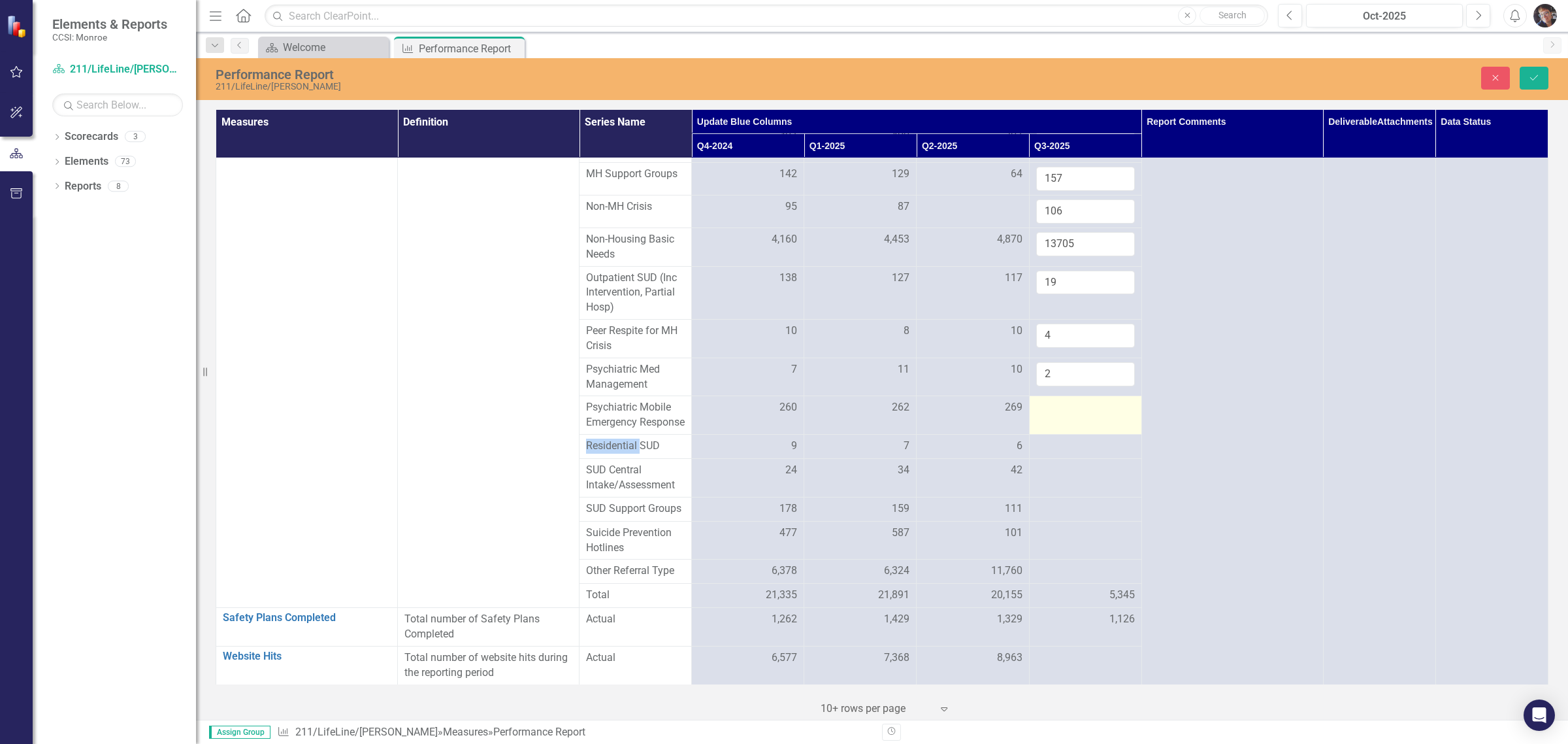
click at [1045, 400] on div at bounding box center [1086, 407] width 99 height 16
type input "257"
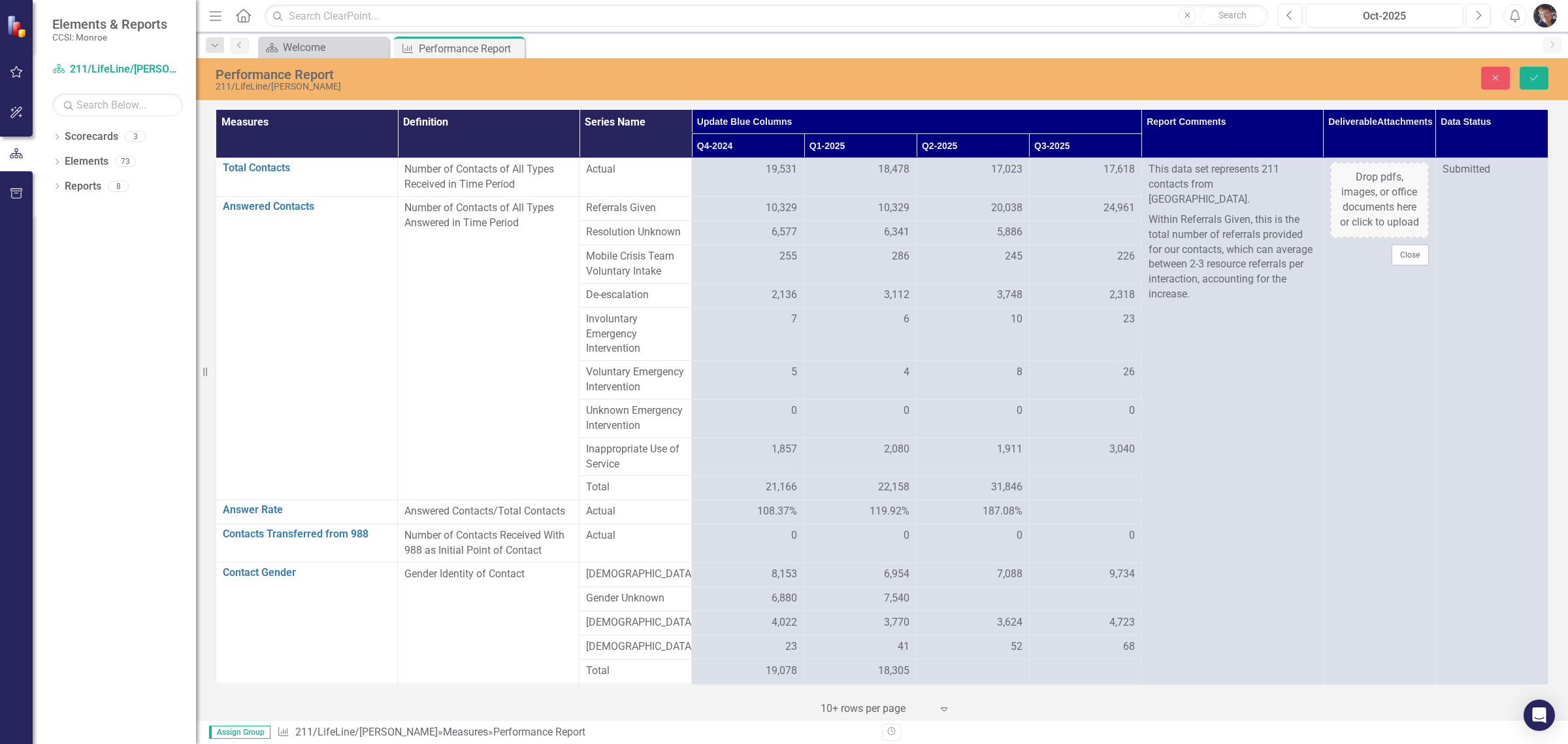
scroll to position [2581, 0]
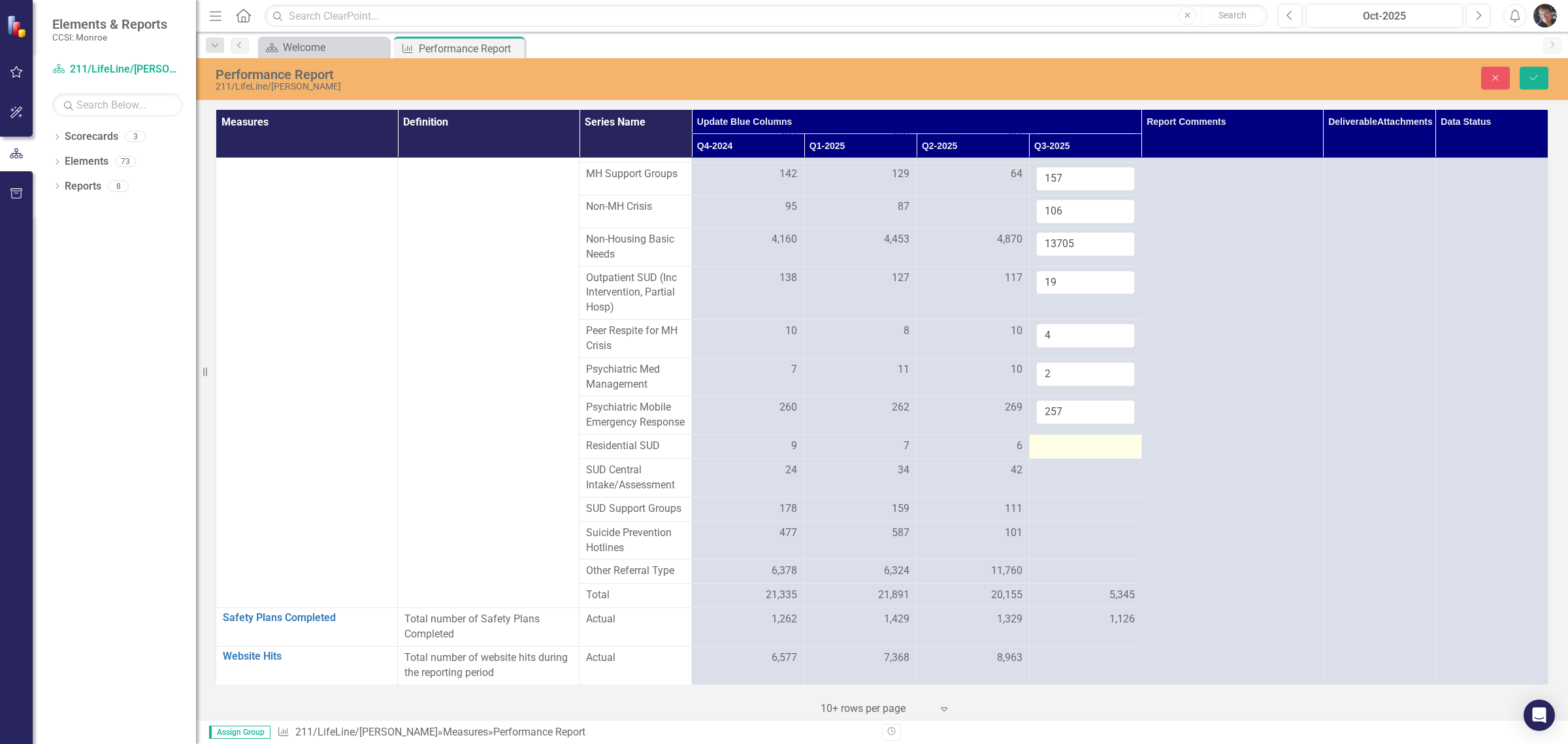
type input "257"
click at [1059, 442] on div at bounding box center [1086, 446] width 99 height 16
click at [1055, 442] on input "number" at bounding box center [1086, 442] width 99 height 24
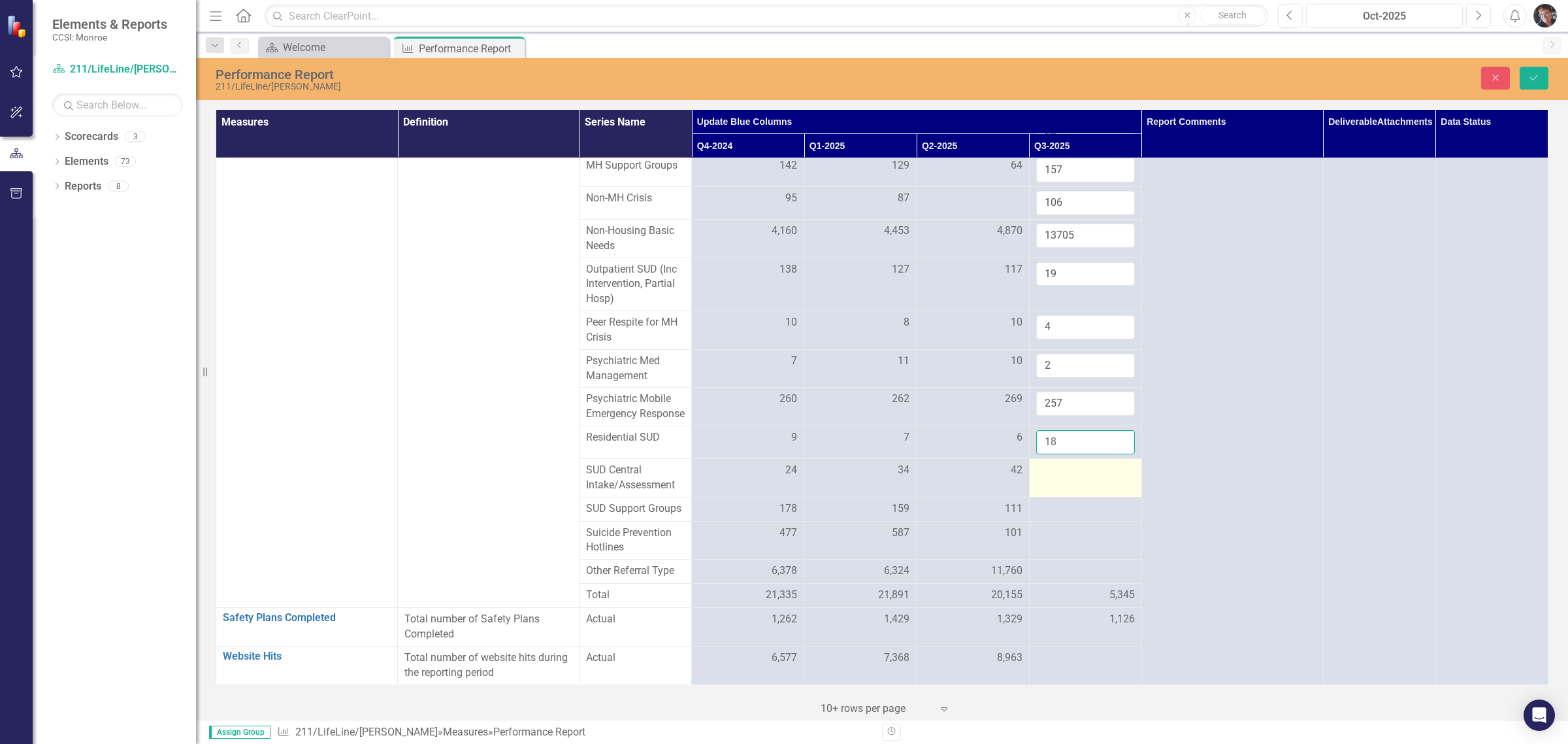
type input "18"
click at [1062, 486] on td at bounding box center [1085, 477] width 112 height 39
click at [1054, 484] on input "number" at bounding box center [1086, 474] width 99 height 24
type input "23"
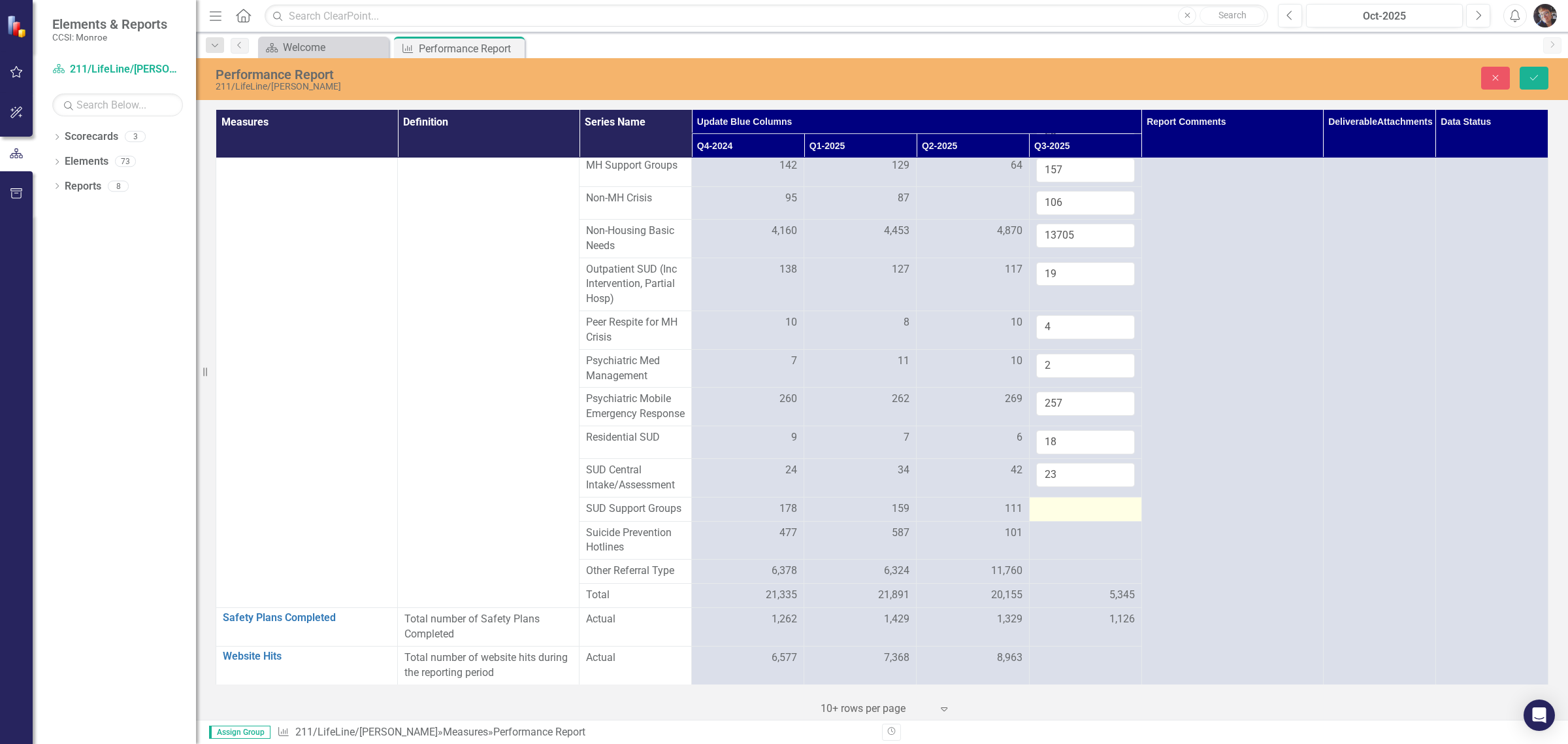
click at [1061, 517] on div at bounding box center [1086, 509] width 99 height 16
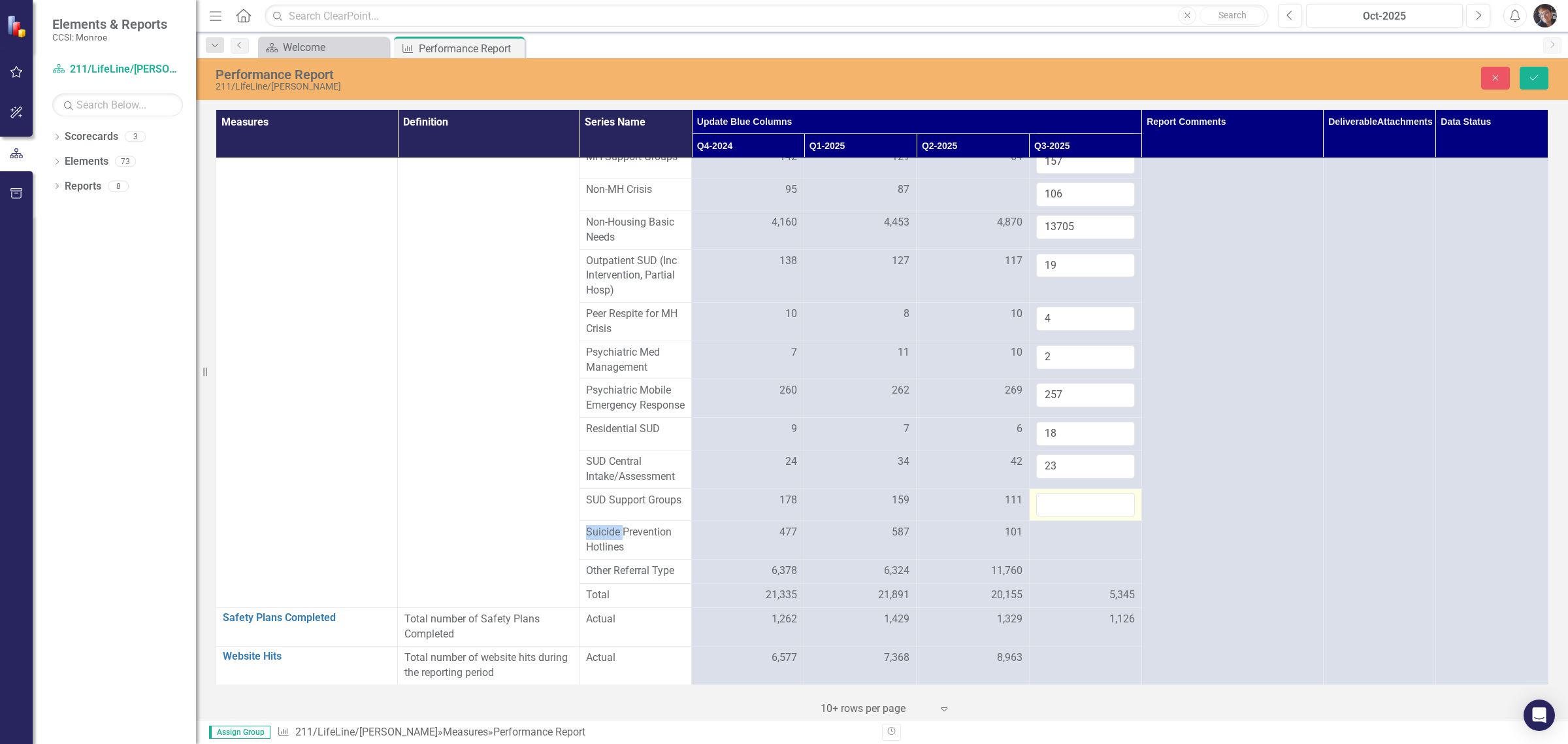
click at [1061, 517] on input "number" at bounding box center [1086, 505] width 99 height 24
type input "18"
click at [1046, 541] on div at bounding box center [1086, 532] width 99 height 16
click at [1046, 549] on div at bounding box center [1086, 537] width 99 height 24
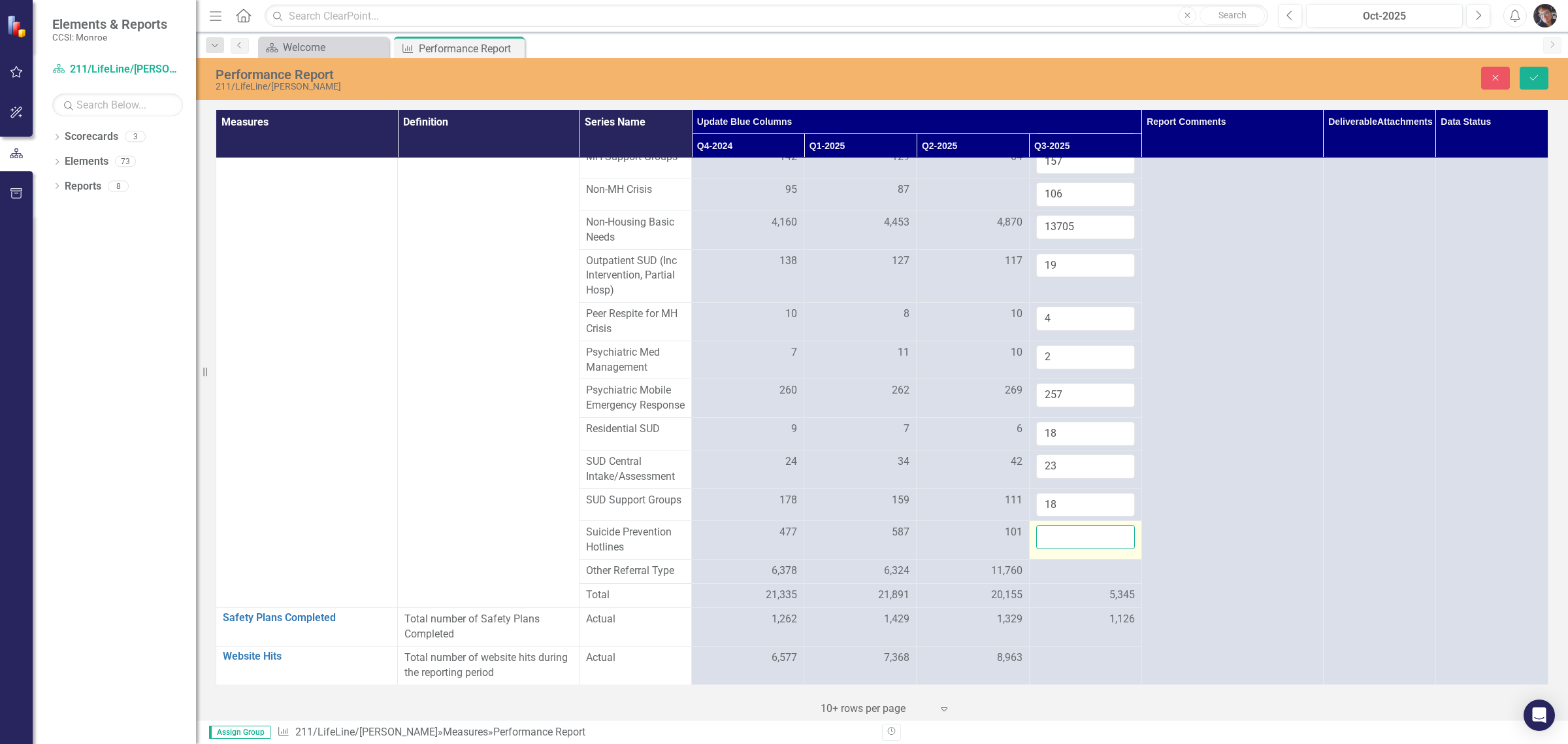
click at [1045, 549] on input "number" at bounding box center [1086, 537] width 99 height 24
type input "146"
click at [1061, 579] on div at bounding box center [1086, 571] width 99 height 16
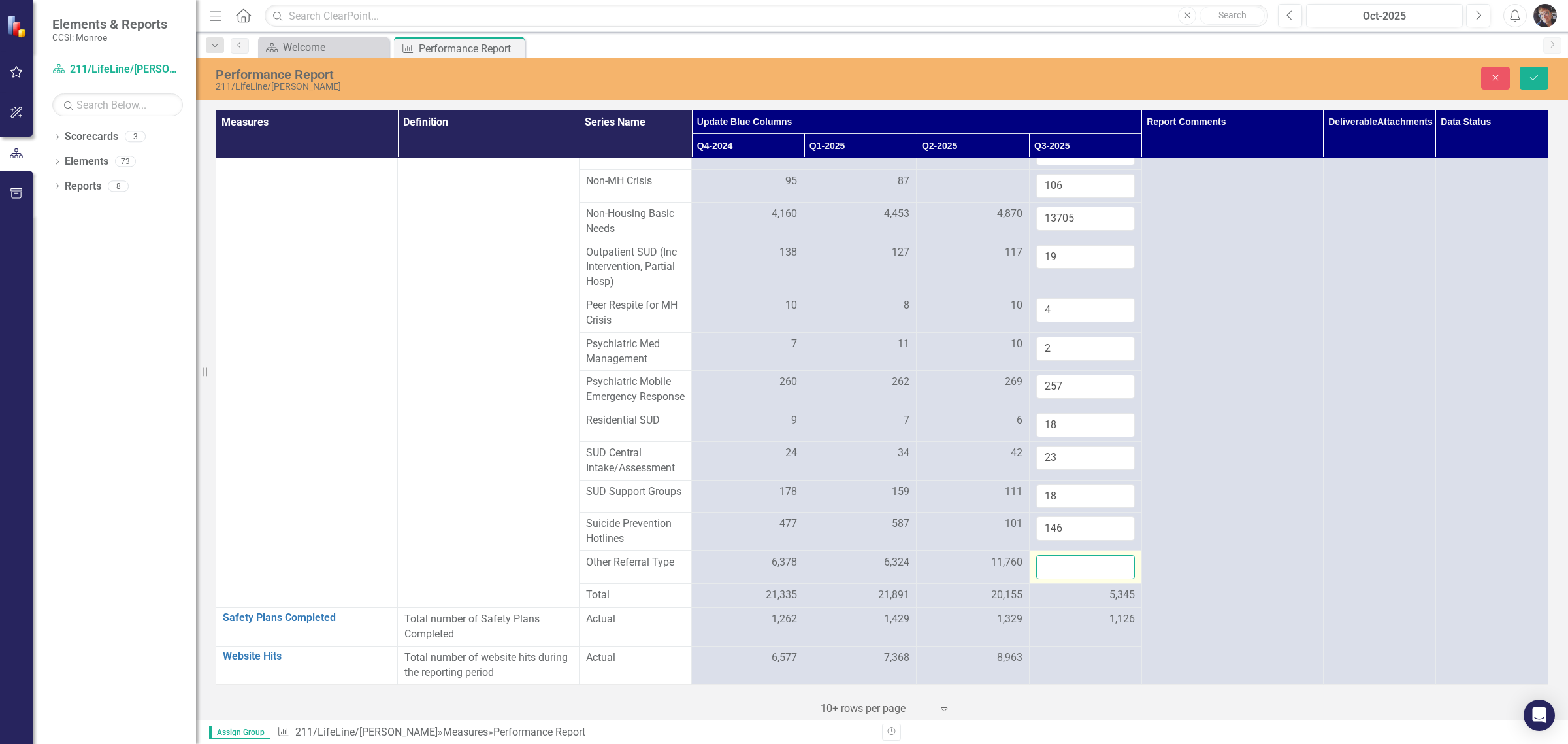
click at [1048, 579] on input "number" at bounding box center [1086, 567] width 99 height 24
type input "4395"
click at [1531, 80] on icon "Save" at bounding box center [1534, 77] width 12 height 9
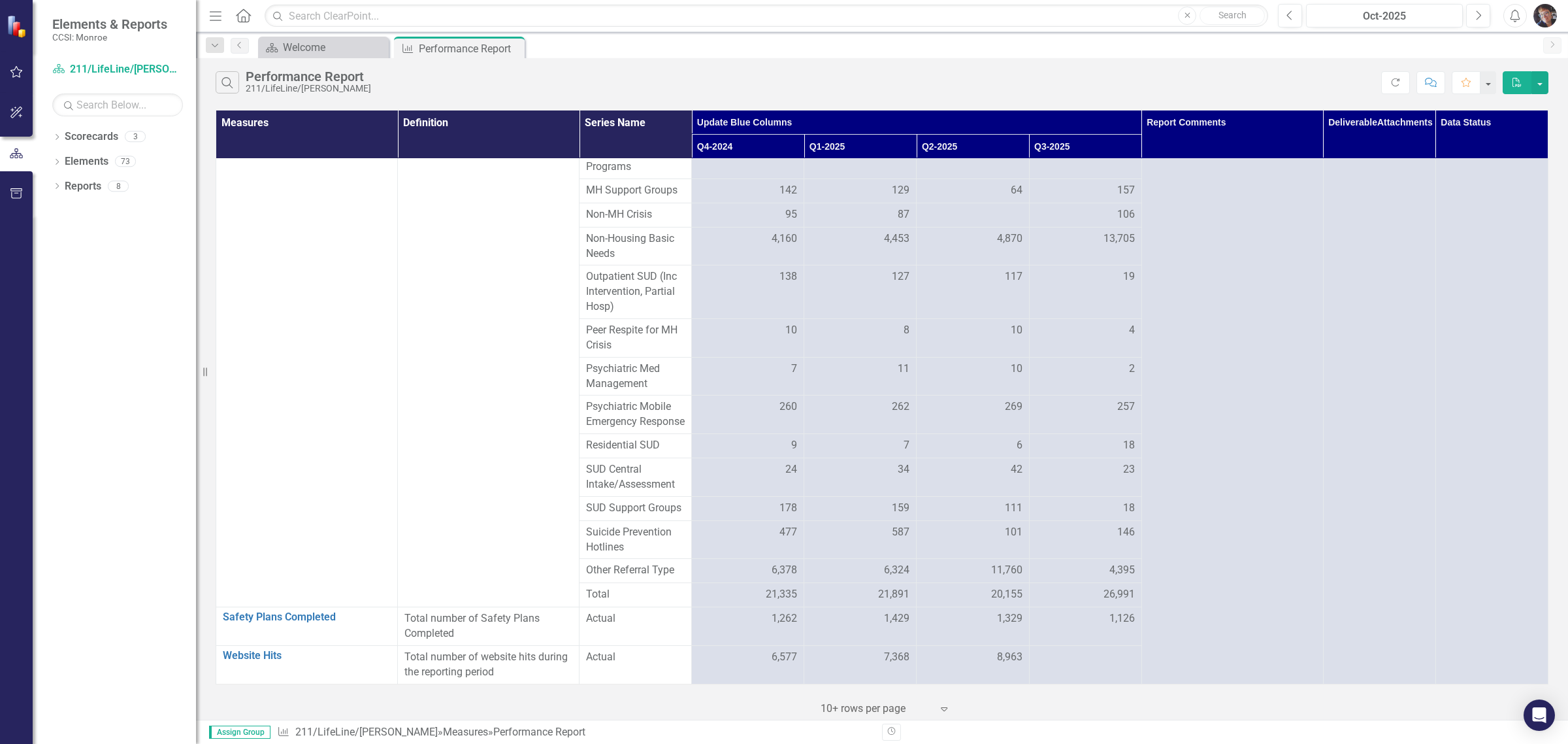
scroll to position [2528, 0]
click at [1093, 578] on div "4,395" at bounding box center [1086, 570] width 99 height 15
click at [1109, 578] on span "4,395" at bounding box center [1122, 570] width 25 height 15
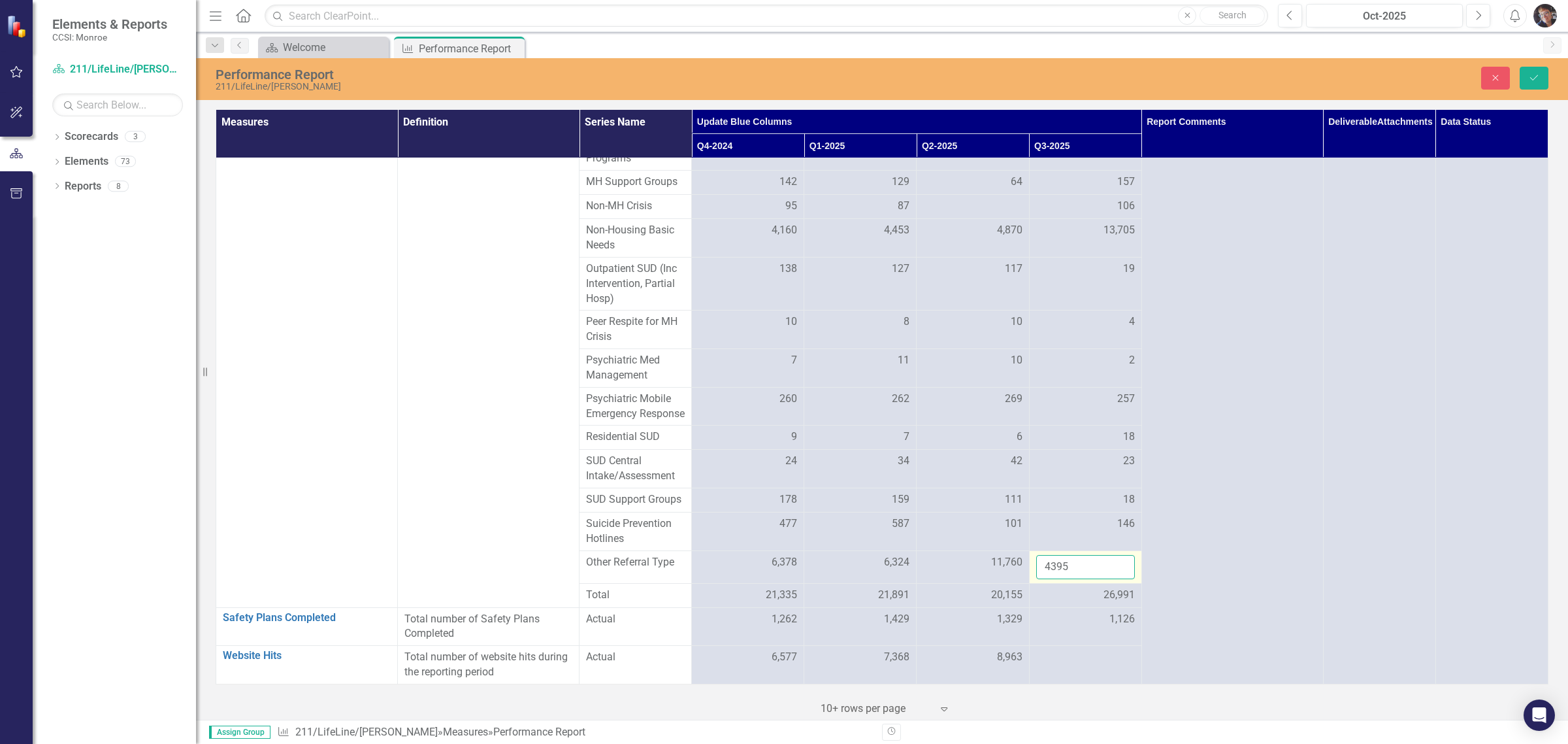
click at [1077, 579] on input "4395" at bounding box center [1086, 567] width 99 height 24
type input "4389"
click at [1526, 77] on button "Save" at bounding box center [1534, 78] width 29 height 23
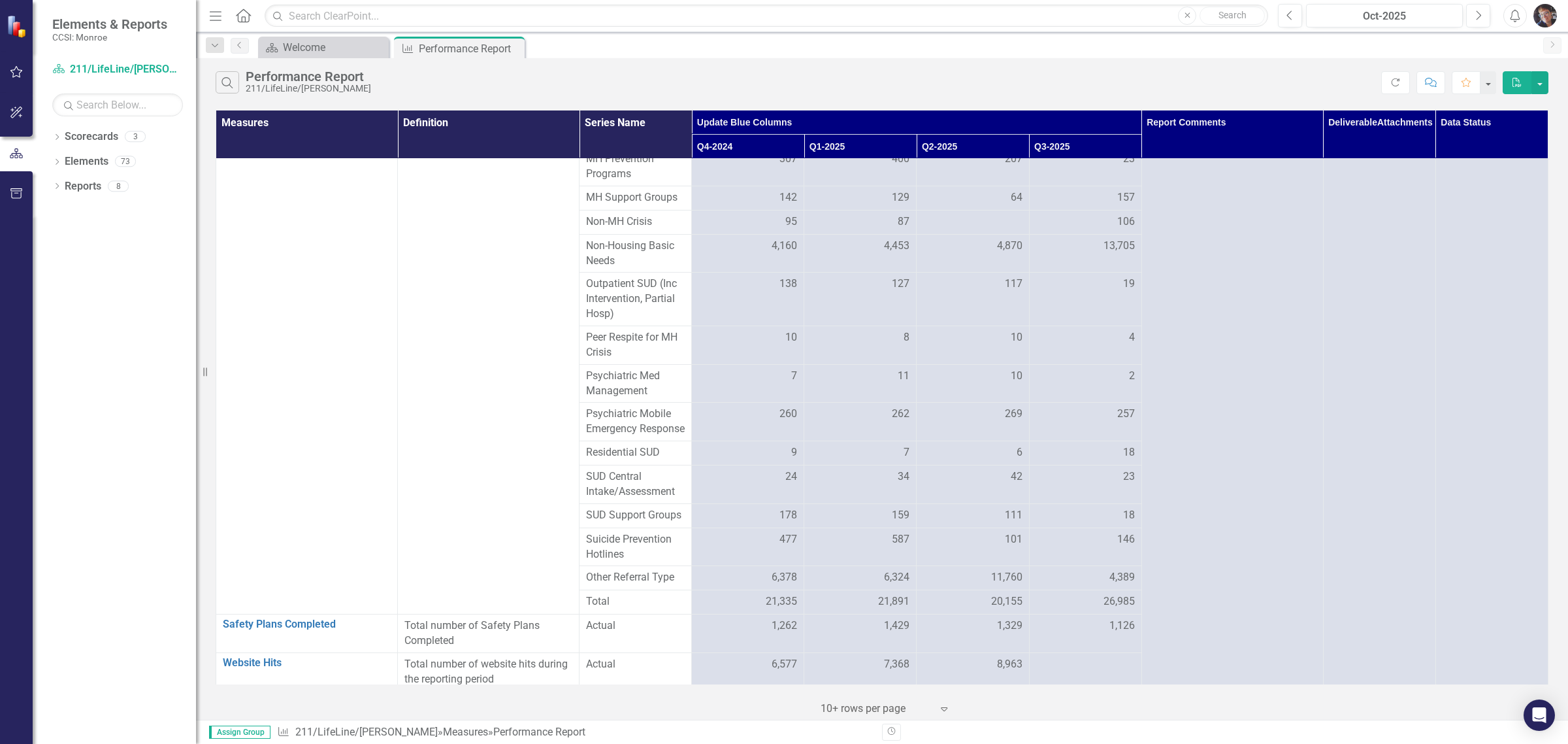
scroll to position [2564, 0]
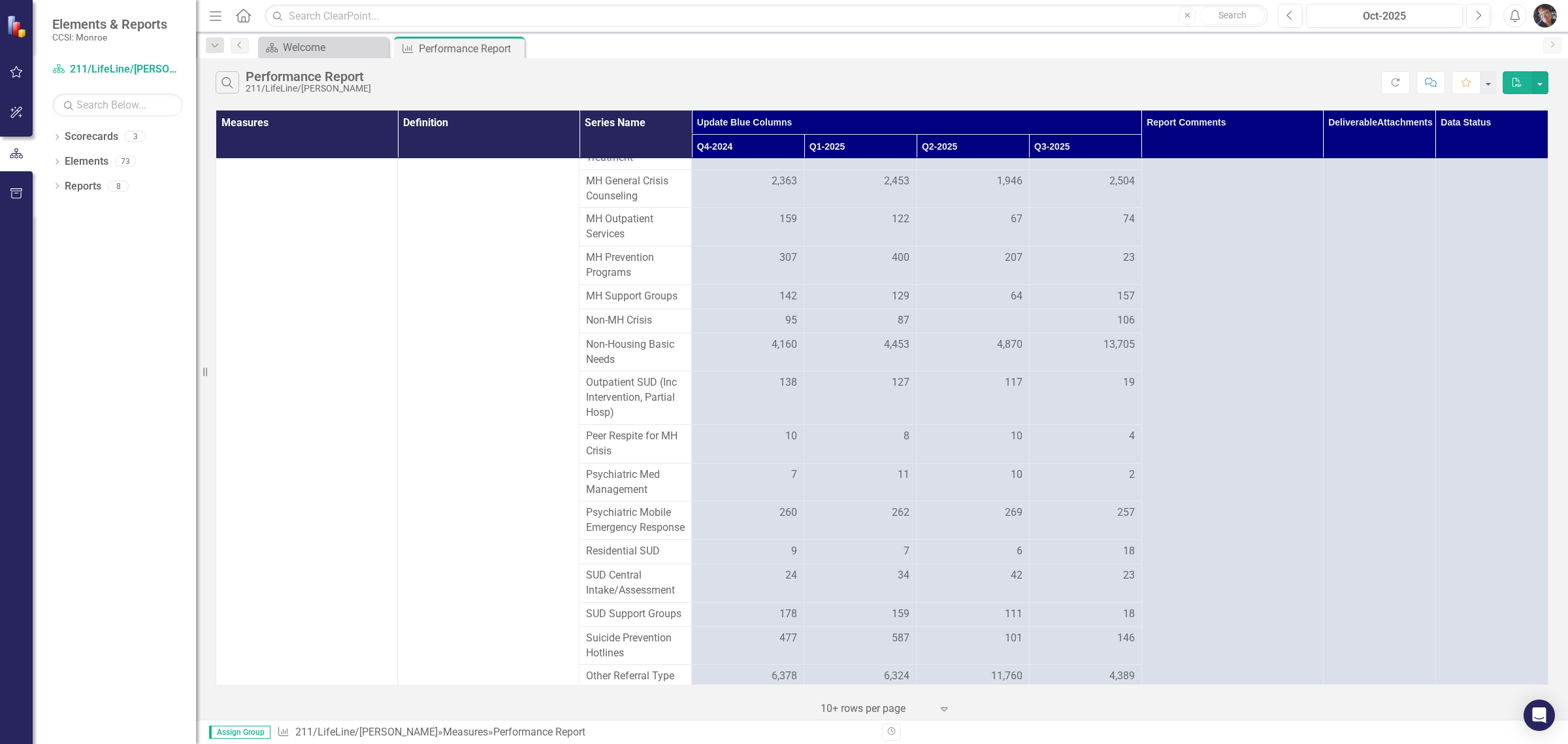
scroll to position [2371, 0]
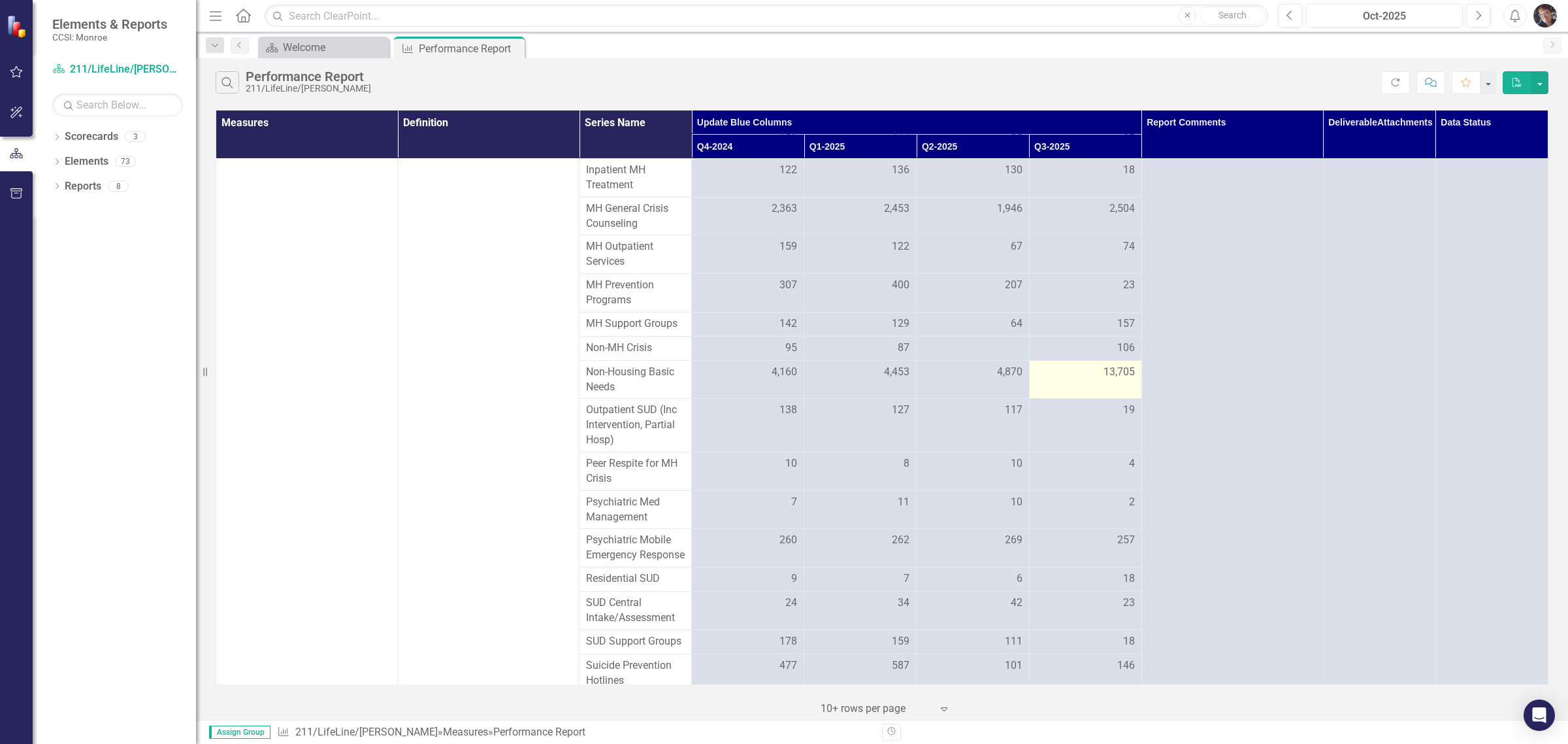
click at [1099, 398] on td "13,705" at bounding box center [1085, 380] width 112 height 39
click at [1103, 380] on span "13,705" at bounding box center [1119, 372] width 31 height 15
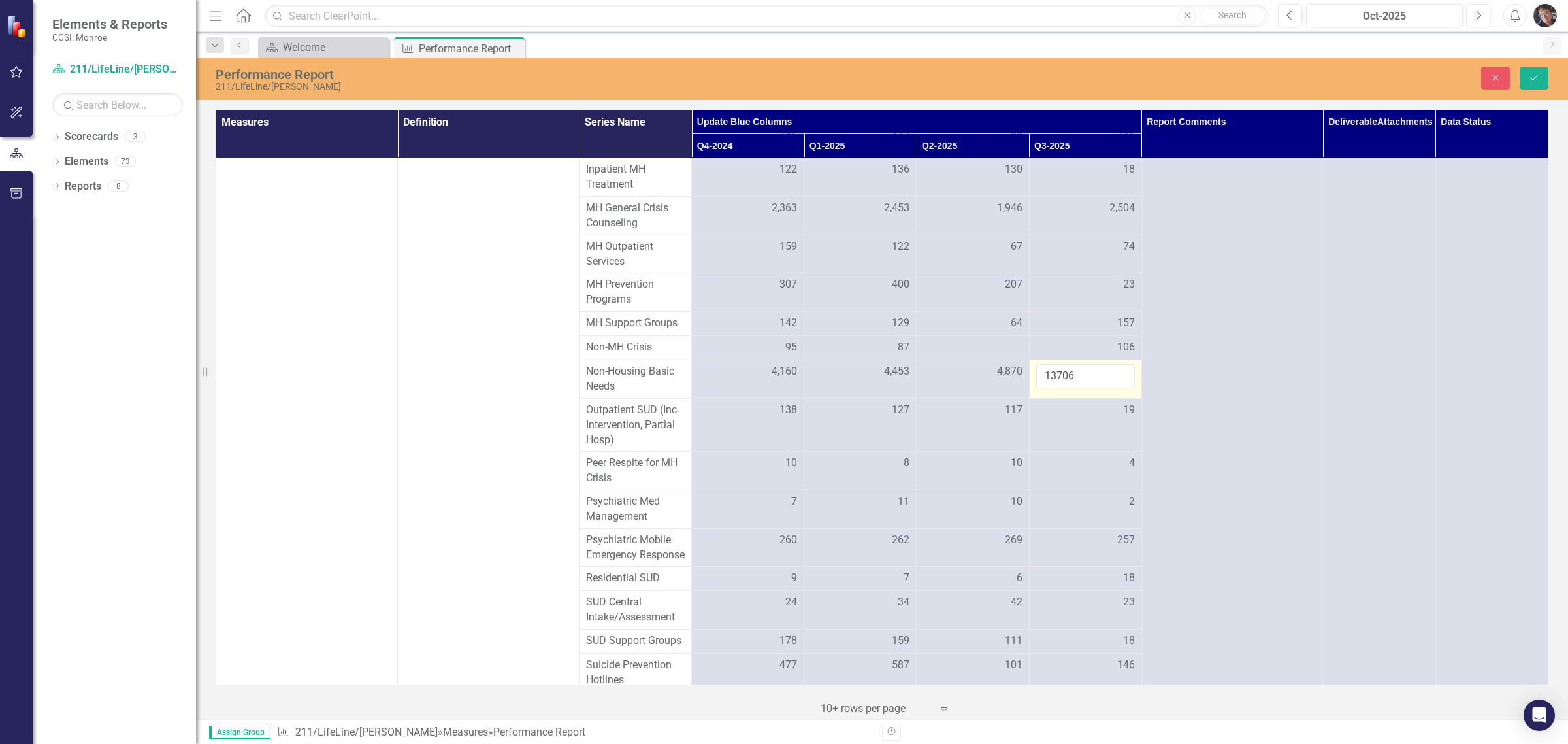
click at [1109, 388] on input "13706" at bounding box center [1086, 376] width 99 height 24
click at [1050, 388] on input "13706" at bounding box center [1086, 376] width 99 height 24
type input "11706"
click at [1531, 75] on icon "Save" at bounding box center [1534, 77] width 12 height 9
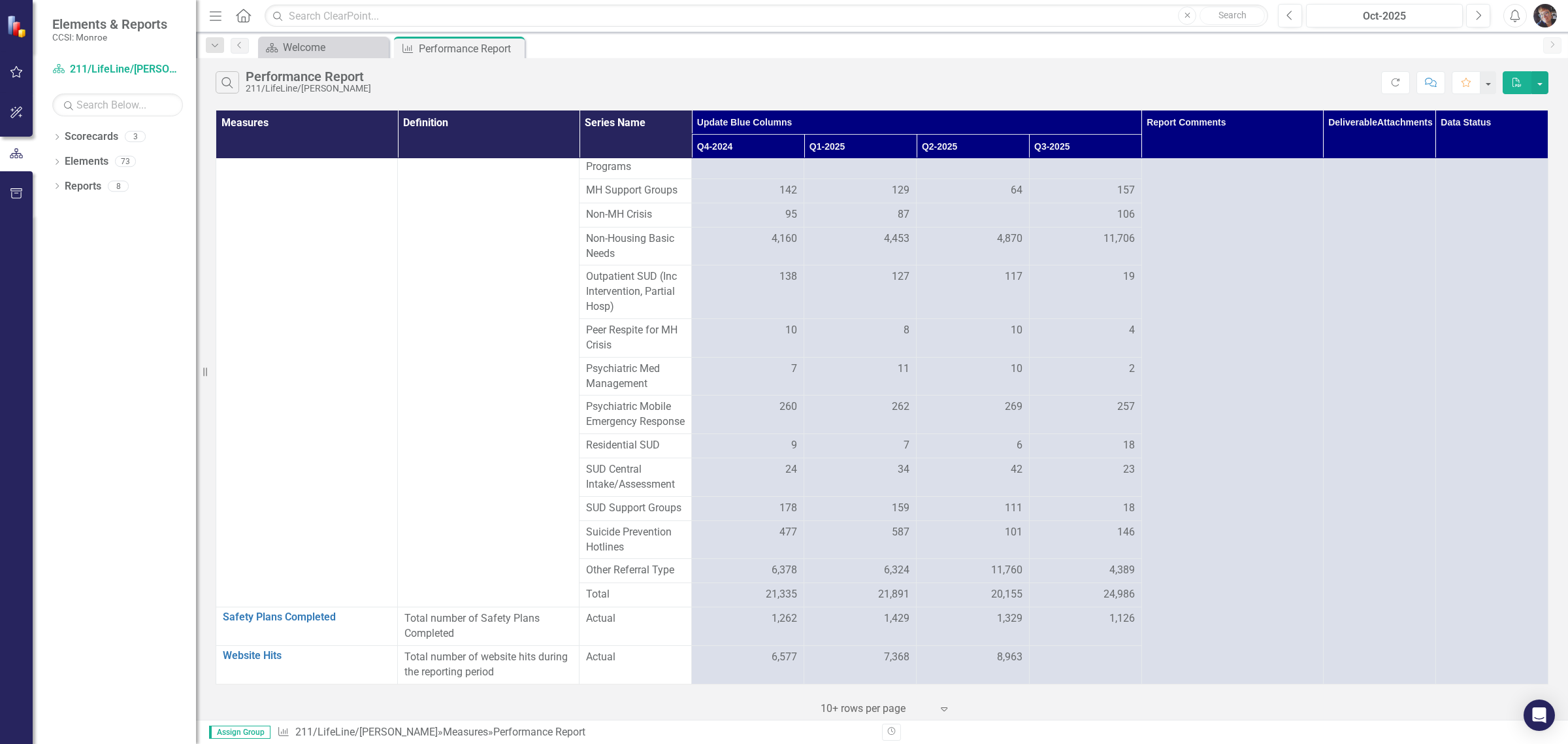
scroll to position [0, 0]
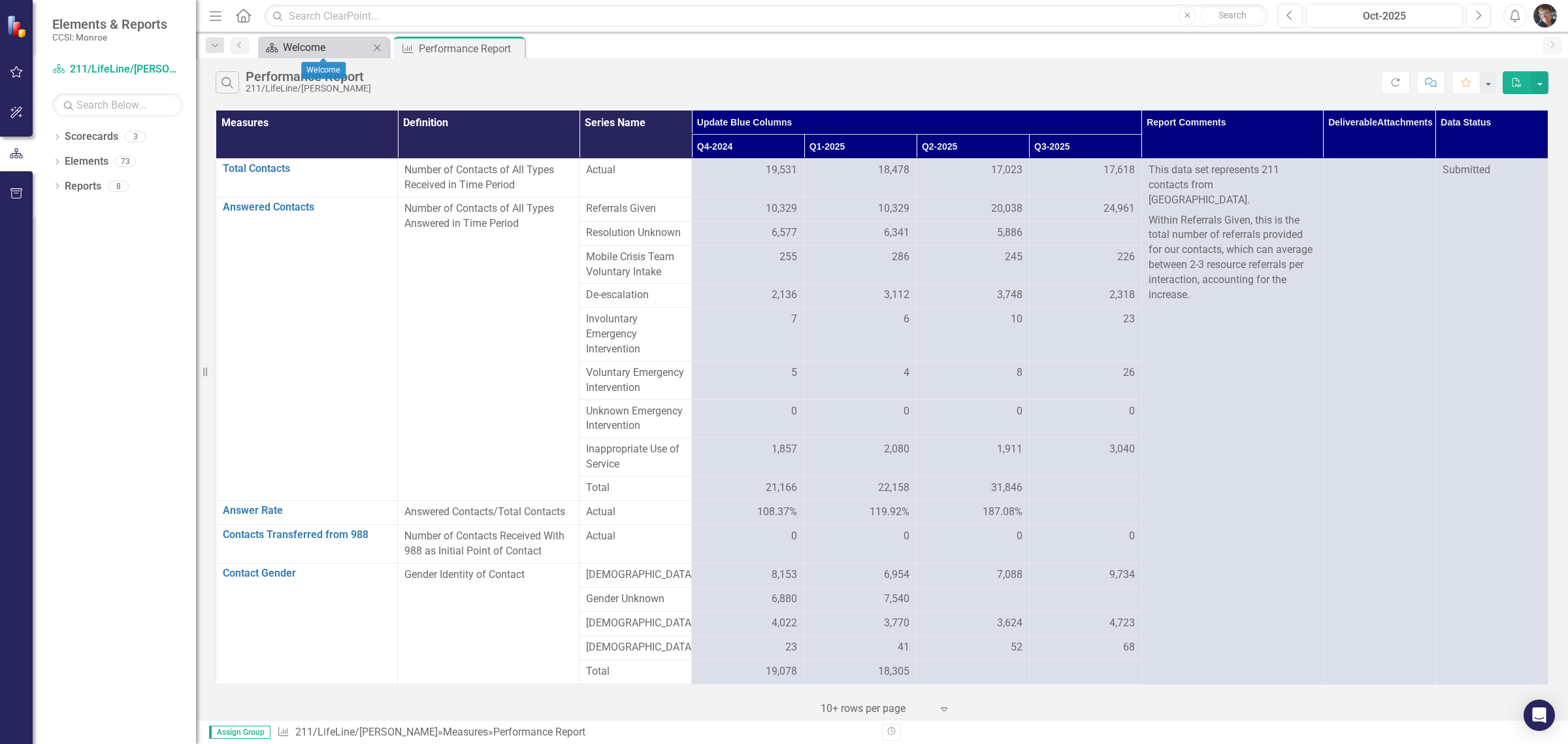
click at [315, 44] on div "Welcome" at bounding box center [326, 48] width 86 height 16
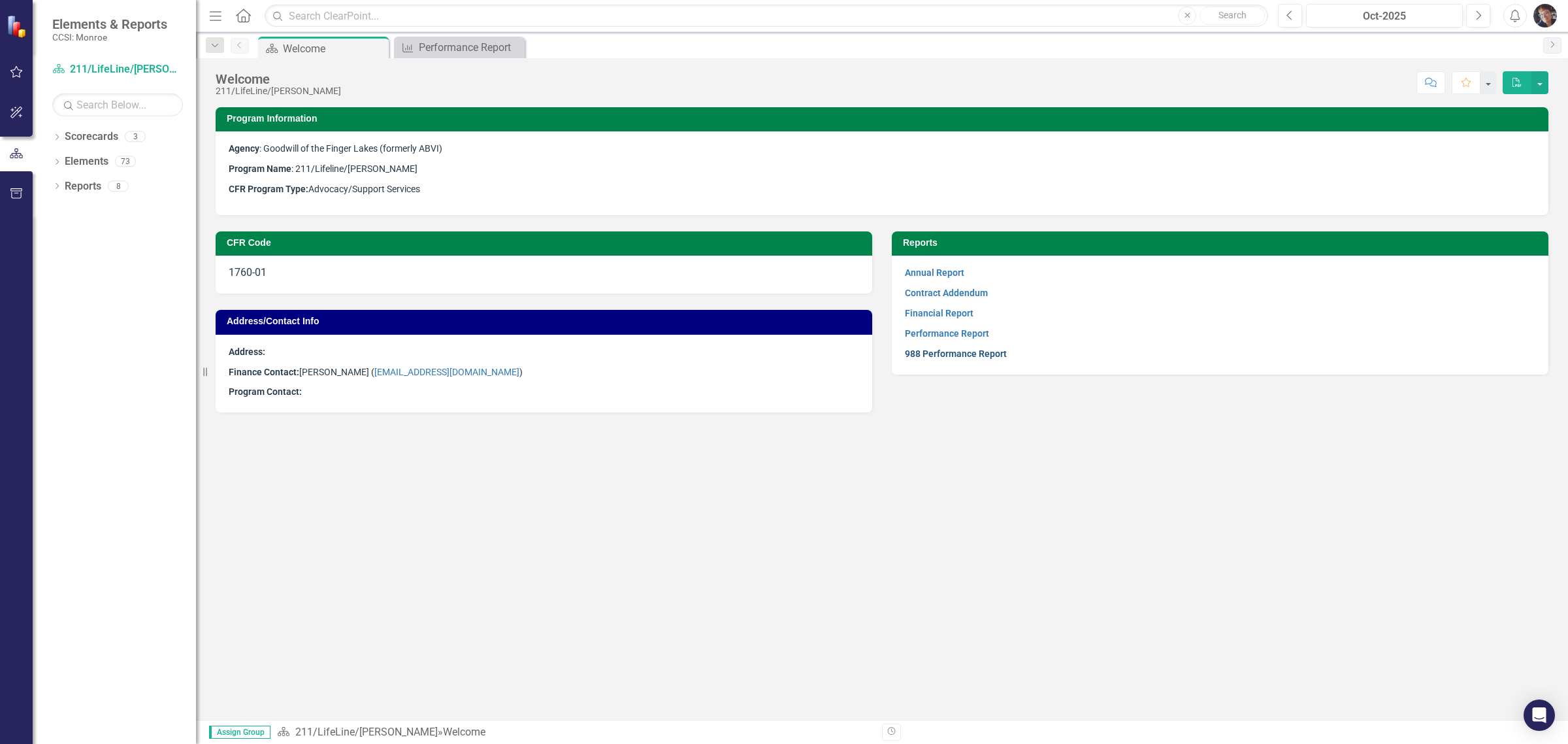
click at [945, 352] on link "988 Performance Report" at bounding box center [956, 354] width 102 height 10
